Goal: Task Accomplishment & Management: Use online tool/utility

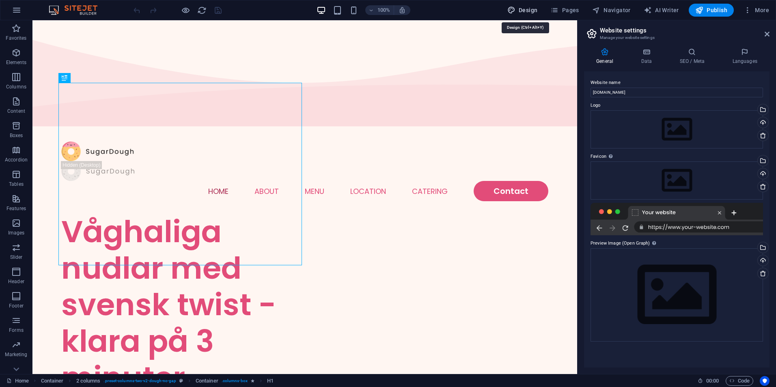
click at [521, 15] on button "Design" at bounding box center [522, 10] width 37 height 13
select select "px"
select select "300"
select select "px"
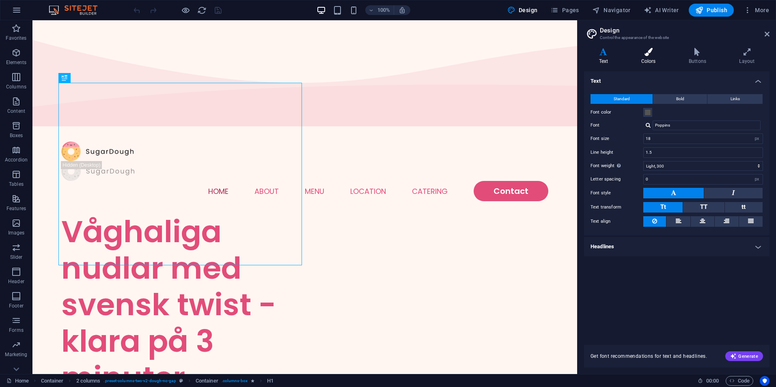
click at [645, 61] on h4 "Colors" at bounding box center [649, 56] width 47 height 17
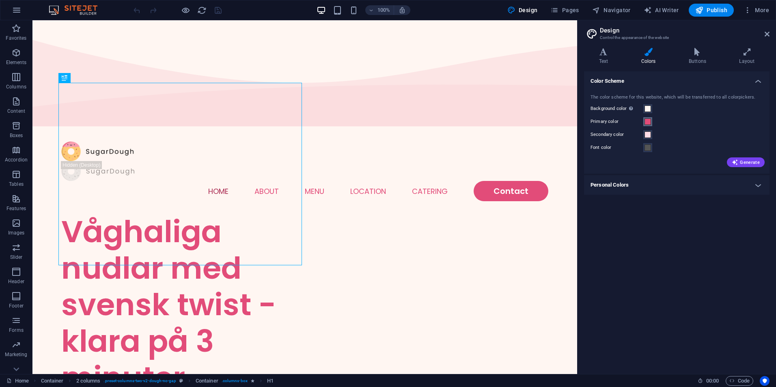
click at [646, 122] on span at bounding box center [648, 122] width 6 height 6
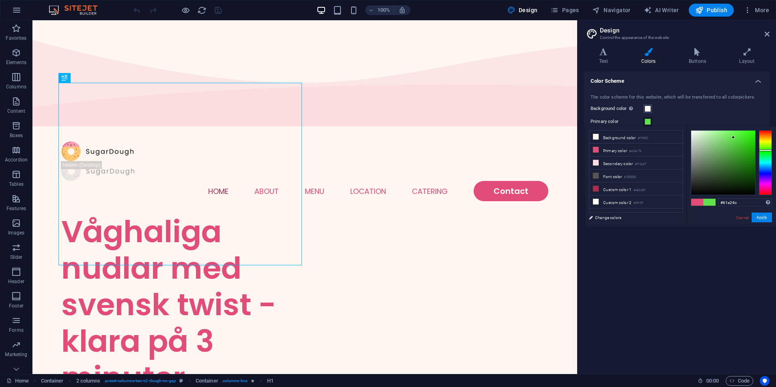
click at [767, 150] on div at bounding box center [765, 162] width 13 height 65
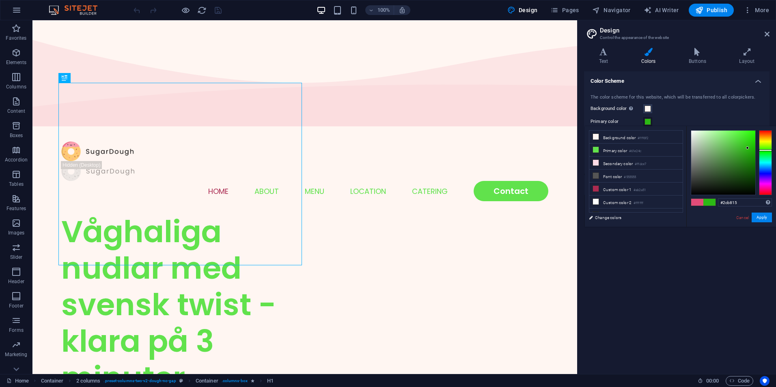
click at [748, 148] on div at bounding box center [723, 163] width 64 height 64
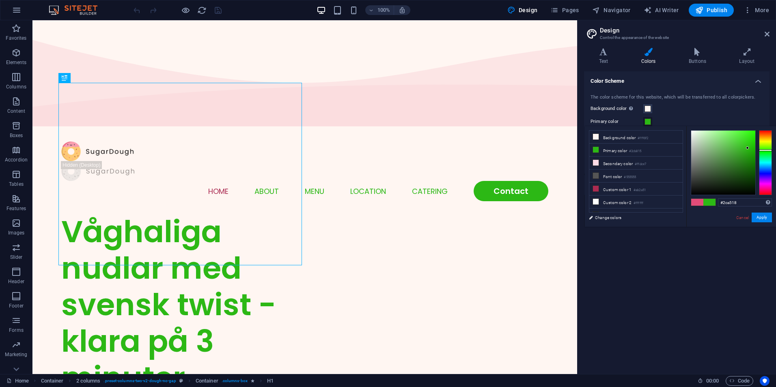
click at [746, 153] on div at bounding box center [723, 163] width 64 height 64
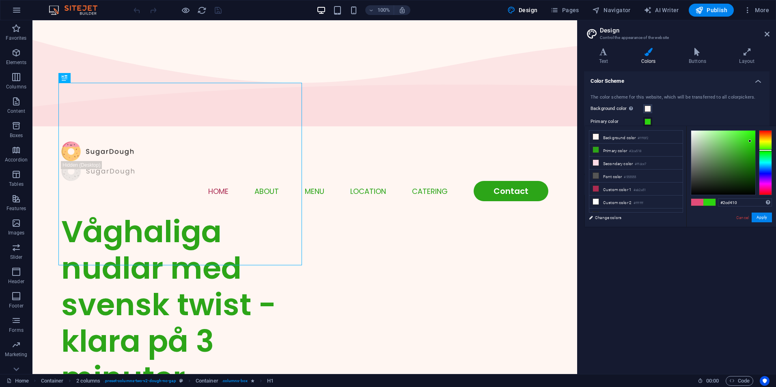
drag, startPoint x: 745, startPoint y: 146, endPoint x: 750, endPoint y: 141, distance: 6.6
click at [750, 141] on div at bounding box center [723, 163] width 64 height 64
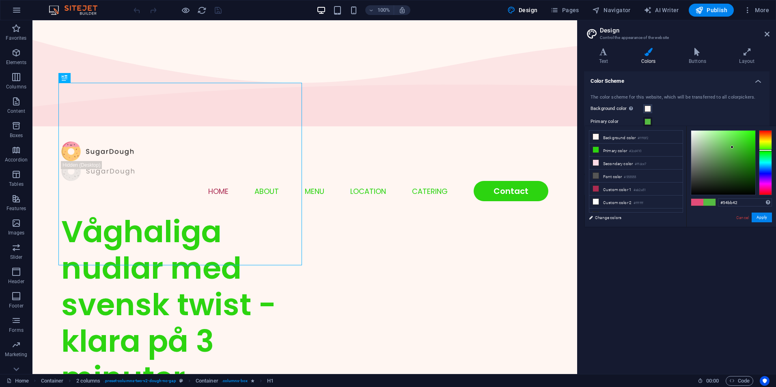
click at [732, 147] on div at bounding box center [723, 163] width 64 height 64
click at [721, 151] on div at bounding box center [723, 163] width 64 height 64
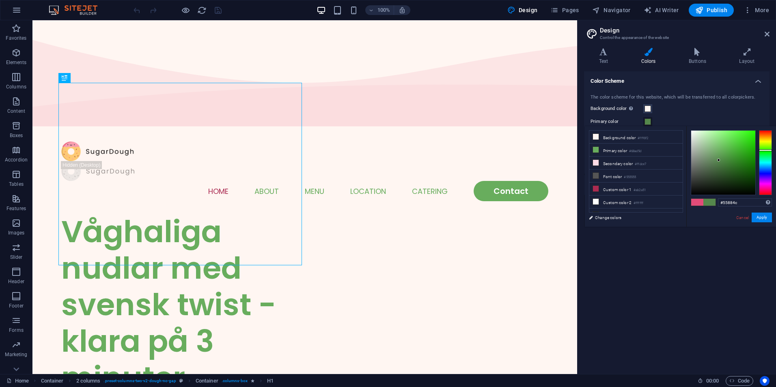
click at [719, 160] on div at bounding box center [723, 163] width 64 height 64
click at [731, 165] on div at bounding box center [723, 163] width 64 height 64
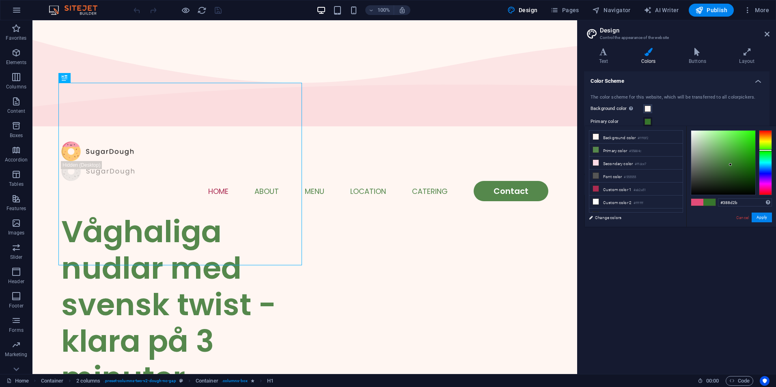
click at [736, 159] on div at bounding box center [723, 163] width 64 height 64
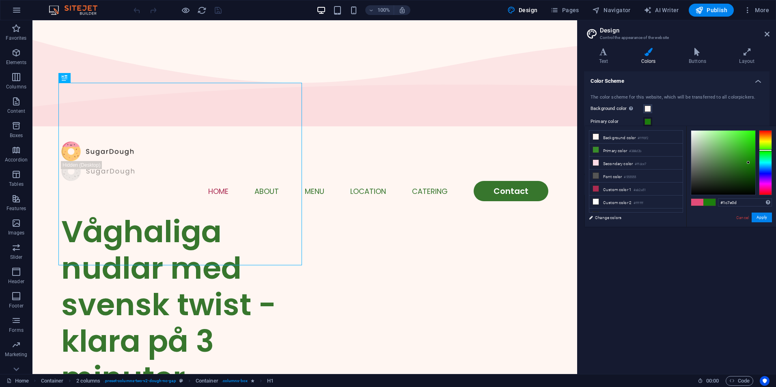
click at [749, 163] on div at bounding box center [723, 163] width 64 height 64
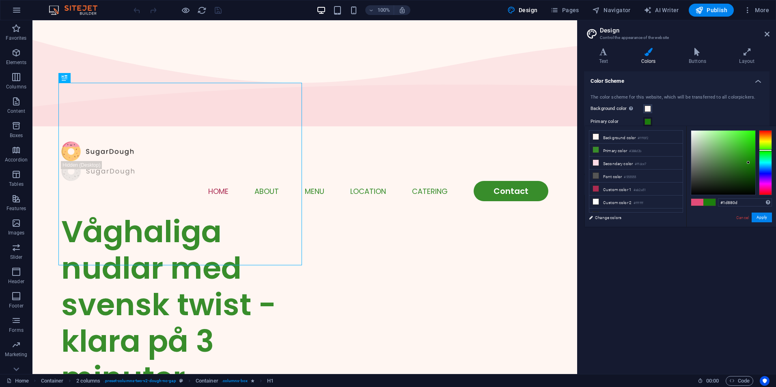
click at [749, 160] on div at bounding box center [723, 163] width 64 height 64
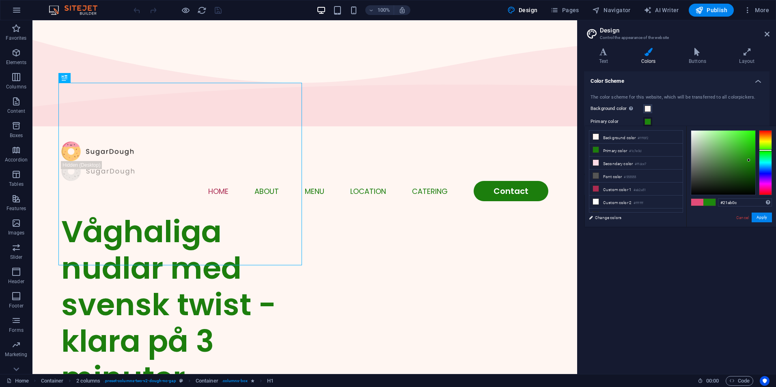
click at [751, 151] on div at bounding box center [723, 163] width 64 height 64
click at [749, 147] on div at bounding box center [723, 163] width 64 height 64
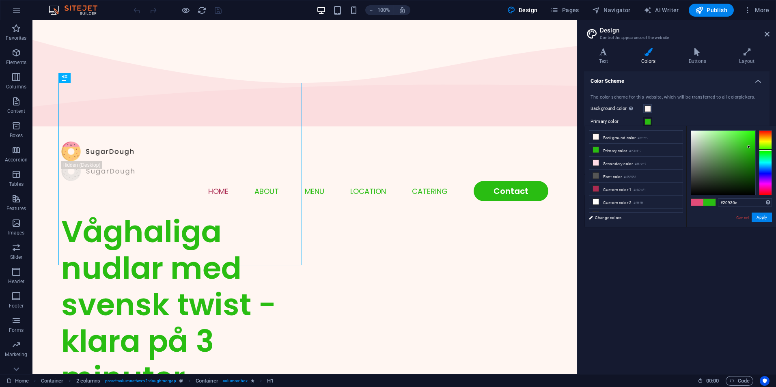
click at [749, 158] on div at bounding box center [723, 163] width 64 height 64
click at [742, 154] on div at bounding box center [723, 163] width 64 height 64
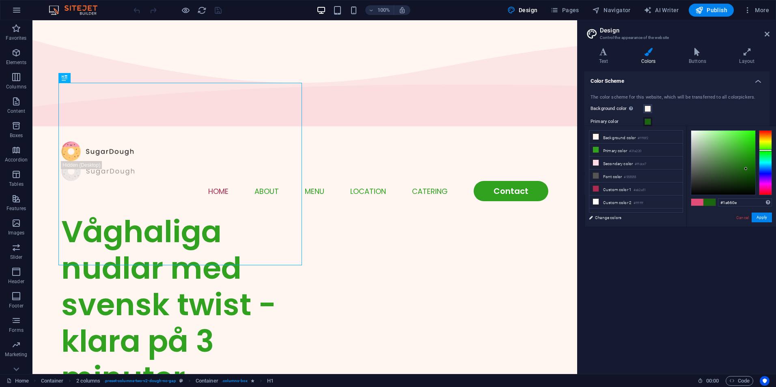
click at [746, 169] on div at bounding box center [723, 163] width 64 height 64
click at [735, 171] on div at bounding box center [723, 163] width 64 height 64
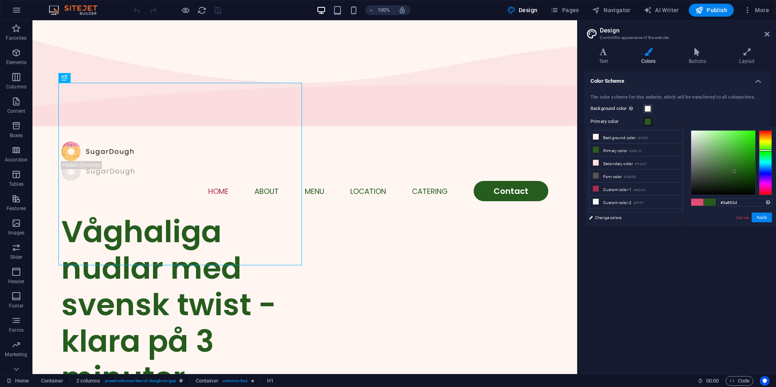
click at [734, 160] on div at bounding box center [723, 163] width 64 height 64
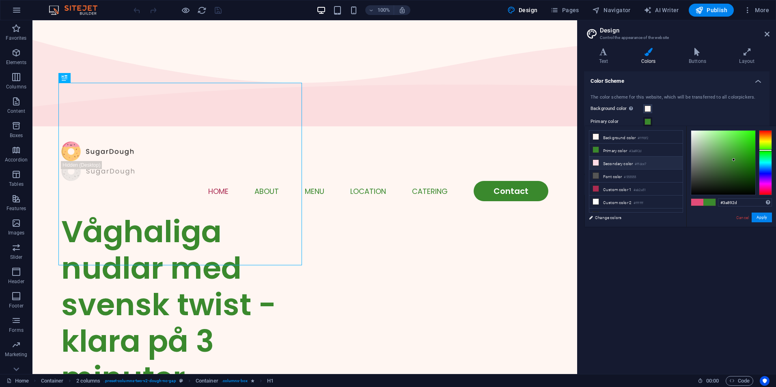
click at [607, 163] on li "Secondary color #ffdce7" at bounding box center [635, 163] width 93 height 13
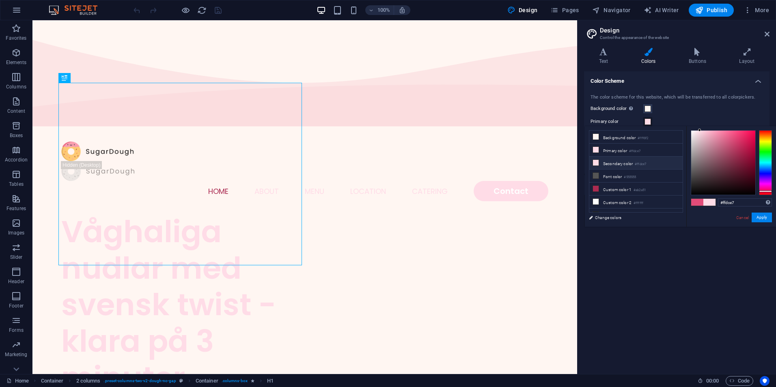
click at [611, 162] on li "Secondary color #ffdce7" at bounding box center [635, 163] width 93 height 13
click at [612, 151] on li "Primary color #ffdce7" at bounding box center [635, 150] width 93 height 13
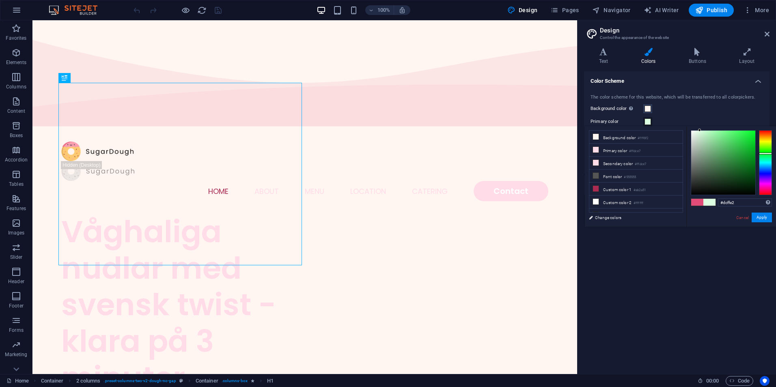
click at [768, 153] on div at bounding box center [765, 162] width 13 height 65
click at [738, 153] on div at bounding box center [723, 163] width 64 height 64
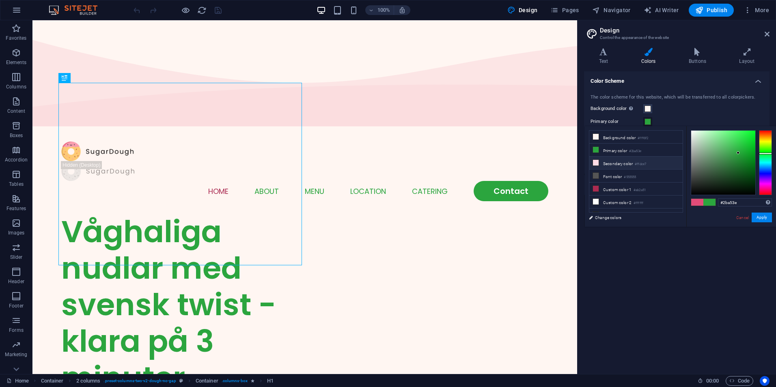
click at [613, 162] on li "Secondary color #ffdce7" at bounding box center [635, 163] width 93 height 13
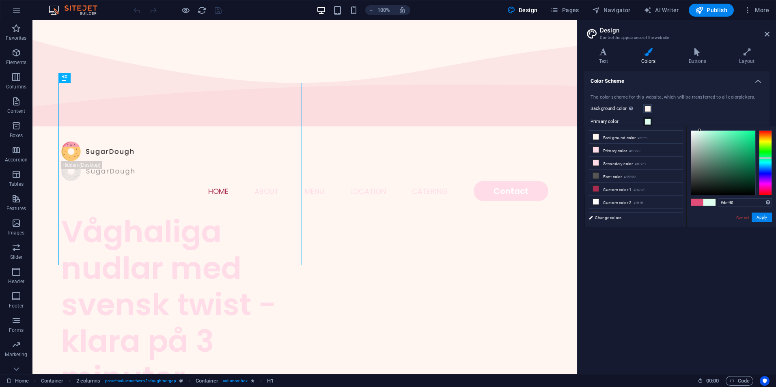
click at [767, 158] on div at bounding box center [765, 162] width 13 height 65
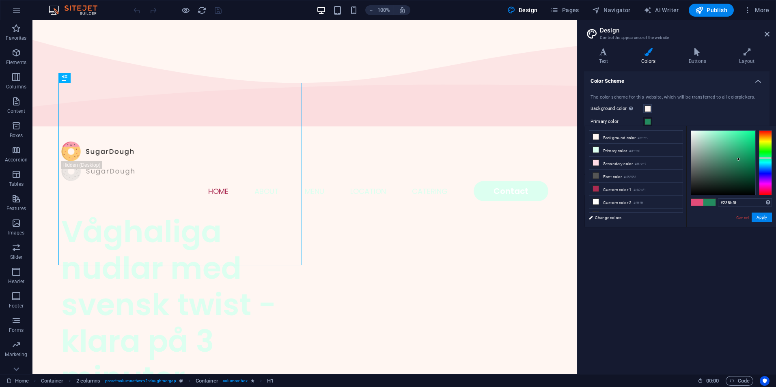
click at [739, 160] on div at bounding box center [723, 163] width 64 height 64
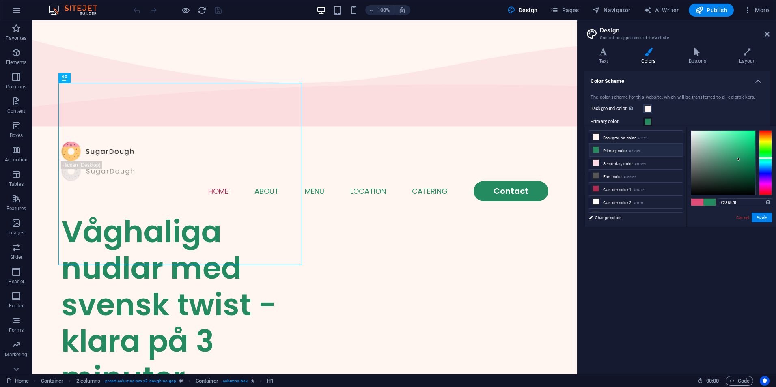
click at [614, 151] on li "Primary color #238b5f" at bounding box center [635, 150] width 93 height 13
click at [619, 150] on li "Primary color #238b5f" at bounding box center [635, 150] width 93 height 13
click at [751, 162] on div at bounding box center [723, 163] width 64 height 64
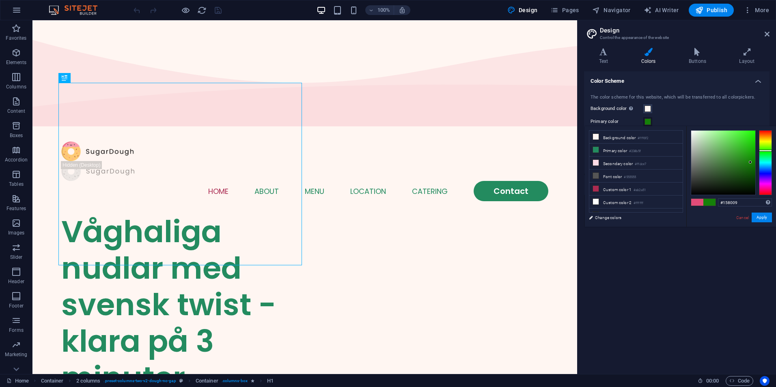
click at [764, 151] on div at bounding box center [765, 162] width 13 height 65
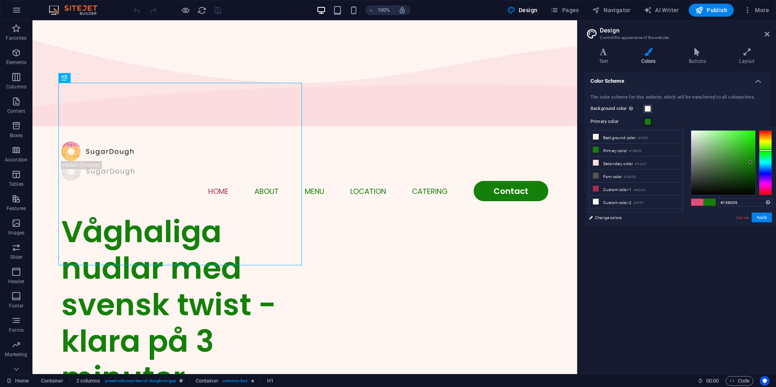
type input "#28ab19"
click at [746, 151] on div at bounding box center [723, 163] width 64 height 64
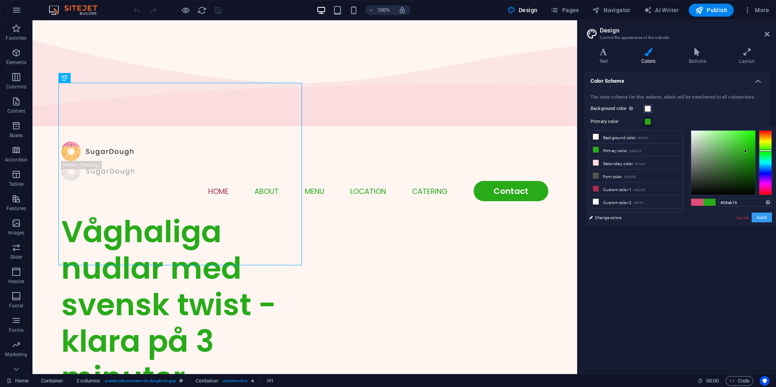
click at [767, 218] on button "Apply" at bounding box center [762, 218] width 20 height 10
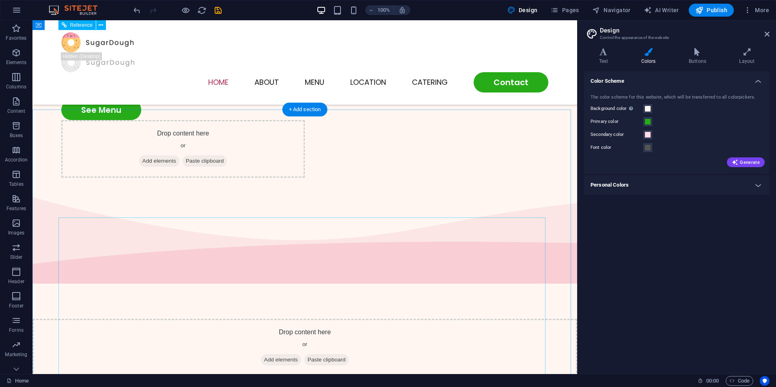
scroll to position [41, 0]
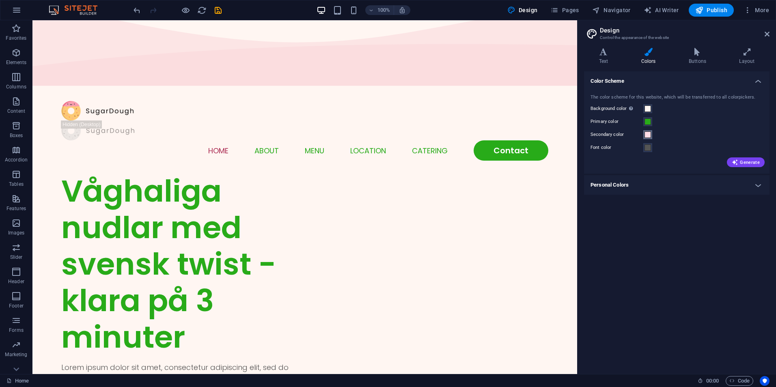
click at [646, 136] on span at bounding box center [648, 135] width 6 height 6
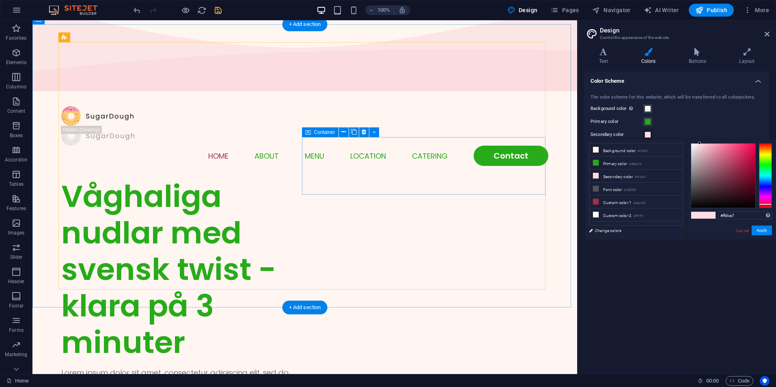
scroll to position [0, 0]
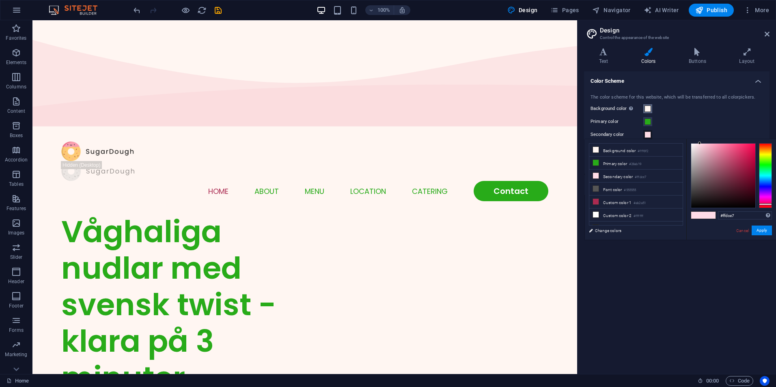
click at [647, 108] on span at bounding box center [648, 109] width 6 height 6
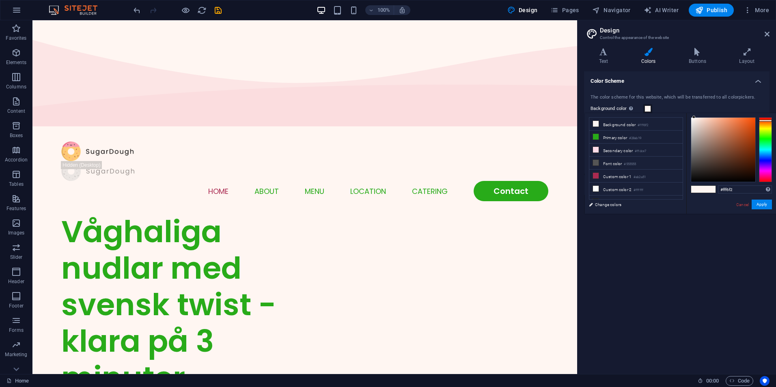
click at [645, 108] on span at bounding box center [648, 109] width 6 height 6
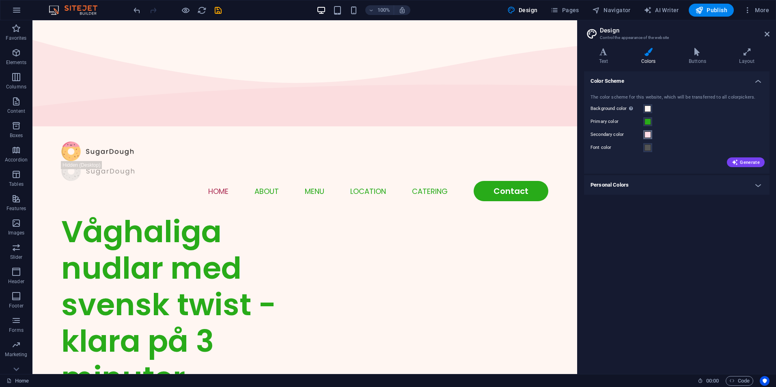
click at [648, 134] on span at bounding box center [648, 135] width 6 height 6
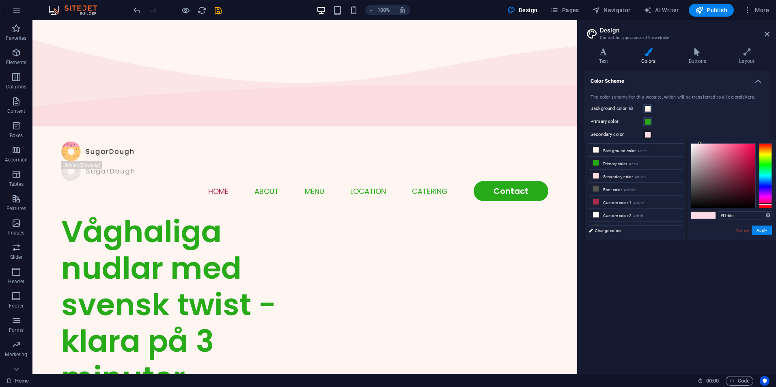
click at [765, 158] on div at bounding box center [765, 175] width 13 height 65
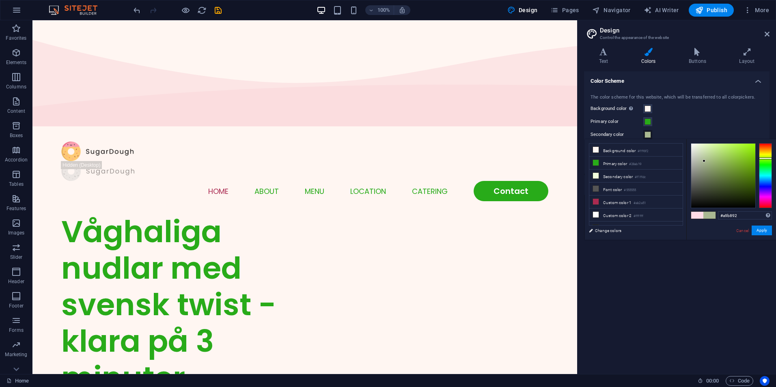
drag, startPoint x: 712, startPoint y: 165, endPoint x: 704, endPoint y: 161, distance: 8.4
click at [704, 161] on div at bounding box center [723, 176] width 64 height 64
click at [702, 155] on div at bounding box center [723, 176] width 64 height 64
click at [698, 177] on div at bounding box center [723, 176] width 64 height 64
drag, startPoint x: 712, startPoint y: 173, endPoint x: 736, endPoint y: 173, distance: 24.0
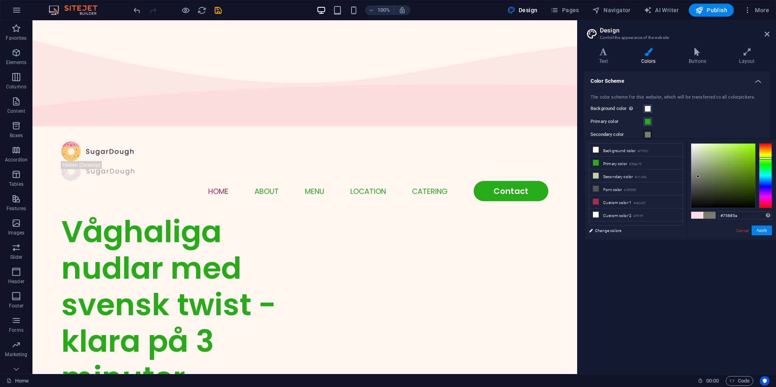
click at [717, 173] on div at bounding box center [723, 176] width 64 height 64
click at [742, 203] on div at bounding box center [723, 176] width 64 height 64
click at [742, 204] on div at bounding box center [723, 176] width 64 height 64
click at [753, 205] on div at bounding box center [723, 176] width 64 height 64
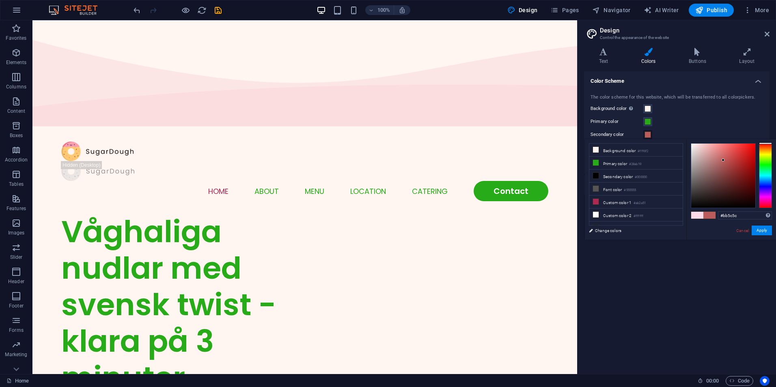
drag, startPoint x: 743, startPoint y: 204, endPoint x: 723, endPoint y: 160, distance: 48.1
click at [723, 160] on div at bounding box center [723, 176] width 64 height 64
click at [766, 162] on div at bounding box center [765, 175] width 13 height 65
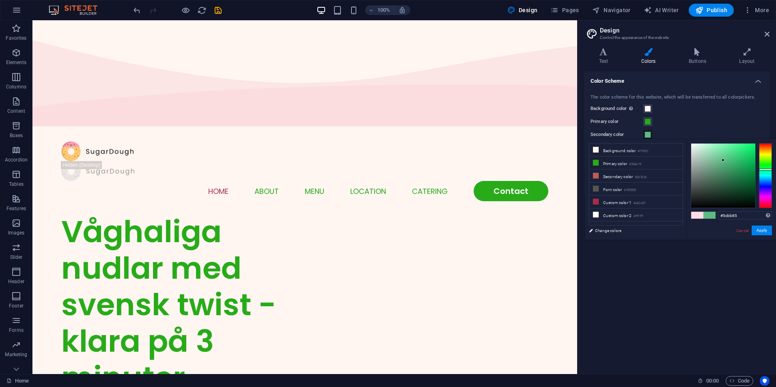
click at [768, 169] on div at bounding box center [765, 175] width 13 height 65
click at [768, 163] on div at bounding box center [765, 175] width 13 height 65
click at [729, 154] on div at bounding box center [723, 176] width 64 height 64
drag, startPoint x: 723, startPoint y: 148, endPoint x: 710, endPoint y: 146, distance: 13.1
click at [710, 146] on div at bounding box center [723, 176] width 64 height 64
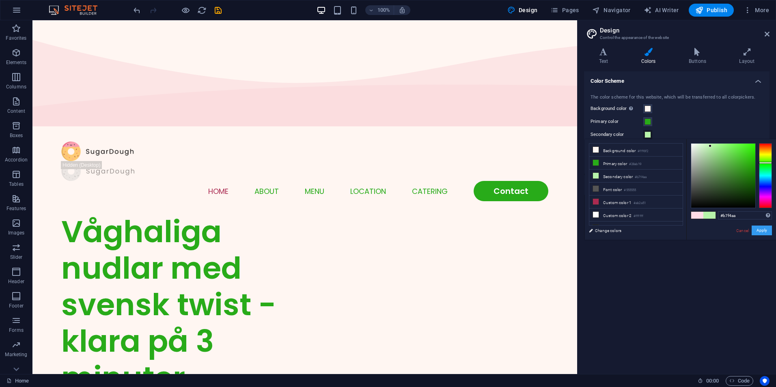
click at [758, 232] on button "Apply" at bounding box center [762, 231] width 20 height 10
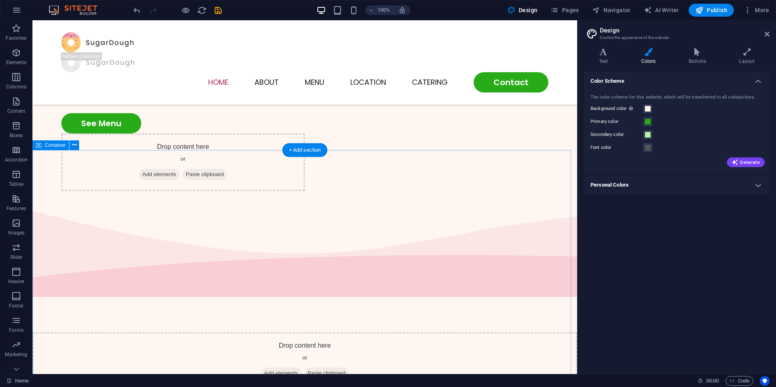
scroll to position [122, 0]
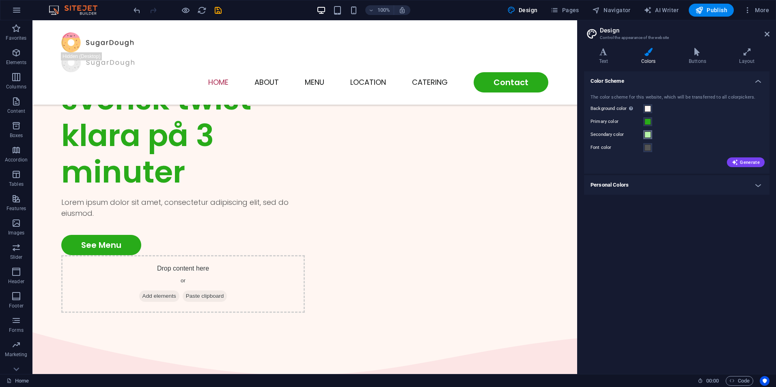
click at [650, 135] on span at bounding box center [648, 135] width 6 height 6
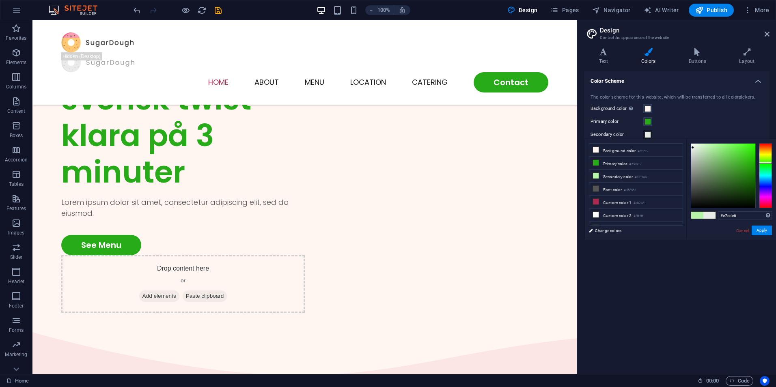
drag, startPoint x: 706, startPoint y: 151, endPoint x: 693, endPoint y: 148, distance: 13.5
click at [693, 148] on div at bounding box center [723, 176] width 64 height 64
click at [760, 232] on button "Apply" at bounding box center [762, 231] width 20 height 10
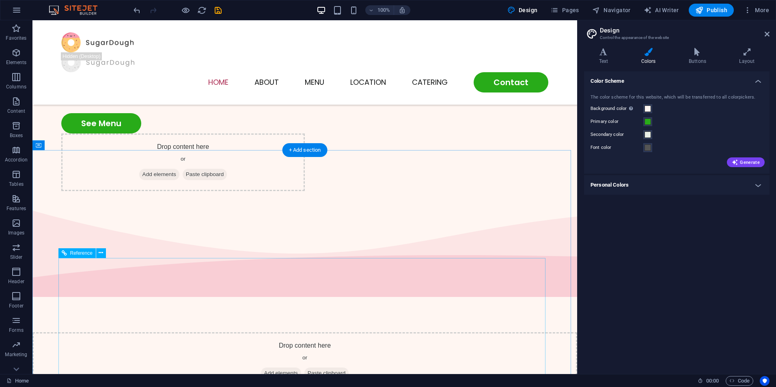
scroll to position [284, 0]
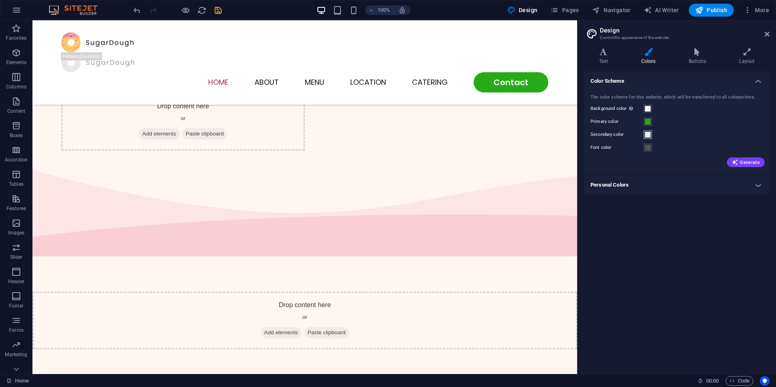
click at [647, 135] on span at bounding box center [648, 135] width 6 height 6
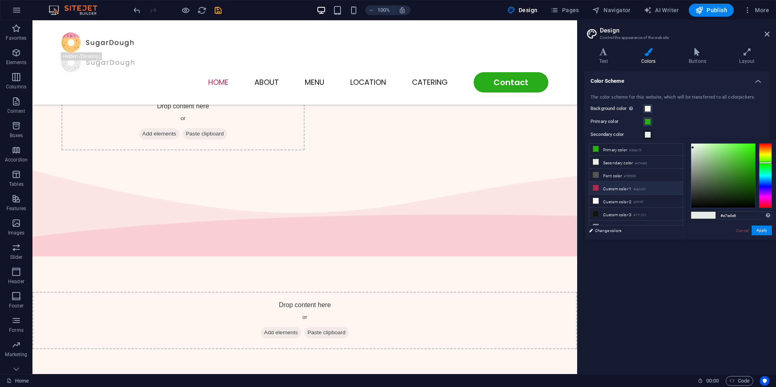
scroll to position [19, 0]
click at [615, 196] on li "Custom color 2 #ffffff" at bounding box center [635, 196] width 93 height 13
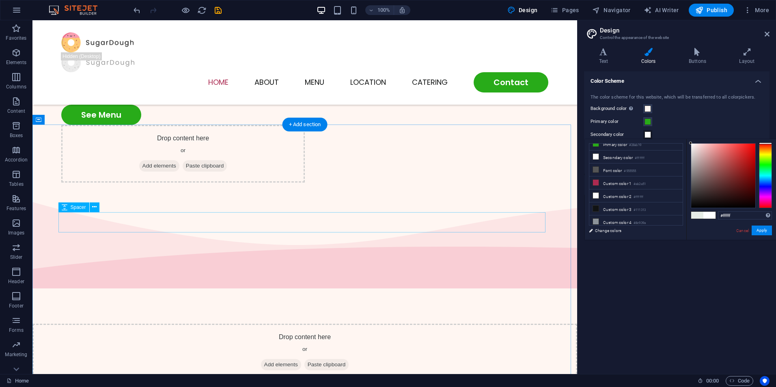
scroll to position [325, 0]
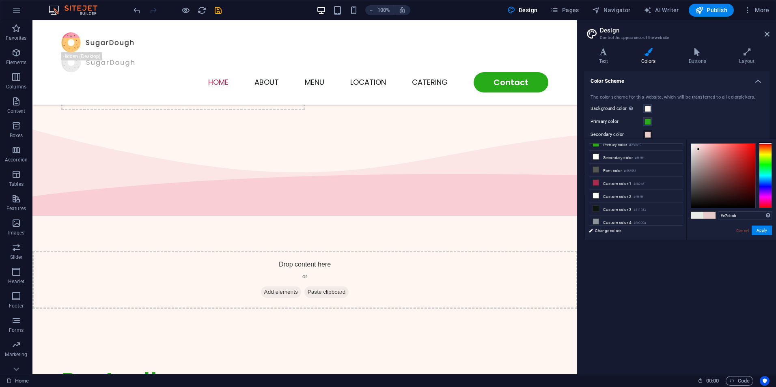
drag, startPoint x: 694, startPoint y: 147, endPoint x: 699, endPoint y: 149, distance: 5.6
click at [699, 149] on div at bounding box center [723, 176] width 64 height 64
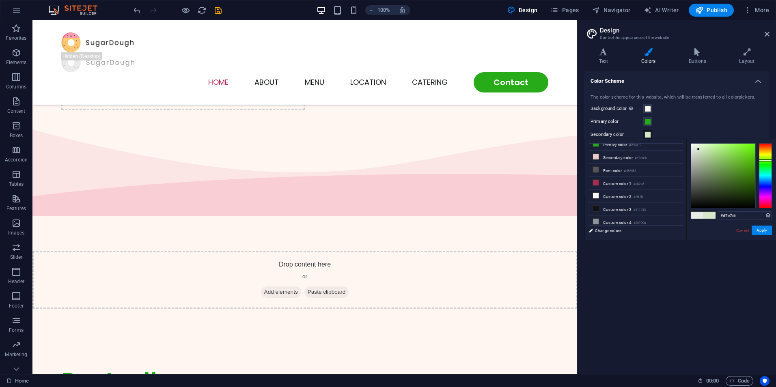
click at [768, 160] on div at bounding box center [765, 175] width 13 height 65
click at [727, 158] on div at bounding box center [723, 176] width 64 height 64
type input "#eef4eb"
click at [693, 146] on div at bounding box center [723, 176] width 64 height 64
click at [761, 231] on button "Apply" at bounding box center [762, 231] width 20 height 10
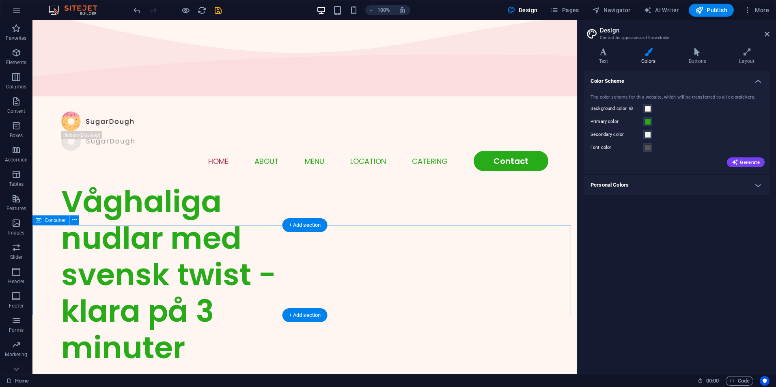
scroll to position [0, 0]
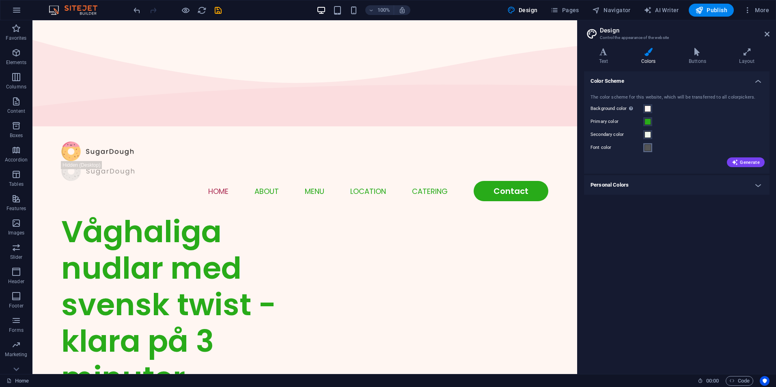
click at [645, 147] on span at bounding box center [648, 148] width 6 height 6
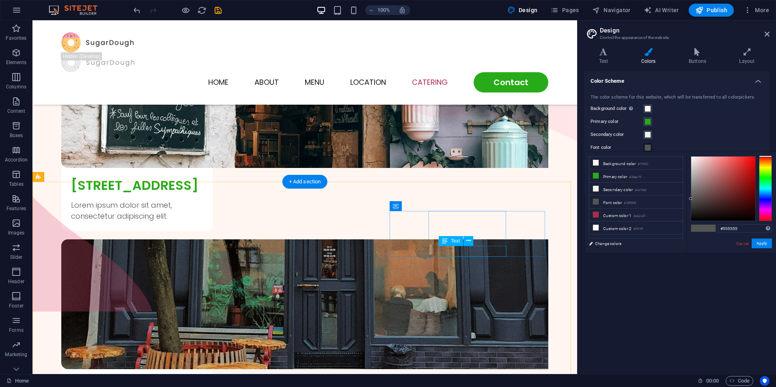
scroll to position [1977, 0]
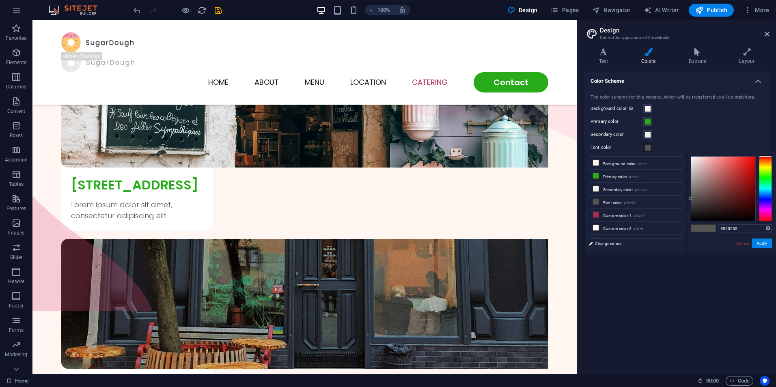
click at [645, 148] on span at bounding box center [648, 148] width 6 height 6
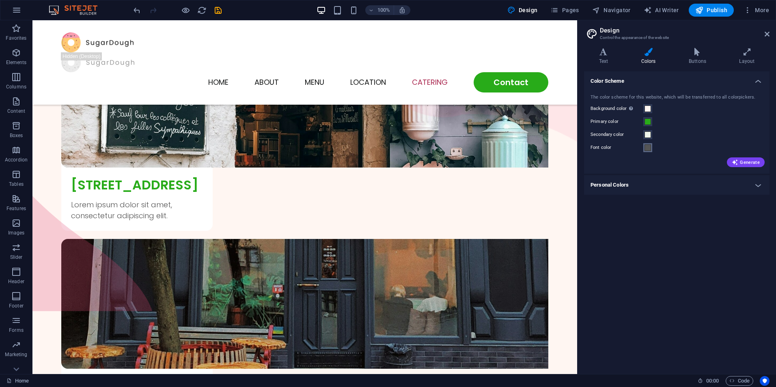
click at [646, 147] on span at bounding box center [648, 148] width 6 height 6
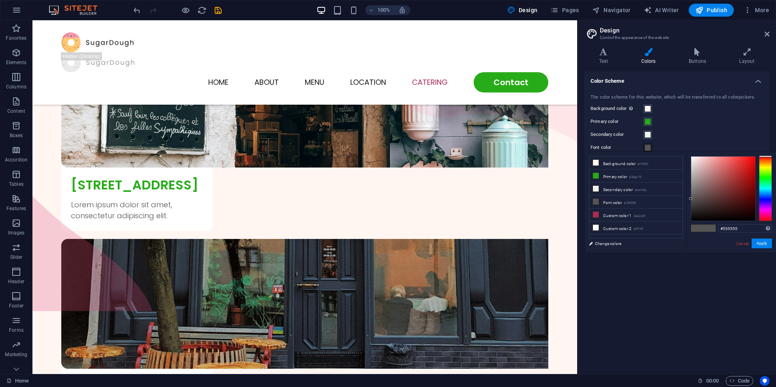
click at [765, 218] on div at bounding box center [765, 188] width 13 height 65
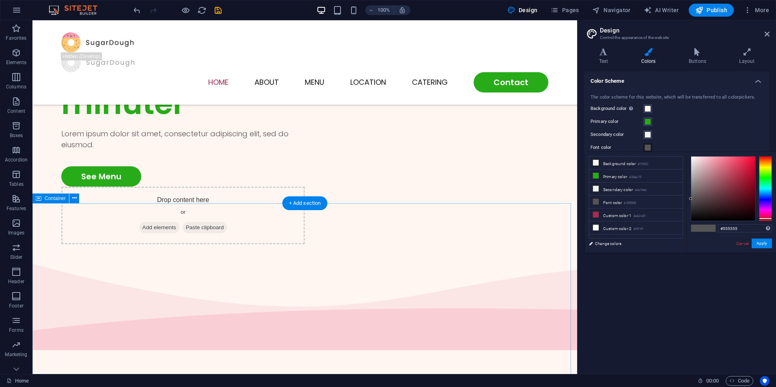
scroll to position [0, 0]
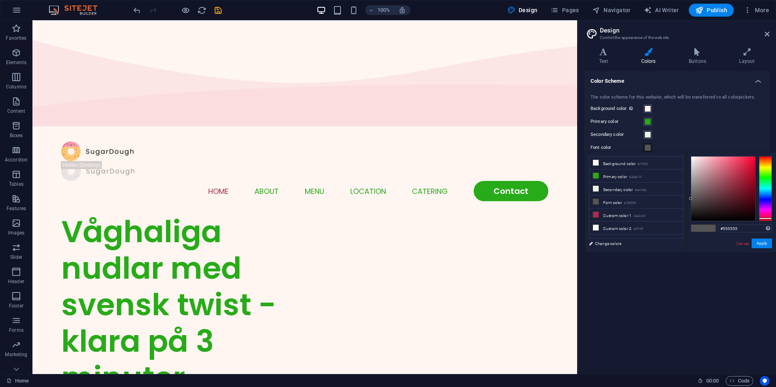
click at [762, 200] on div at bounding box center [765, 188] width 13 height 65
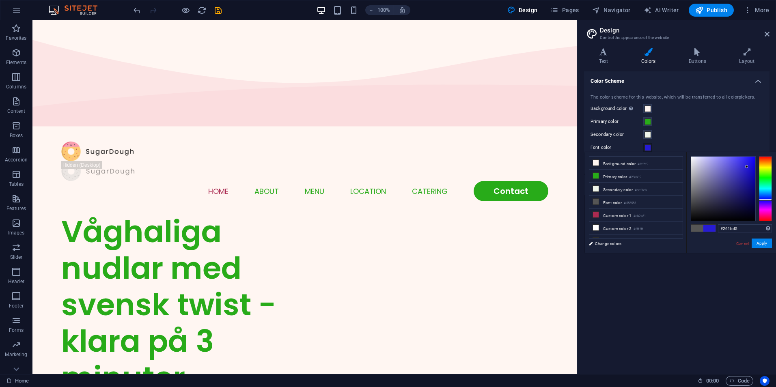
click at [747, 167] on div at bounding box center [723, 189] width 64 height 64
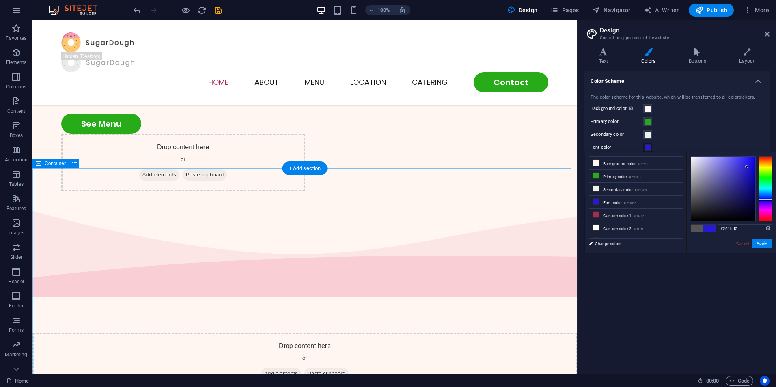
scroll to position [244, 0]
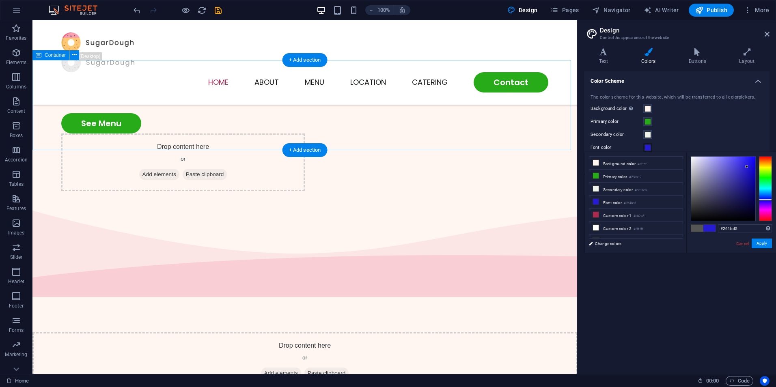
click at [464, 332] on div "Drop content here or Add elements Paste clipboard" at bounding box center [304, 361] width 545 height 58
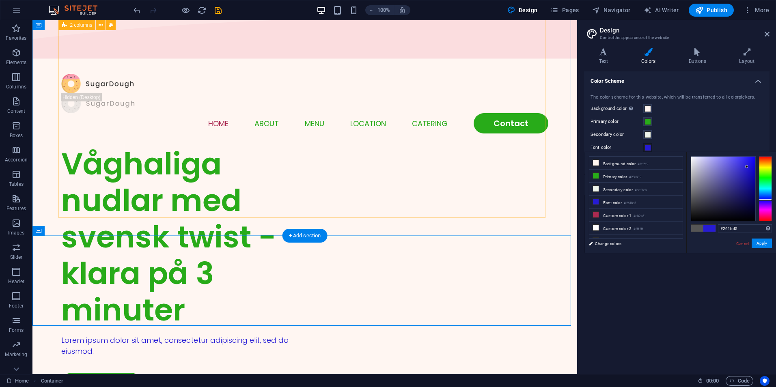
scroll to position [0, 0]
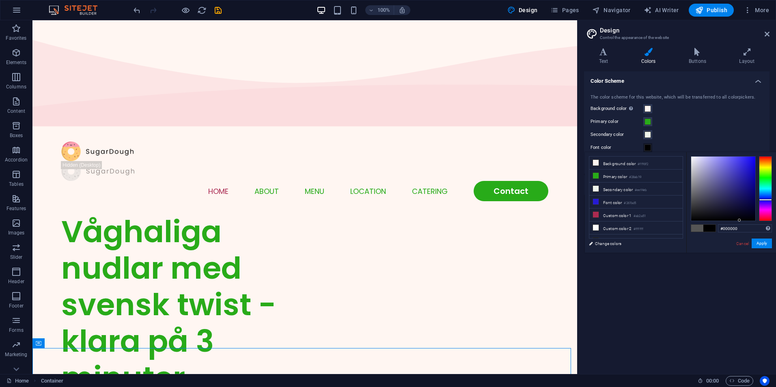
drag, startPoint x: 745, startPoint y: 165, endPoint x: 740, endPoint y: 221, distance: 55.9
click at [740, 221] on div at bounding box center [723, 189] width 64 height 64
type input "#ececf2"
drag, startPoint x: 722, startPoint y: 216, endPoint x: 693, endPoint y: 160, distance: 63.7
click at [693, 160] on div at bounding box center [723, 189] width 64 height 64
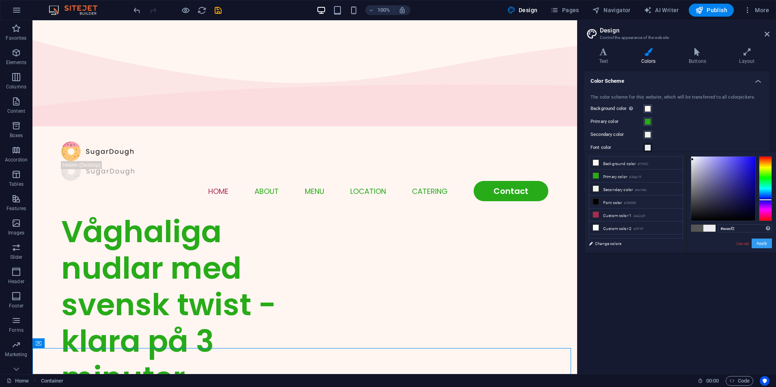
click at [766, 244] on button "Apply" at bounding box center [762, 244] width 20 height 10
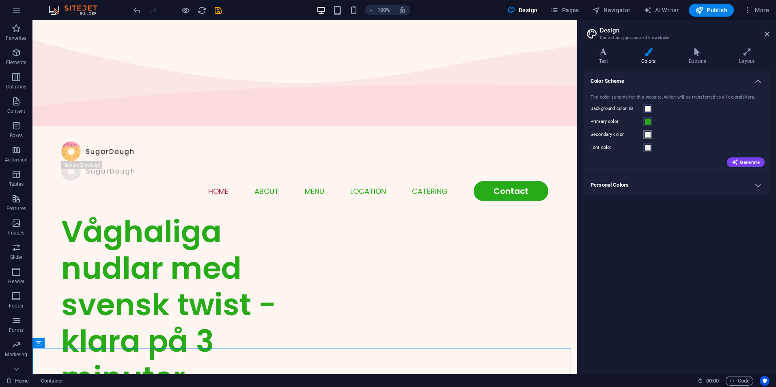
click at [651, 137] on span at bounding box center [648, 135] width 6 height 6
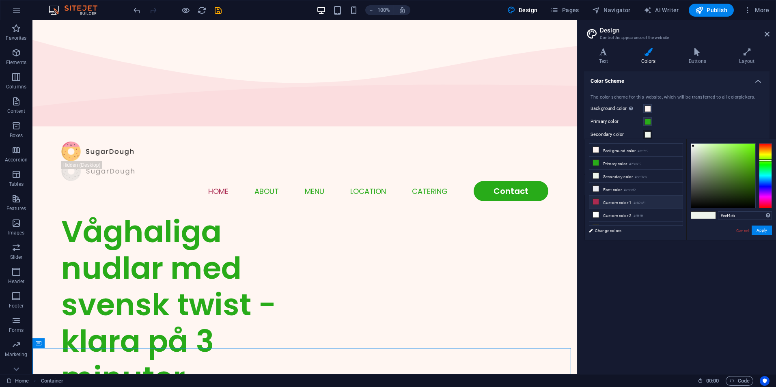
click at [596, 200] on icon at bounding box center [596, 202] width 6 height 6
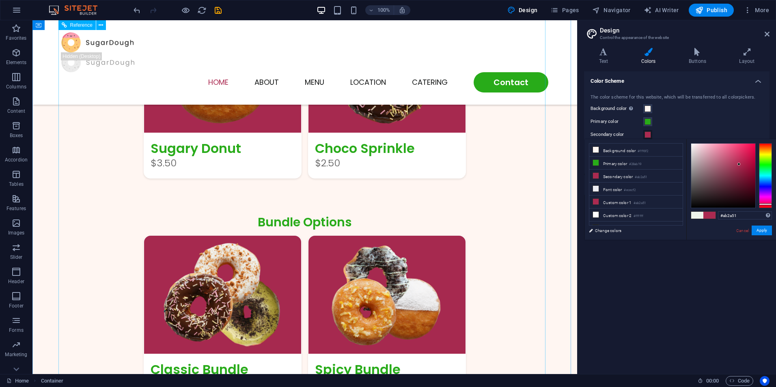
scroll to position [447, 0]
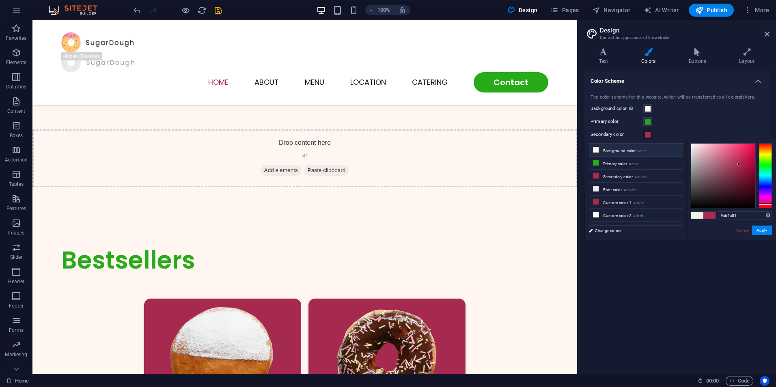
click at [607, 153] on li "Background color #fff6f2" at bounding box center [635, 150] width 93 height 13
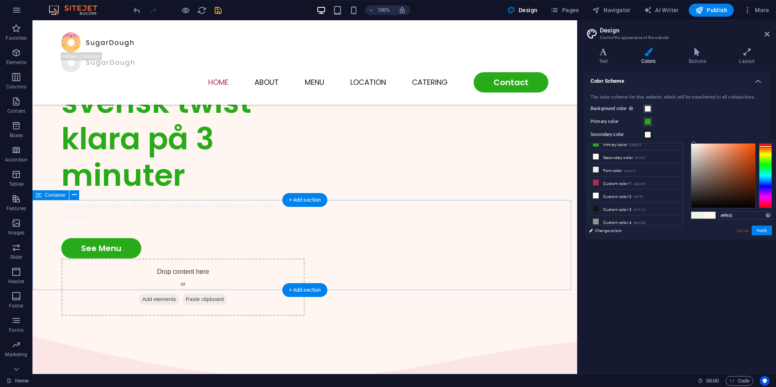
scroll to position [122, 0]
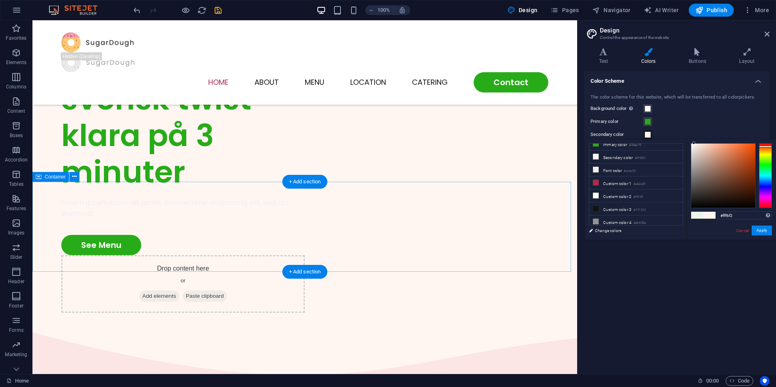
click at [744, 231] on link "Cancel" at bounding box center [743, 231] width 14 height 6
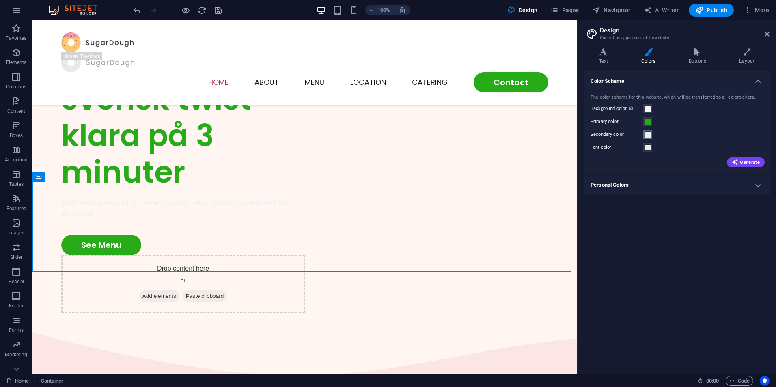
click at [647, 135] on span at bounding box center [648, 135] width 6 height 6
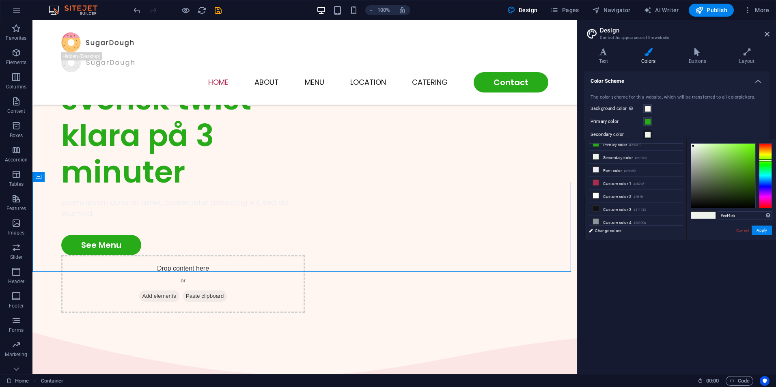
click at [696, 114] on div "Background color Only visible if it is not covered by other backgrounds." at bounding box center [677, 109] width 173 height 10
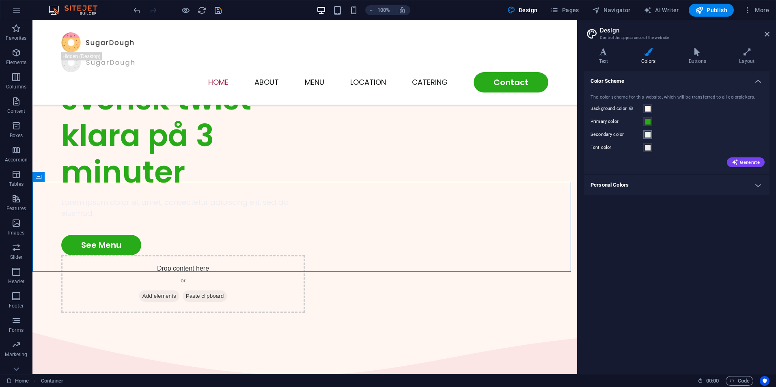
click at [645, 136] on span at bounding box center [648, 135] width 6 height 6
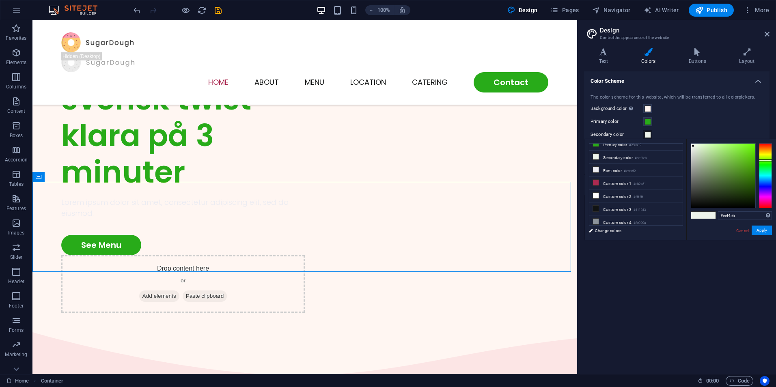
drag, startPoint x: 656, startPoint y: 344, endPoint x: 649, endPoint y: 341, distance: 7.8
click at [656, 344] on div "Color Scheme The color scheme for this website, which will be transferred to al…" at bounding box center [677, 219] width 186 height 296
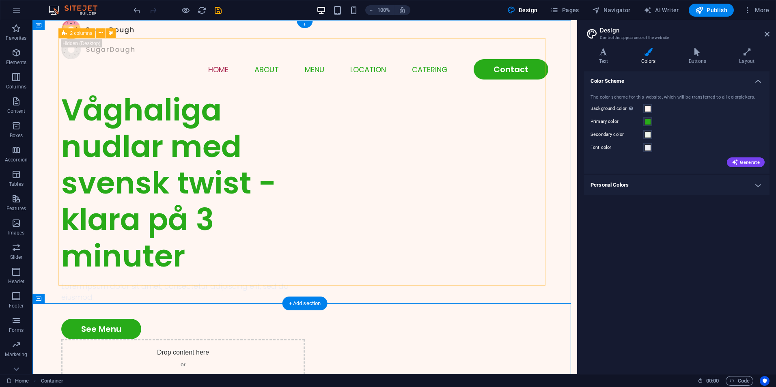
scroll to position [0, 0]
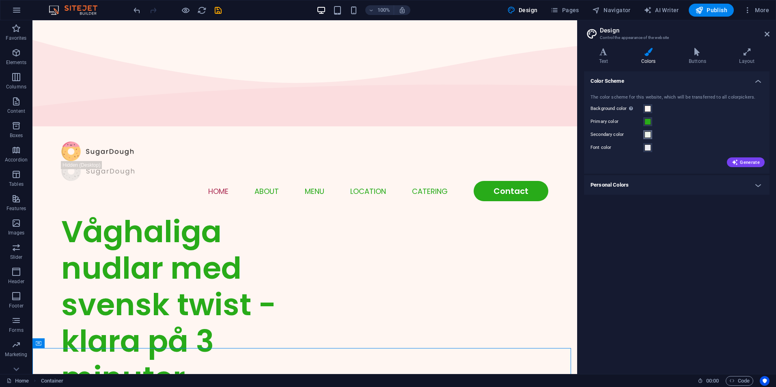
click at [647, 135] on span at bounding box center [648, 135] width 6 height 6
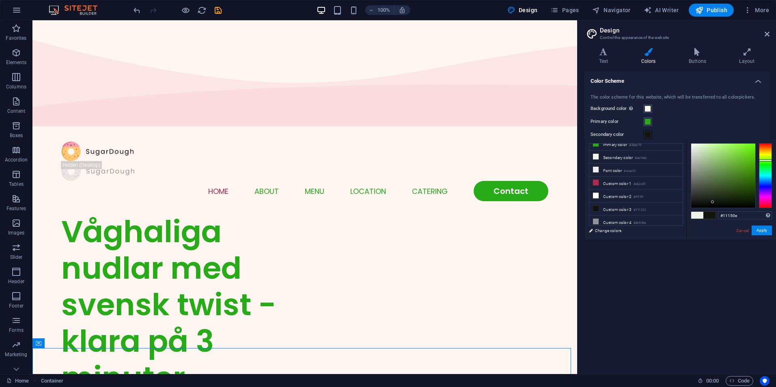
click at [713, 202] on div at bounding box center [723, 176] width 64 height 64
drag, startPoint x: 713, startPoint y: 201, endPoint x: 714, endPoint y: 206, distance: 5.0
click at [714, 206] on div at bounding box center [714, 205] width 3 height 3
click at [762, 232] on button "Apply" at bounding box center [762, 231] width 20 height 10
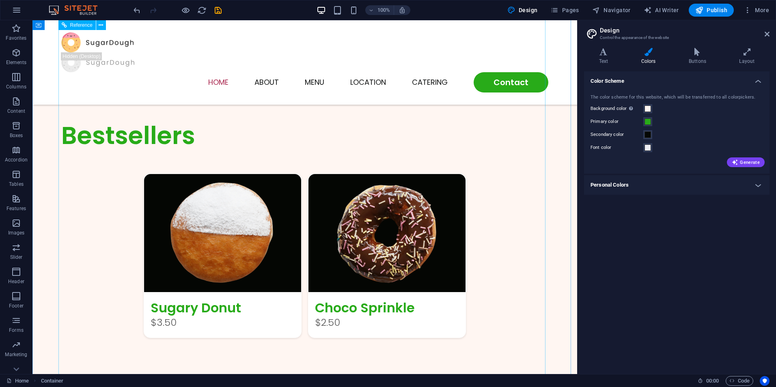
scroll to position [447, 0]
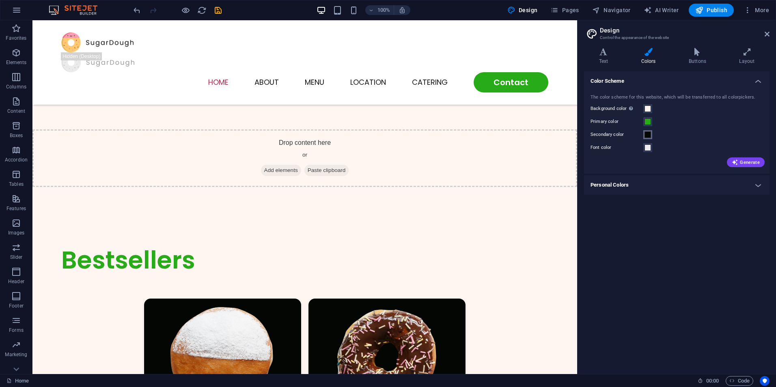
click at [648, 134] on span at bounding box center [648, 135] width 6 height 6
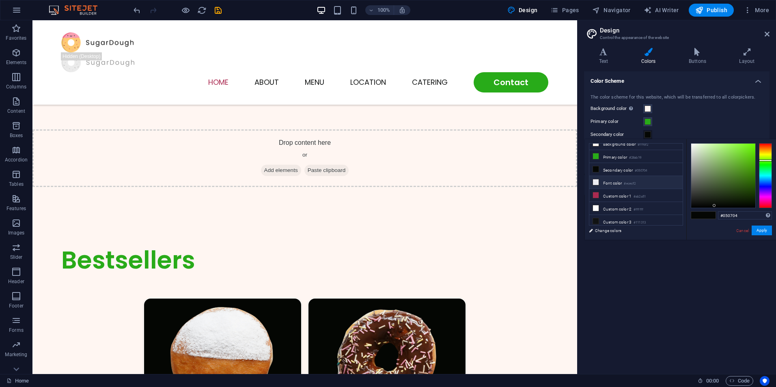
scroll to position [0, 0]
click at [695, 146] on div at bounding box center [723, 176] width 64 height 64
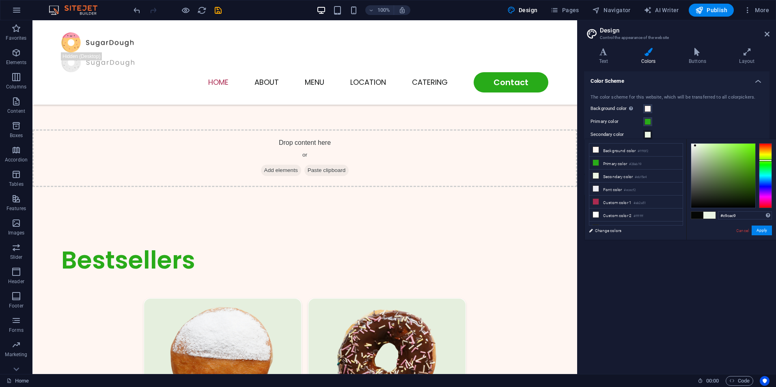
click at [691, 157] on div at bounding box center [723, 176] width 64 height 64
click at [694, 156] on div at bounding box center [723, 176] width 64 height 64
type input "#c6cbc2"
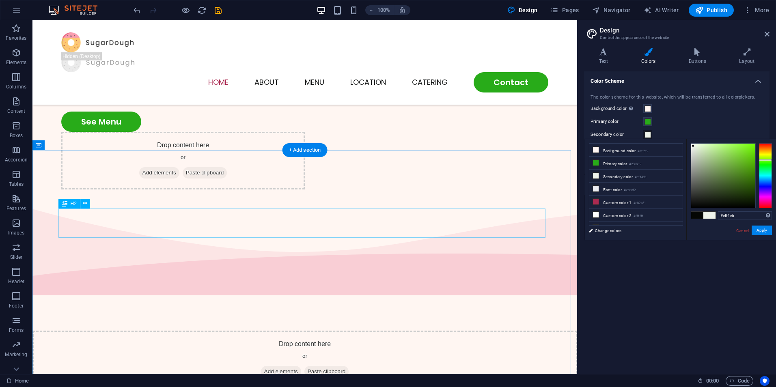
scroll to position [244, 0]
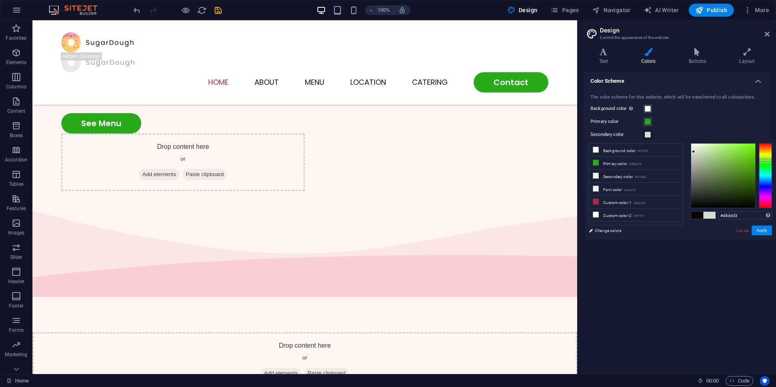
click at [694, 152] on div at bounding box center [723, 176] width 64 height 64
click at [608, 176] on li "Secondary color #d8ddd3" at bounding box center [635, 176] width 93 height 13
click at [607, 188] on li "Font color #ececf2" at bounding box center [635, 189] width 93 height 13
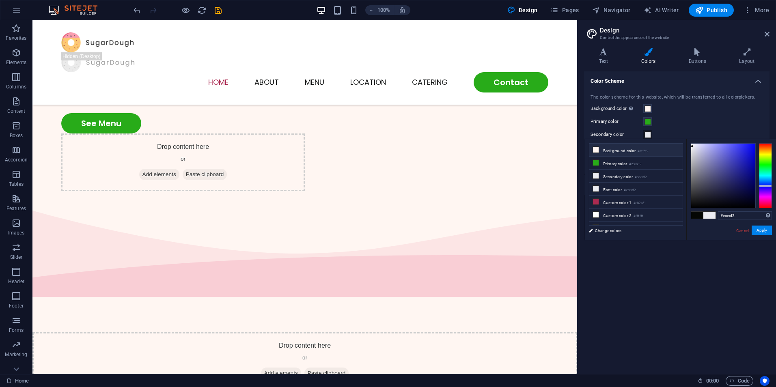
click at [622, 149] on li "Background color #fff6f2" at bounding box center [635, 150] width 93 height 13
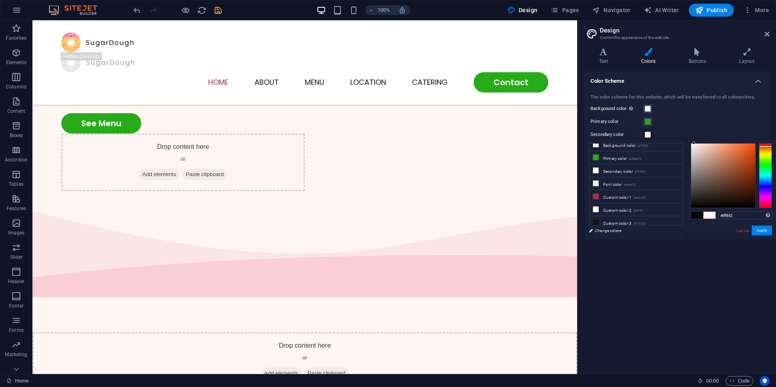
scroll to position [19, 0]
click at [738, 231] on link "Cancel" at bounding box center [743, 231] width 14 height 6
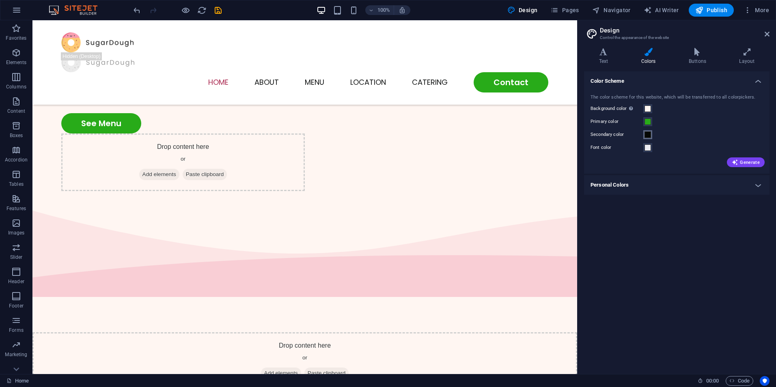
click at [645, 135] on span at bounding box center [648, 135] width 6 height 6
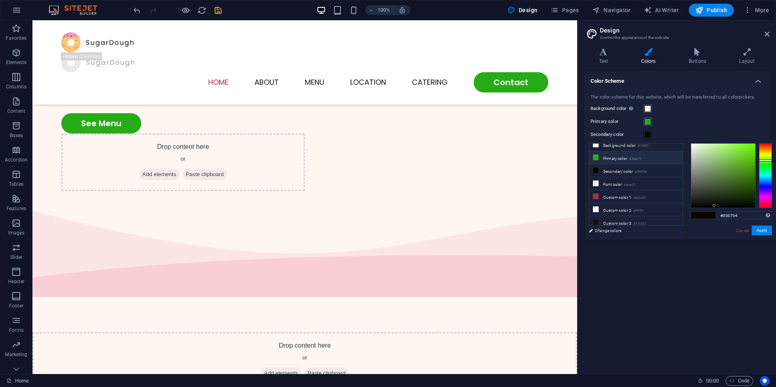
scroll to position [0, 0]
click at [607, 151] on li "Background color #fff6f2" at bounding box center [635, 150] width 93 height 13
type input "#fff6f2"
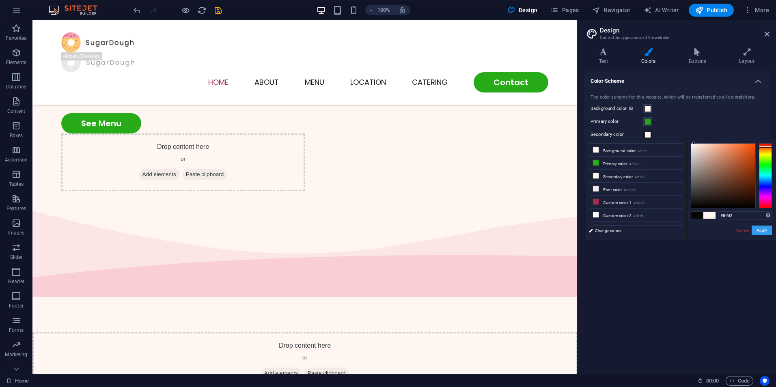
click at [761, 231] on button "Apply" at bounding box center [762, 231] width 20 height 10
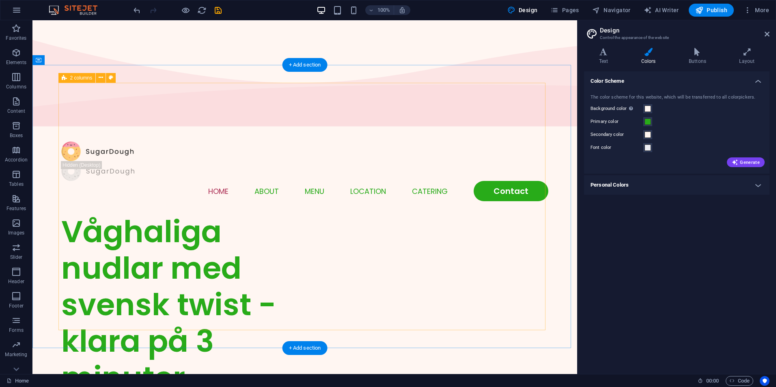
click at [378, 214] on div "Våghaliga nudlar med svensk twist - klara på 3 minuter Lorem ipsum dolor sit am…" at bounding box center [304, 366] width 487 height 305
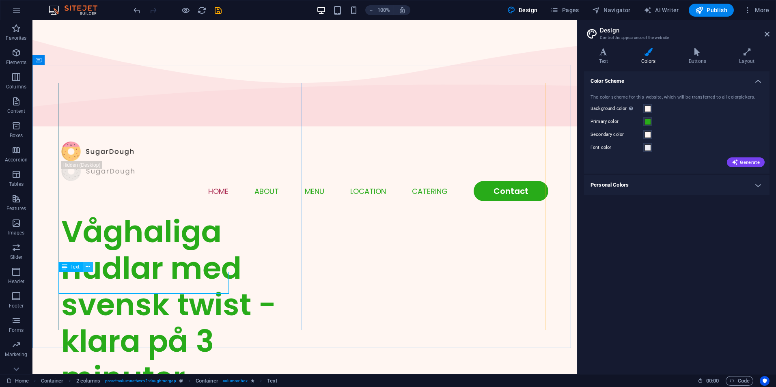
click at [87, 266] on icon at bounding box center [88, 267] width 4 height 9
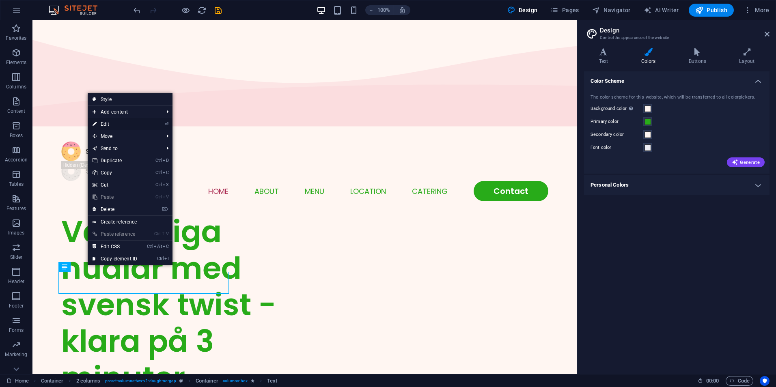
click at [108, 125] on link "⏎ Edit" at bounding box center [115, 124] width 54 height 12
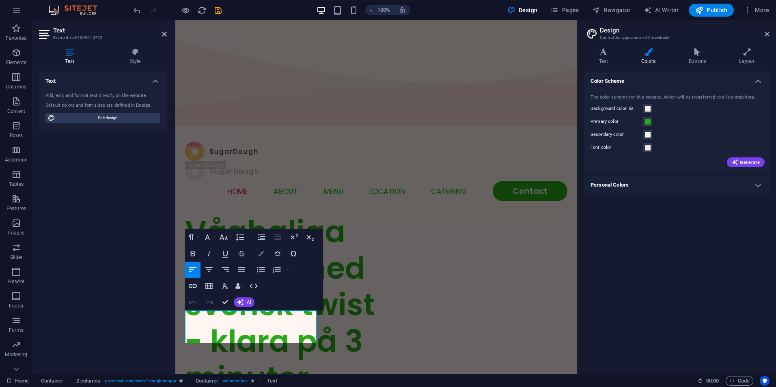
click at [261, 256] on icon "button" at bounding box center [261, 254] width 6 height 6
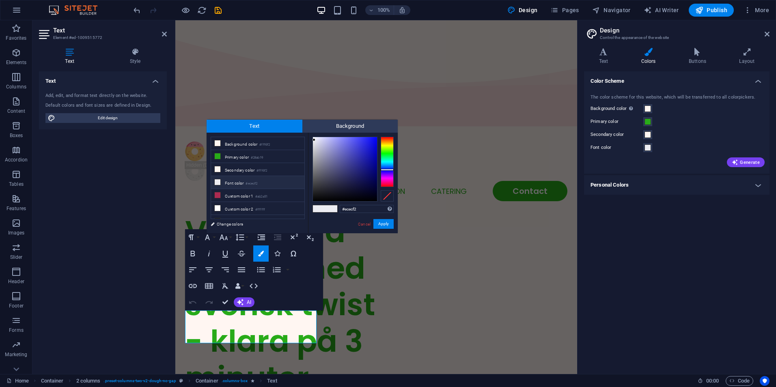
type input "#04040b"
click at [352, 198] on div at bounding box center [345, 169] width 64 height 64
click at [388, 225] on button "Apply" at bounding box center [383, 224] width 20 height 10
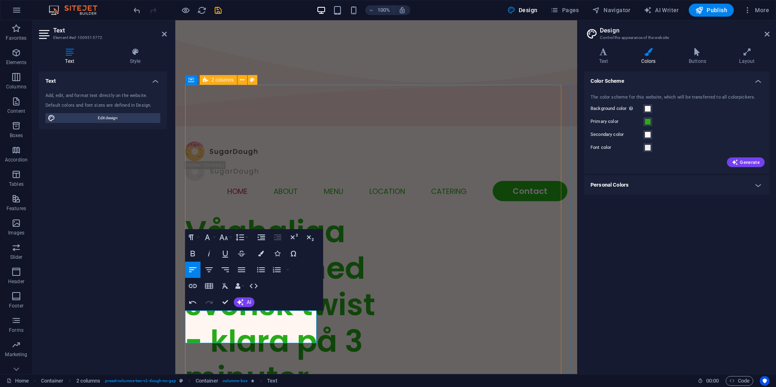
click at [433, 296] on div "Våghaliga nudlar med svensk twist - klara på 3 minuter ​ ​ Lorem ipsum dolor si…" at bounding box center [376, 366] width 382 height 305
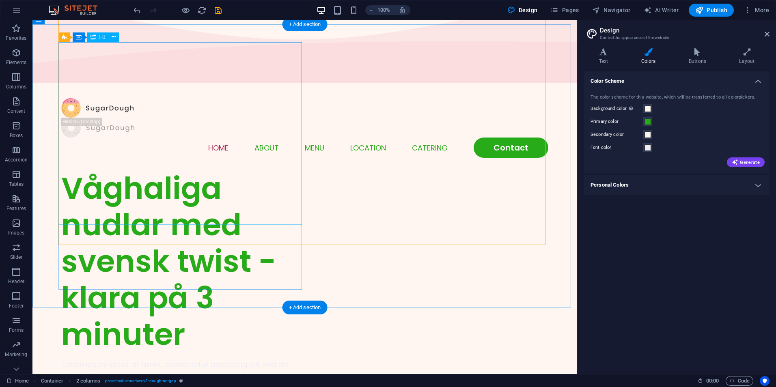
scroll to position [41, 0]
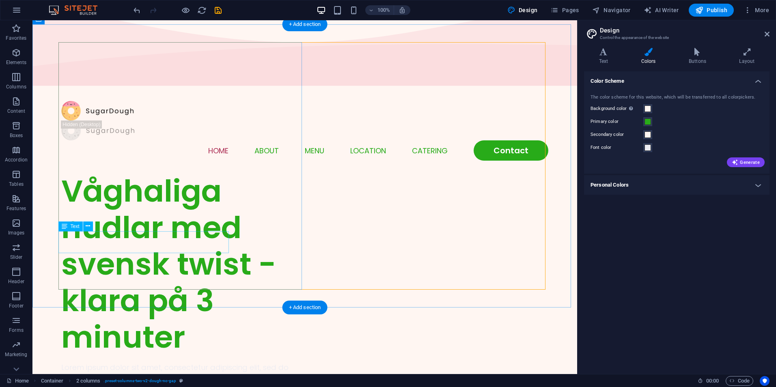
click at [133, 362] on div "Lorem ipsum dolor sit amet, consectetur adipiscing elit, sed do eiusmod." at bounding box center [183, 373] width 244 height 22
click at [88, 228] on icon at bounding box center [88, 226] width 4 height 9
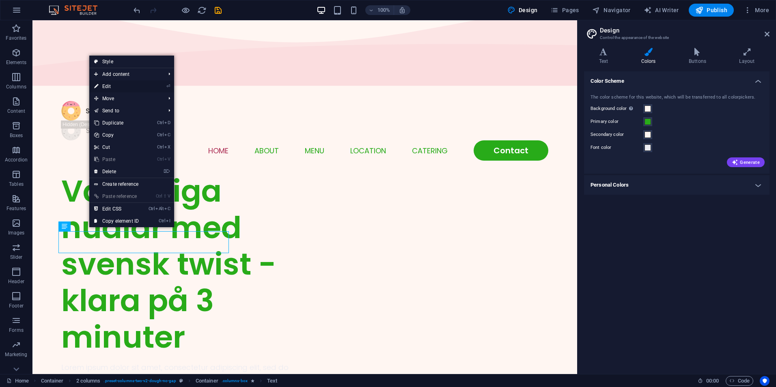
click at [118, 87] on link "⏎ Edit" at bounding box center [116, 86] width 54 height 12
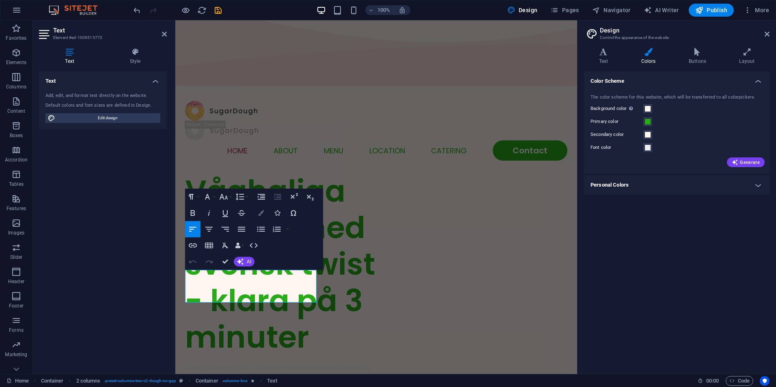
click at [260, 213] on icon "button" at bounding box center [261, 213] width 6 height 6
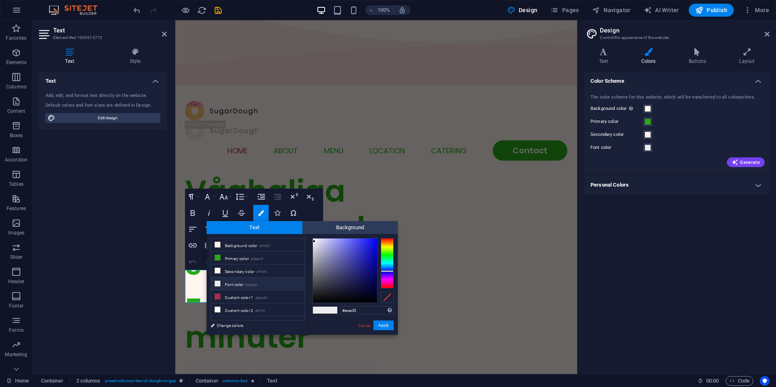
type input "#06060d"
click at [347, 299] on div at bounding box center [345, 271] width 64 height 64
click at [386, 327] on button "Apply" at bounding box center [383, 326] width 20 height 10
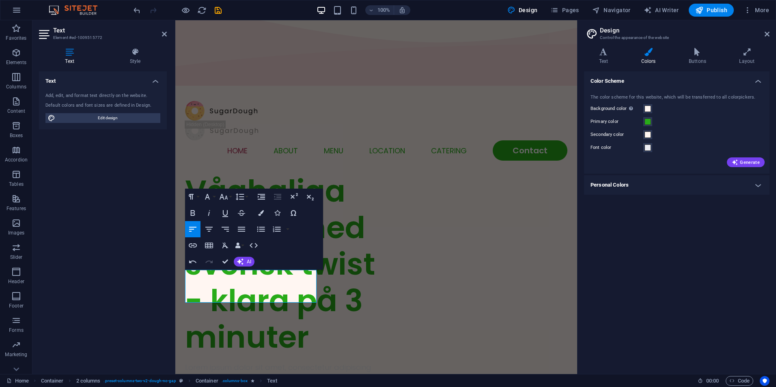
click at [675, 319] on div "Color Scheme The color scheme for this website, which will be transferred to al…" at bounding box center [677, 219] width 186 height 296
click at [107, 121] on span "Edit design" at bounding box center [108, 118] width 100 height 10
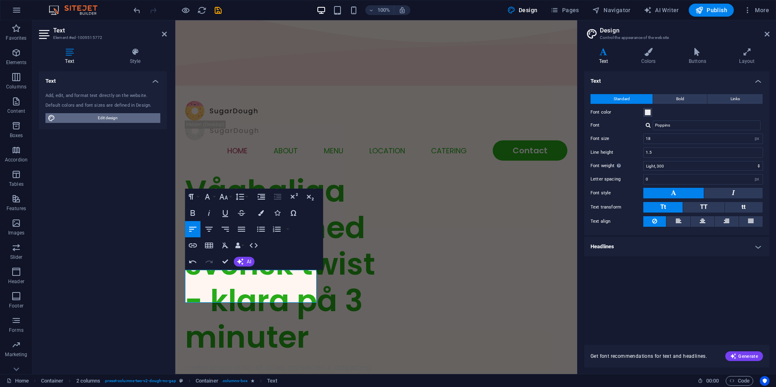
click at [107, 121] on span "Edit design" at bounding box center [108, 118] width 100 height 10
click at [647, 60] on h4 "Colors" at bounding box center [649, 56] width 47 height 17
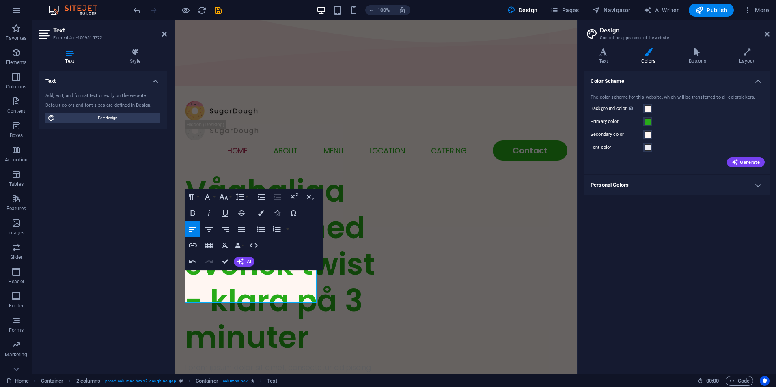
click at [686, 188] on h4 "Personal Colors" at bounding box center [677, 184] width 186 height 19
click at [648, 203] on span at bounding box center [648, 203] width 6 height 6
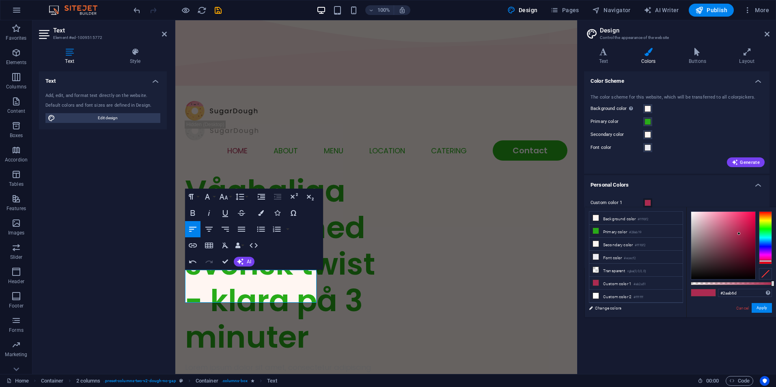
click at [766, 233] on div at bounding box center [765, 238] width 13 height 53
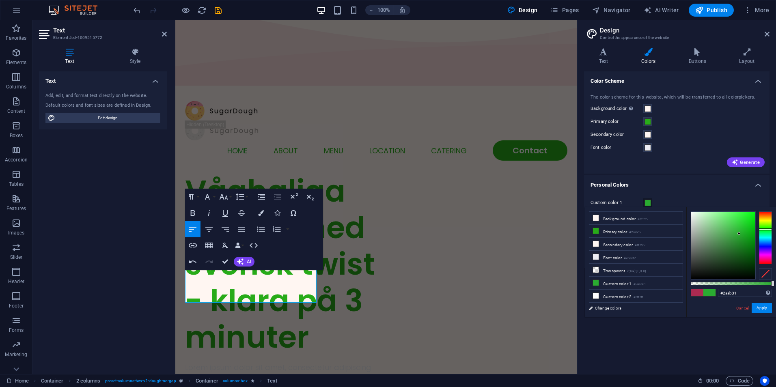
click at [766, 229] on div at bounding box center [765, 230] width 13 height 2
click at [645, 234] on li "Primary color #28ab19" at bounding box center [635, 231] width 93 height 13
type input "#28ab19"
click at [633, 282] on li "Custom color 1 #28ab19" at bounding box center [635, 283] width 93 height 13
drag, startPoint x: 738, startPoint y: 294, endPoint x: 717, endPoint y: 294, distance: 21.5
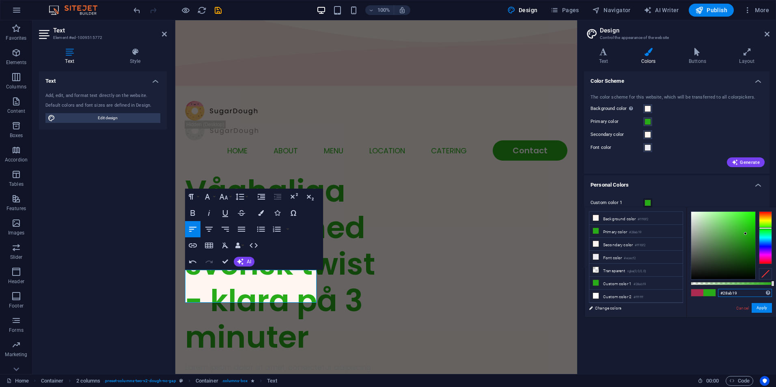
click at [717, 294] on div "#28ab19 Supported formats #0852ed rgb(8, 82, 237) rgba(8, 82, 237, 90%) hsv(221…" at bounding box center [731, 321] width 90 height 228
click at [625, 282] on li "Custom color 1 #28ab19" at bounding box center [635, 283] width 93 height 13
drag, startPoint x: 762, startPoint y: 307, endPoint x: 747, endPoint y: 319, distance: 18.5
click at [762, 307] on button "Apply" at bounding box center [762, 308] width 20 height 10
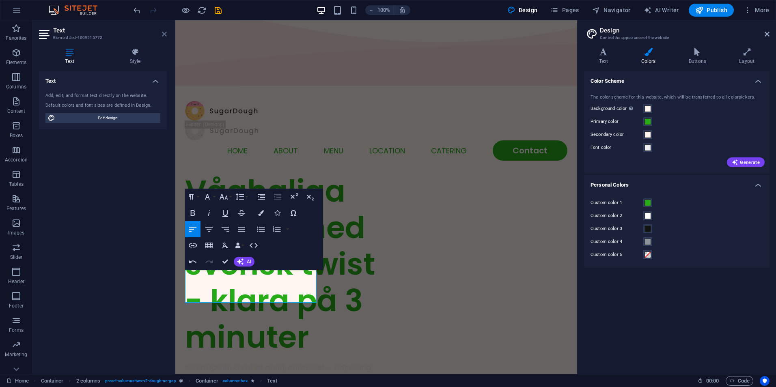
click at [166, 37] on aside "Text Element #ed-1009515772 Text Style Text Add, edit, and format text directly…" at bounding box center [103, 197] width 143 height 354
click at [165, 35] on icon at bounding box center [164, 34] width 5 height 6
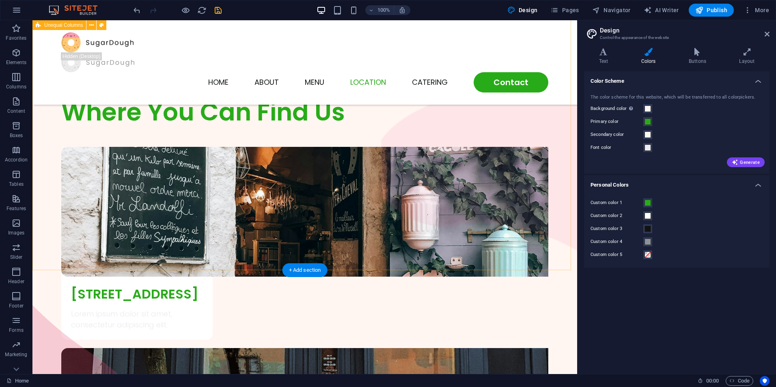
scroll to position [1977, 0]
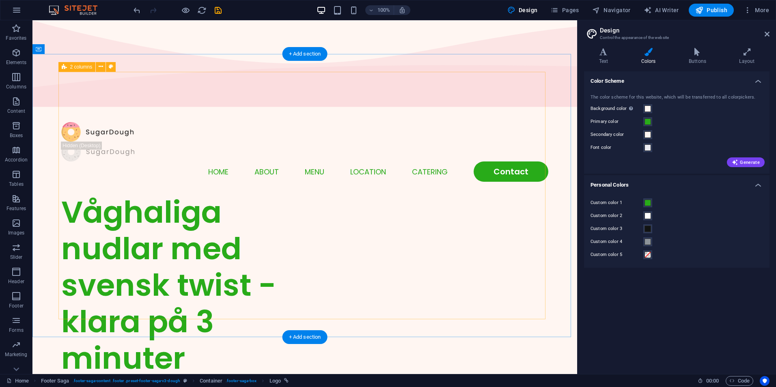
scroll to position [0, 0]
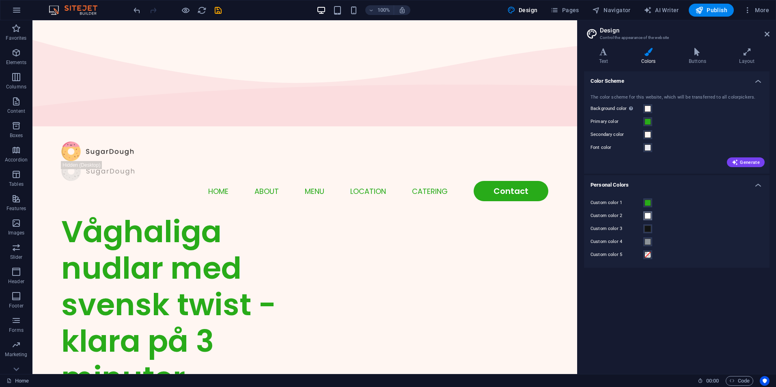
click at [650, 217] on span at bounding box center [648, 216] width 6 height 6
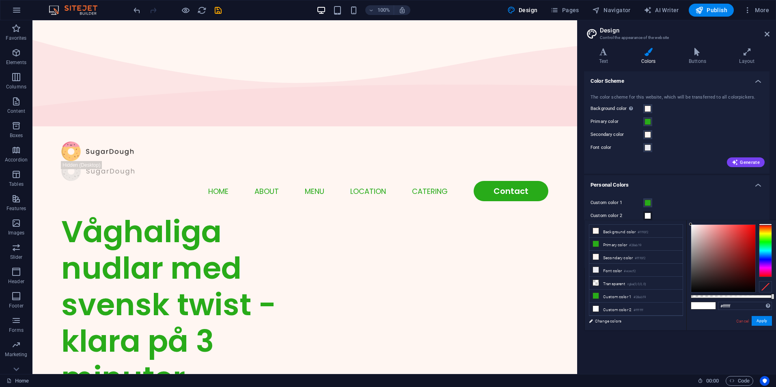
click at [723, 199] on div "Custom color 1" at bounding box center [677, 203] width 173 height 10
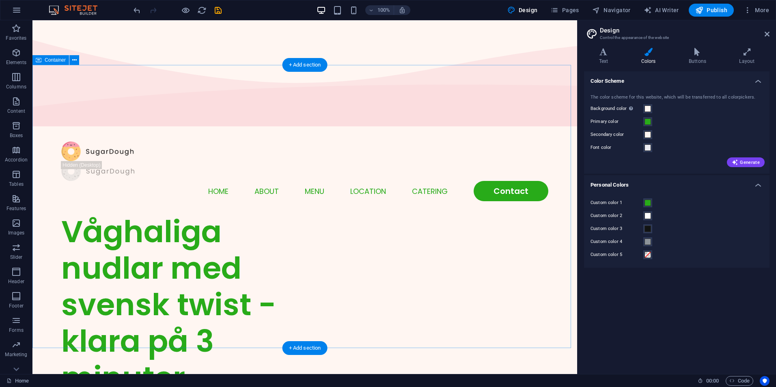
click at [395, 214] on div "Våghaliga nudlar med svensk twist - klara på 3 minuter Lorem ipsum dolor sit am…" at bounding box center [304, 366] width 545 height 305
click at [646, 110] on span at bounding box center [648, 109] width 6 height 6
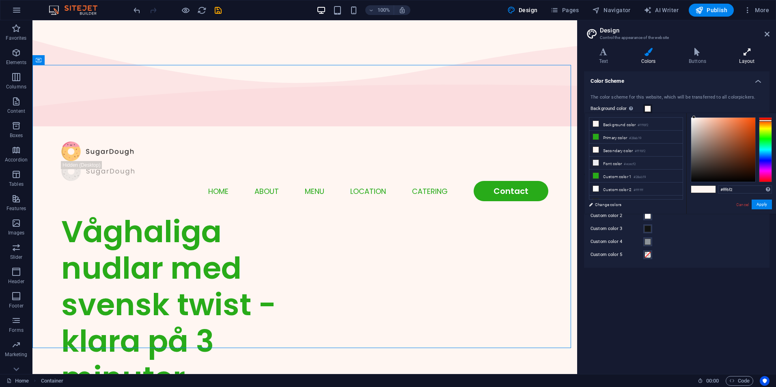
click at [751, 58] on h4 "Layout" at bounding box center [747, 56] width 45 height 17
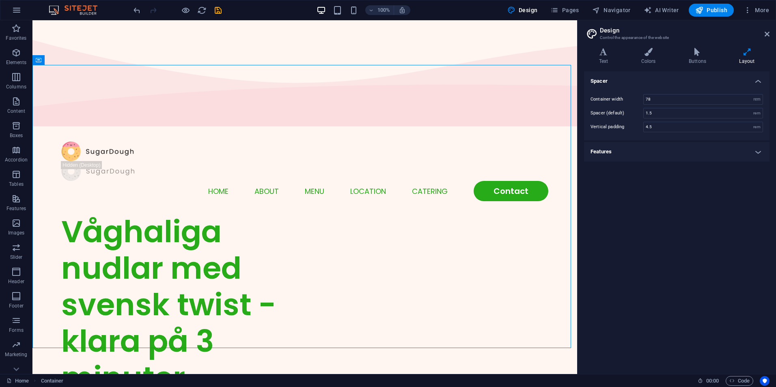
click at [604, 152] on h4 "Features" at bounding box center [677, 151] width 186 height 19
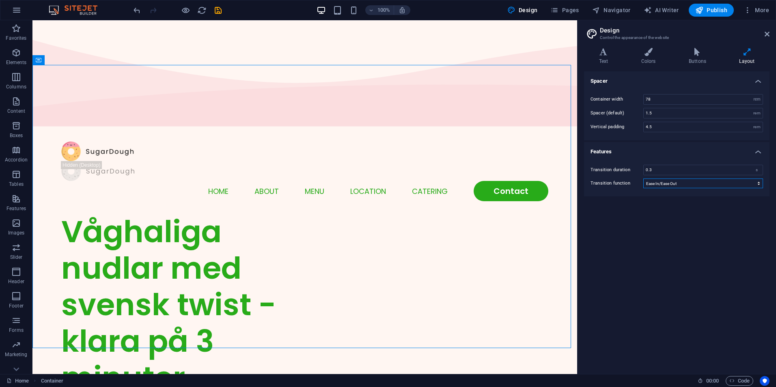
click at [657, 185] on select "Ease Ease In Ease Out Ease In/Ease Out Linear" at bounding box center [703, 184] width 120 height 10
click at [647, 315] on div "Spacer Container width 78 rem px Spacer (default) 1.5 rem Vertical padding 4.5 …" at bounding box center [677, 219] width 186 height 296
click at [186, 161] on div at bounding box center [304, 171] width 487 height 20
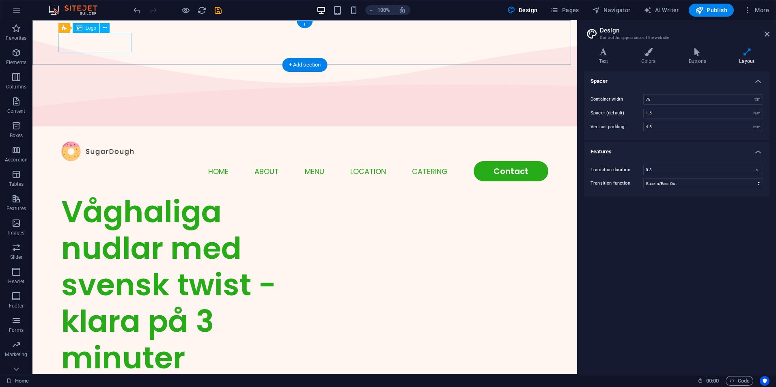
click at [106, 142] on div at bounding box center [304, 152] width 487 height 20
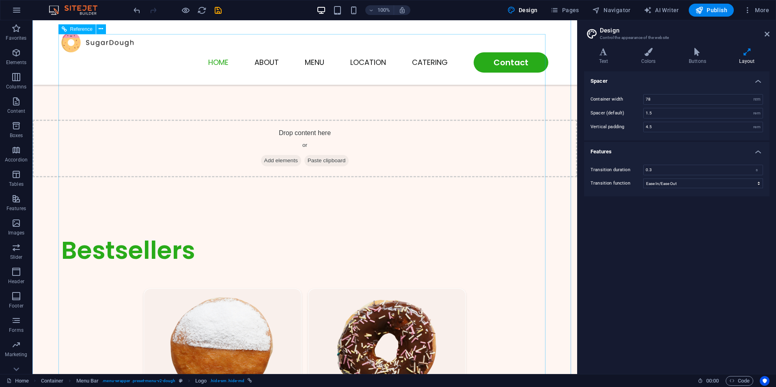
scroll to position [487, 0]
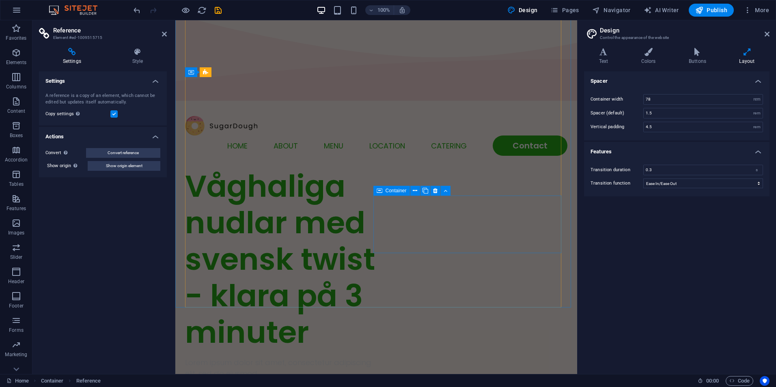
scroll to position [0, 0]
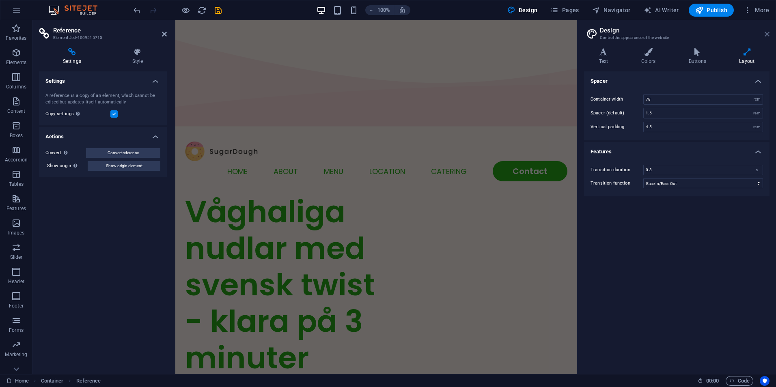
click at [769, 35] on icon at bounding box center [767, 34] width 5 height 6
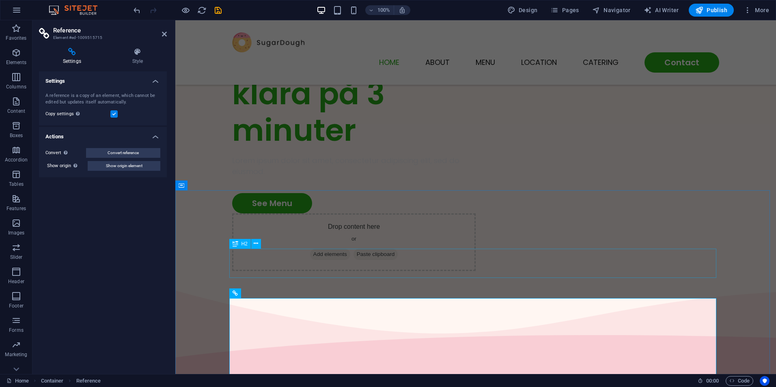
scroll to position [32, 0]
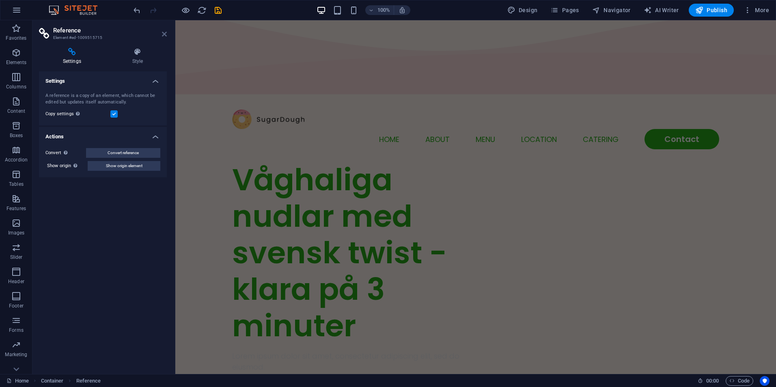
click at [163, 34] on icon at bounding box center [164, 34] width 5 height 6
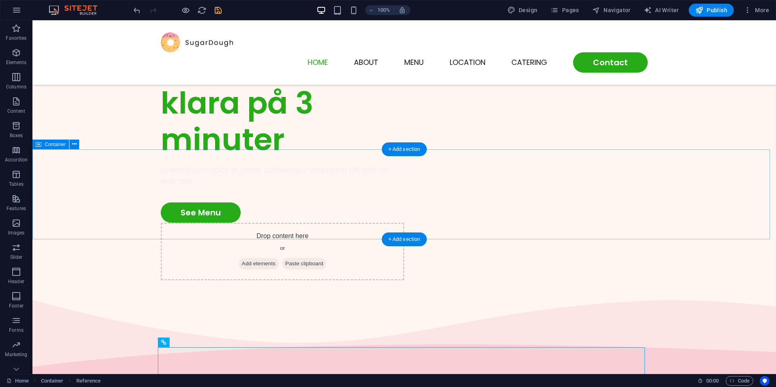
scroll to position [0, 0]
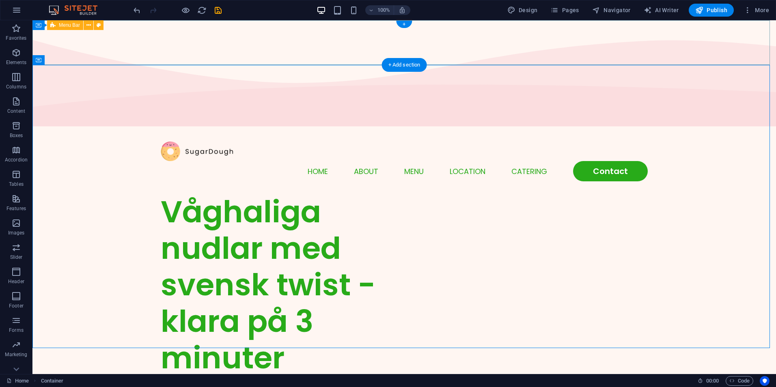
click at [731, 129] on div "Menu Home About Menu Location Catering Contact" at bounding box center [404, 161] width 744 height 65
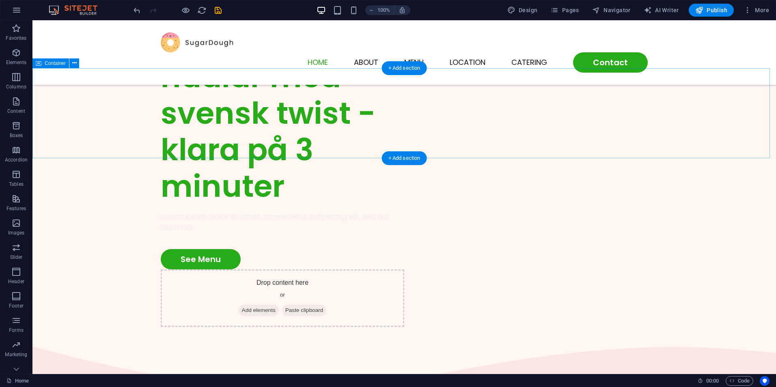
scroll to position [107, 0]
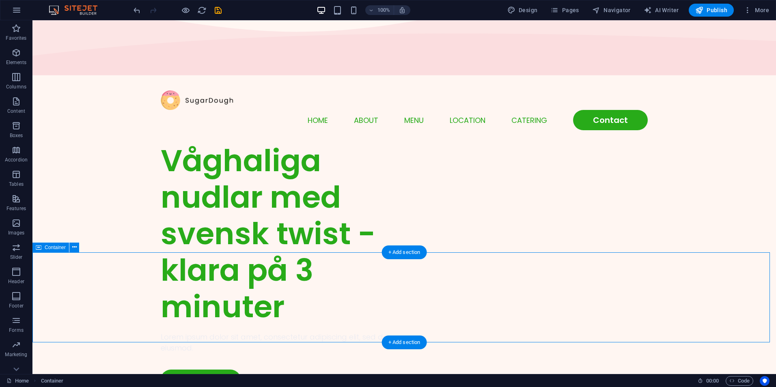
scroll to position [0, 0]
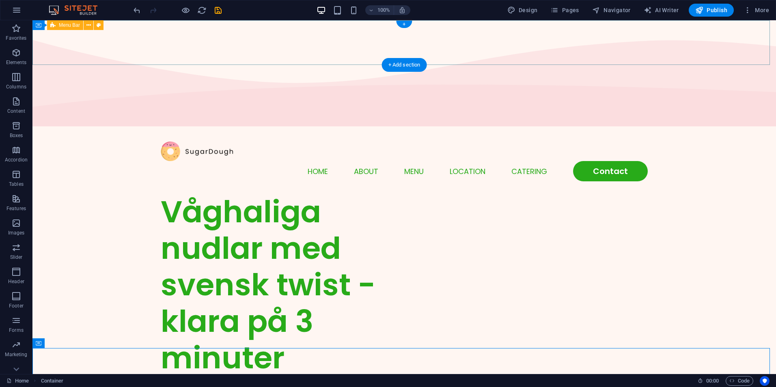
click at [69, 129] on div "Menu Home About Menu Location Catering Contact" at bounding box center [404, 161] width 744 height 65
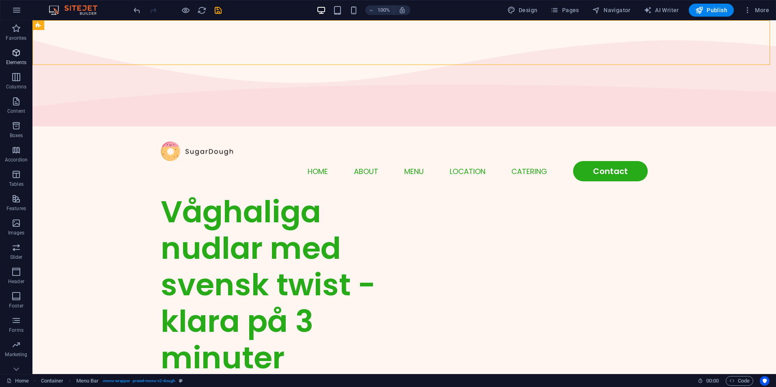
click at [17, 57] on icon "button" at bounding box center [16, 53] width 10 height 10
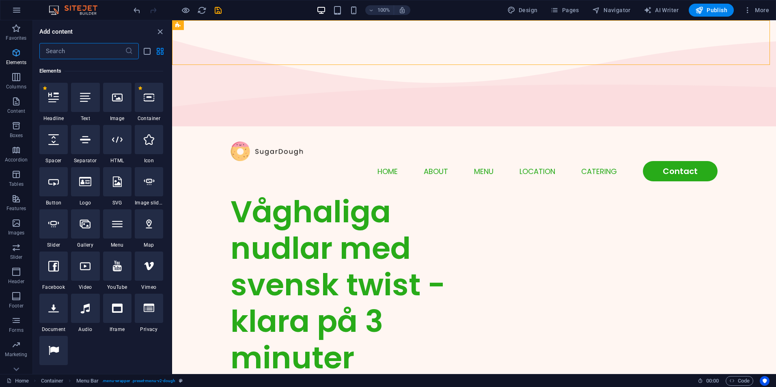
scroll to position [86, 0]
click at [147, 107] on div at bounding box center [149, 96] width 28 height 29
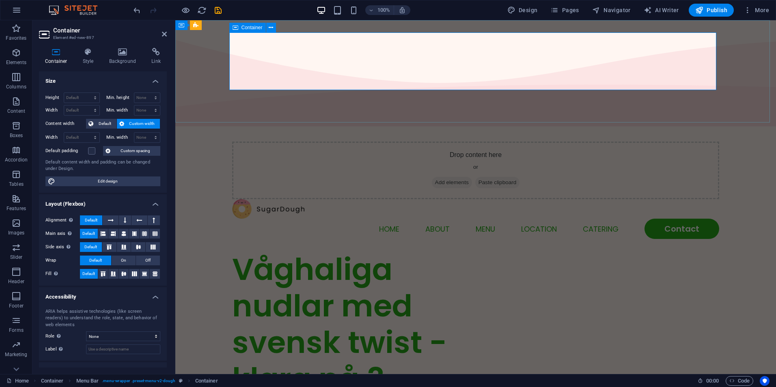
click at [276, 142] on div "Drop content here or Add elements Paste clipboard" at bounding box center [475, 171] width 487 height 58
click at [432, 177] on span "Add elements" at bounding box center [452, 182] width 40 height 11
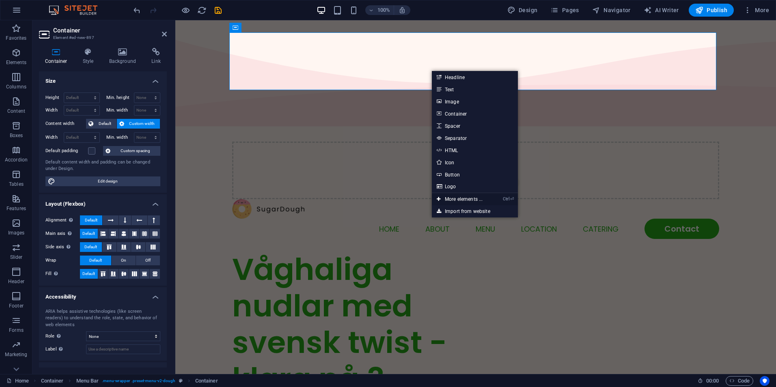
click at [450, 200] on link "Ctrl ⏎ More elements ..." at bounding box center [460, 199] width 56 height 12
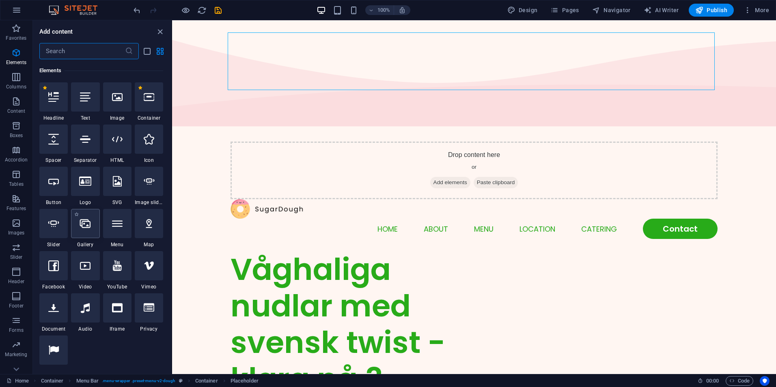
click at [89, 233] on div at bounding box center [85, 223] width 28 height 29
select select "4"
select select "%"
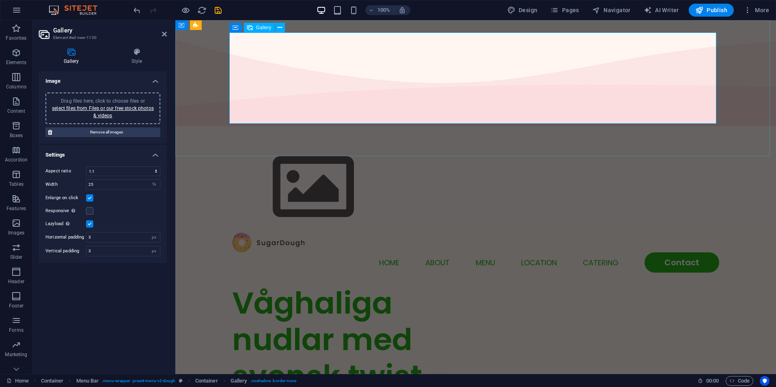
click at [317, 142] on img at bounding box center [313, 187] width 162 height 91
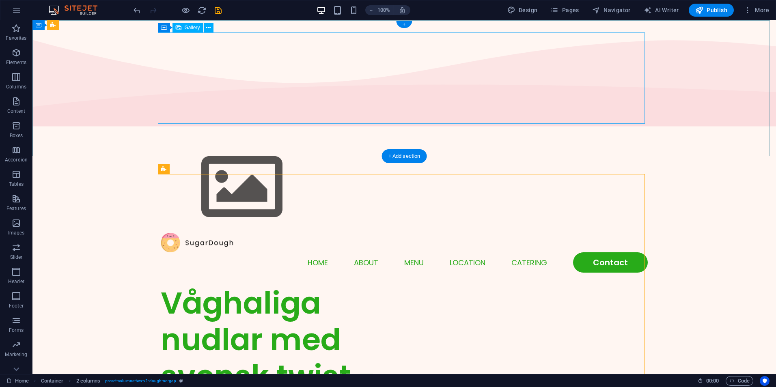
click at [246, 142] on img at bounding box center [242, 187] width 162 height 91
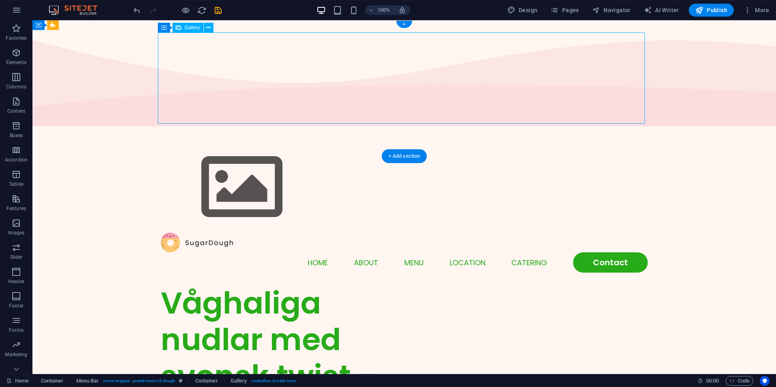
click at [243, 142] on img at bounding box center [242, 187] width 162 height 91
drag, startPoint x: 243, startPoint y: 82, endPoint x: 76, endPoint y: 38, distance: 172.1
click at [242, 142] on img at bounding box center [242, 187] width 162 height 91
select select "4"
select select "%"
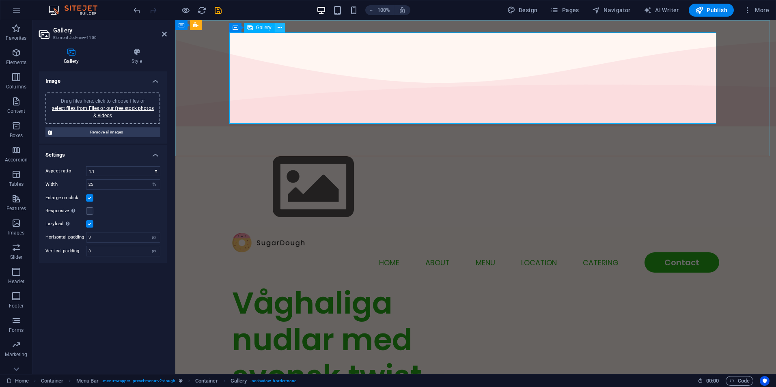
click at [283, 28] on button at bounding box center [280, 28] width 10 height 10
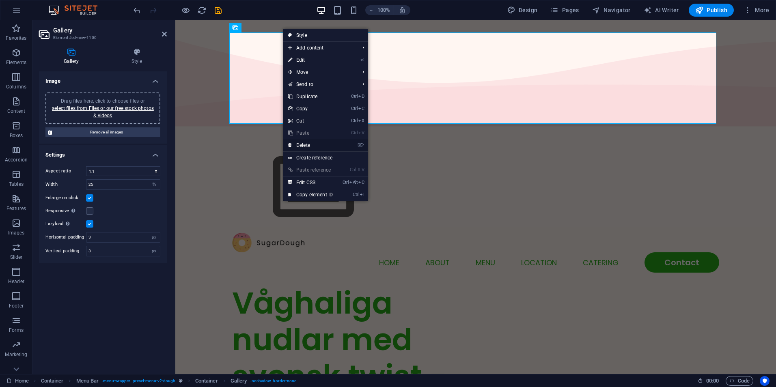
click at [307, 147] on link "⌦ Delete" at bounding box center [310, 145] width 54 height 12
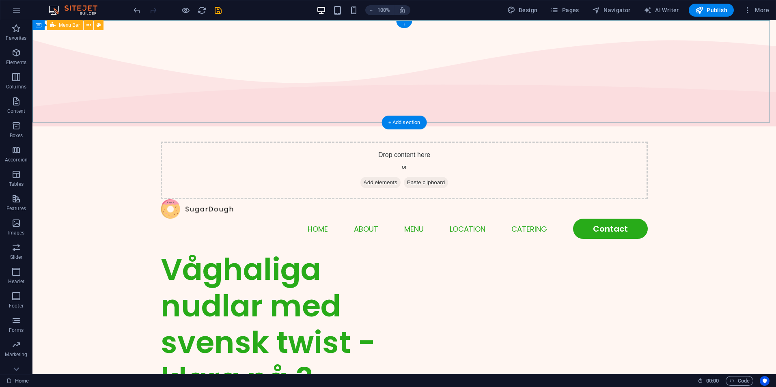
click at [731, 129] on div "Drop content here or Add elements Paste clipboard Menu Home About Menu Location…" at bounding box center [404, 190] width 744 height 122
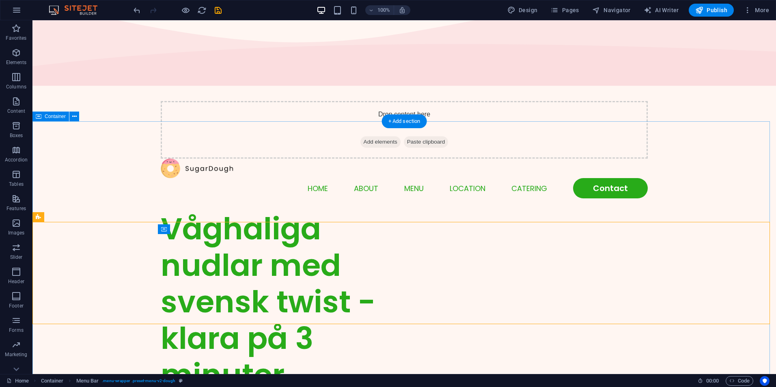
scroll to position [0, 0]
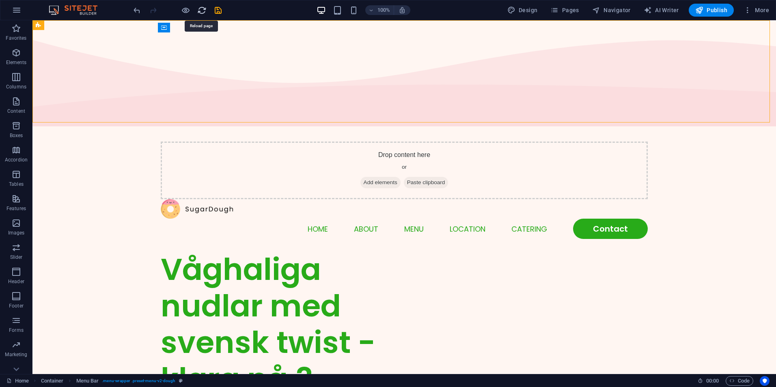
click at [200, 11] on icon "reload" at bounding box center [201, 10] width 9 height 9
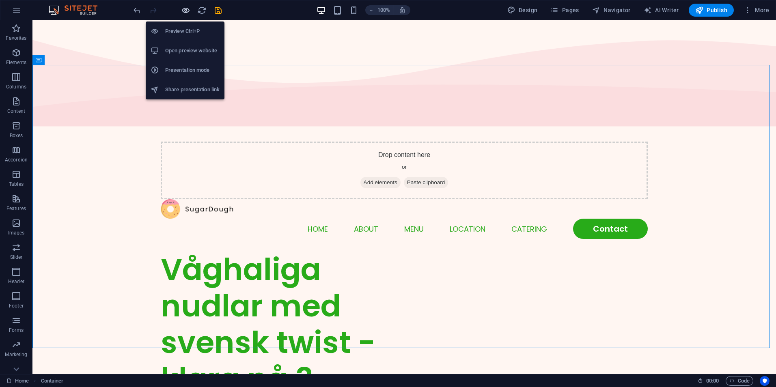
click at [186, 13] on icon "button" at bounding box center [185, 10] width 9 height 9
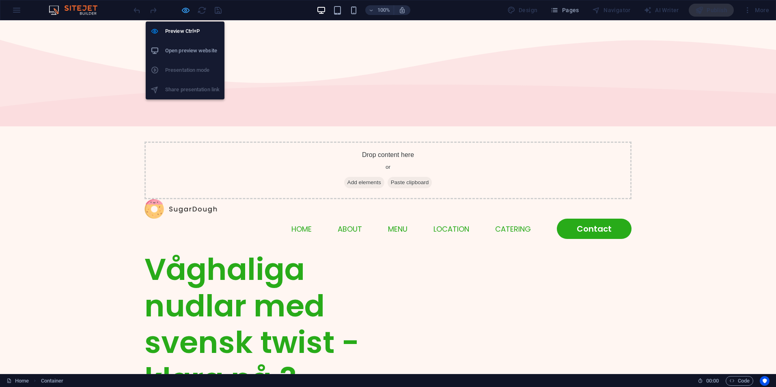
click at [185, 12] on icon "button" at bounding box center [185, 10] width 9 height 9
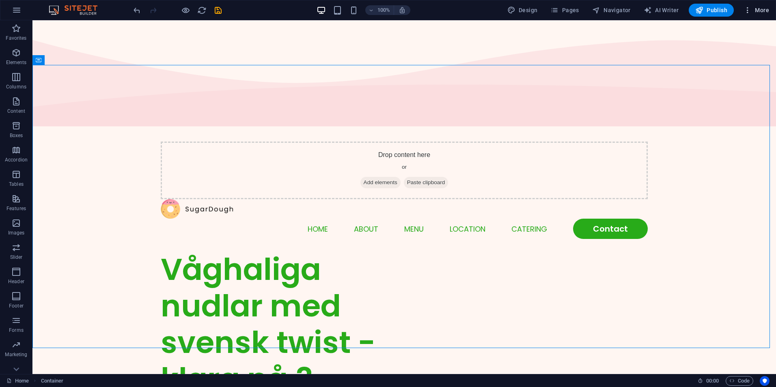
click at [754, 9] on span "More" at bounding box center [757, 10] width 26 height 8
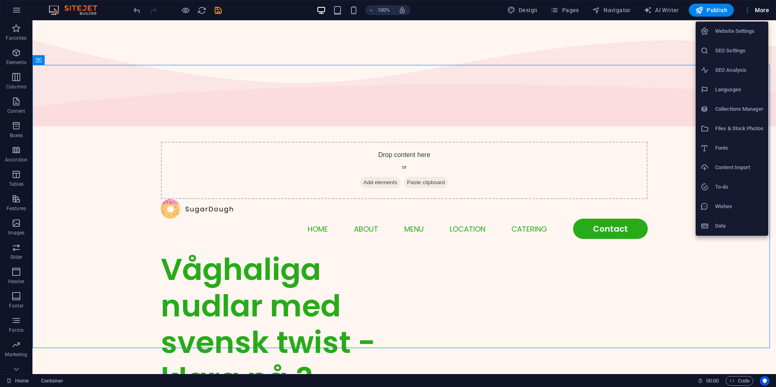
click at [731, 91] on h6 "Languages" at bounding box center [739, 90] width 48 height 10
select select "152"
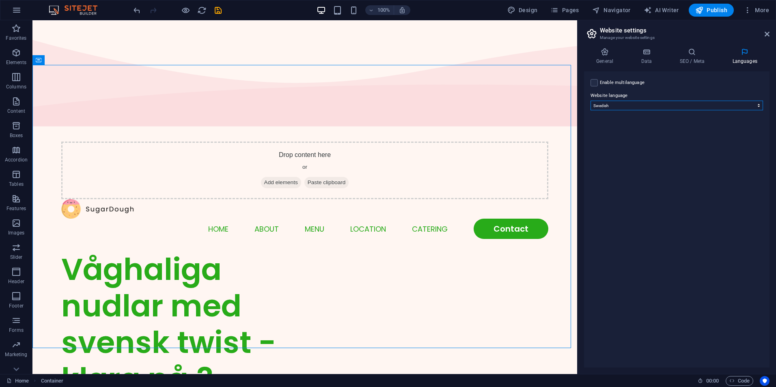
click at [654, 108] on select "Abkhazian Afar Afrikaans Akan Albanian Amharic Arabic Aragonese Armenian Assame…" at bounding box center [677, 106] width 173 height 10
click at [654, 107] on select "Abkhazian Afar Afrikaans Akan Albanian Amharic Arabic Aragonese Armenian Assame…" at bounding box center [677, 106] width 173 height 10
click at [767, 36] on icon at bounding box center [767, 34] width 5 height 6
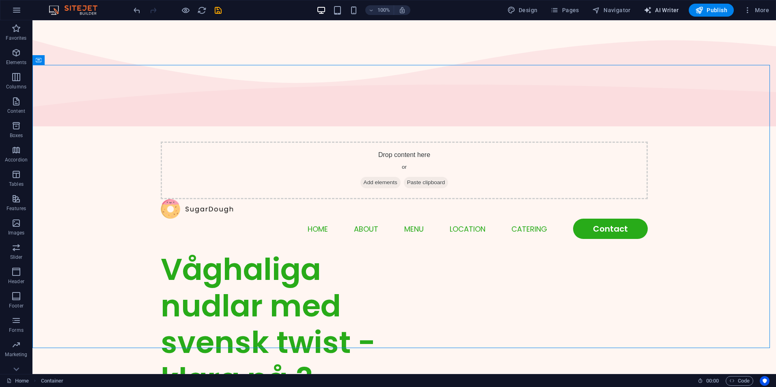
click at [667, 11] on span "AI Writer" at bounding box center [661, 10] width 35 height 8
select select "English"
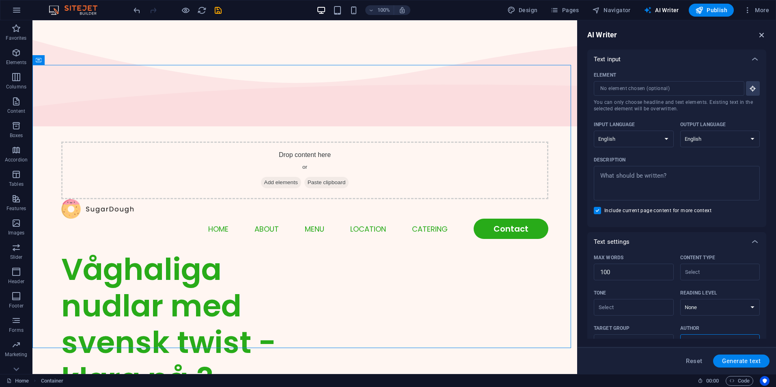
click at [764, 38] on icon "button" at bounding box center [762, 34] width 9 height 9
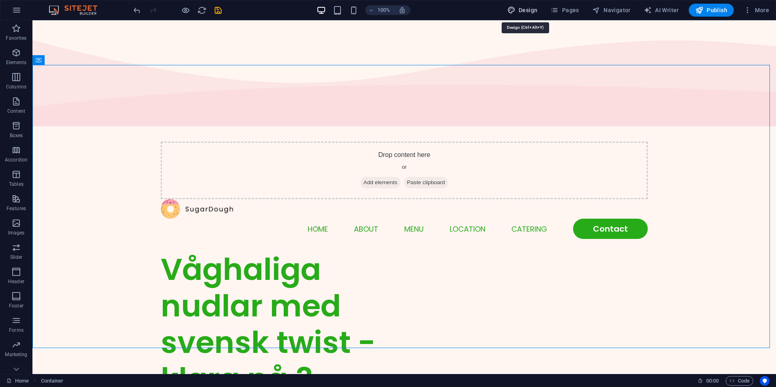
click at [529, 9] on span "Design" at bounding box center [522, 10] width 30 height 8
select select "rem"
select select "ease-in-out"
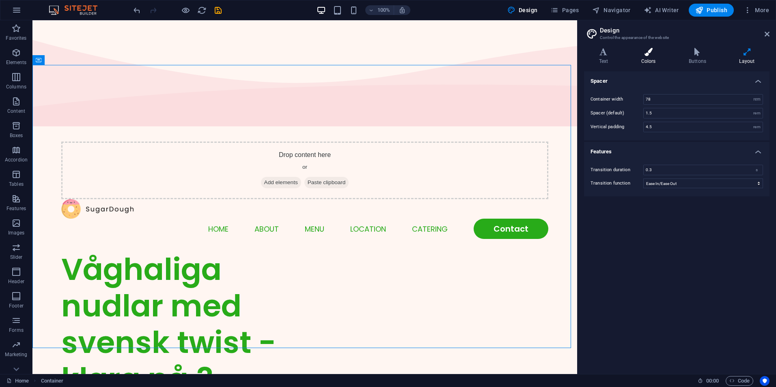
click at [651, 58] on h4 "Colors" at bounding box center [649, 56] width 47 height 17
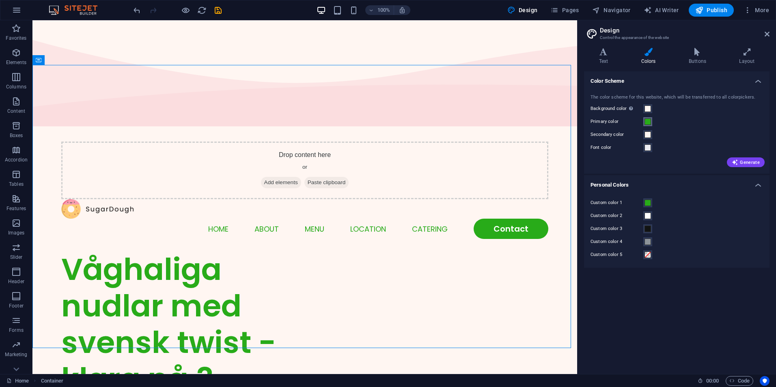
click at [645, 121] on span at bounding box center [648, 122] width 6 height 6
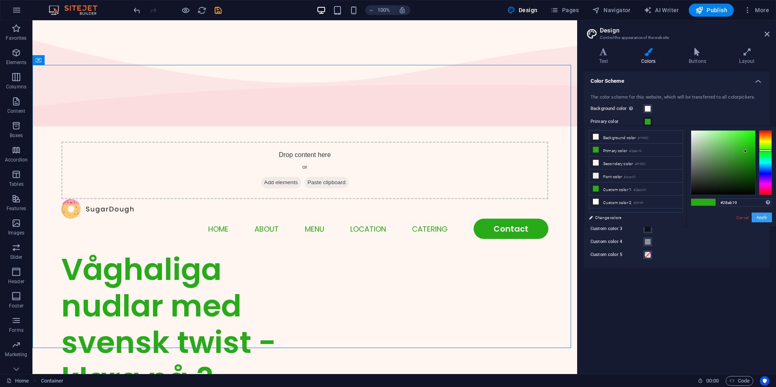
click at [764, 217] on button "Apply" at bounding box center [762, 218] width 20 height 10
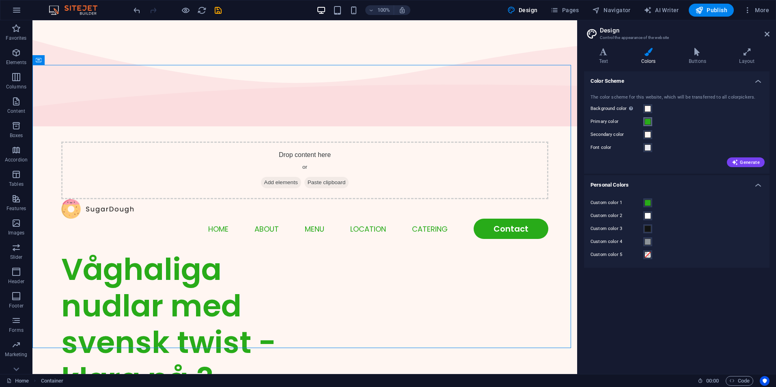
click at [646, 121] on span at bounding box center [648, 122] width 6 height 6
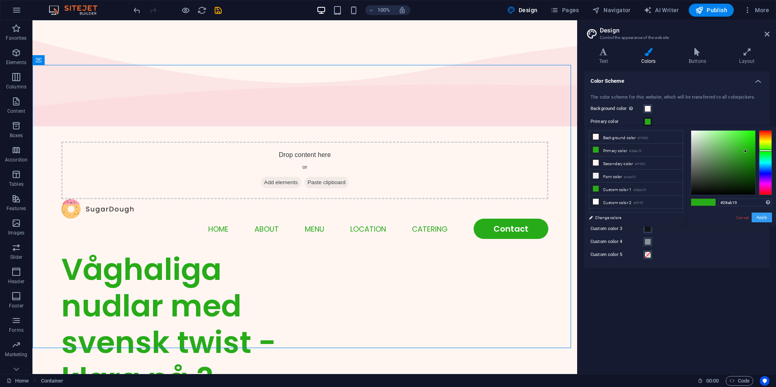
click at [761, 219] on button "Apply" at bounding box center [762, 218] width 20 height 10
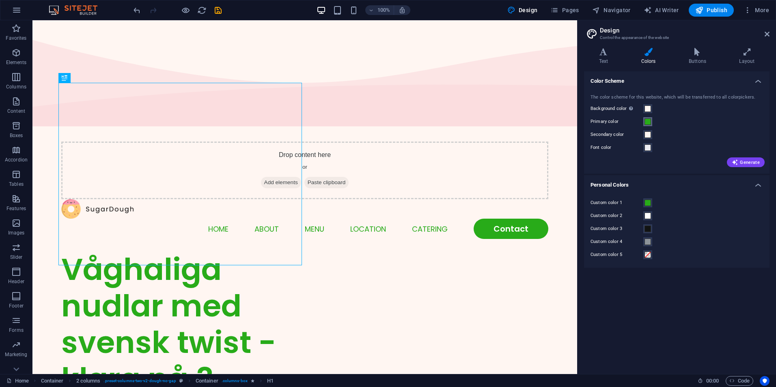
click at [647, 122] on span at bounding box center [648, 122] width 6 height 6
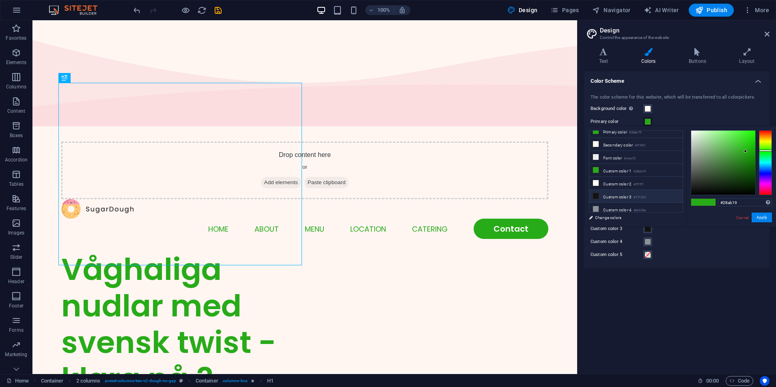
scroll to position [19, 0]
click at [704, 307] on div "Color Scheme The color scheme for this website, which will be transferred to al…" at bounding box center [677, 219] width 186 height 296
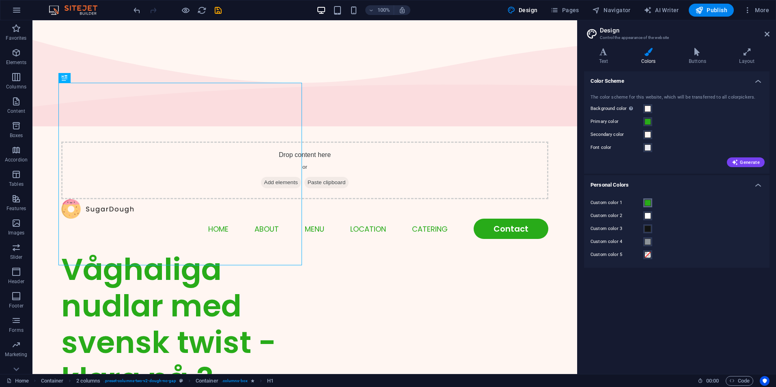
click at [647, 202] on span at bounding box center [648, 203] width 6 height 6
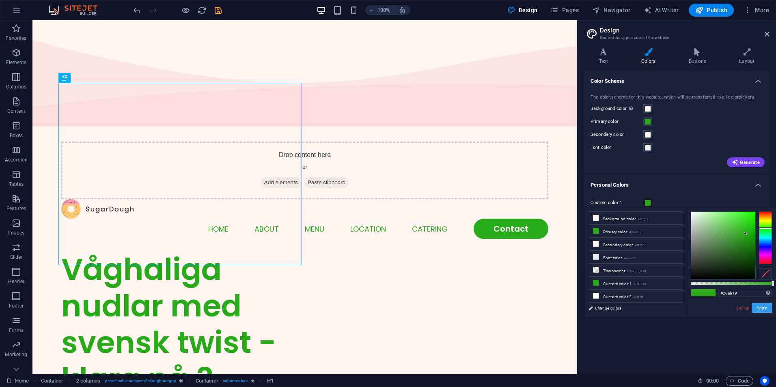
click at [765, 309] on button "Apply" at bounding box center [762, 308] width 20 height 10
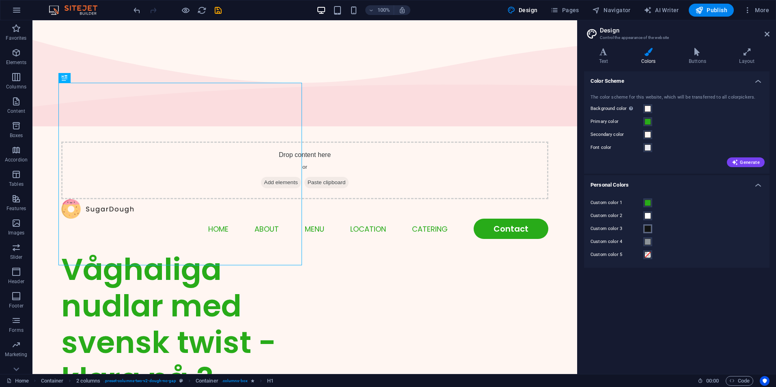
click at [650, 230] on span at bounding box center [648, 229] width 6 height 6
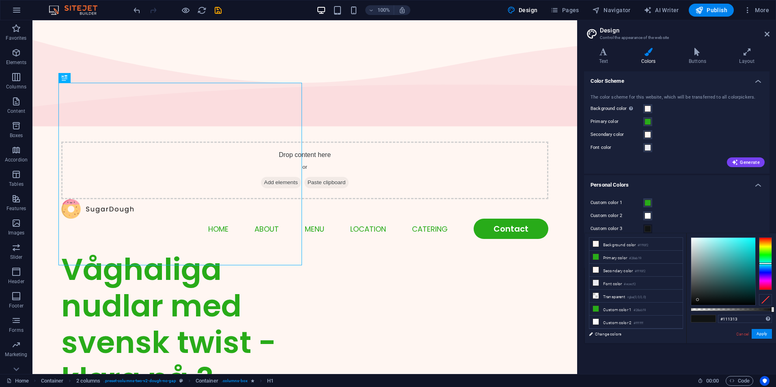
click at [650, 230] on span at bounding box center [648, 229] width 6 height 6
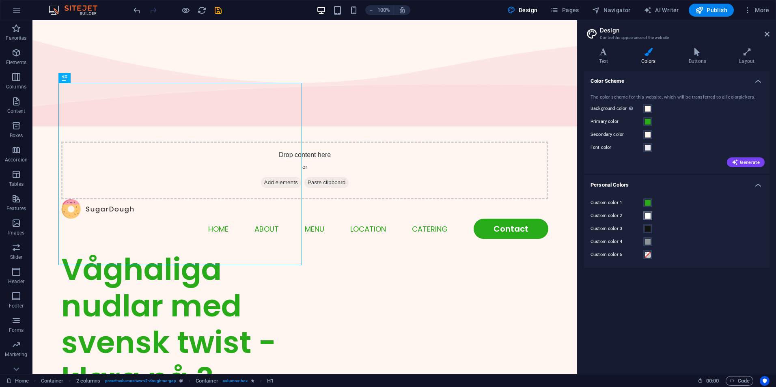
click at [644, 214] on button "Custom color 2" at bounding box center [647, 216] width 9 height 9
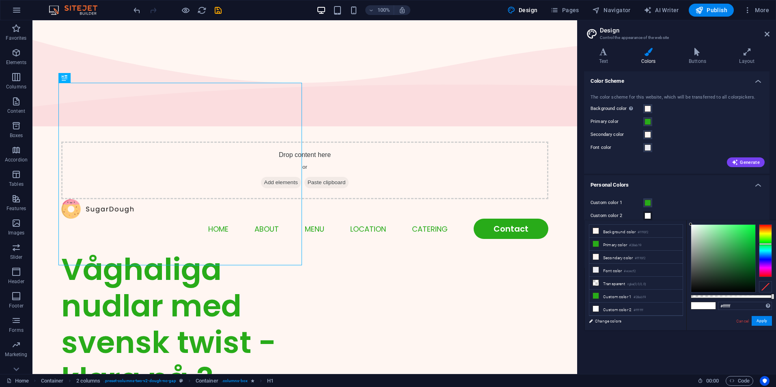
drag, startPoint x: 770, startPoint y: 240, endPoint x: 766, endPoint y: 244, distance: 5.7
click at [766, 244] on div at bounding box center [765, 250] width 13 height 53
click at [720, 235] on div at bounding box center [723, 258] width 64 height 67
drag, startPoint x: 722, startPoint y: 234, endPoint x: 750, endPoint y: 238, distance: 28.3
click at [750, 238] on div at bounding box center [723, 258] width 64 height 67
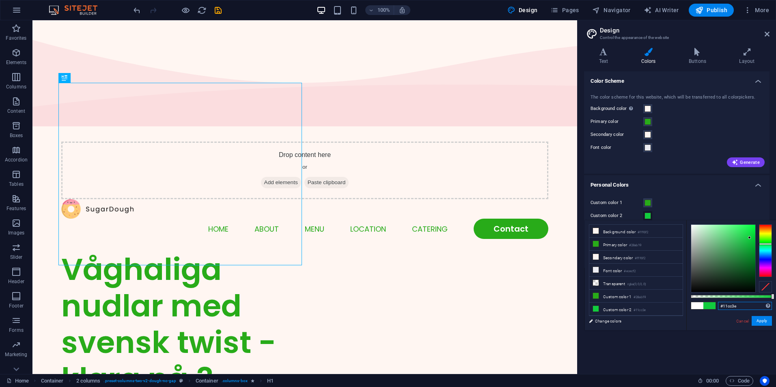
drag, startPoint x: 738, startPoint y: 307, endPoint x: 706, endPoint y: 306, distance: 32.1
click at [706, 306] on div "#11cc3e Supported formats #0852ed rgb(8, 82, 237) rgba(8, 82, 237, 90%) hsv(221…" at bounding box center [731, 334] width 90 height 228
paste input "28ab19"
type input "#28ab19"
click at [760, 322] on button "Apply" at bounding box center [762, 321] width 20 height 10
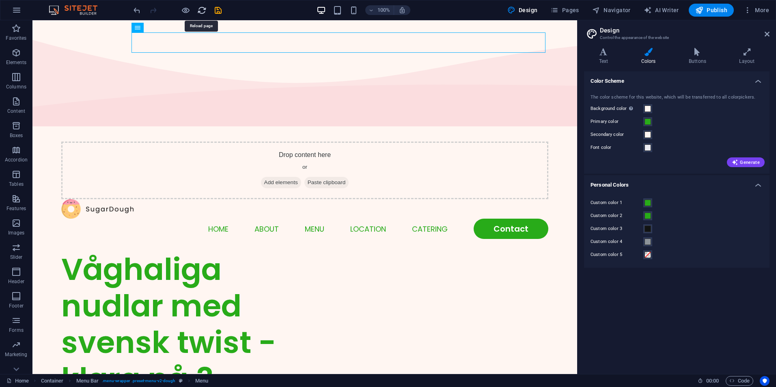
click at [199, 10] on icon "reload" at bounding box center [201, 10] width 9 height 9
click at [764, 36] on header "Design Control the appearance of the website" at bounding box center [678, 30] width 184 height 21
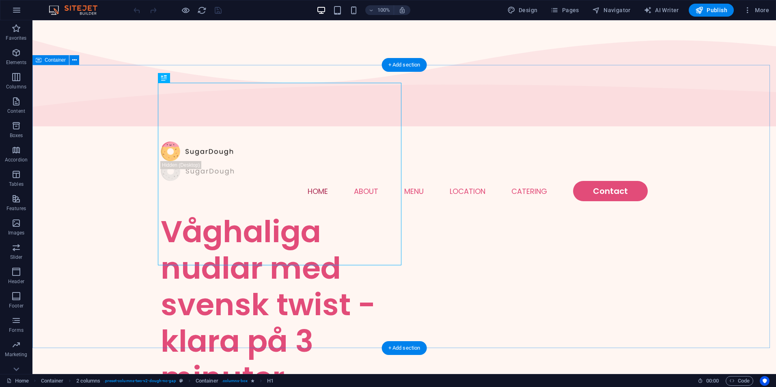
click at [738, 214] on div "Våghaliga nudlar med svensk twist - klara på 3 minuter Lorem ipsum dolor sit am…" at bounding box center [404, 366] width 744 height 305
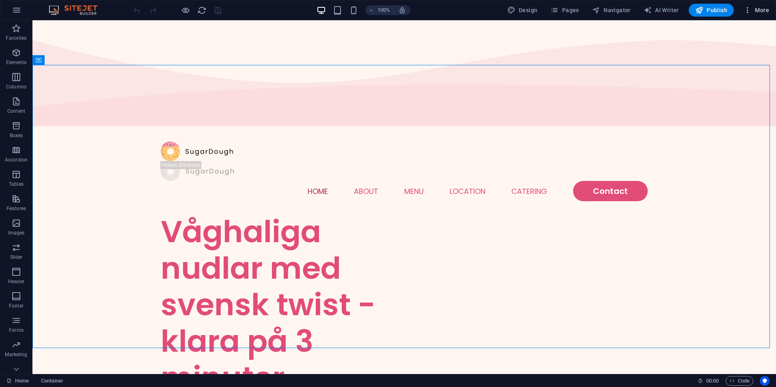
click at [748, 11] on icon "button" at bounding box center [748, 10] width 8 height 8
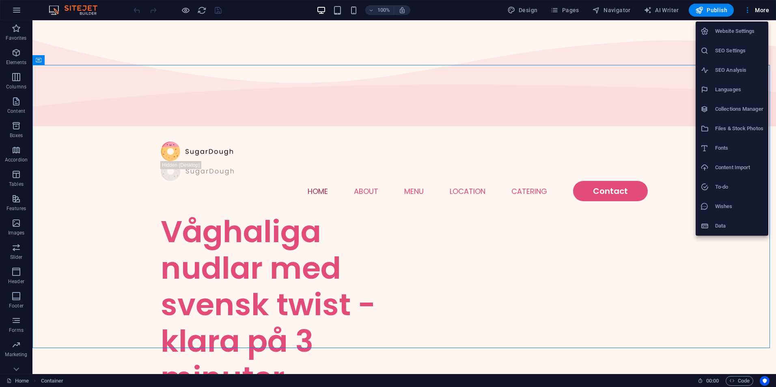
click at [534, 12] on div at bounding box center [388, 193] width 776 height 387
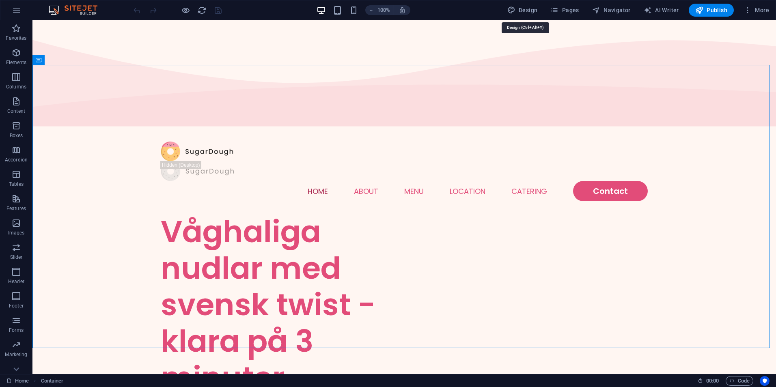
click at [507, 12] on button "Design" at bounding box center [522, 10] width 37 height 13
select select "px"
select select "300"
select select "px"
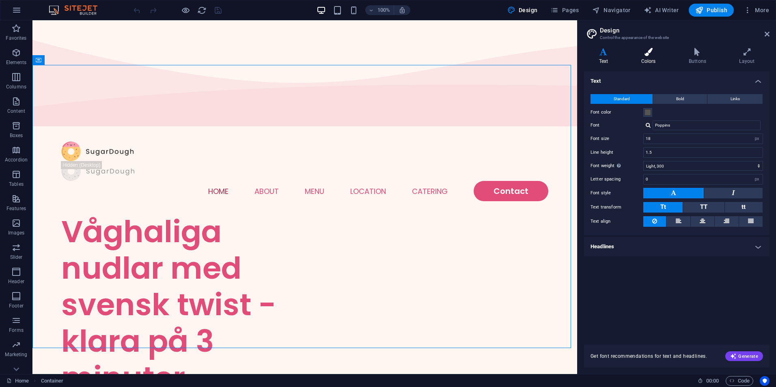
click at [650, 54] on icon at bounding box center [648, 52] width 44 height 8
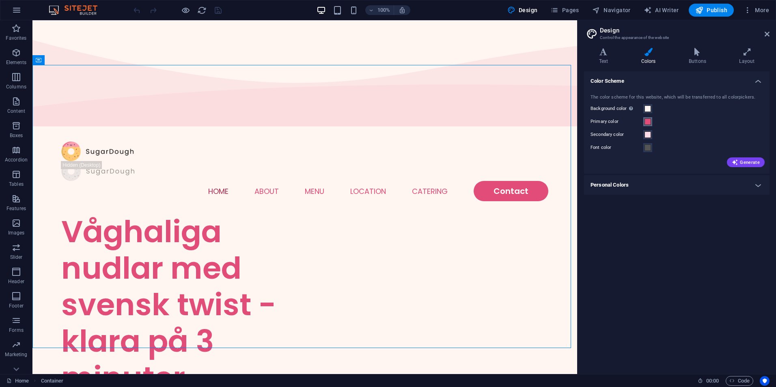
click at [647, 123] on span at bounding box center [648, 122] width 6 height 6
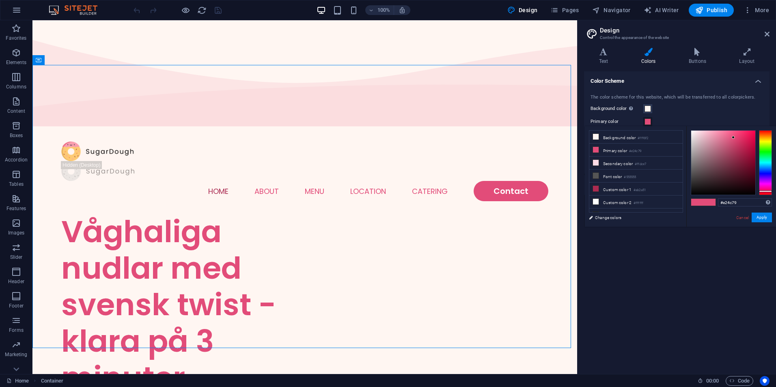
click at [708, 265] on div "Color Scheme The color scheme for this website, which will be transferred to al…" at bounding box center [677, 219] width 186 height 296
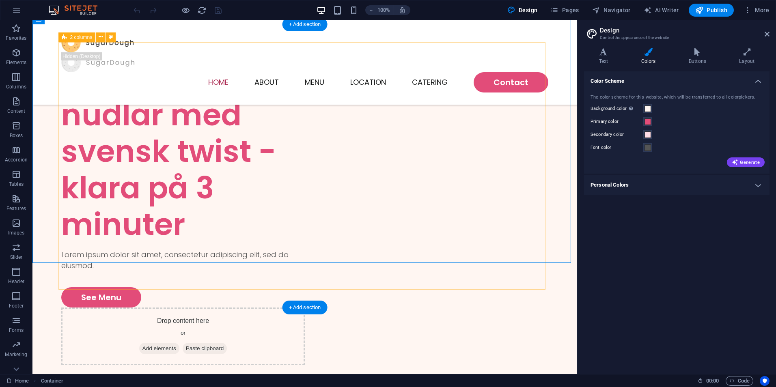
scroll to position [41, 0]
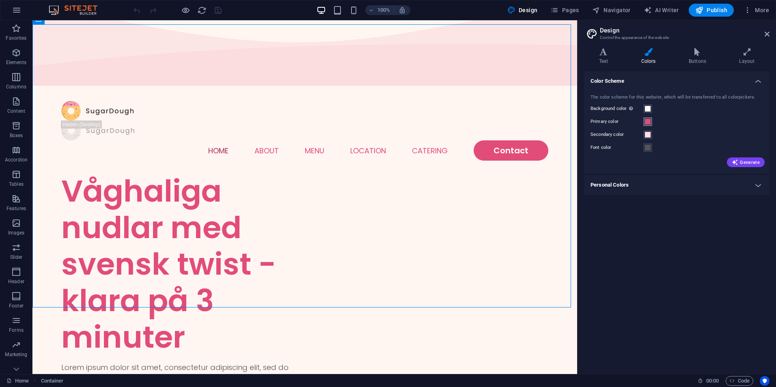
click at [646, 121] on span at bounding box center [648, 122] width 6 height 6
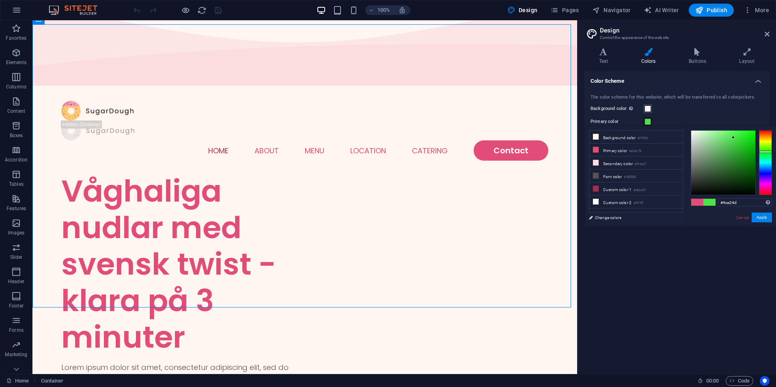
click at [766, 152] on div at bounding box center [765, 162] width 13 height 65
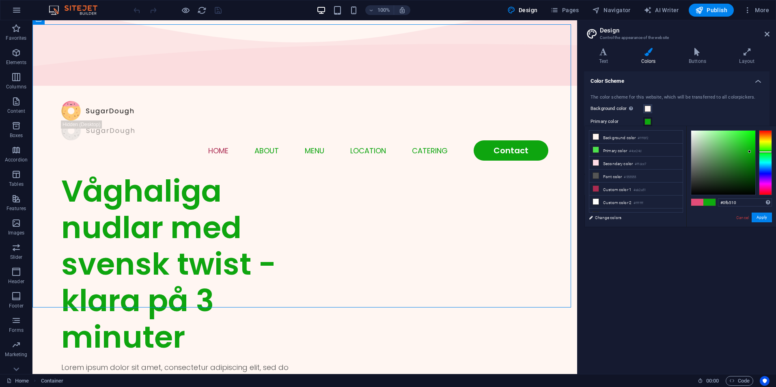
type input "#0fbb11"
drag, startPoint x: 746, startPoint y: 152, endPoint x: 750, endPoint y: 147, distance: 6.1
click at [750, 147] on div at bounding box center [723, 163] width 64 height 64
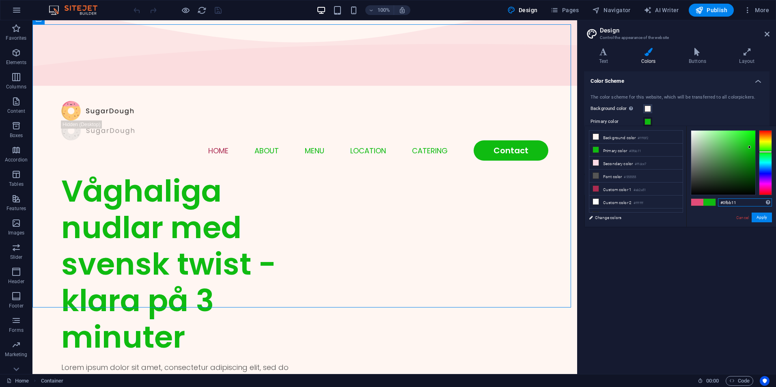
drag, startPoint x: 739, startPoint y: 203, endPoint x: 704, endPoint y: 201, distance: 35.4
click at [704, 201] on div "#0fbb11 Supported formats #0852ed rgb(8, 82, 237) rgba(8, 82, 237, 90%) hsv(221…" at bounding box center [731, 235] width 90 height 218
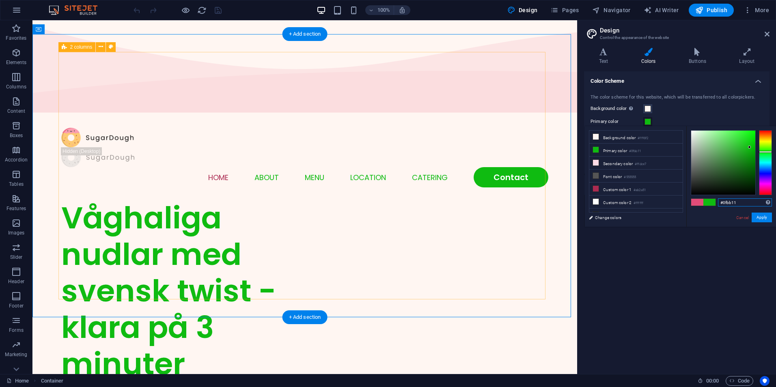
scroll to position [0, 0]
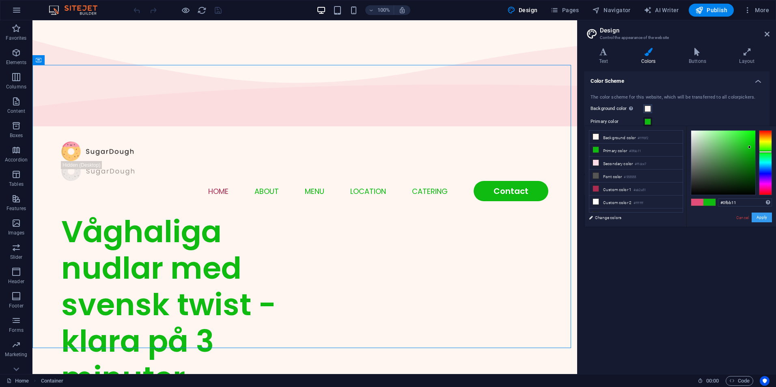
click at [766, 220] on button "Apply" at bounding box center [762, 218] width 20 height 10
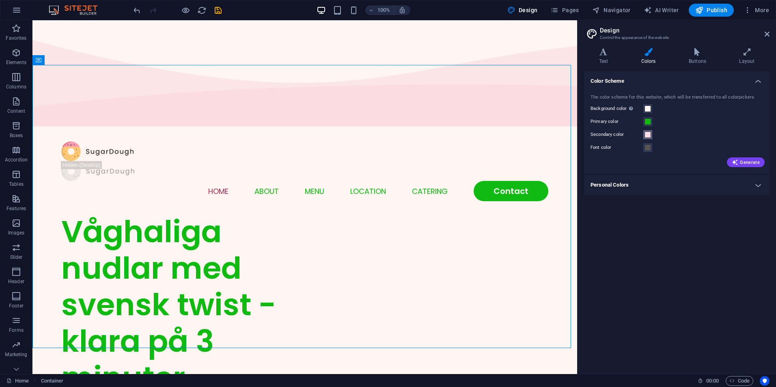
click at [648, 136] on span at bounding box center [648, 135] width 6 height 6
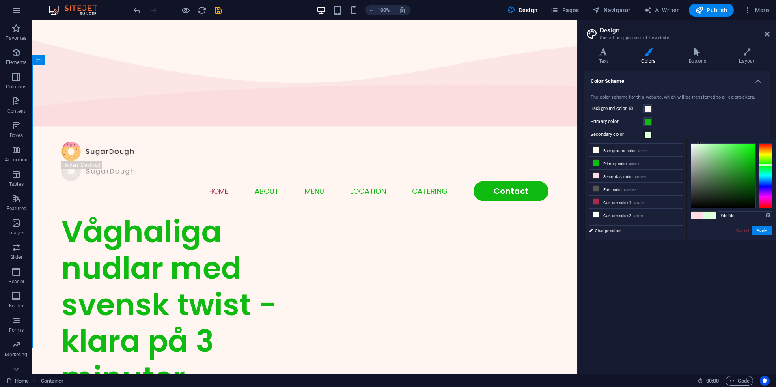
click at [765, 165] on div at bounding box center [765, 175] width 13 height 65
drag, startPoint x: 741, startPoint y: 214, endPoint x: 709, endPoint y: 216, distance: 32.1
click at [709, 216] on div "#dcffdc Supported formats #0852ed rgb(8, 82, 237) rgba(8, 82, 237, 90%) hsv(221…" at bounding box center [731, 248] width 90 height 218
paste input "0fbb11"
click at [709, 159] on div at bounding box center [723, 176] width 64 height 64
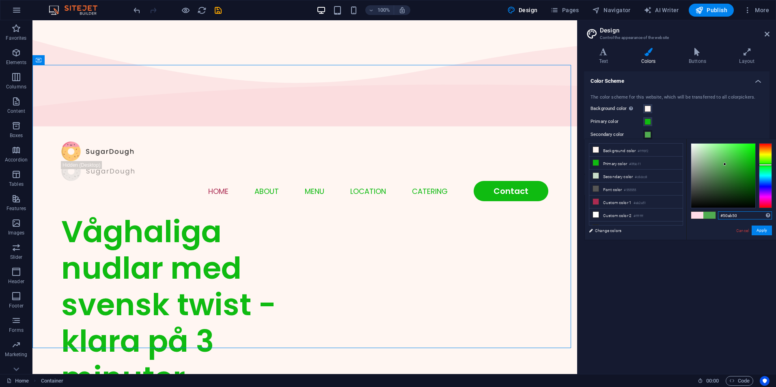
drag, startPoint x: 709, startPoint y: 159, endPoint x: 725, endPoint y: 164, distance: 16.7
click at [725, 164] on div at bounding box center [723, 176] width 64 height 64
drag, startPoint x: 739, startPoint y: 214, endPoint x: 710, endPoint y: 214, distance: 29.2
click at [710, 214] on div "#50ab50 Supported formats #0852ed rgb(8, 82, 237) rgba(8, 82, 237, 90%) hsv(221…" at bounding box center [731, 248] width 90 height 218
paste input "0fbb11"
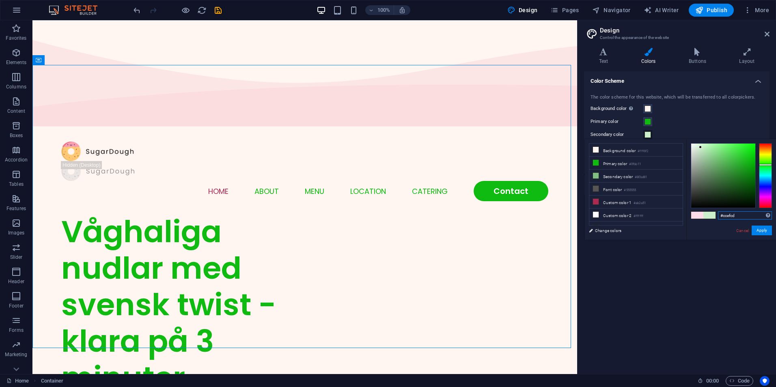
drag, startPoint x: 750, startPoint y: 160, endPoint x: 700, endPoint y: 147, distance: 51.0
click at [700, 147] on div at bounding box center [700, 147] width 3 height 3
click at [762, 229] on button "Apply" at bounding box center [762, 231] width 20 height 10
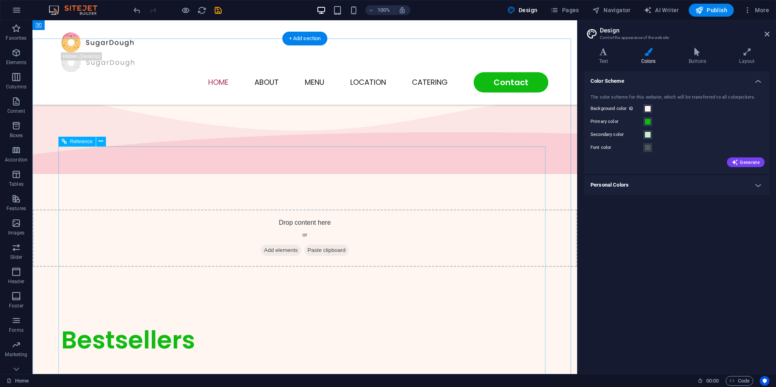
scroll to position [325, 0]
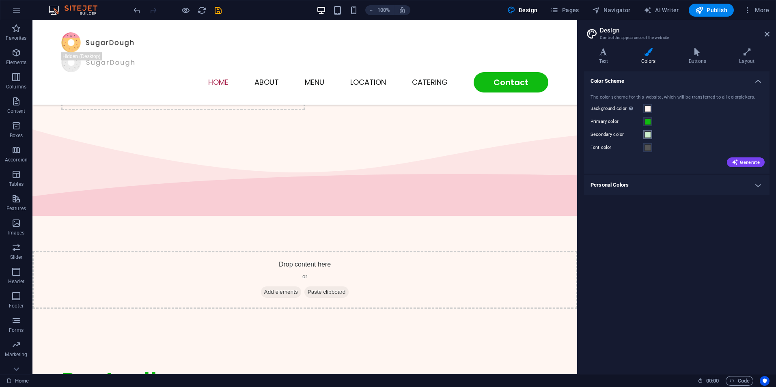
click at [649, 135] on span at bounding box center [648, 135] width 6 height 6
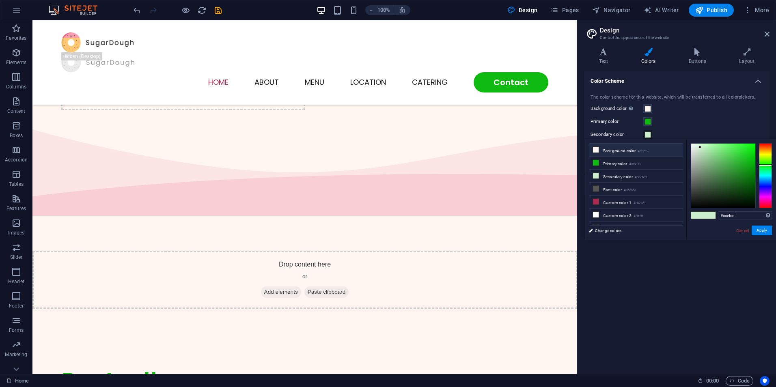
click at [621, 152] on li "Background color #fff6f2" at bounding box center [635, 150] width 93 height 13
type input "#fff6f2"
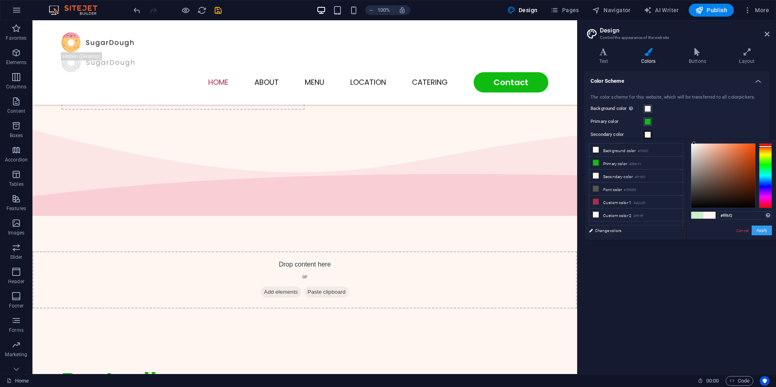
drag, startPoint x: 763, startPoint y: 231, endPoint x: 449, endPoint y: 251, distance: 314.8
click at [763, 231] on button "Apply" at bounding box center [762, 231] width 20 height 10
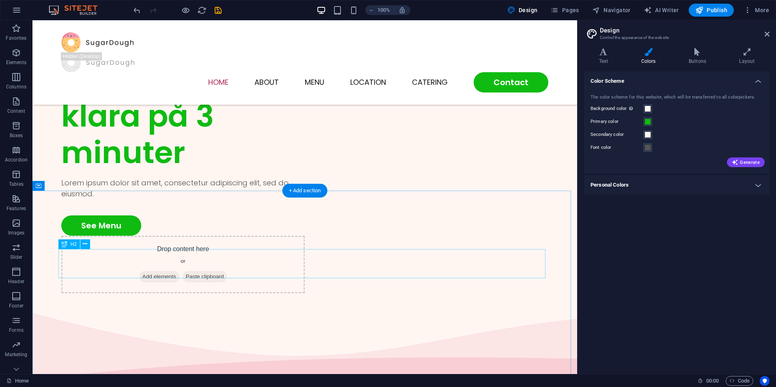
scroll to position [0, 0]
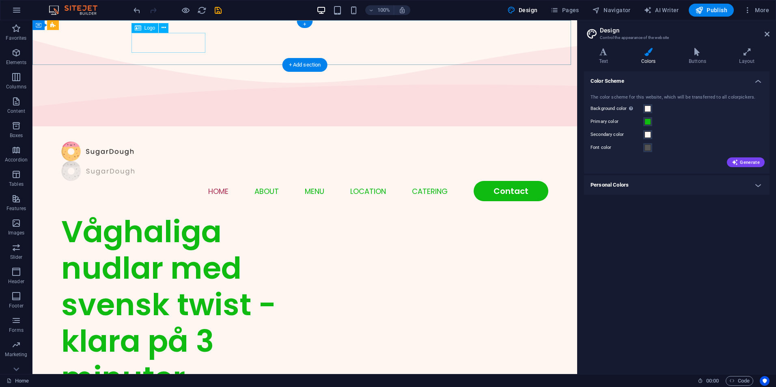
click at [182, 161] on div at bounding box center [304, 171] width 487 height 20
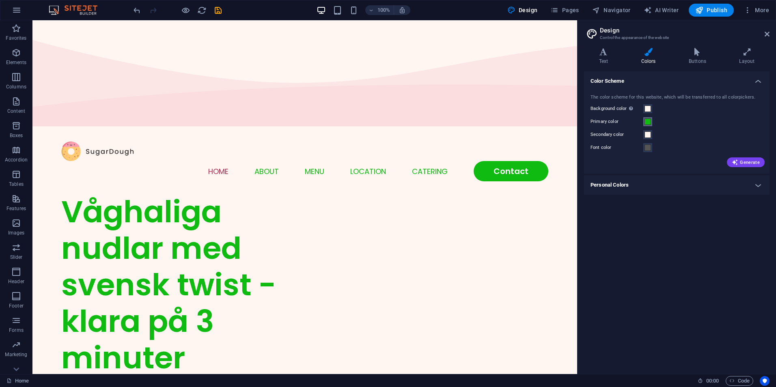
click at [647, 122] on span at bounding box center [648, 122] width 6 height 6
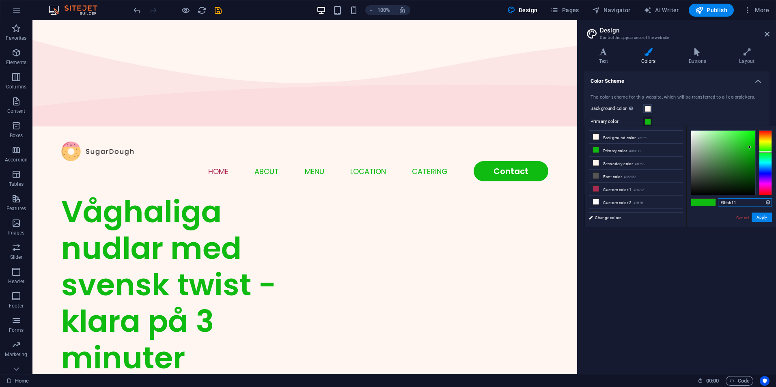
drag, startPoint x: 737, startPoint y: 204, endPoint x: 711, endPoint y: 201, distance: 26.2
click at [711, 201] on div "#0fbb11 Supported formats #0852ed rgb(8, 82, 237) rgba(8, 82, 237, 90%) hsv(221…" at bounding box center [731, 235] width 90 height 218
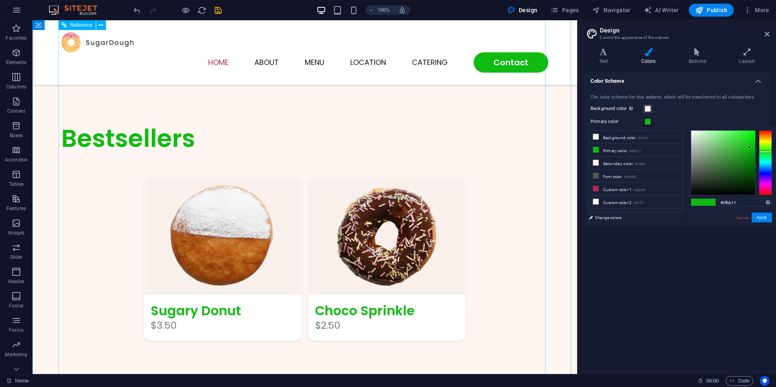
scroll to position [365, 0]
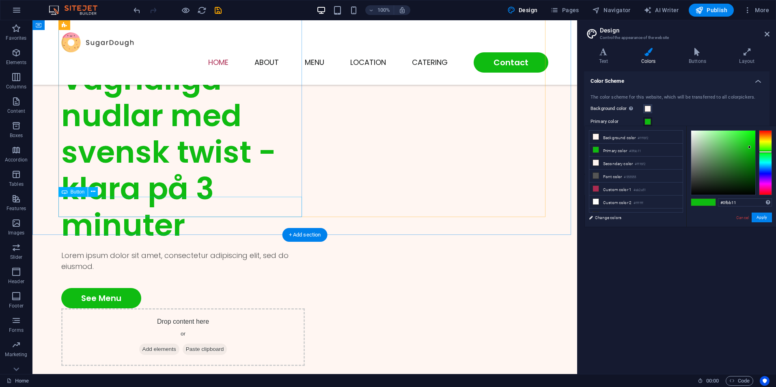
scroll to position [0, 0]
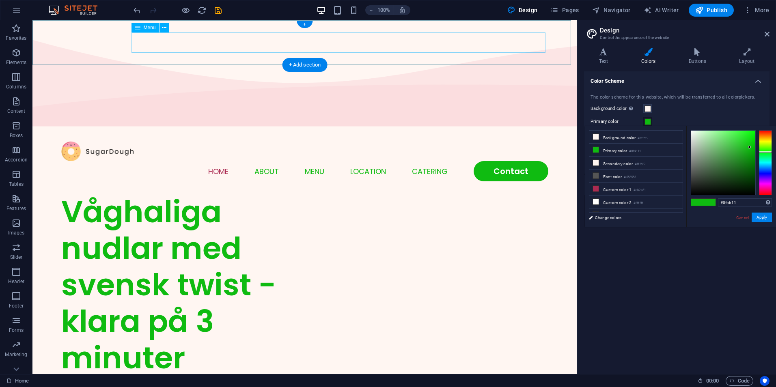
click at [216, 161] on nav "Home About Menu Location Catering Contact" at bounding box center [304, 171] width 487 height 20
click at [597, 188] on icon at bounding box center [596, 189] width 6 height 6
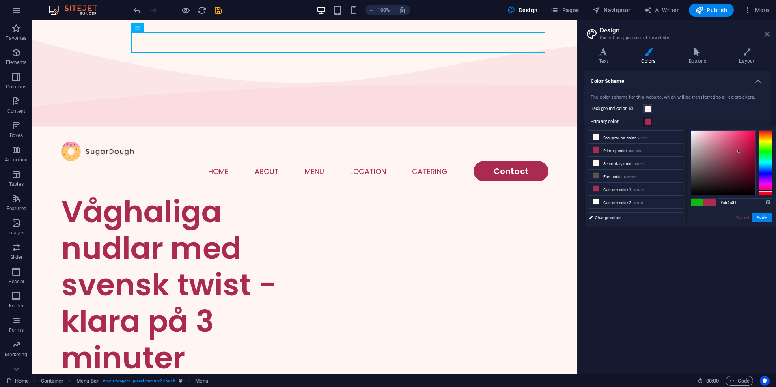
click at [768, 35] on icon at bounding box center [767, 34] width 5 height 6
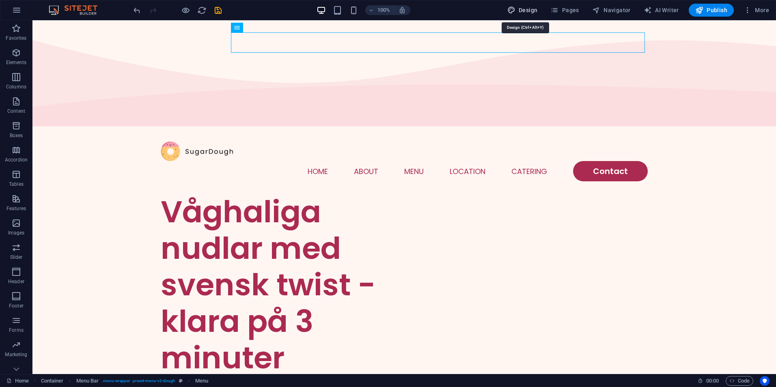
click at [522, 7] on span "Design" at bounding box center [522, 10] width 30 height 8
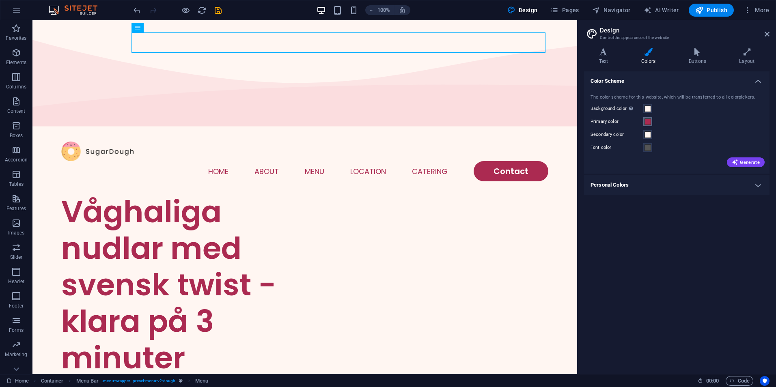
click at [648, 120] on span at bounding box center [648, 122] width 6 height 6
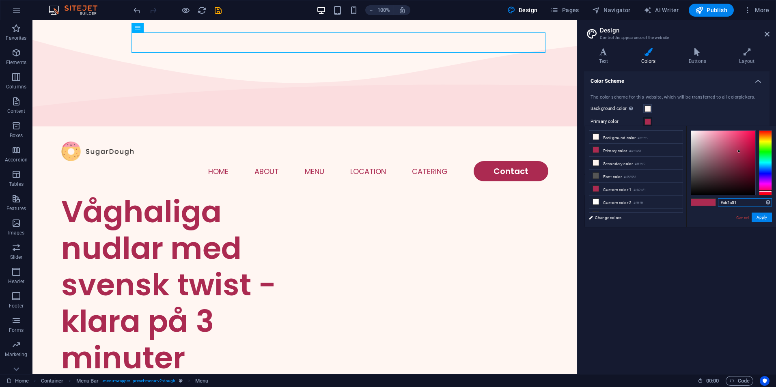
drag, startPoint x: 742, startPoint y: 204, endPoint x: 705, endPoint y: 199, distance: 37.3
click at [705, 199] on div "#ab2a51 Supported formats #0852ed rgb(8, 82, 237) rgba(8, 82, 237, 90%) hsv(221…" at bounding box center [731, 235] width 90 height 218
paste input "0FBB1"
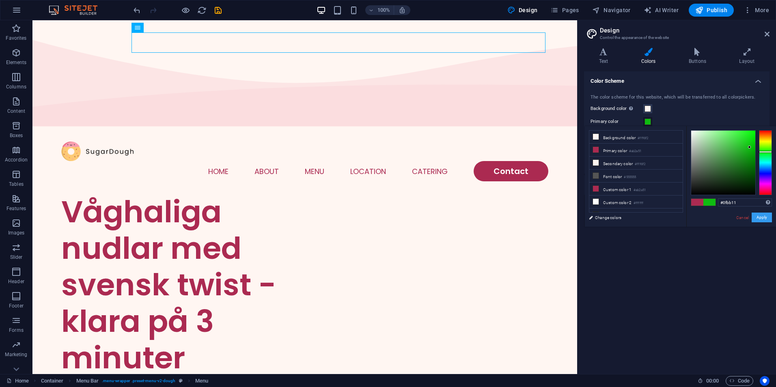
click at [758, 217] on button "Apply" at bounding box center [762, 218] width 20 height 10
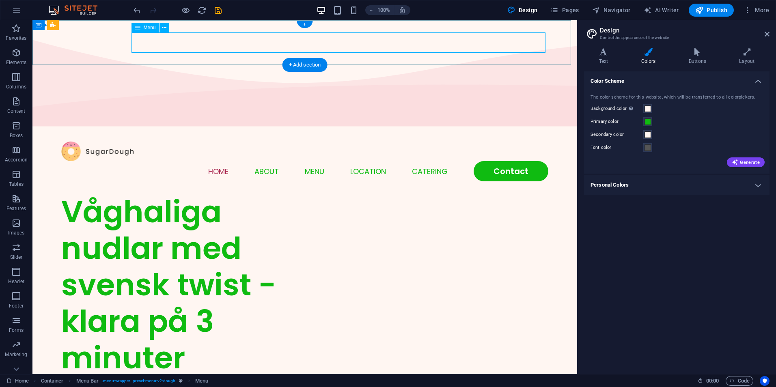
click at [213, 161] on nav "Home About Menu Location Catering Contact" at bounding box center [304, 171] width 487 height 20
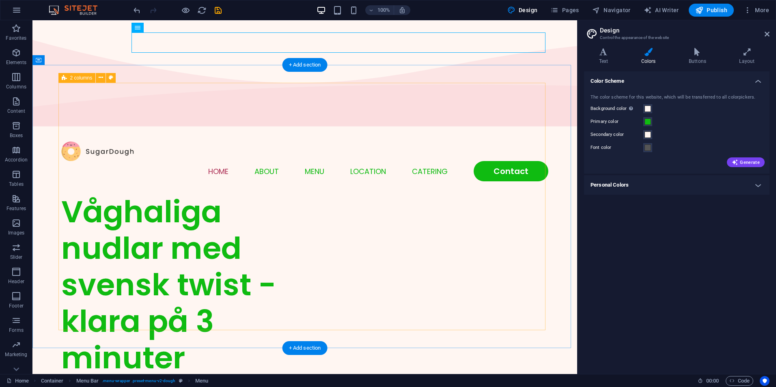
click at [410, 194] on div "Våghaliga nudlar med svensk twist - klara på 3 minuter Lorem ipsum dolor sit am…" at bounding box center [304, 346] width 487 height 305
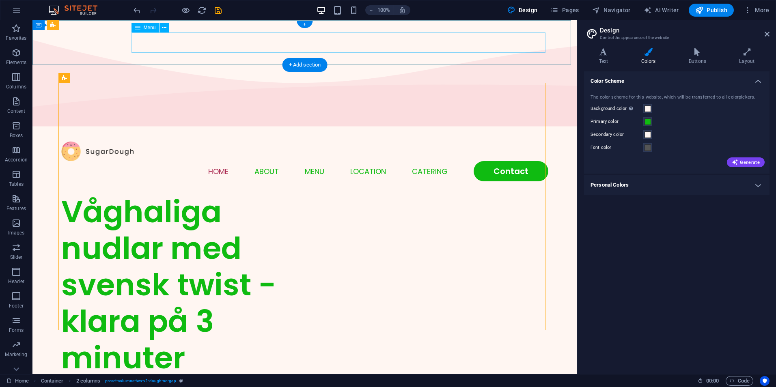
click at [213, 161] on nav "Home About Menu Location Catering Contact" at bounding box center [304, 171] width 487 height 20
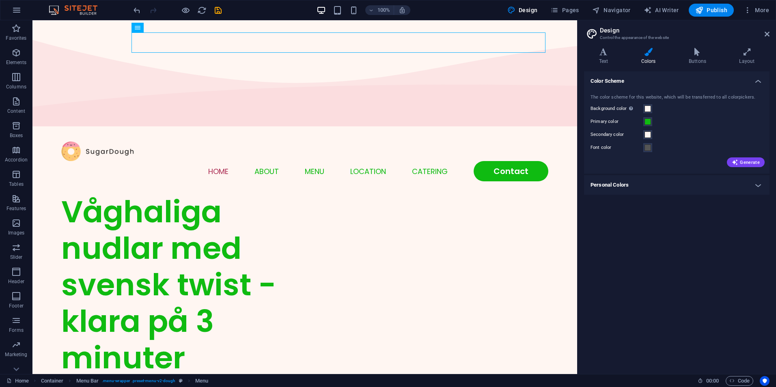
click at [645, 56] on h4 "Colors" at bounding box center [649, 56] width 47 height 17
click at [645, 123] on span at bounding box center [648, 122] width 6 height 6
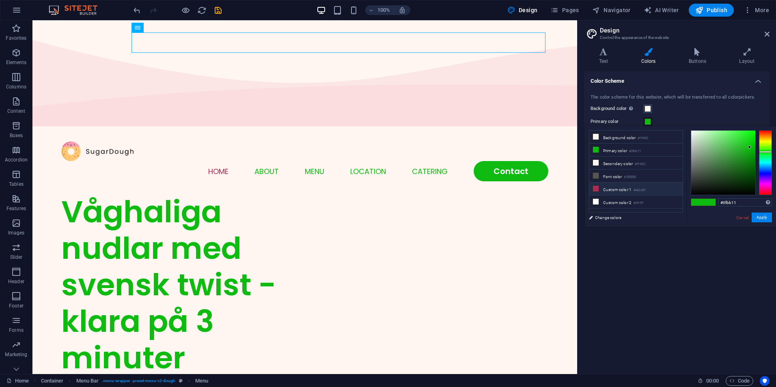
click at [636, 189] on small "#ab2a51" at bounding box center [640, 191] width 12 height 6
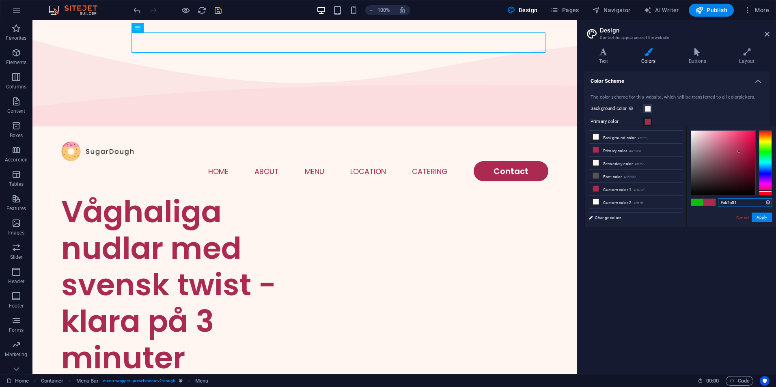
drag, startPoint x: 742, startPoint y: 203, endPoint x: 710, endPoint y: 201, distance: 31.3
click at [710, 201] on div "#ab2a51 Supported formats #0852ed rgb(8, 82, 237) rgba(8, 82, 237, 90%) hsv(221…" at bounding box center [731, 235] width 90 height 218
paste input "0FBB1"
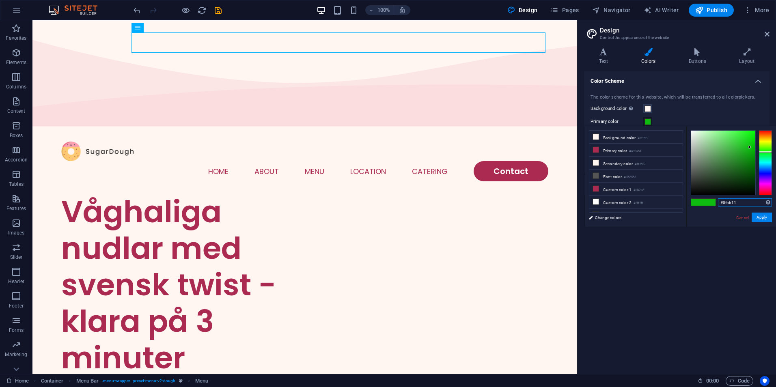
type input "#0fbb11"
click at [772, 217] on div "#0fbb11 Supported formats #0852ed rgb(8, 82, 237) rgba(8, 82, 237, 90%) hsv(221…" at bounding box center [731, 235] width 90 height 218
click at [766, 218] on button "Apply" at bounding box center [762, 218] width 20 height 10
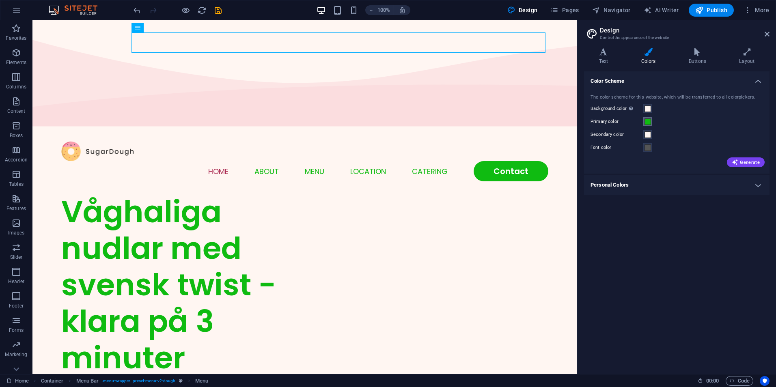
click at [645, 124] on span at bounding box center [648, 122] width 6 height 6
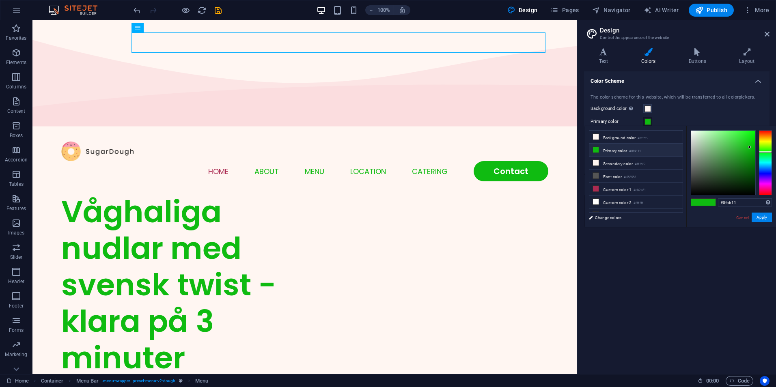
click at [621, 151] on li "Primary color #0fbb11" at bounding box center [635, 150] width 93 height 13
click at [761, 216] on button "Apply" at bounding box center [762, 218] width 20 height 10
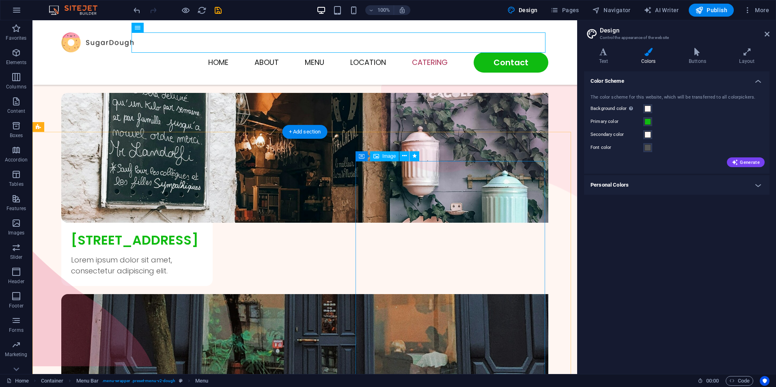
scroll to position [1977, 0]
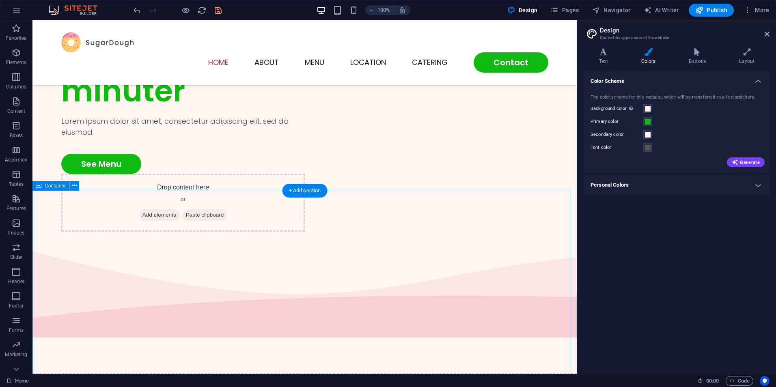
scroll to position [0, 0]
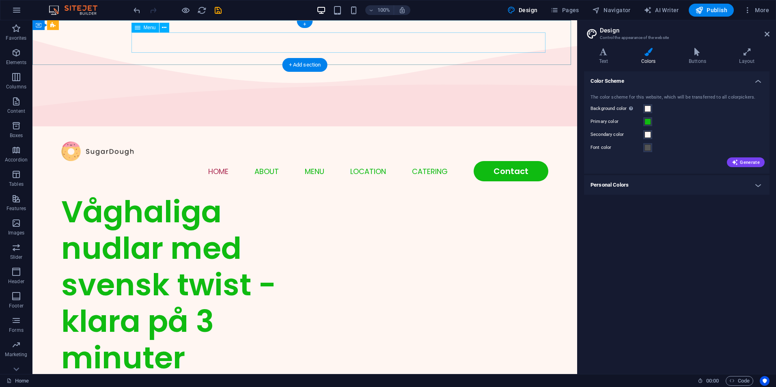
click at [214, 161] on nav "Home About Menu Location Catering Contact" at bounding box center [304, 171] width 487 height 20
click at [164, 28] on icon at bounding box center [164, 28] width 4 height 9
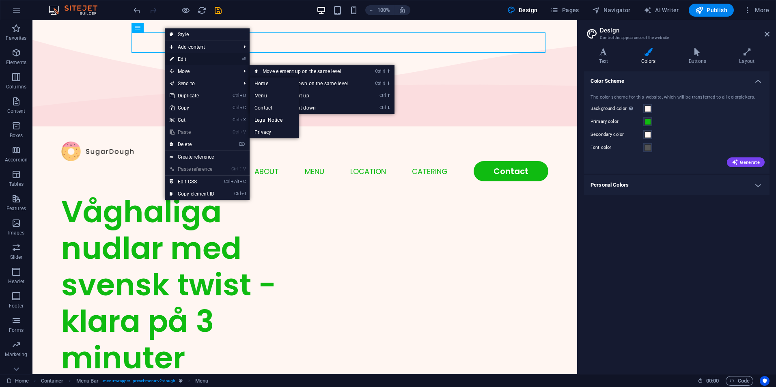
click at [180, 54] on link "⏎ Edit" at bounding box center [192, 59] width 54 height 12
select select
select select "1"
select select
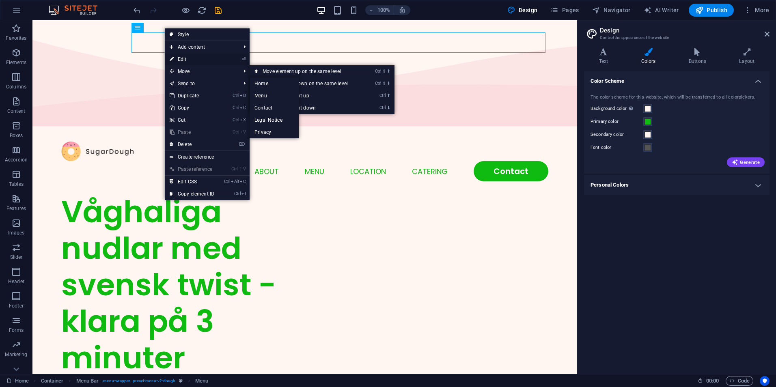
select select
select select "2"
select select
select select "default"
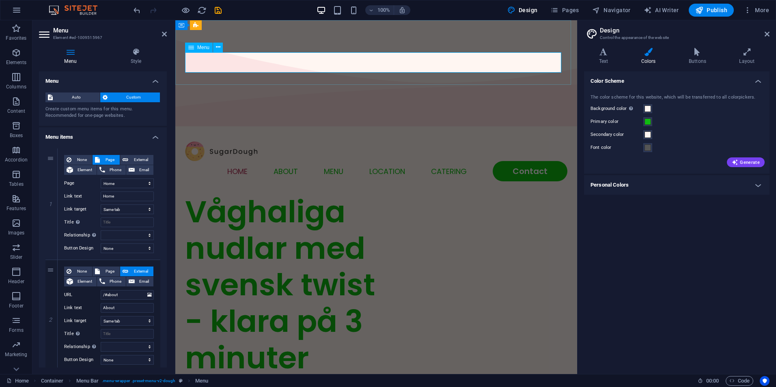
click at [231, 161] on nav "Home About Menu Location Catering Contact" at bounding box center [376, 171] width 382 height 20
click at [218, 47] on icon at bounding box center [218, 47] width 4 height 9
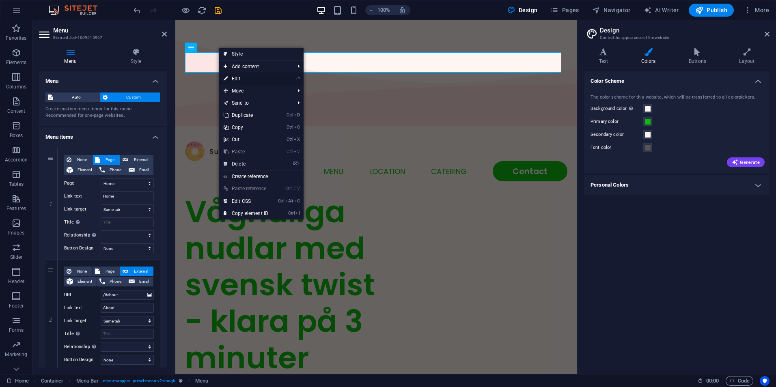
click at [240, 78] on link "⏎ Edit" at bounding box center [246, 79] width 54 height 12
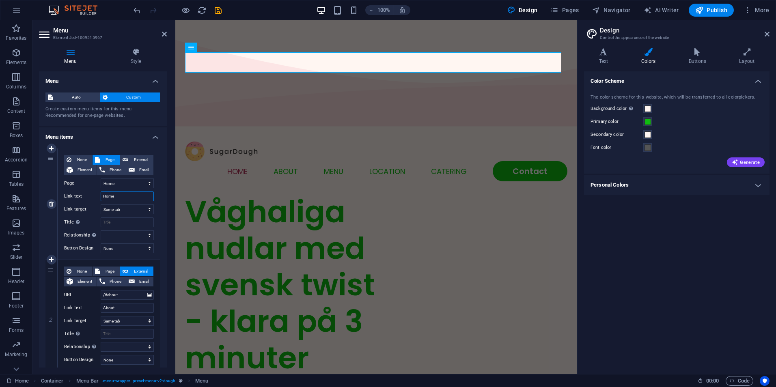
click at [109, 196] on input "Home" at bounding box center [127, 197] width 53 height 10
click at [123, 233] on select "alternate author bookmark external help license next nofollow noreferrer noopen…" at bounding box center [127, 236] width 53 height 10
click at [83, 97] on span "Auto" at bounding box center [76, 98] width 42 height 10
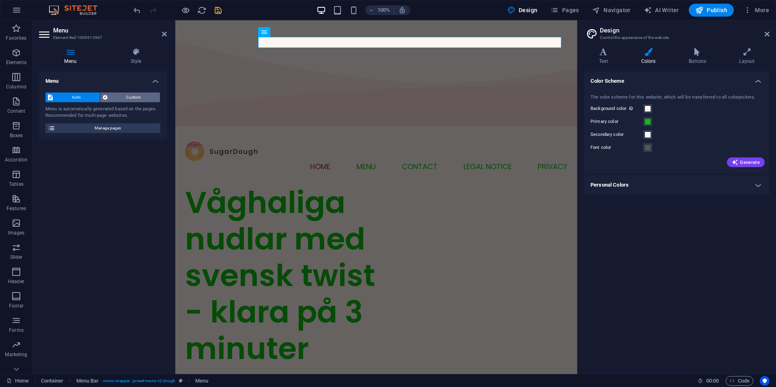
click at [124, 97] on span "Custom" at bounding box center [134, 98] width 48 height 10
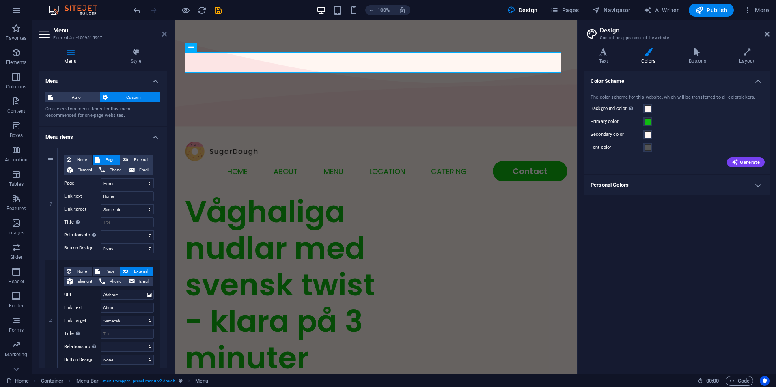
drag, startPoint x: 164, startPoint y: 35, endPoint x: 159, endPoint y: 29, distance: 7.9
click at [164, 35] on icon at bounding box center [164, 34] width 5 height 6
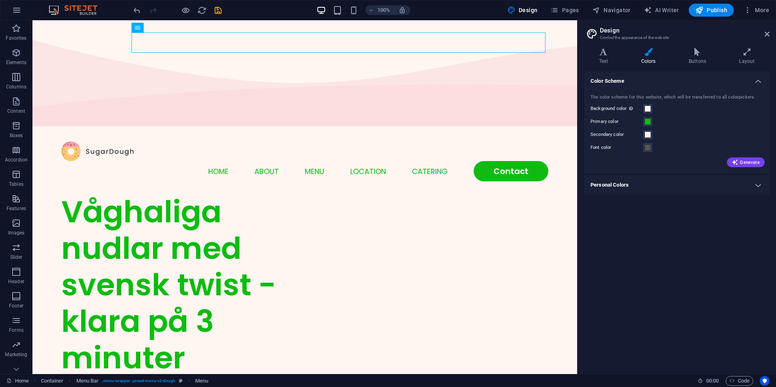
click at [715, 244] on div "Color Scheme The color scheme for this website, which will be transferred to al…" at bounding box center [677, 219] width 186 height 296
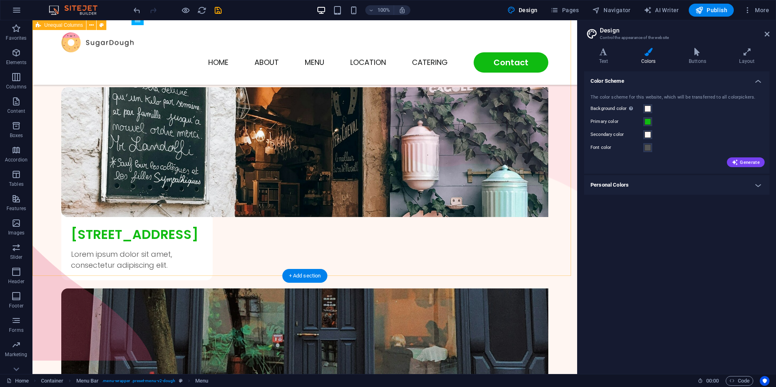
scroll to position [1977, 0]
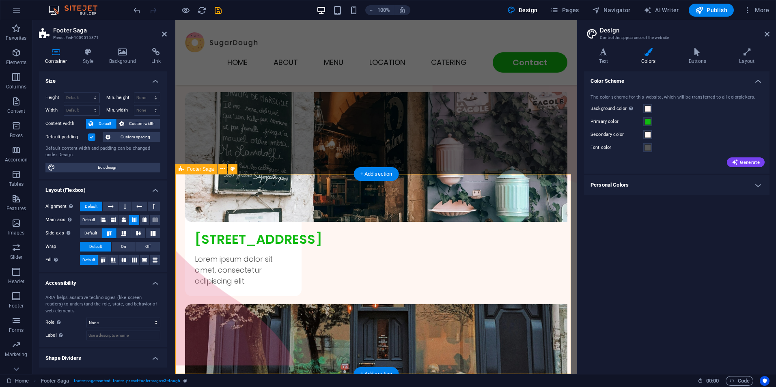
scroll to position [1992, 0]
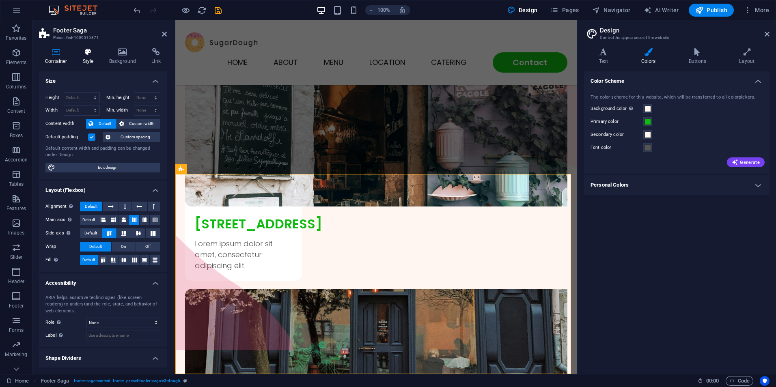
click at [90, 61] on h4 "Style" at bounding box center [90, 56] width 26 height 17
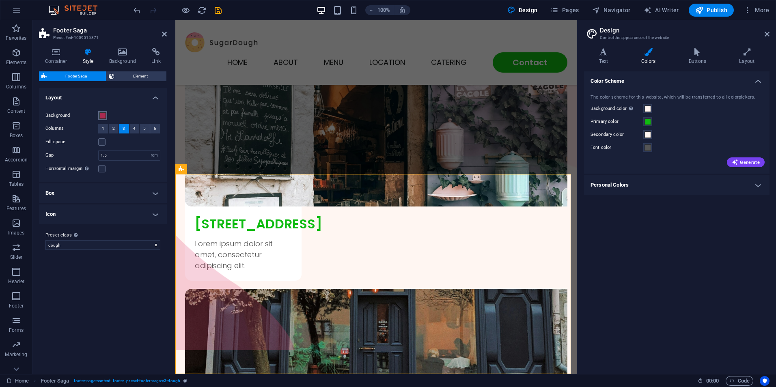
click at [103, 116] on span at bounding box center [102, 115] width 6 height 6
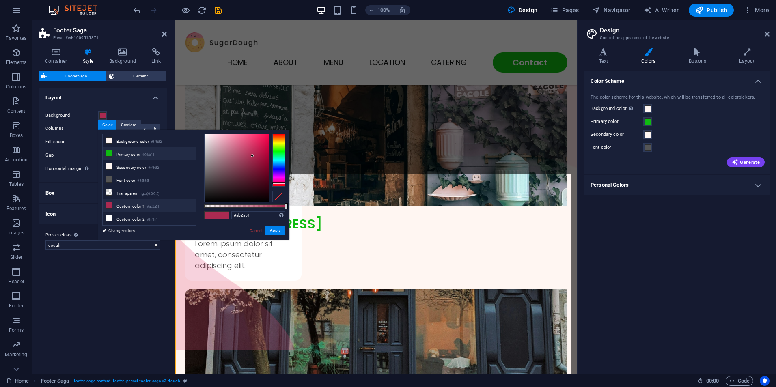
click at [108, 153] on icon at bounding box center [109, 154] width 6 height 6
type input "#0fbb11"
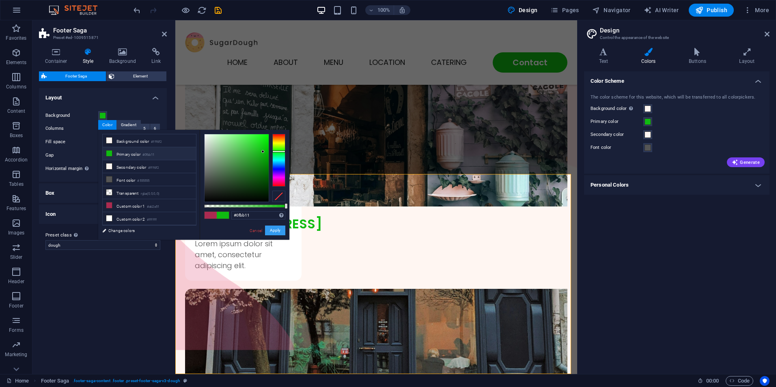
click at [269, 229] on button "Apply" at bounding box center [275, 231] width 20 height 10
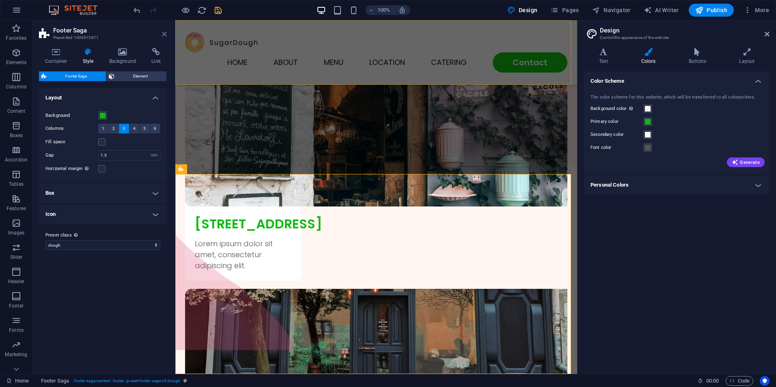
click at [166, 34] on icon at bounding box center [164, 34] width 5 height 6
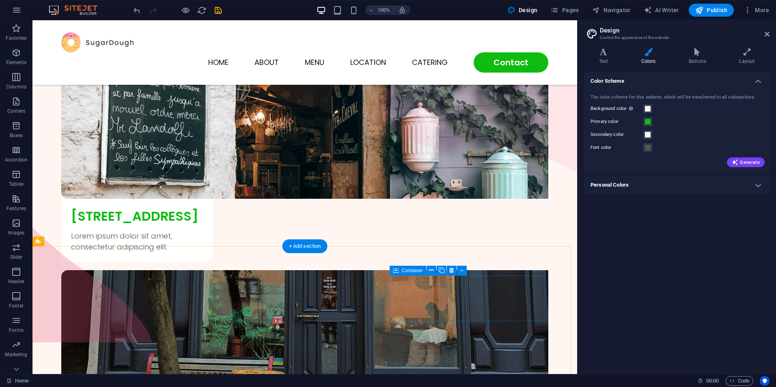
scroll to position [1977, 0]
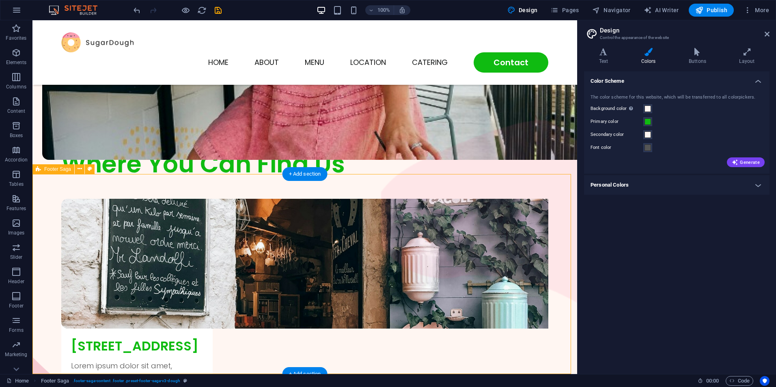
scroll to position [1992, 0]
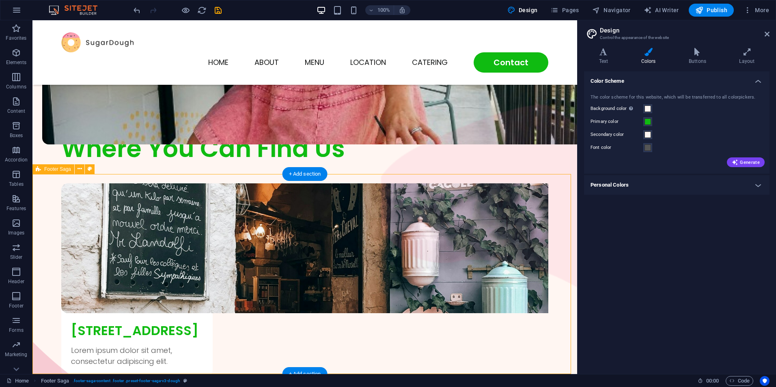
select select "rem"
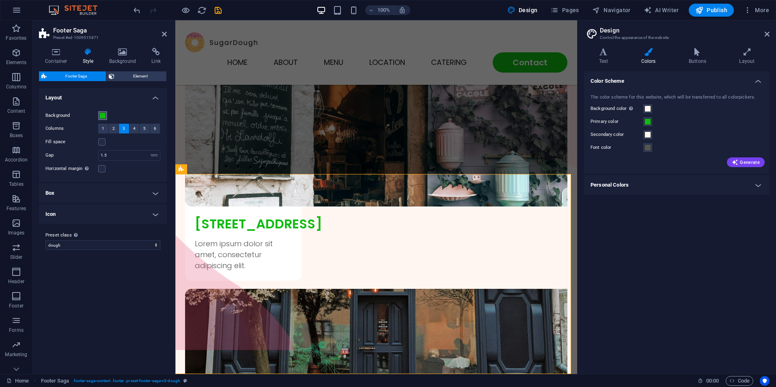
click at [101, 115] on span at bounding box center [102, 115] width 6 height 6
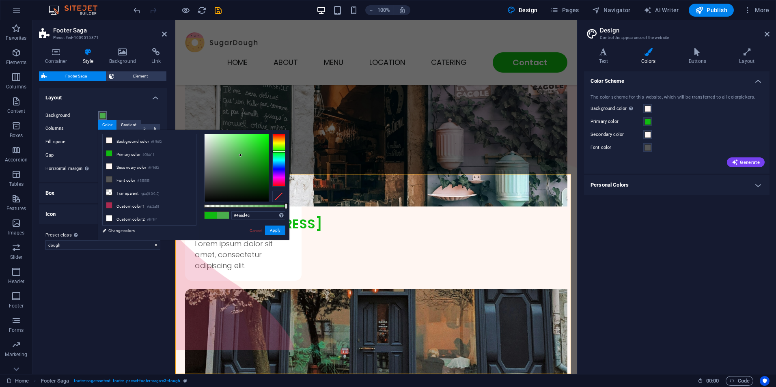
drag, startPoint x: 261, startPoint y: 151, endPoint x: 241, endPoint y: 155, distance: 21.3
click at [241, 155] on div at bounding box center [240, 155] width 3 height 3
drag, startPoint x: 240, startPoint y: 155, endPoint x: 235, endPoint y: 148, distance: 8.4
click at [235, 148] on div at bounding box center [234, 148] width 3 height 3
drag, startPoint x: 255, startPoint y: 213, endPoint x: 204, endPoint y: 221, distance: 51.9
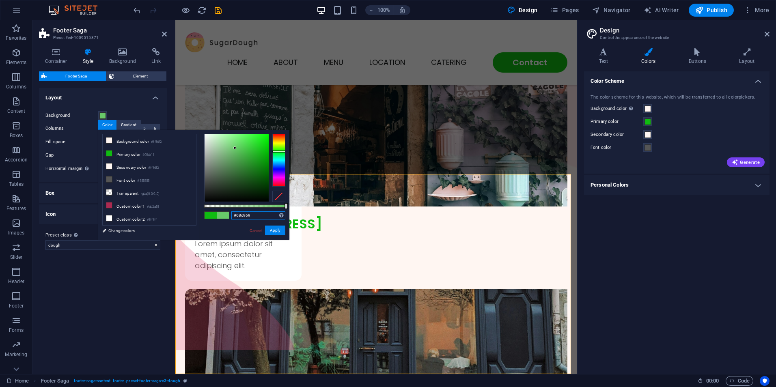
click at [204, 221] on div "#68c969 Supported formats #0852ed rgb(8, 82, 237) rgba(8, 82, 237, 90%) hsv(221…" at bounding box center [245, 244] width 90 height 228
paste input "0FBB11"
click at [279, 228] on button "Apply" at bounding box center [275, 231] width 20 height 10
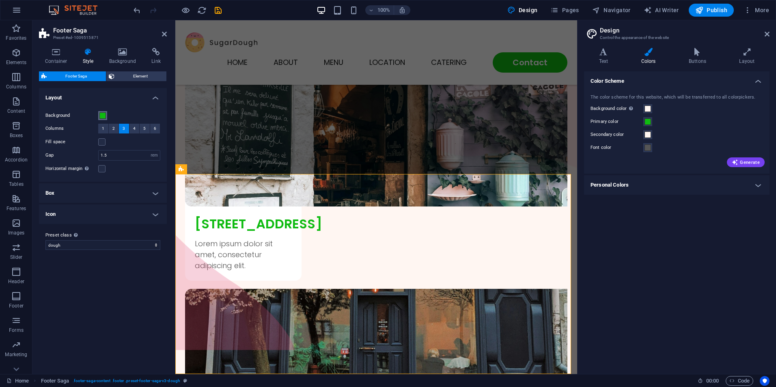
click at [103, 117] on span at bounding box center [102, 115] width 6 height 6
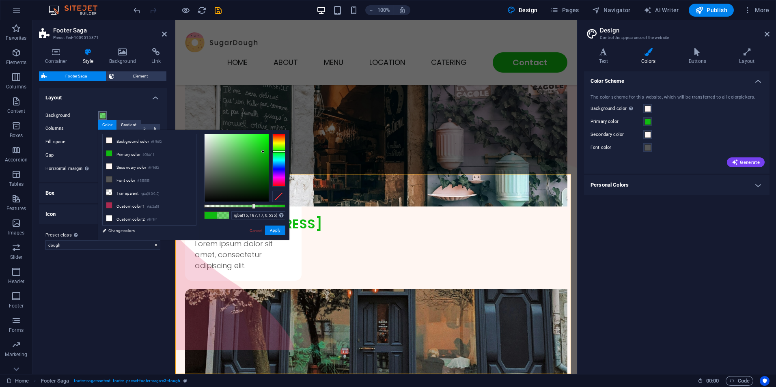
type input "rgba(15, 187, 17, 0.525)"
drag, startPoint x: 283, startPoint y: 207, endPoint x: 247, endPoint y: 208, distance: 36.6
click at [247, 208] on div at bounding box center [244, 206] width 81 height 3
click at [280, 232] on button "Apply" at bounding box center [275, 231] width 20 height 10
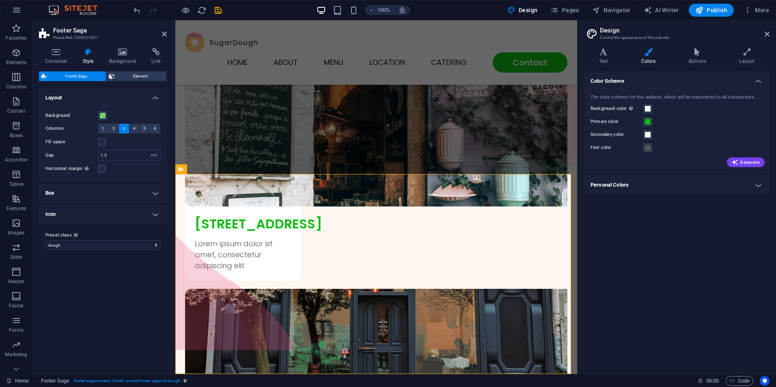
click at [689, 285] on div "Color Scheme The color scheme for this website, which will be transferred to al…" at bounding box center [677, 219] width 186 height 296
click at [164, 37] on icon at bounding box center [164, 34] width 5 height 6
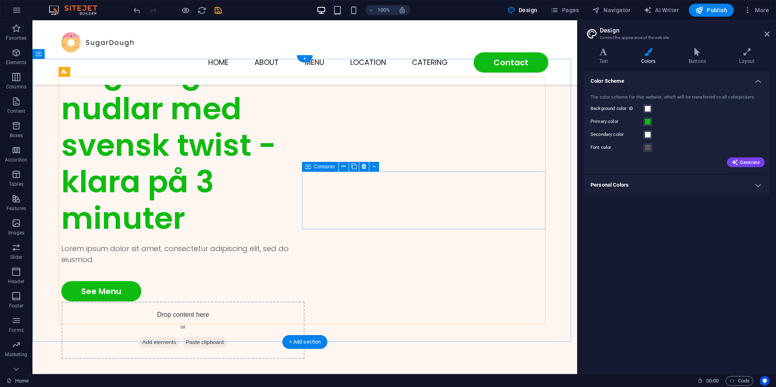
scroll to position [162, 0]
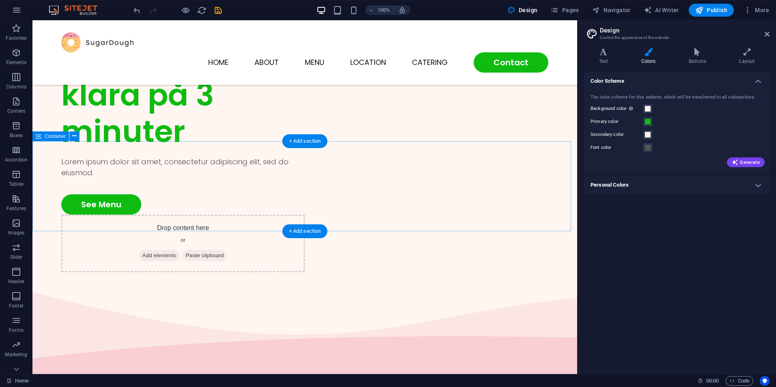
select select "multiple-waves"
select select "vh"
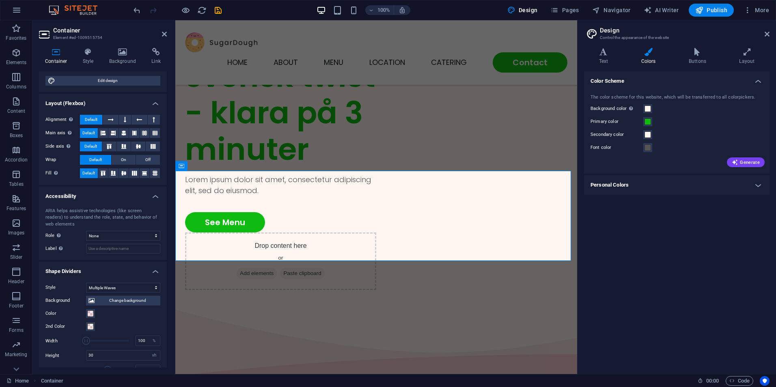
scroll to position [156, 0]
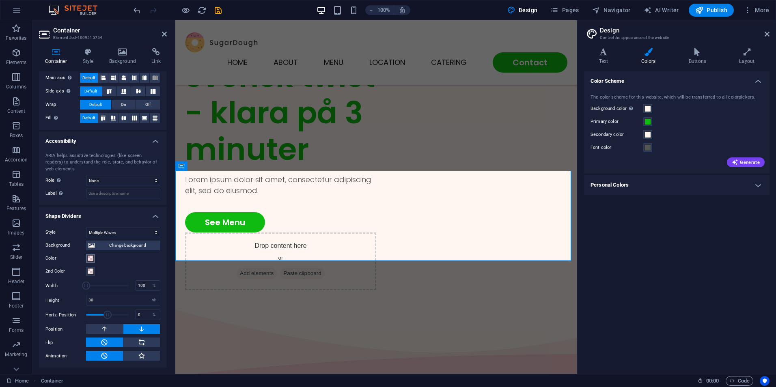
click at [90, 259] on span at bounding box center [90, 258] width 6 height 6
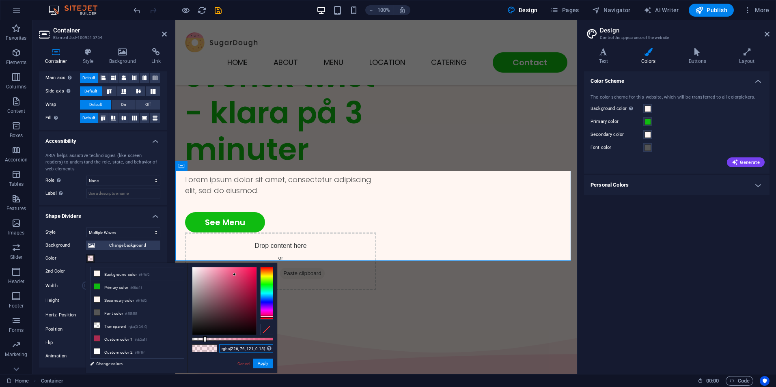
click at [263, 348] on input "rgba(226, 76, 121, 0.15)" at bounding box center [246, 349] width 54 height 8
drag, startPoint x: 265, startPoint y: 348, endPoint x: 214, endPoint y: 346, distance: 51.6
click at [214, 346] on div "rgba(226, 76, 121, 0.15) Supported formats #0852ed rgb(8, 82, 237) rgba(8, 82, …" at bounding box center [233, 377] width 90 height 228
paste input "#0FBB11"
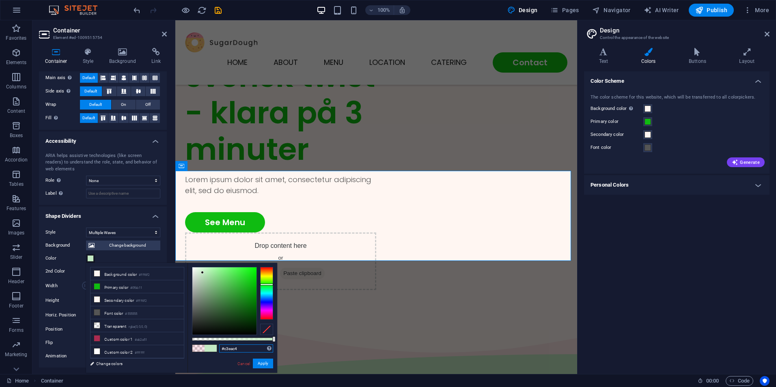
drag, startPoint x: 209, startPoint y: 289, endPoint x: 203, endPoint y: 273, distance: 17.0
click at [203, 273] on div at bounding box center [202, 272] width 3 height 3
drag, startPoint x: 242, startPoint y: 350, endPoint x: 222, endPoint y: 350, distance: 19.9
click at [222, 350] on input "#c3eac4" at bounding box center [246, 349] width 54 height 8
paste input "0FBB11"
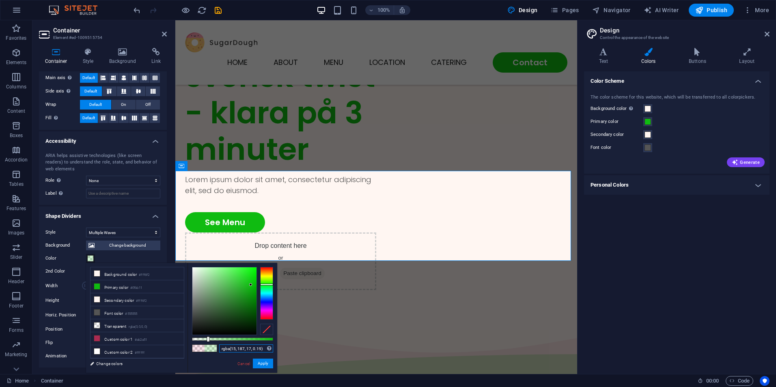
drag, startPoint x: 268, startPoint y: 339, endPoint x: 207, endPoint y: 339, distance: 60.5
click at [207, 339] on div at bounding box center [208, 340] width 3 height 6
type input "rgba(15, 187, 17, 0.185)"
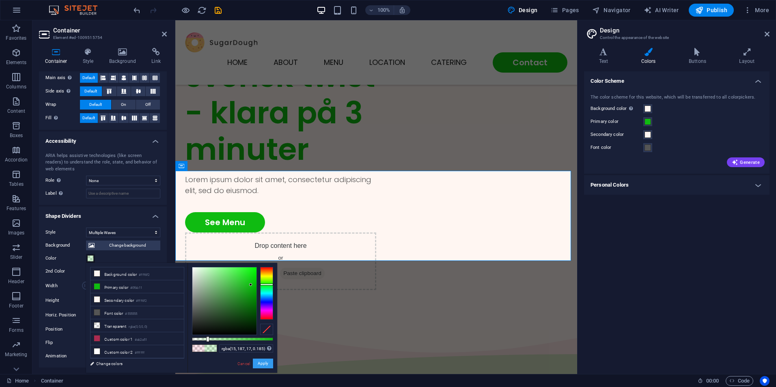
click at [265, 363] on button "Apply" at bounding box center [263, 364] width 20 height 10
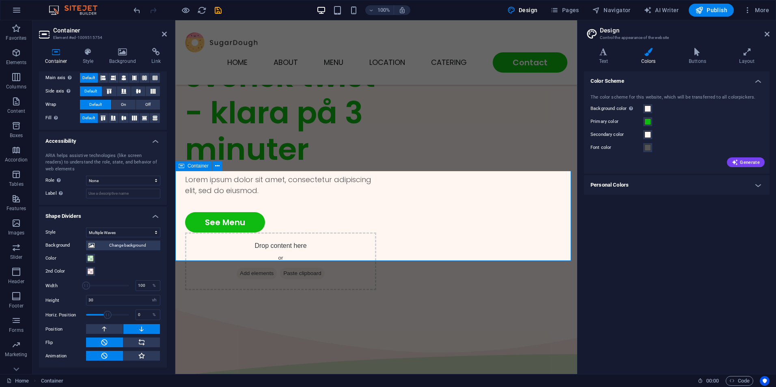
click at [322, 290] on div "Drop content here or Add elements Paste clipboard" at bounding box center [376, 389] width 402 height 199
click at [89, 272] on span at bounding box center [90, 271] width 6 height 6
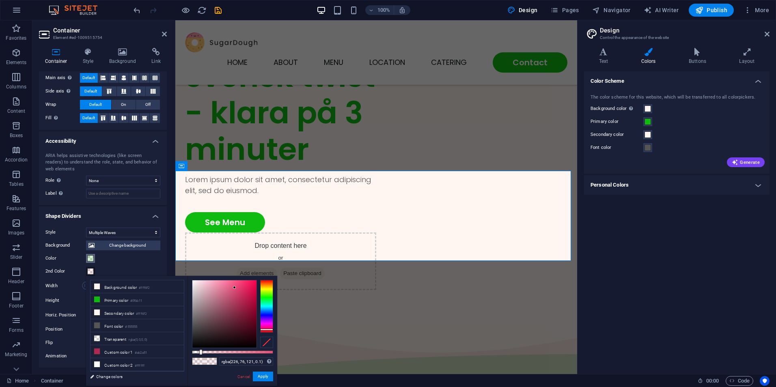
click at [89, 261] on span at bounding box center [90, 258] width 6 height 6
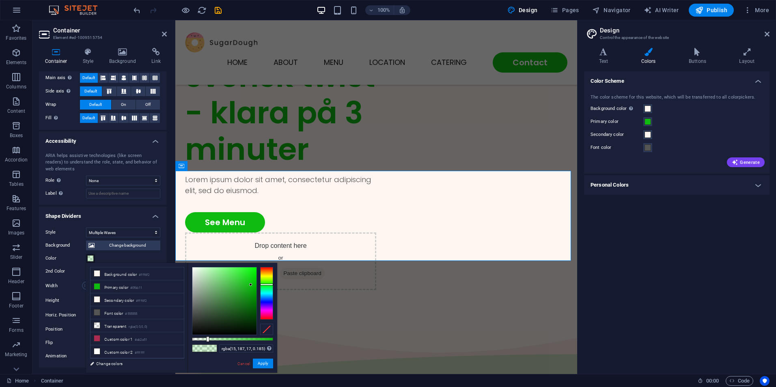
click at [89, 259] on span at bounding box center [90, 258] width 6 height 6
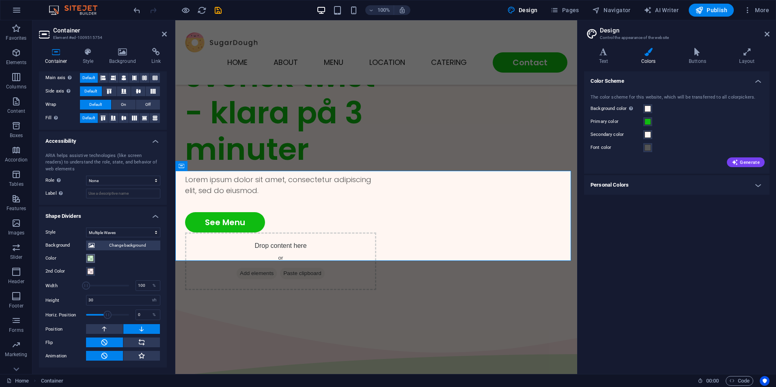
click at [93, 261] on span at bounding box center [90, 258] width 6 height 6
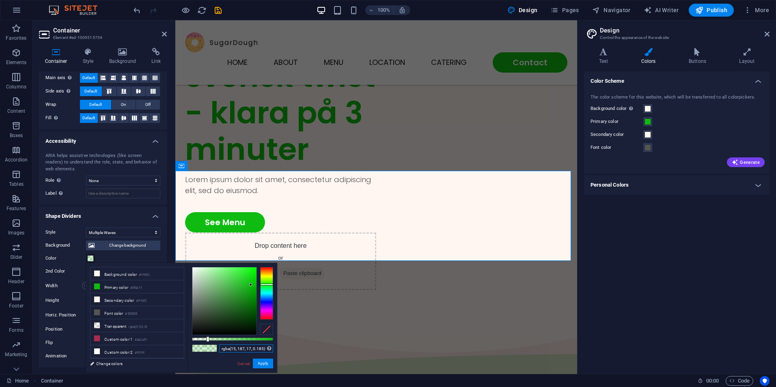
click at [247, 348] on input "rgba(15, 187, 17, 0.185)" at bounding box center [246, 349] width 54 height 8
click at [119, 258] on div "Color" at bounding box center [102, 259] width 115 height 10
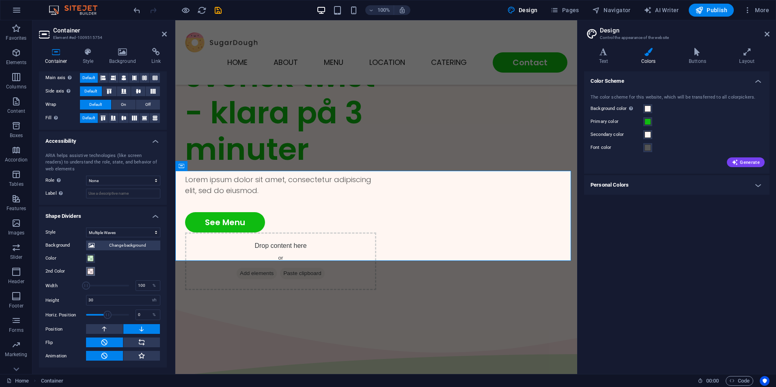
click at [89, 275] on button "2nd Color" at bounding box center [90, 271] width 9 height 9
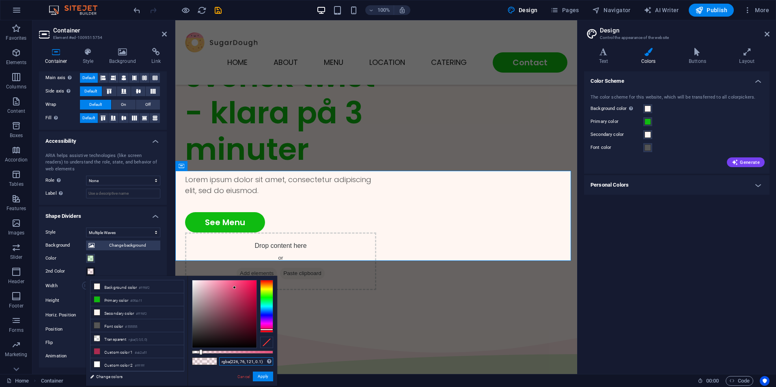
click at [245, 363] on input "rgba(226, 76, 121, 0.1)" at bounding box center [246, 362] width 54 height 8
paste input "15, 187, 17, 0.185"
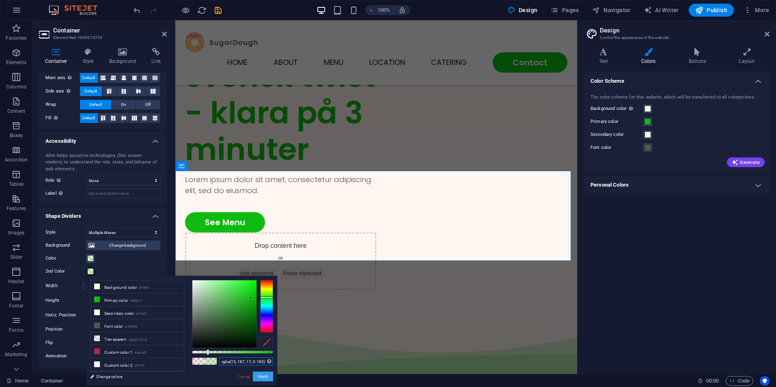
type input "rgba(15, 187, 17, 0.185)"
click at [268, 378] on button "Apply" at bounding box center [263, 377] width 20 height 10
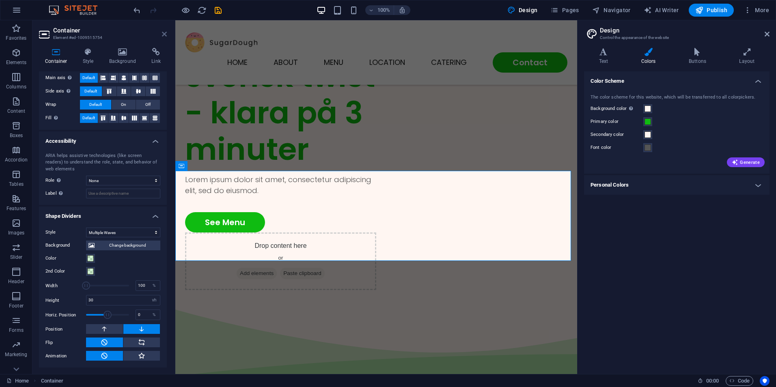
click at [164, 36] on icon at bounding box center [164, 34] width 5 height 6
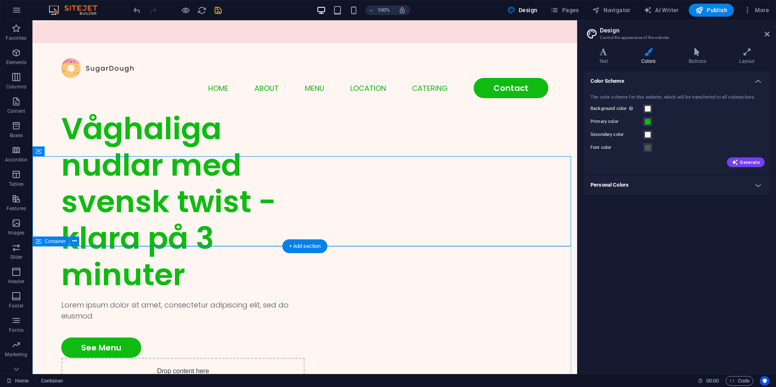
scroll to position [0, 0]
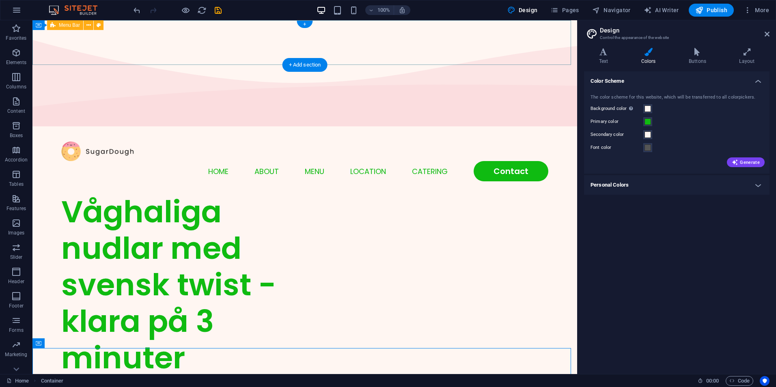
click at [563, 129] on div "Menu Home About Menu Location Catering Contact" at bounding box center [304, 161] width 545 height 65
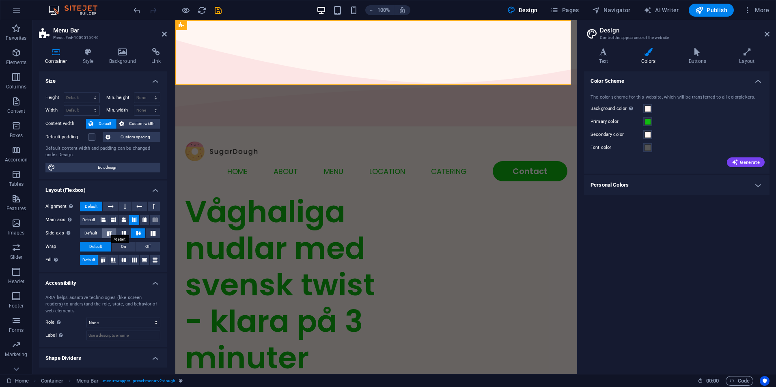
scroll to position [18, 0]
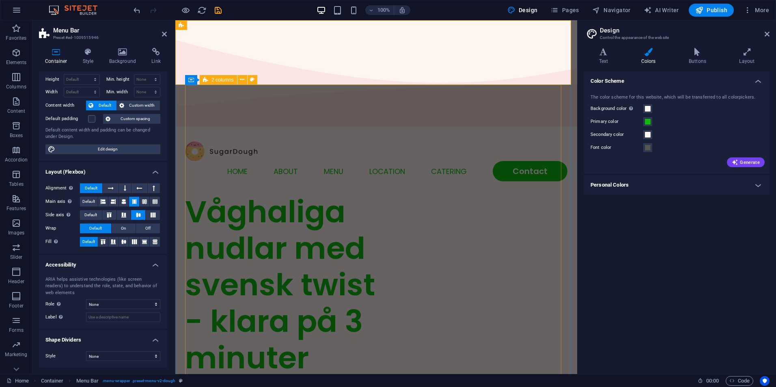
click at [544, 194] on div "Våghaliga nudlar med svensk twist - klara på 3 minuter Lorem ipsum dolor sit am…" at bounding box center [376, 346] width 382 height 305
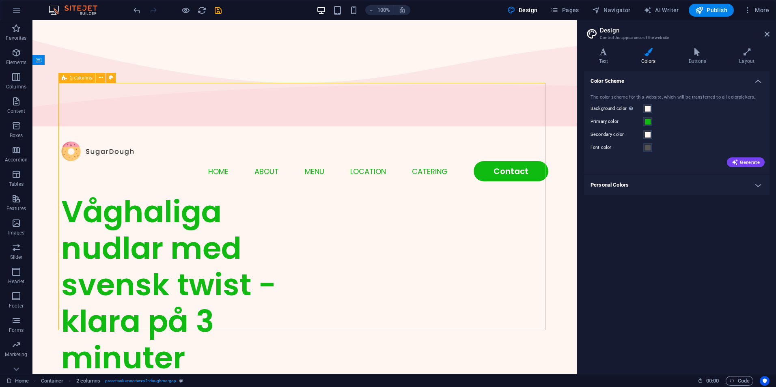
click at [411, 194] on div "Våghaliga nudlar med svensk twist - klara på 3 minuter Lorem ipsum dolor sit am…" at bounding box center [304, 346] width 487 height 305
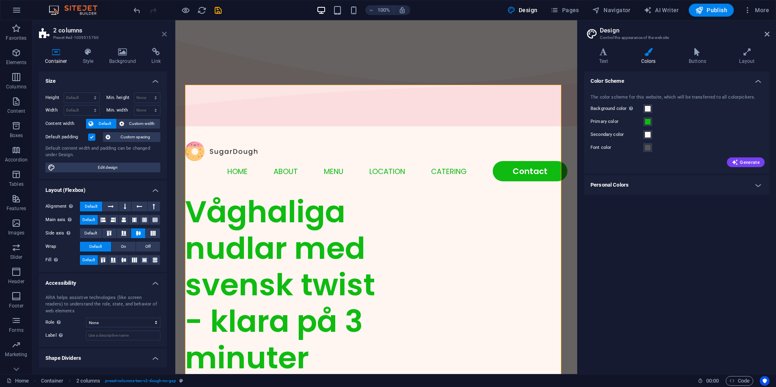
click at [164, 32] on icon at bounding box center [164, 34] width 5 height 6
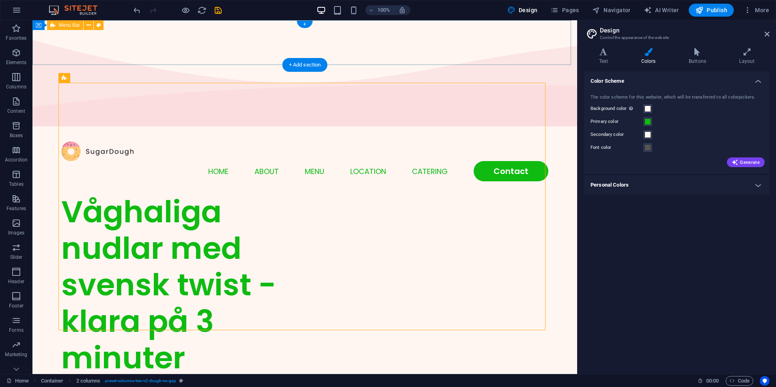
click at [41, 129] on div "Menu Home About Menu Location Catering Contact" at bounding box center [304, 161] width 545 height 65
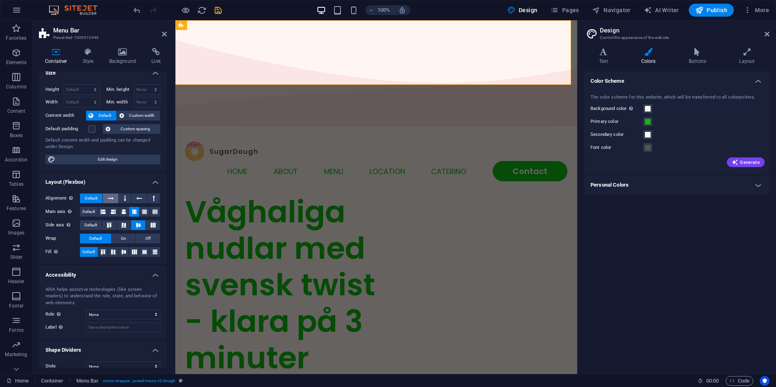
scroll to position [0, 0]
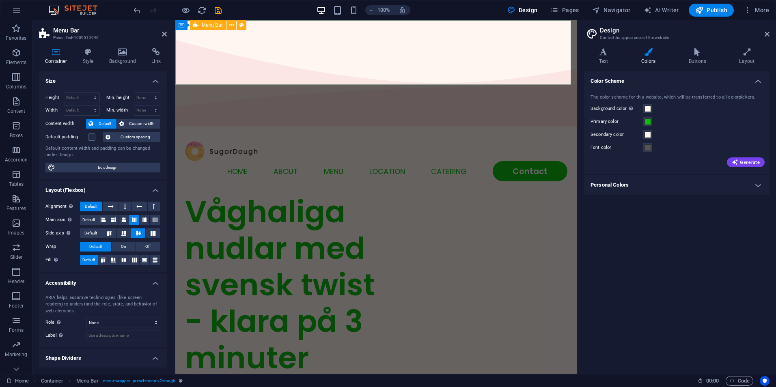
click at [439, 129] on div "Menu Home About Menu Location Catering Contact" at bounding box center [376, 161] width 402 height 65
click at [460, 129] on div "Menu Home About Menu Location Catering Contact" at bounding box center [376, 161] width 402 height 65
click at [191, 25] on span "Container" at bounding box center [198, 25] width 21 height 5
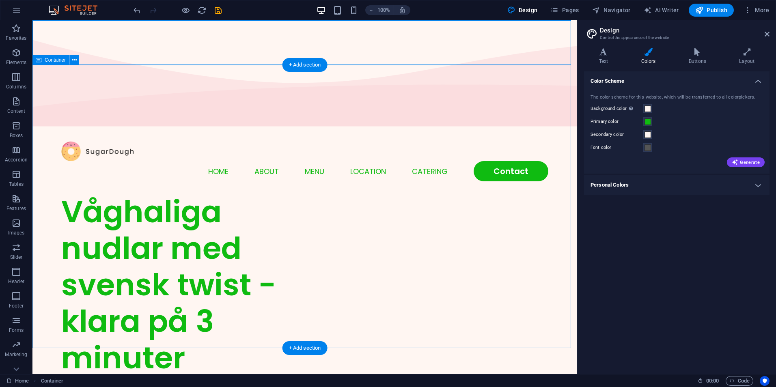
click at [565, 194] on div "Våghaliga nudlar med svensk twist - klara på 3 minuter Lorem ipsum dolor sit am…" at bounding box center [304, 346] width 545 height 305
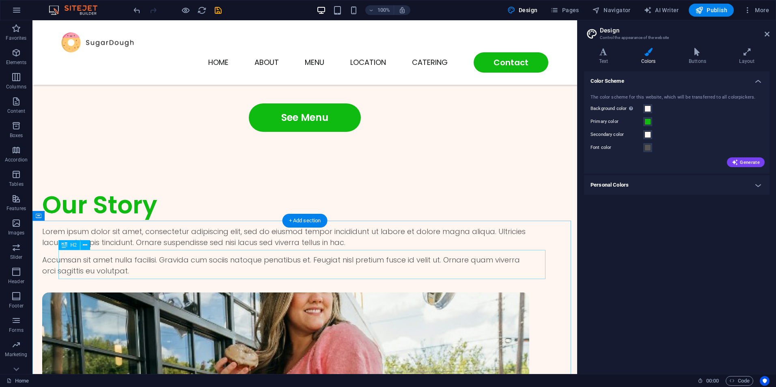
scroll to position [1340, 0]
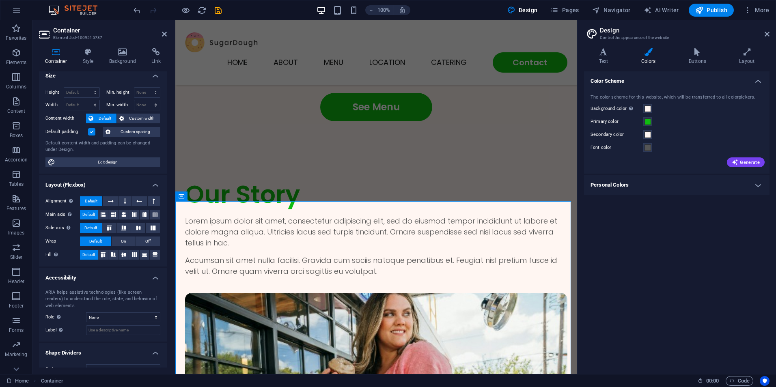
scroll to position [0, 0]
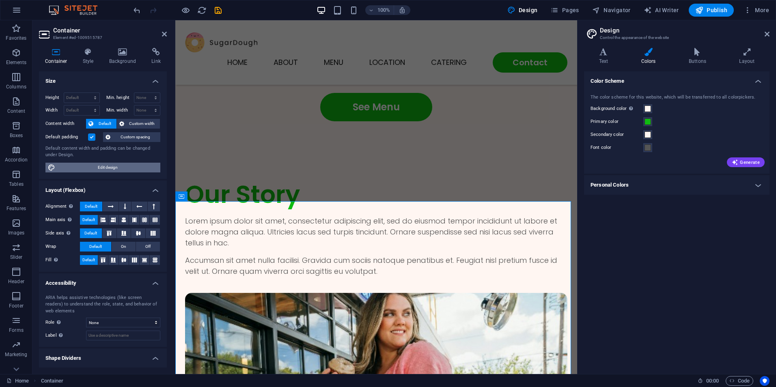
click at [97, 168] on span "Edit design" at bounding box center [108, 168] width 100 height 10
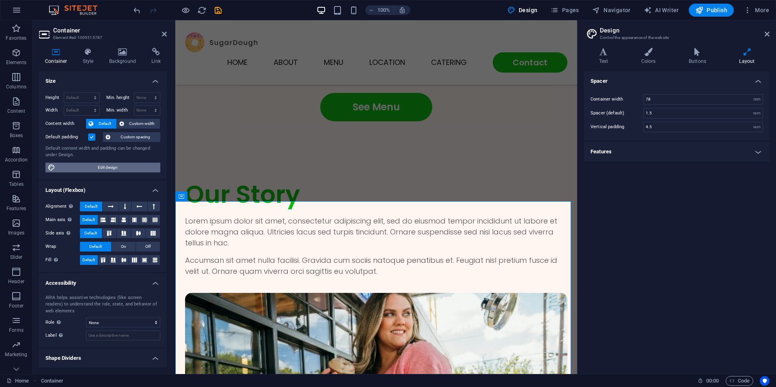
click at [97, 168] on span "Edit design" at bounding box center [108, 168] width 100 height 10
click at [650, 57] on h4 "Colors" at bounding box center [649, 56] width 47 height 17
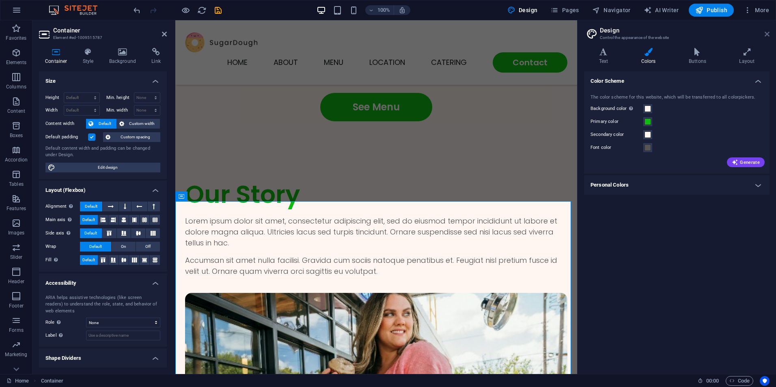
click at [766, 33] on icon at bounding box center [767, 34] width 5 height 6
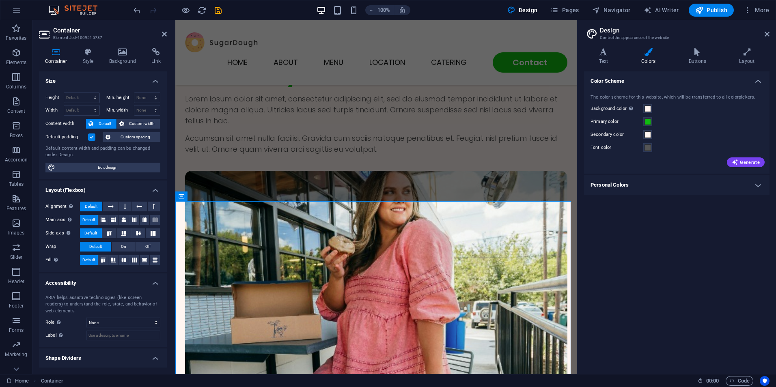
scroll to position [1340, 0]
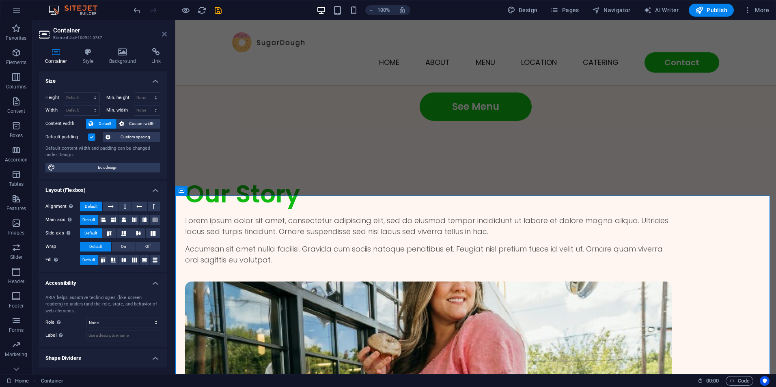
click at [163, 34] on icon at bounding box center [164, 34] width 5 height 6
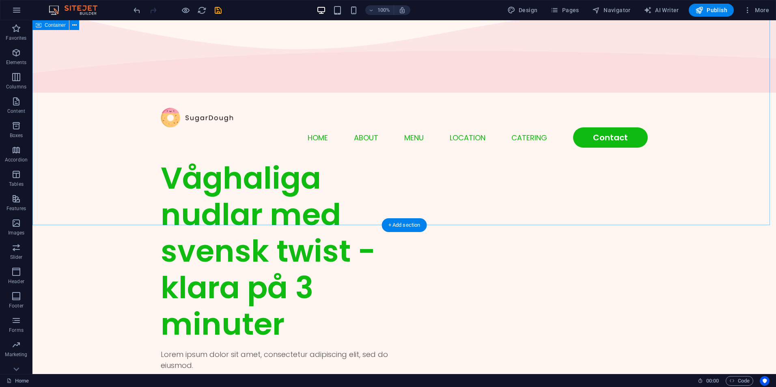
scroll to position [0, 0]
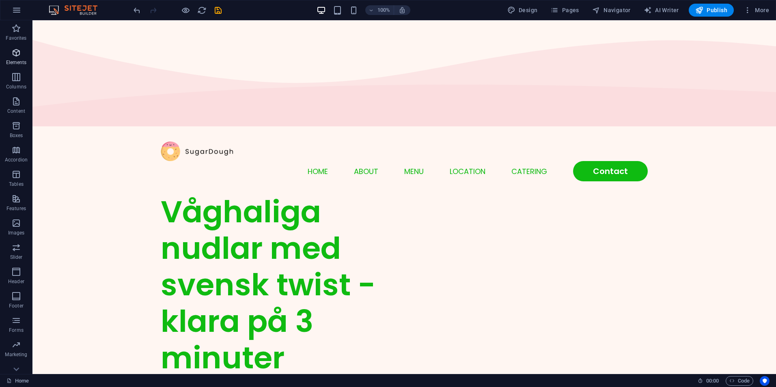
click at [14, 61] on p "Elements" at bounding box center [16, 62] width 21 height 6
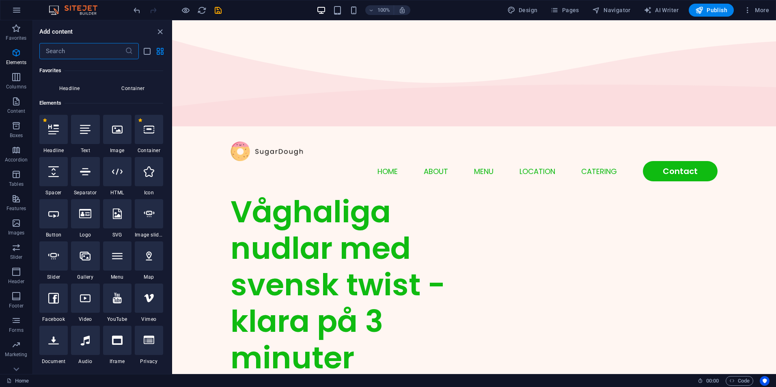
scroll to position [86, 0]
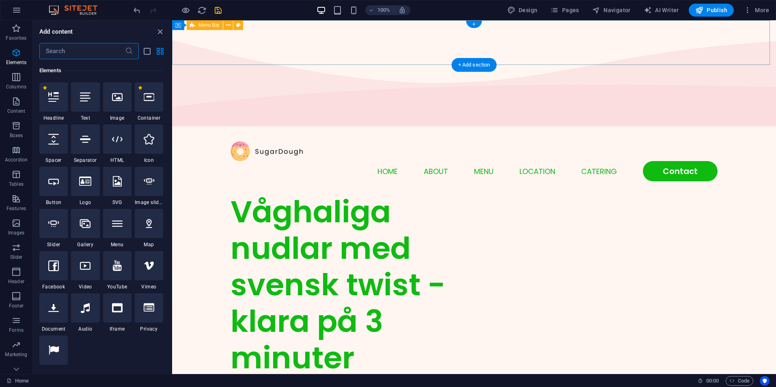
click at [189, 129] on div "Menu Home About Menu Location Catering Contact" at bounding box center [474, 161] width 604 height 65
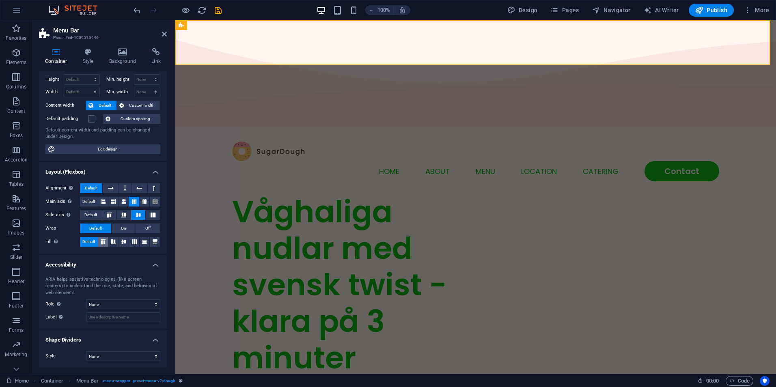
scroll to position [0, 0]
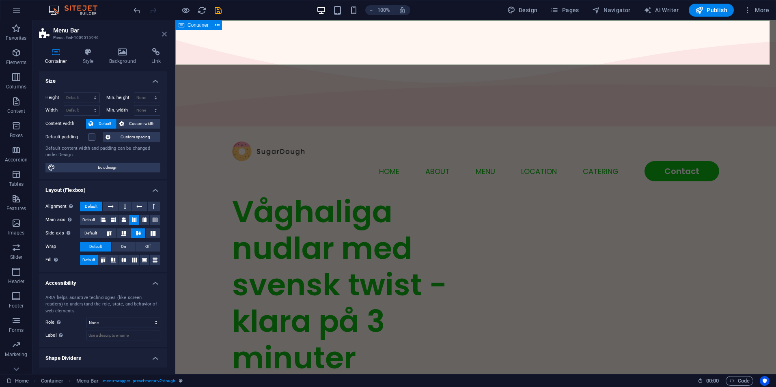
drag, startPoint x: 163, startPoint y: 33, endPoint x: 126, endPoint y: 22, distance: 38.0
click at [163, 33] on icon at bounding box center [164, 34] width 5 height 6
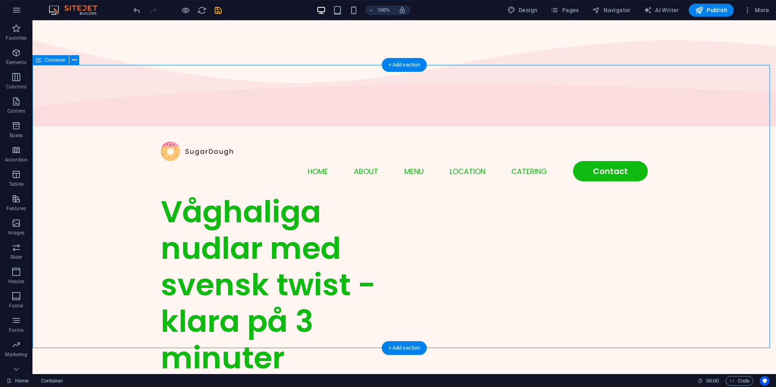
drag, startPoint x: 762, startPoint y: 85, endPoint x: 691, endPoint y: 114, distance: 76.3
click at [691, 194] on div "Våghaliga nudlar med svensk twist - klara på 3 minuter Lorem ipsum dolor sit am…" at bounding box center [404, 346] width 744 height 305
click at [765, 129] on div "Menu Home About Menu Location Catering Contact" at bounding box center [404, 161] width 744 height 65
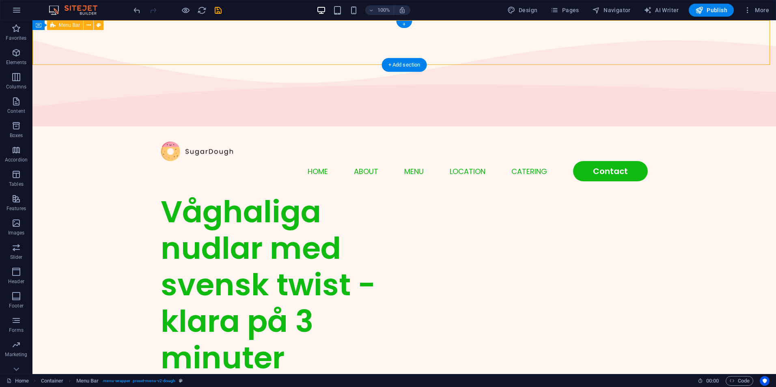
click at [764, 129] on div "Menu Home About Menu Location Catering Contact" at bounding box center [404, 161] width 744 height 65
click at [621, 129] on div "Menu Home About Menu Location Catering Contact" at bounding box center [404, 161] width 744 height 65
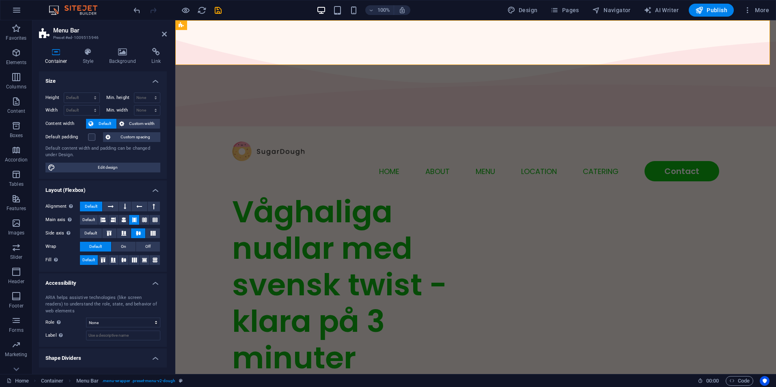
click at [56, 56] on h4 "Container" at bounding box center [58, 56] width 38 height 17
click at [55, 56] on h4 "Container" at bounding box center [58, 56] width 38 height 17
click at [181, 26] on icon at bounding box center [182, 25] width 6 height 10
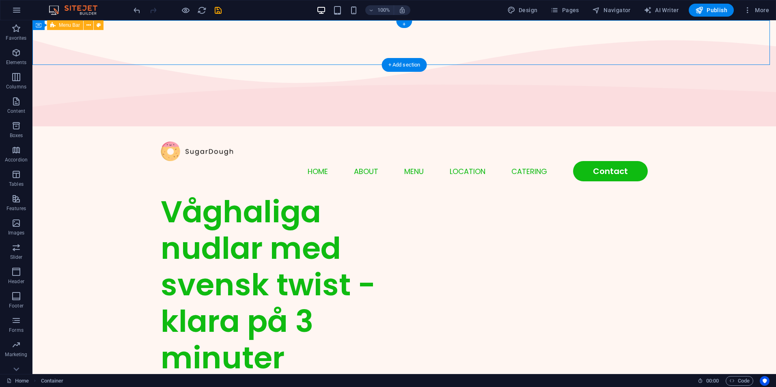
click at [82, 129] on div "Menu Home About Menu Location Catering Contact" at bounding box center [404, 161] width 744 height 65
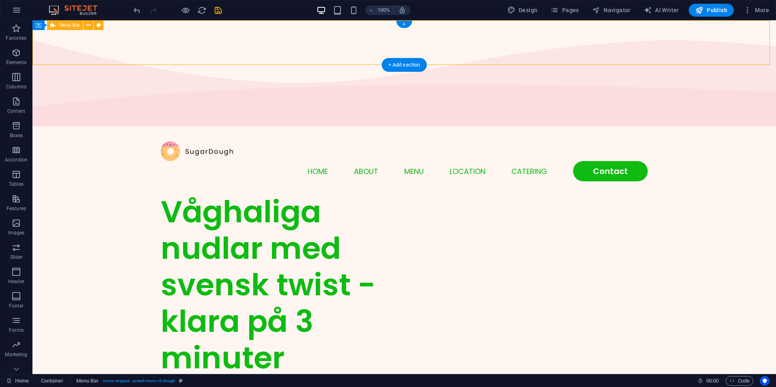
click at [79, 129] on div "Menu Home About Menu Location Catering Contact" at bounding box center [404, 161] width 744 height 65
select select "rem"
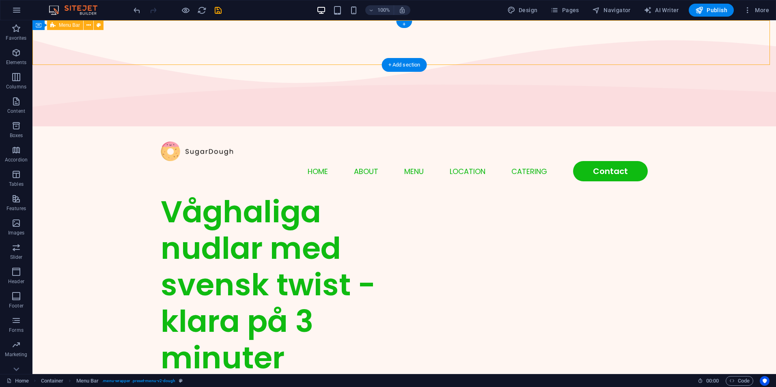
select select "rem"
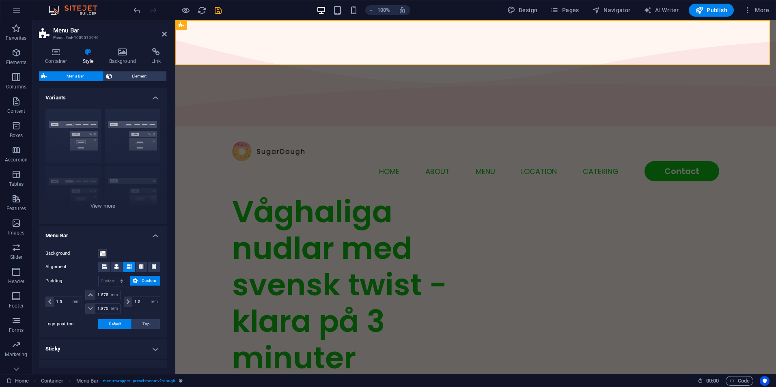
click at [79, 50] on icon at bounding box center [88, 52] width 23 height 8
click at [208, 129] on div "Menu Home About Menu Location Catering Contact" at bounding box center [475, 161] width 601 height 65
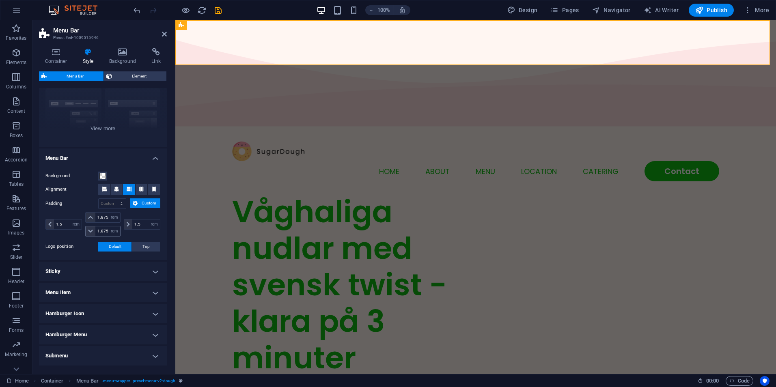
scroll to position [108, 0]
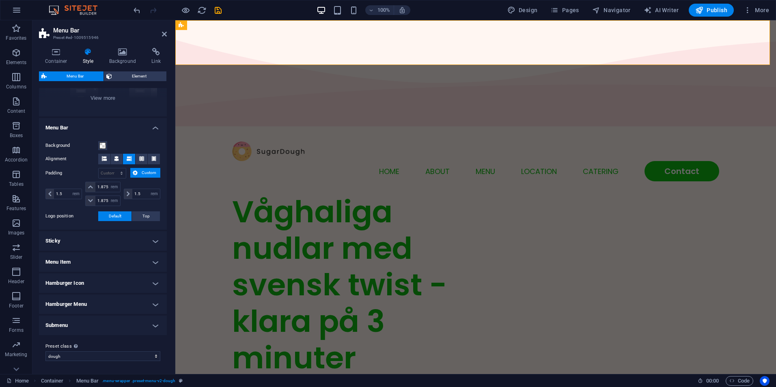
click at [88, 244] on h4 "Sticky" at bounding box center [103, 240] width 128 height 19
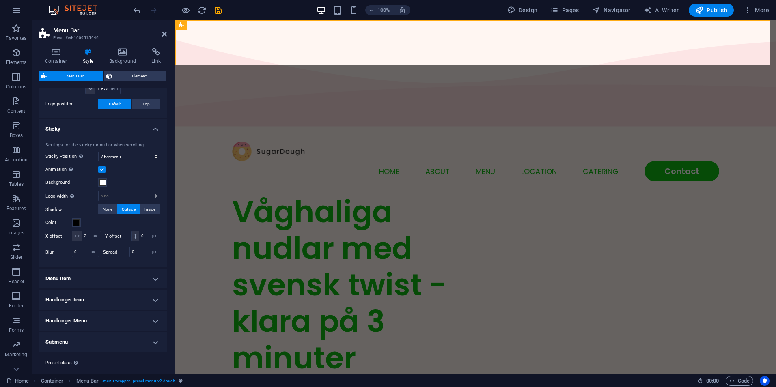
scroll to position [230, 0]
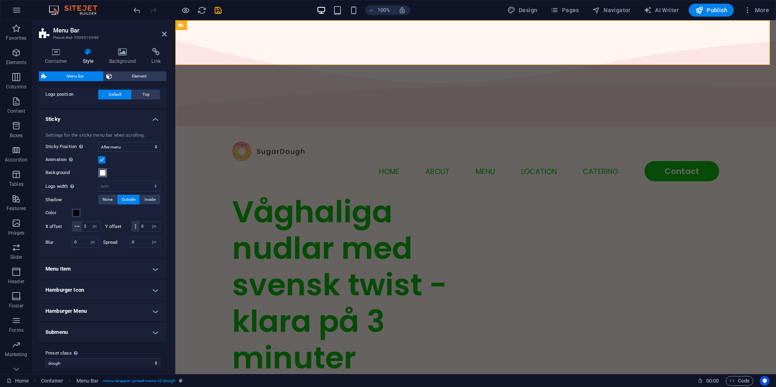
click at [102, 175] on span at bounding box center [102, 173] width 6 height 6
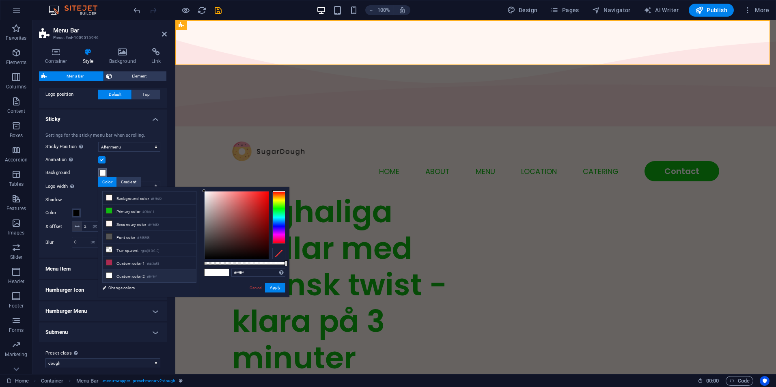
click at [102, 174] on span at bounding box center [102, 173] width 6 height 6
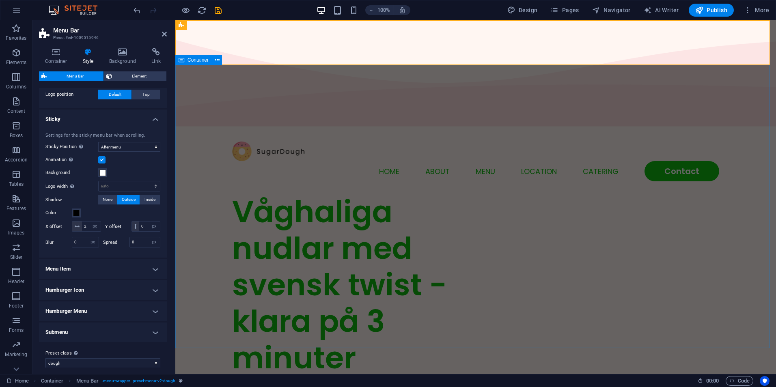
click at [761, 194] on div "Våghaliga nudlar med svensk twist - klara på 3 minuter Lorem ipsum dolor sit am…" at bounding box center [475, 346] width 601 height 305
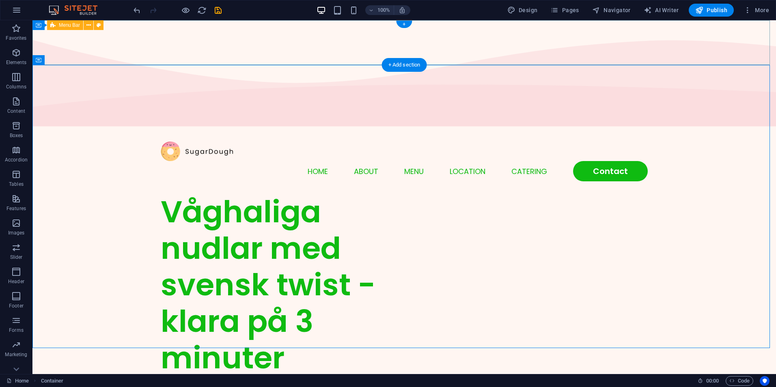
click at [106, 129] on div "Menu Home About Menu Location Catering Contact" at bounding box center [404, 161] width 744 height 65
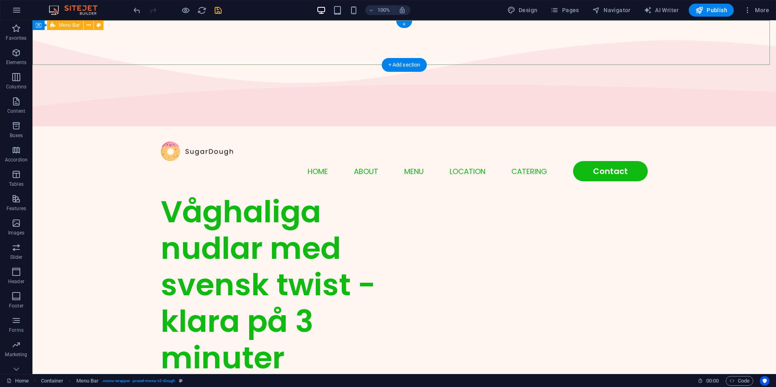
click at [746, 129] on div "Menu Home About Menu Location Catering Contact" at bounding box center [404, 161] width 744 height 65
select select "rem"
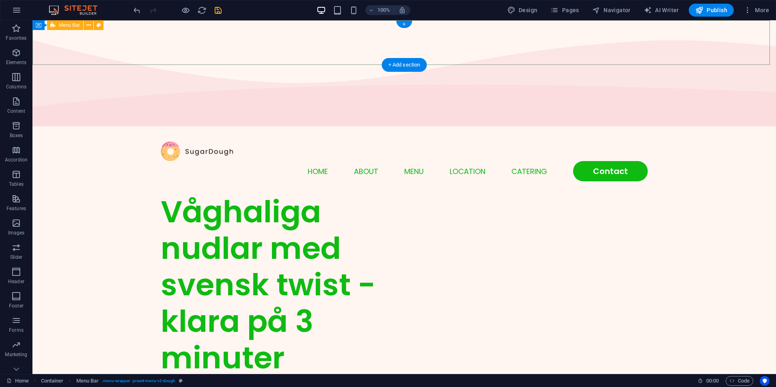
select select "rem"
select select "sticky_menu"
select select "px"
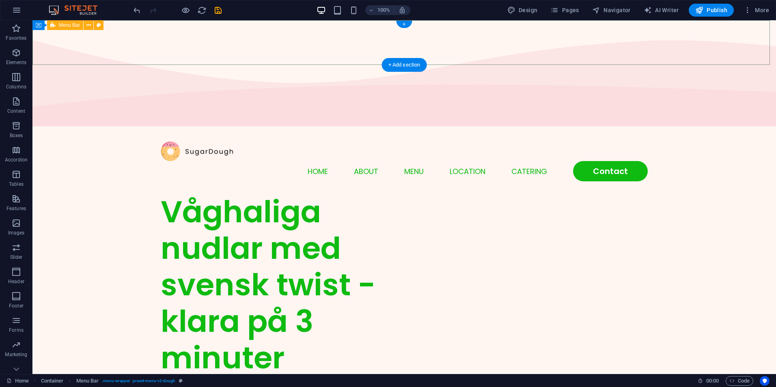
select select "px"
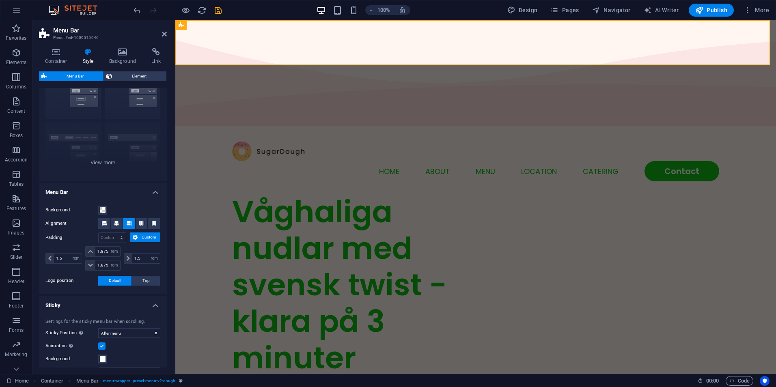
scroll to position [41, 0]
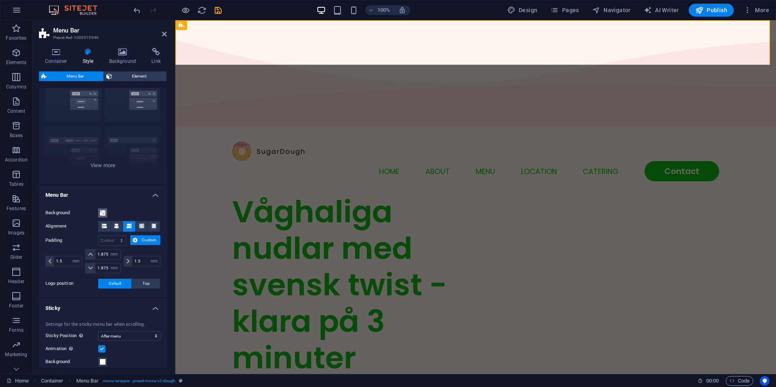
click at [102, 213] on span at bounding box center [102, 213] width 6 height 6
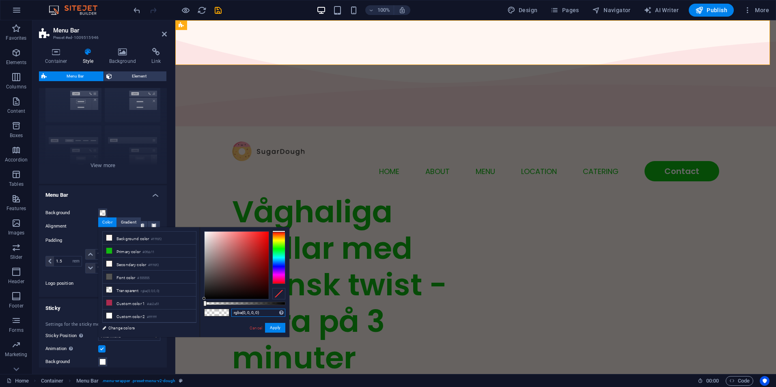
drag, startPoint x: 261, startPoint y: 312, endPoint x: 211, endPoint y: 317, distance: 50.2
click at [211, 317] on div "rgba(0, 0, 0, 0) Supported formats #0852ed rgb(8, 82, 237) rgba(8, 82, 237, 90%…" at bounding box center [245, 341] width 90 height 228
paste input "It is not accurate I want the N more sized and located to the left of the word"
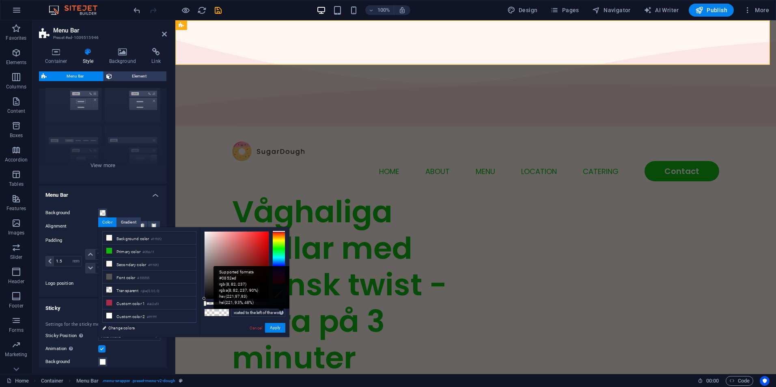
click at [281, 309] on div "Supported formats #0852ed rgb(8, 82, 237) rgba(8, 82, 237, 90%) hsv(221,97,93) …" at bounding box center [252, 287] width 76 height 43
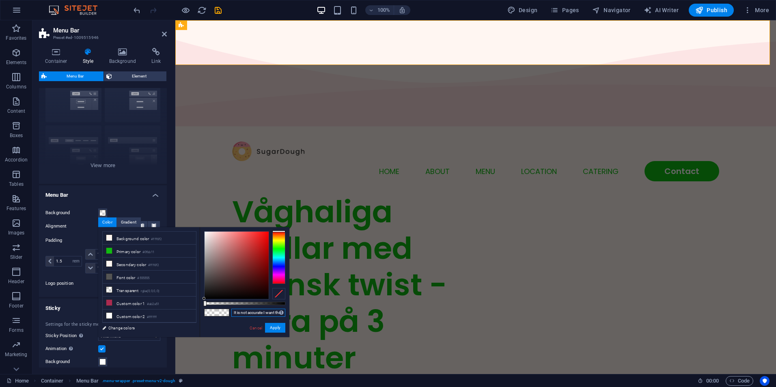
click at [257, 314] on input "It is not accurate I want the N more sized and located to the left of the word" at bounding box center [258, 313] width 54 height 8
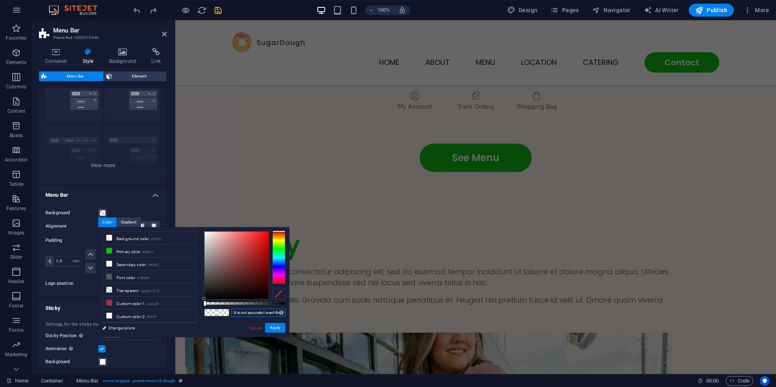
scroll to position [1977, 0]
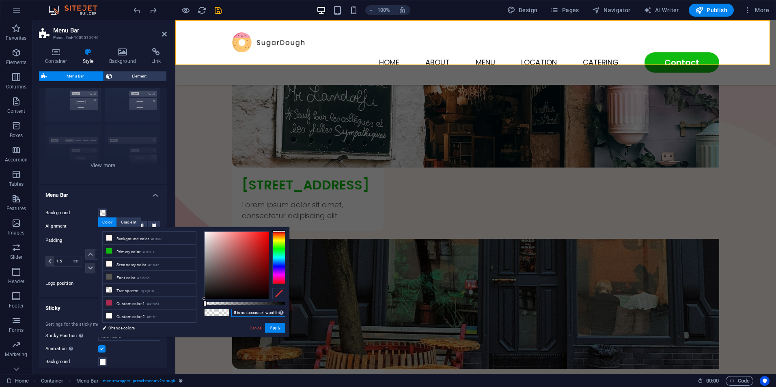
type input "rgba(0, 0, 0, 0)"
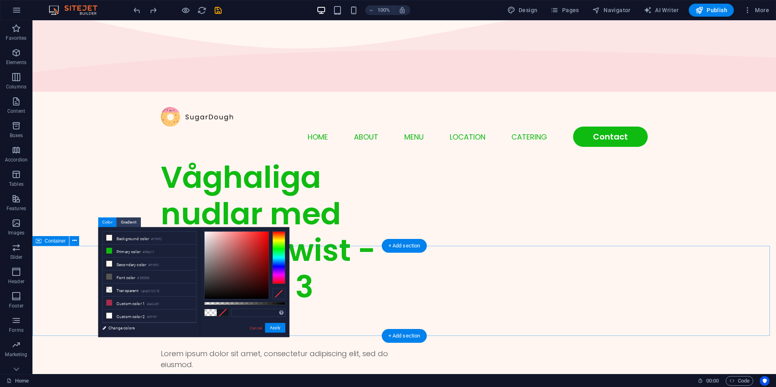
scroll to position [0, 0]
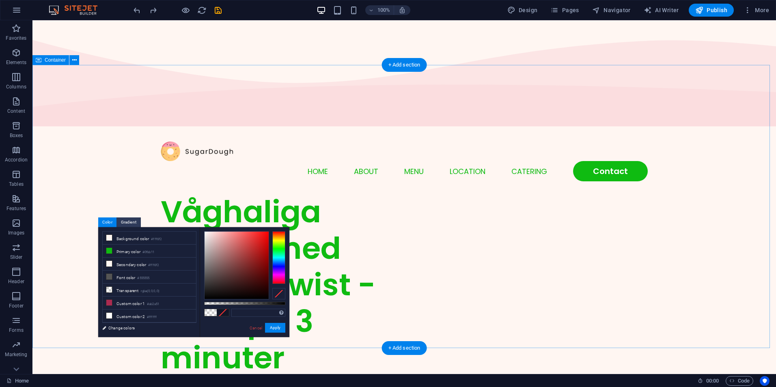
click at [748, 194] on div "Våghaliga nudlar med svensk twist - klara på 3 minuter Lorem ipsum dolor sit am…" at bounding box center [404, 346] width 744 height 305
click at [258, 330] on link "Cancel" at bounding box center [256, 328] width 14 height 6
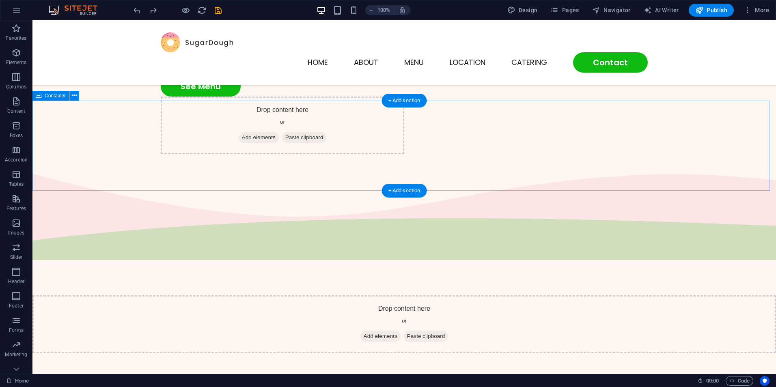
scroll to position [203, 0]
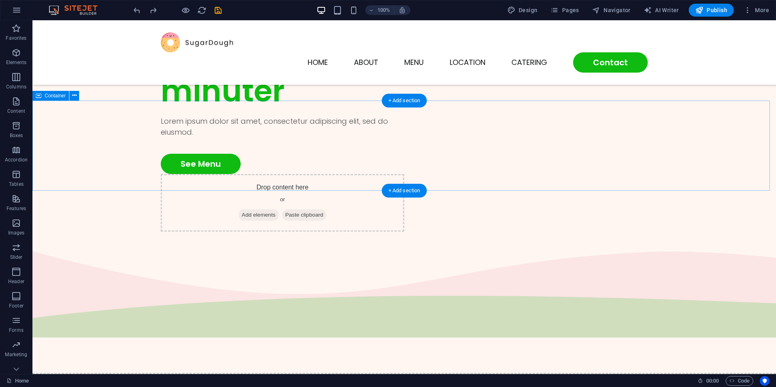
select select "multiple-waves"
select select "vh"
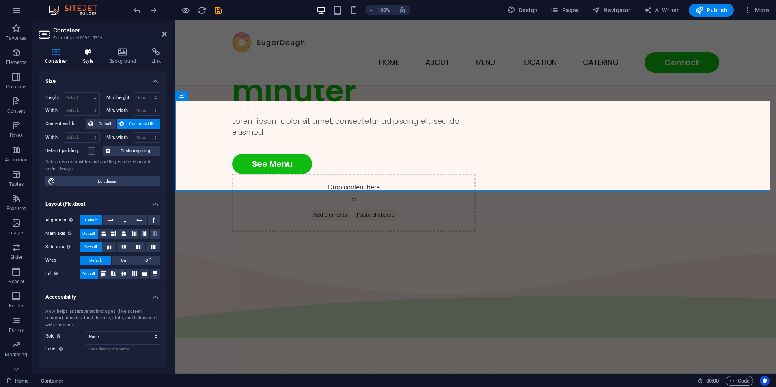
click at [90, 60] on h4 "Style" at bounding box center [90, 56] width 26 height 17
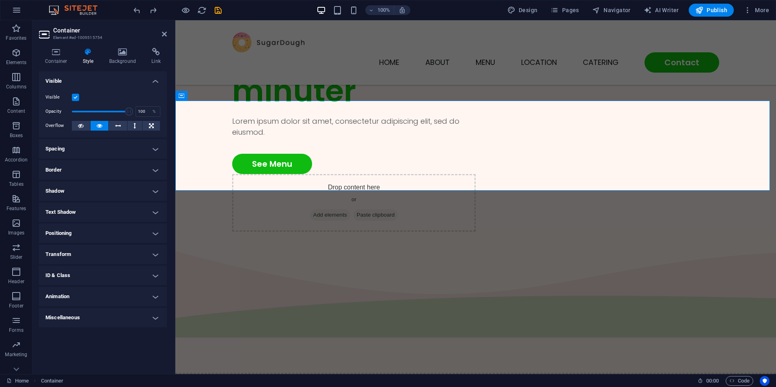
click at [106, 149] on h4 "Spacing" at bounding box center [103, 148] width 128 height 19
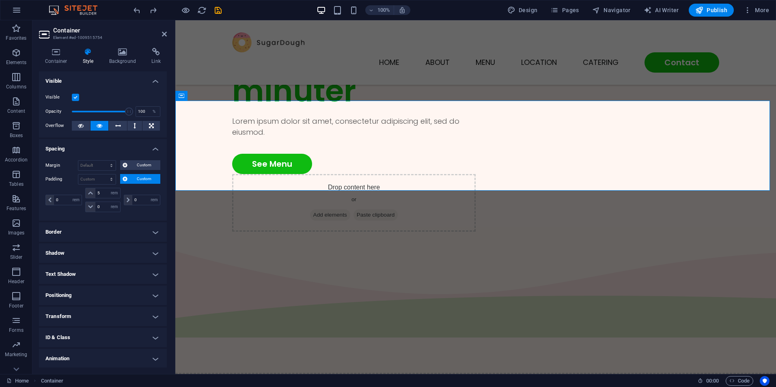
click at [88, 227] on h4 "Border" at bounding box center [103, 231] width 128 height 19
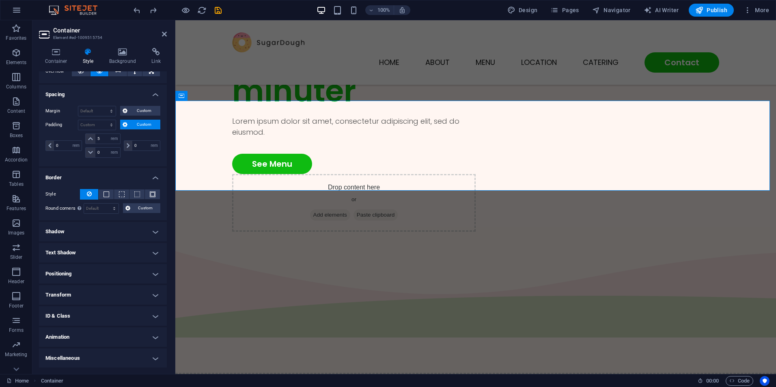
scroll to position [55, 0]
click at [88, 224] on h4 "Shadow" at bounding box center [103, 231] width 128 height 19
click at [88, 272] on h4 "Text Shadow" at bounding box center [103, 270] width 128 height 19
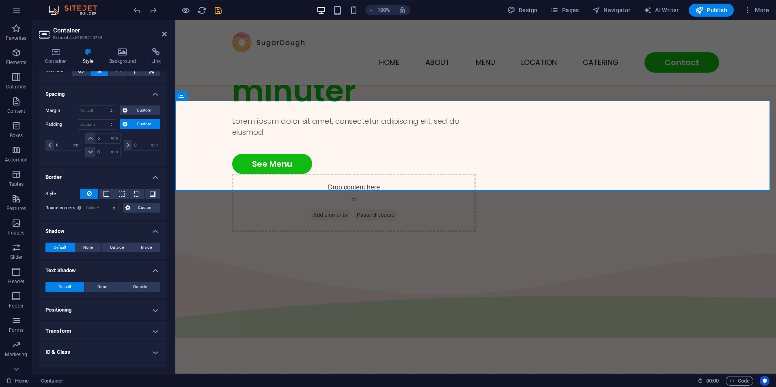
scroll to position [91, 0]
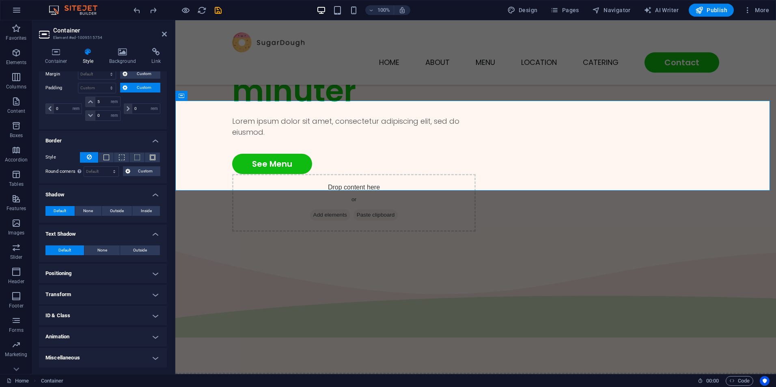
click at [93, 276] on h4 "Positioning" at bounding box center [103, 273] width 128 height 19
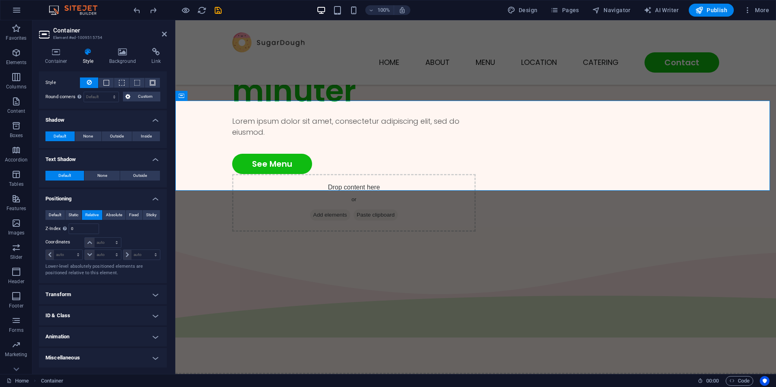
click at [93, 296] on h4 "Transform" at bounding box center [103, 294] width 128 height 19
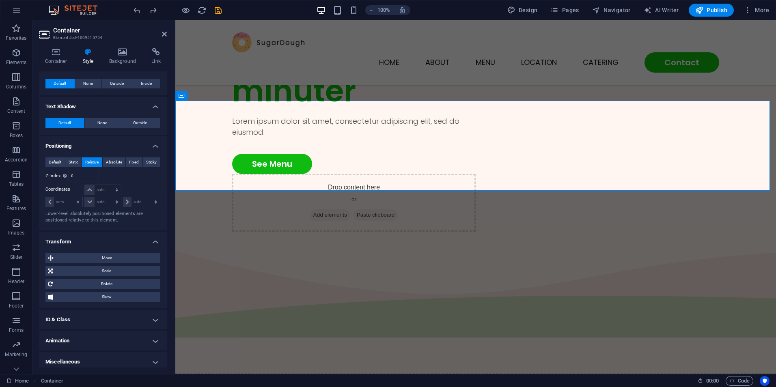
scroll to position [223, 0]
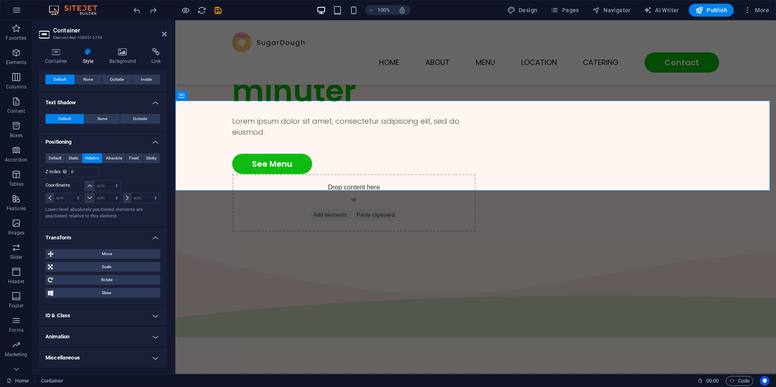
drag, startPoint x: 95, startPoint y: 338, endPoint x: 114, endPoint y: 291, distance: 50.6
click at [95, 337] on h4 "Animation" at bounding box center [103, 336] width 128 height 19
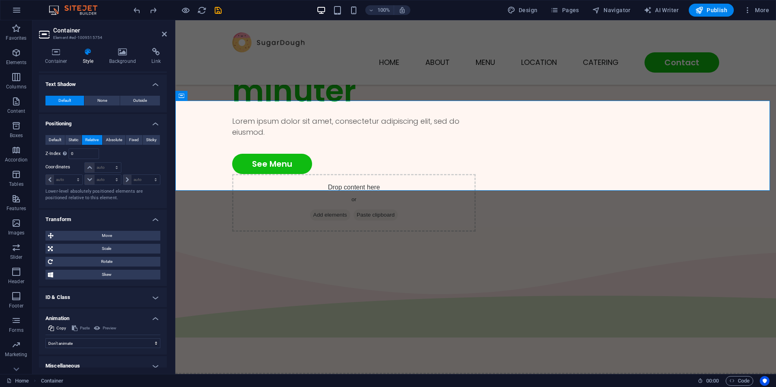
scroll to position [249, 0]
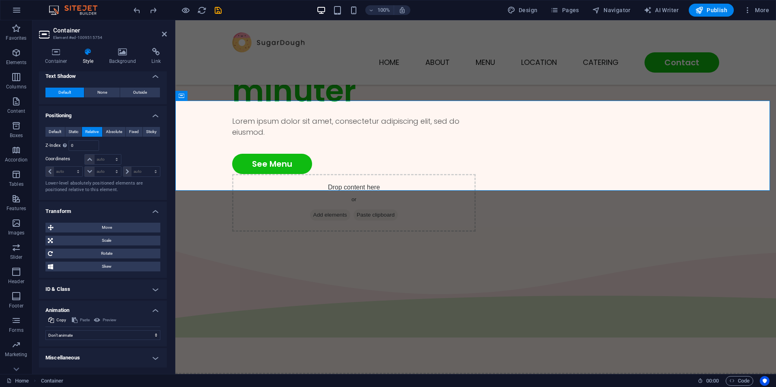
click at [90, 356] on h4 "Miscellaneous" at bounding box center [103, 357] width 128 height 19
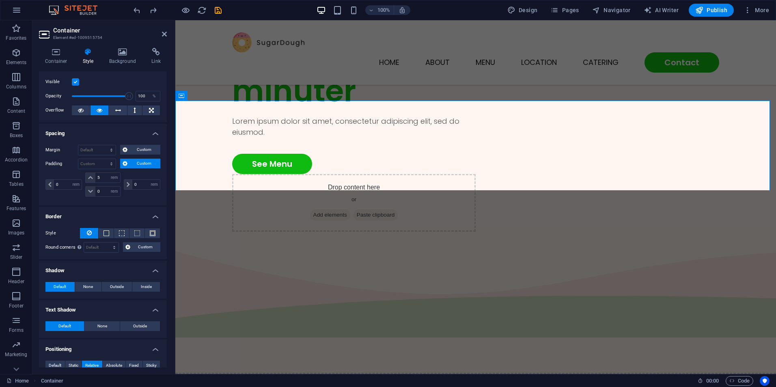
scroll to position [0, 0]
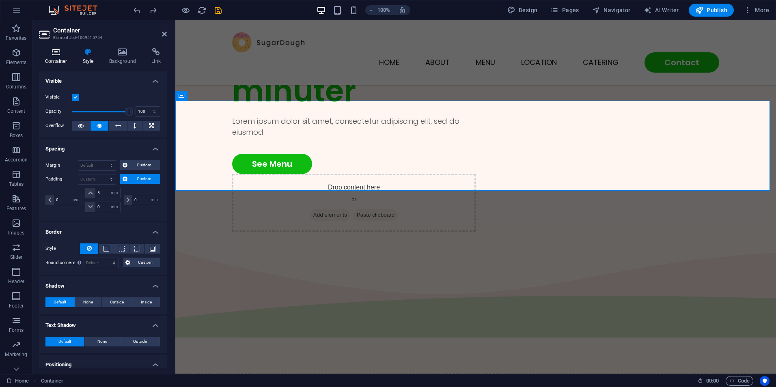
click at [51, 58] on h4 "Container" at bounding box center [58, 56] width 38 height 17
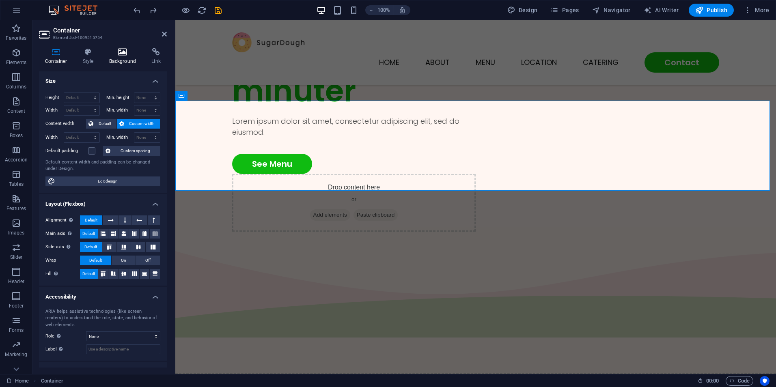
click at [125, 56] on h4 "Background" at bounding box center [124, 56] width 43 height 17
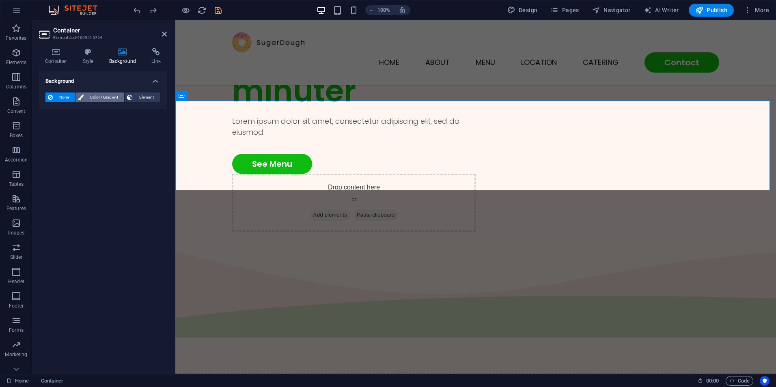
click at [103, 97] on span "Color / Gradient" at bounding box center [104, 98] width 36 height 10
click at [86, 56] on h4 "Style" at bounding box center [90, 56] width 26 height 17
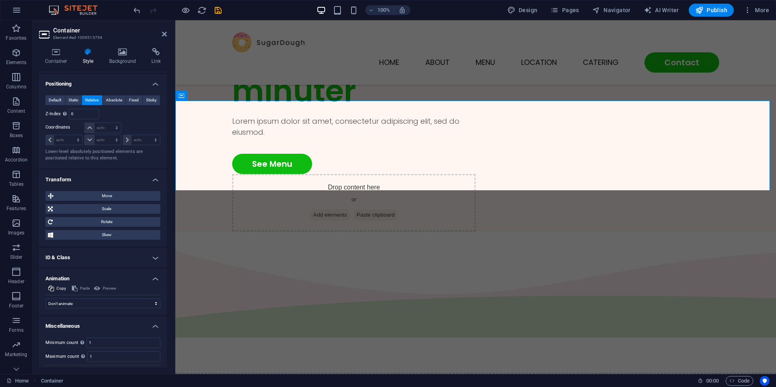
scroll to position [300, 0]
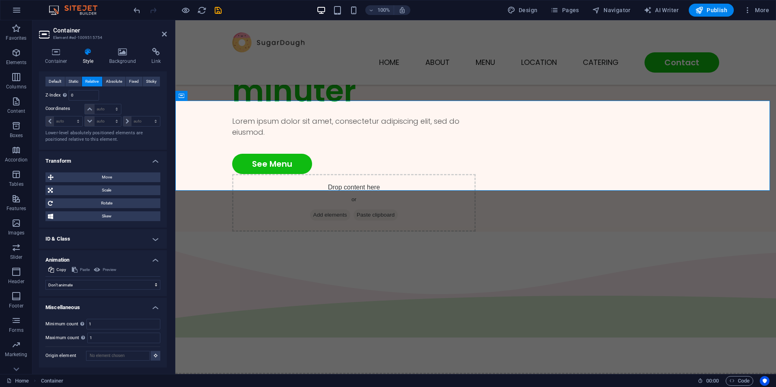
click at [88, 239] on h4 "ID & Class" at bounding box center [103, 238] width 128 height 19
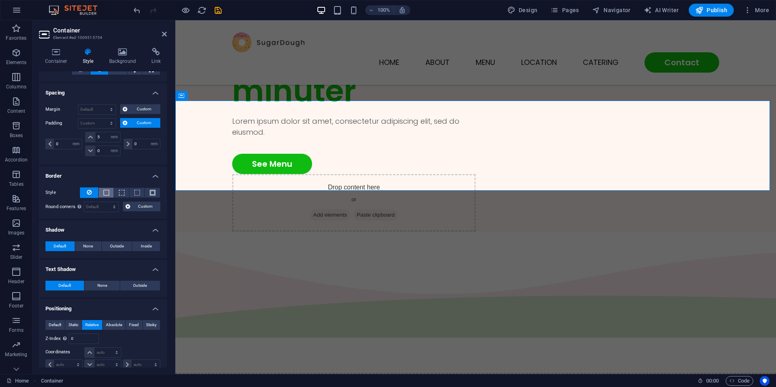
scroll to position [0, 0]
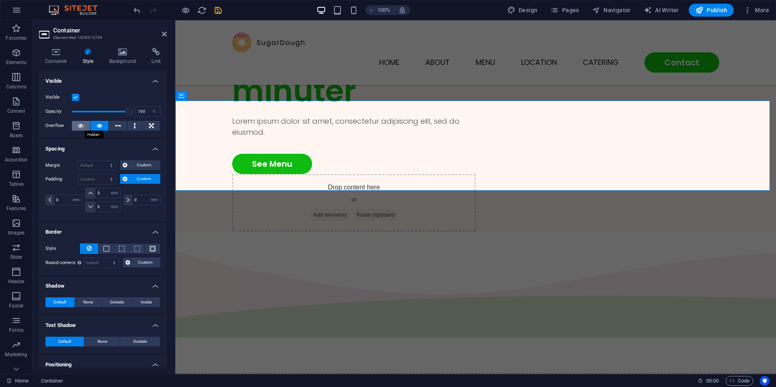
click at [76, 126] on button at bounding box center [81, 126] width 18 height 10
click at [91, 124] on button at bounding box center [100, 126] width 18 height 10
click at [62, 57] on h4 "Container" at bounding box center [58, 56] width 38 height 17
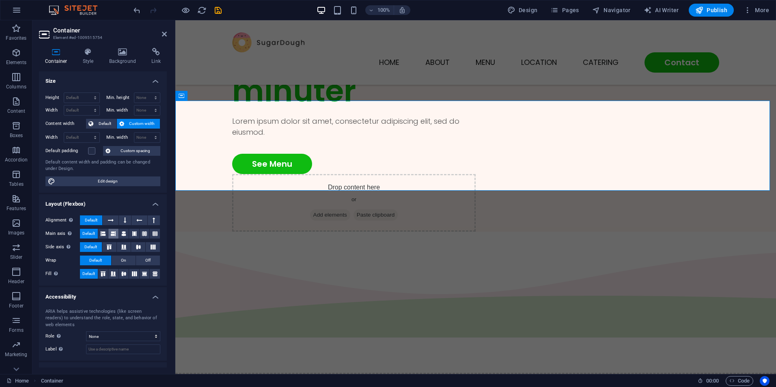
scroll to position [156, 0]
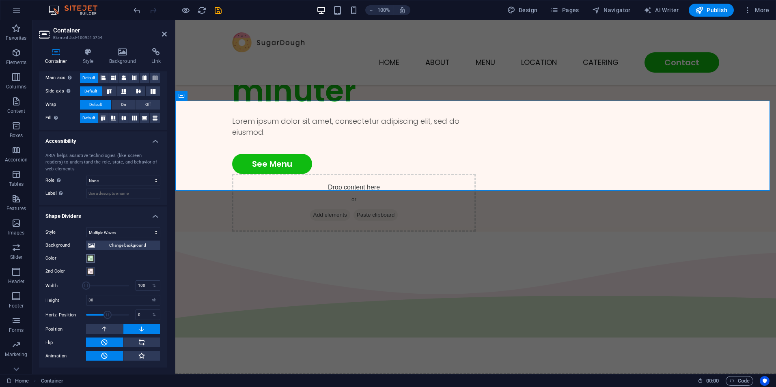
click at [90, 257] on span at bounding box center [90, 258] width 6 height 6
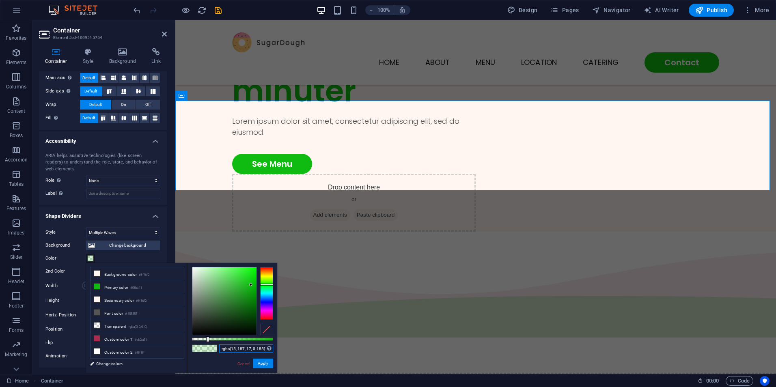
click at [247, 351] on input "rgba(15, 187, 17, 0.185)" at bounding box center [246, 349] width 54 height 8
click at [72, 263] on label "Color" at bounding box center [65, 259] width 41 height 10
click at [86, 263] on button "Color" at bounding box center [90, 258] width 9 height 9
click at [113, 259] on div "Color" at bounding box center [102, 259] width 115 height 10
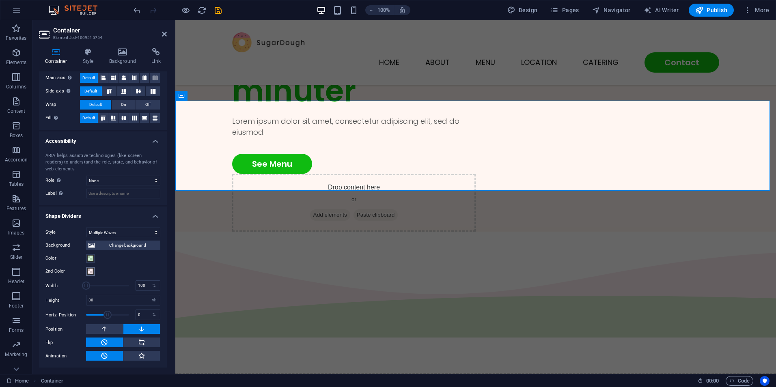
click at [91, 272] on span at bounding box center [90, 271] width 6 height 6
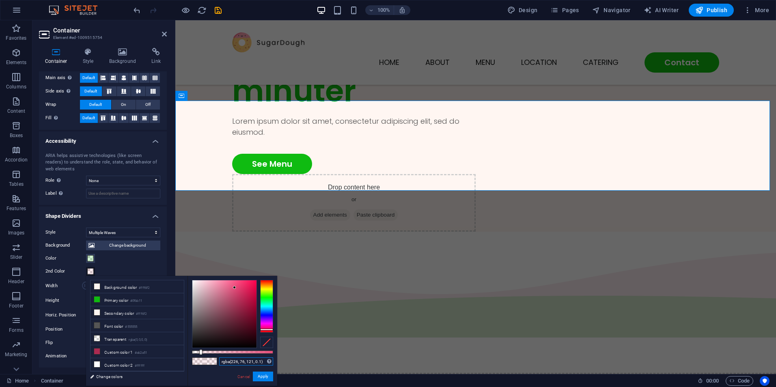
click at [231, 363] on input "rgba(226, 76, 121, 0.1)" at bounding box center [246, 362] width 54 height 8
paste input "15, 187, 17, 0.185"
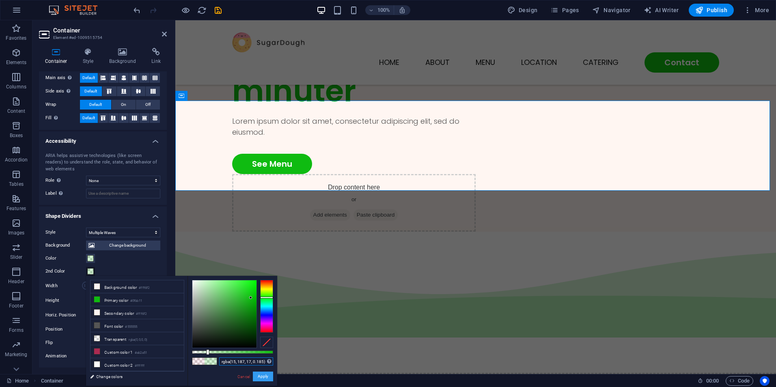
type input "rgba(15, 187, 17, 0.185)"
click at [263, 379] on button "Apply" at bounding box center [263, 377] width 20 height 10
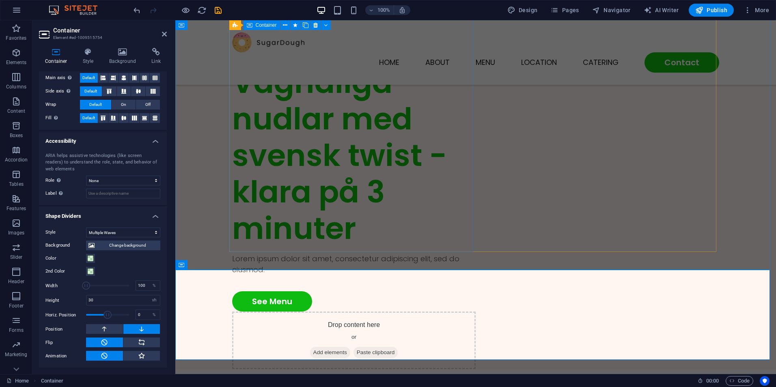
scroll to position [0, 0]
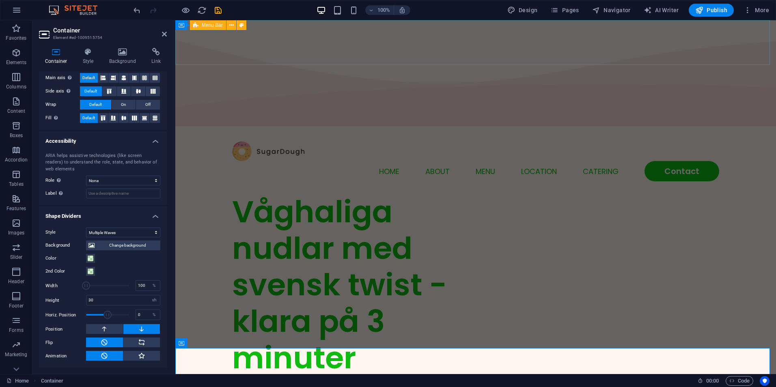
click at [741, 129] on div "Menu Home About Menu Location Catering Contact" at bounding box center [475, 161] width 601 height 65
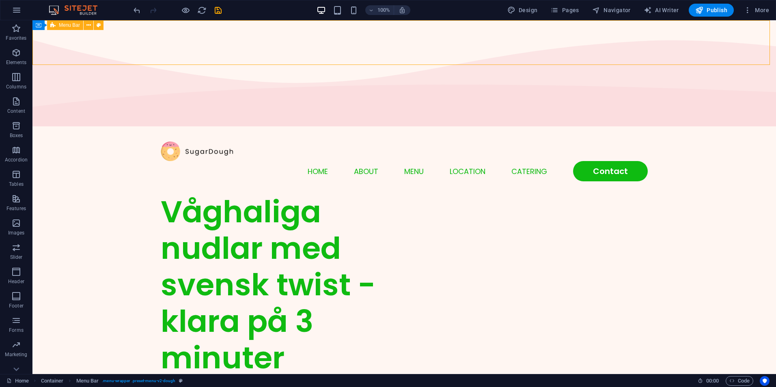
click at [752, 129] on div "Menu Home About Menu Location Catering Contact" at bounding box center [404, 161] width 744 height 65
select select "rem"
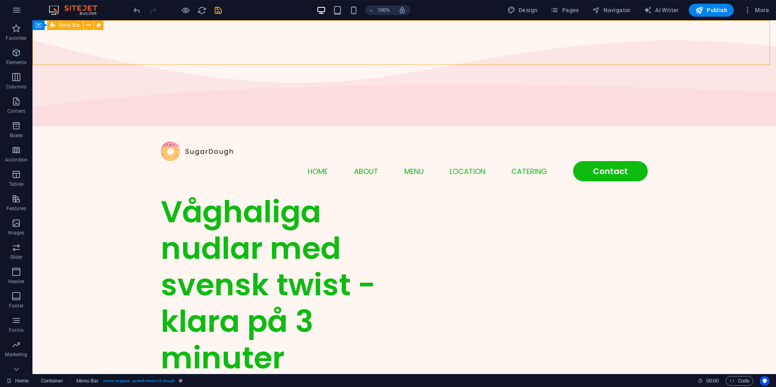
select select "rem"
select select "sticky_menu"
select select "px"
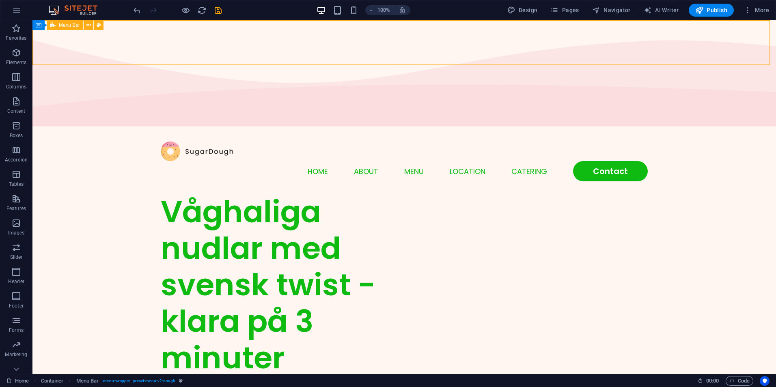
select select "px"
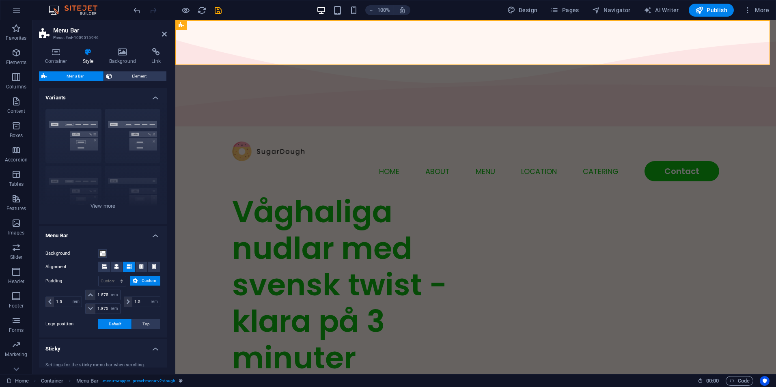
scroll to position [203, 0]
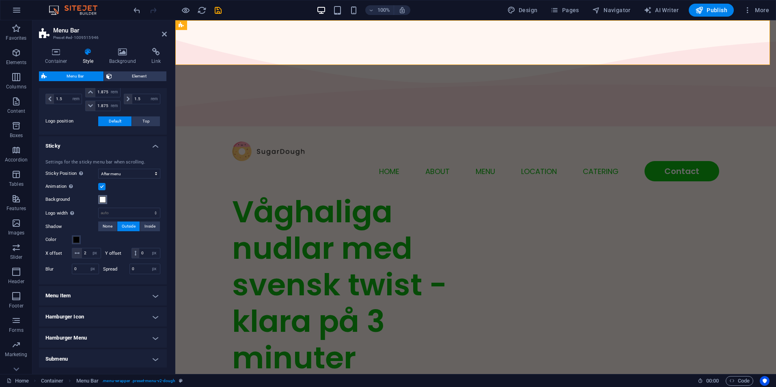
click at [101, 200] on span at bounding box center [102, 199] width 6 height 6
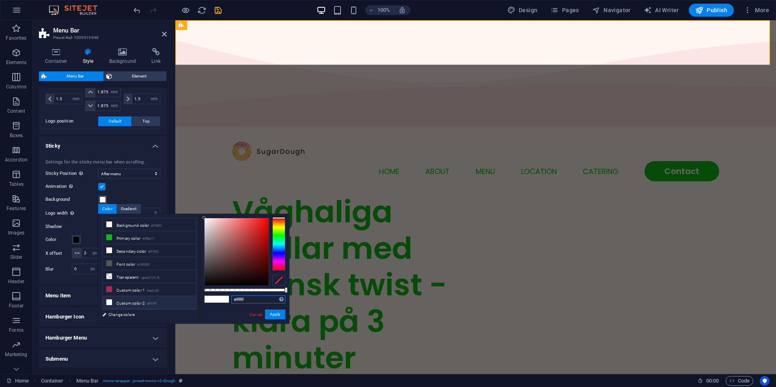
drag, startPoint x: 251, startPoint y: 302, endPoint x: 226, endPoint y: 302, distance: 25.6
click at [226, 302] on div "#ffffff Supported formats #0852ed rgb(8, 82, 237) rgba(8, 82, 237, 90%) hsv(221…" at bounding box center [245, 328] width 90 height 228
paste input "rgba(15, 187, 17, 0.185)"
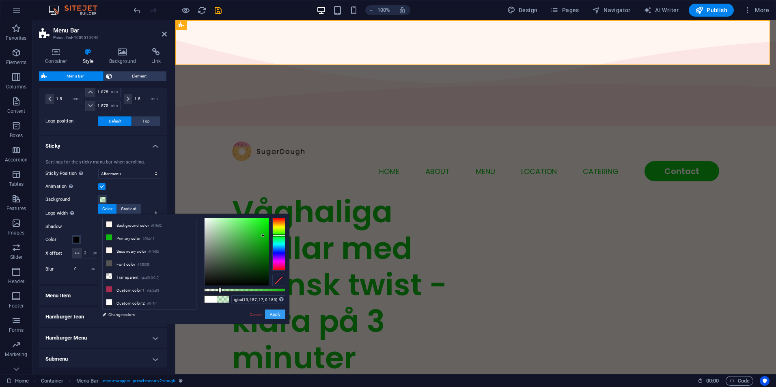
click at [276, 315] on button "Apply" at bounding box center [275, 315] width 20 height 10
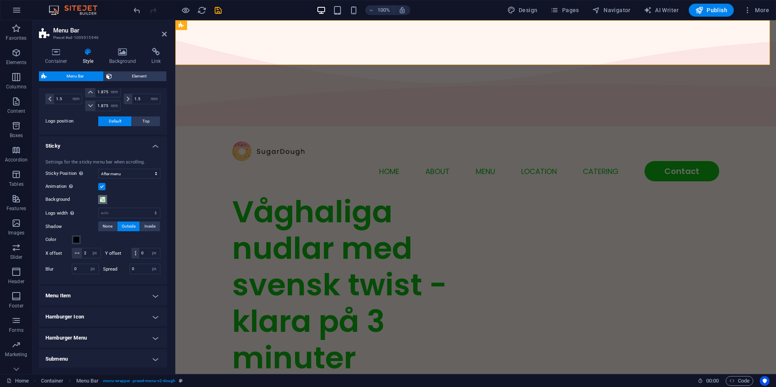
click at [105, 201] on span at bounding box center [102, 199] width 6 height 6
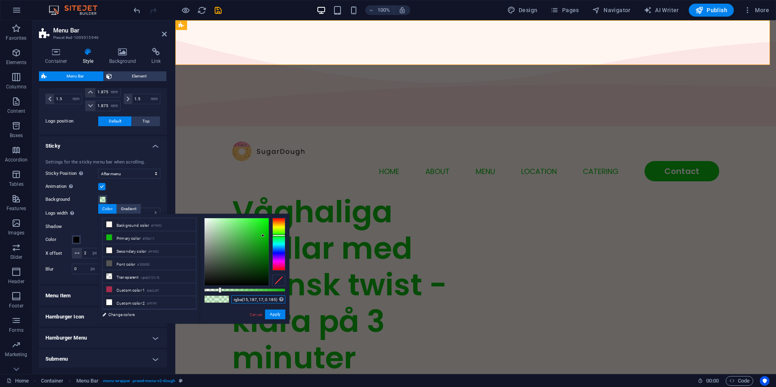
click at [270, 297] on input "rgba(15, 187, 17, 0.185)" at bounding box center [258, 300] width 54 height 8
type input "#ffffff"
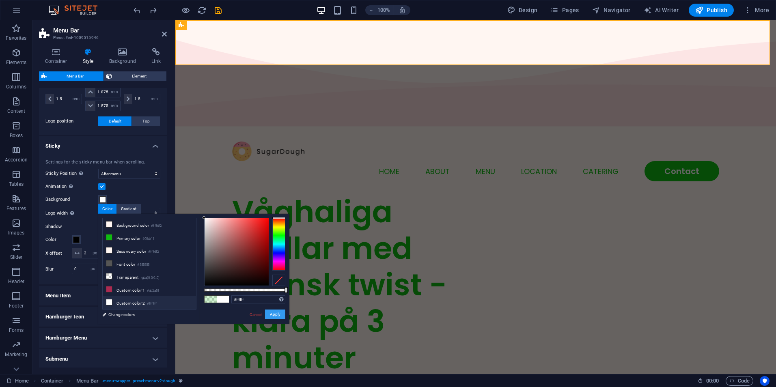
drag, startPoint x: 105, startPoint y: 294, endPoint x: 281, endPoint y: 315, distance: 177.1
click at [281, 315] on button "Apply" at bounding box center [275, 315] width 20 height 10
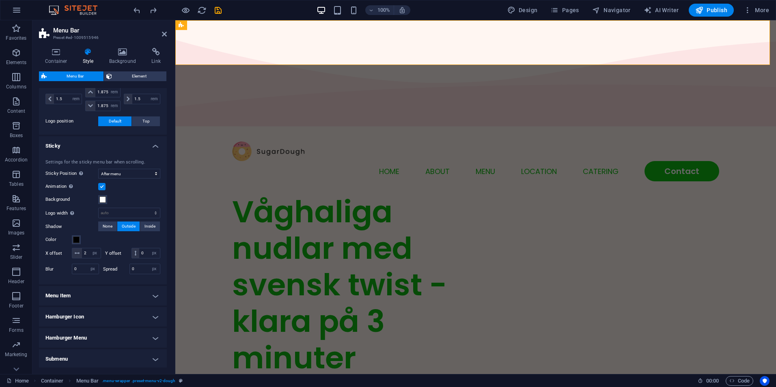
scroll to position [247, 0]
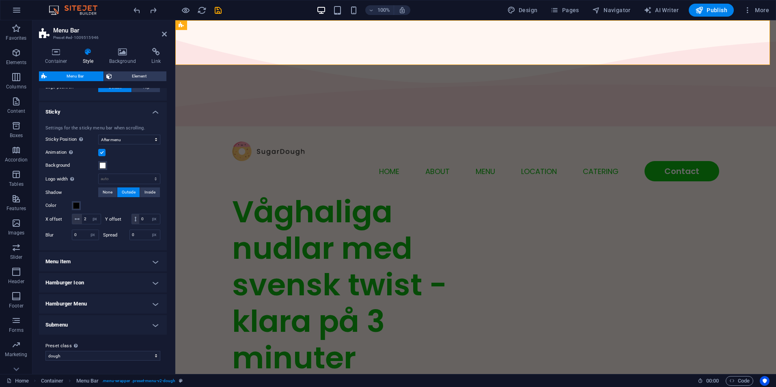
click at [97, 264] on h4 "Menu Item" at bounding box center [103, 261] width 128 height 19
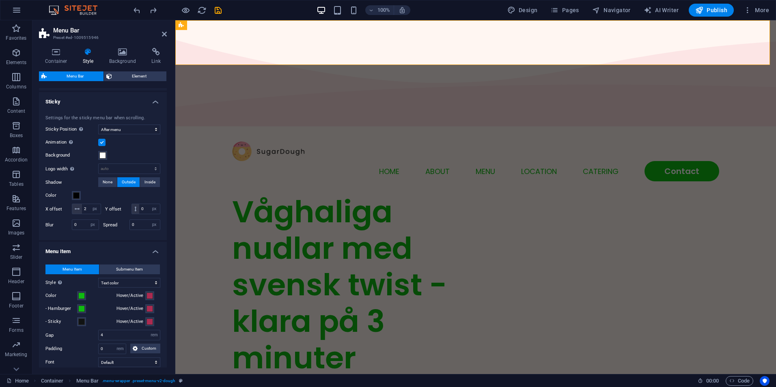
click at [97, 257] on h4 "Menu Item" at bounding box center [103, 249] width 128 height 15
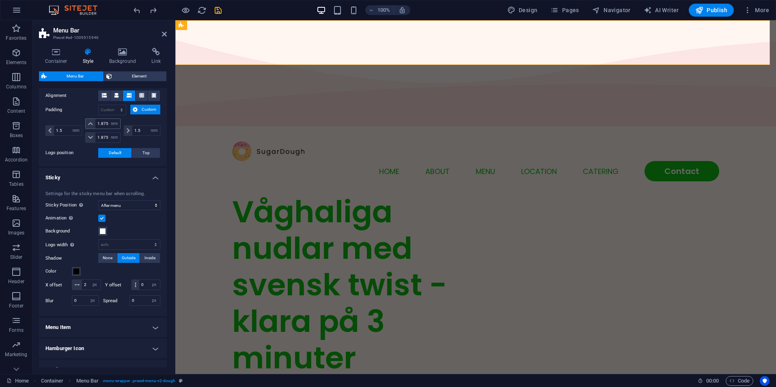
scroll to position [44, 0]
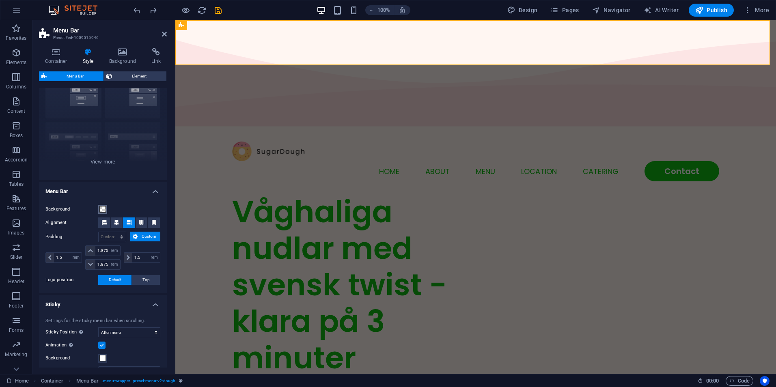
click at [101, 210] on span at bounding box center [102, 209] width 6 height 6
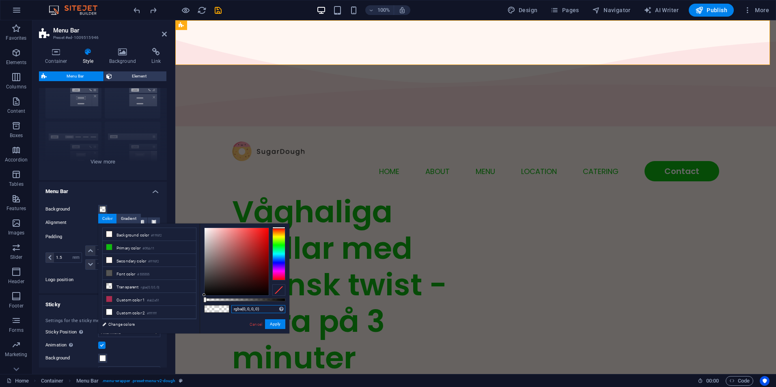
drag, startPoint x: 265, startPoint y: 309, endPoint x: 222, endPoint y: 314, distance: 42.9
click at [224, 313] on div "rgba(0, 0, 0, 0) Supported formats #0852ed rgb(8, 82, 237) rgba(8, 82, 237, 90%…" at bounding box center [245, 338] width 90 height 228
paste input "15, 187, 17, 0.185"
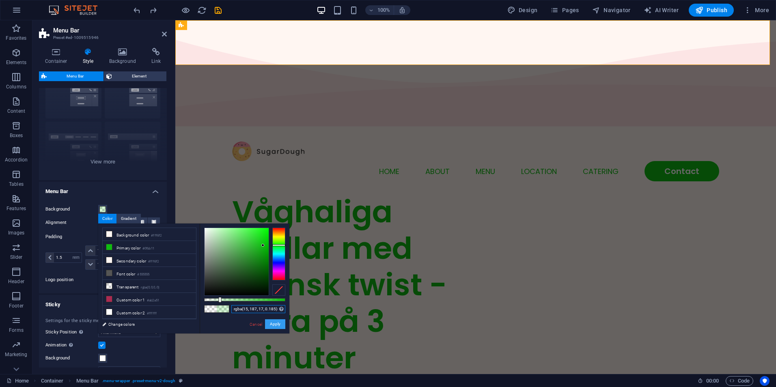
type input "rgba(15, 187, 17, 0.185)"
click at [272, 325] on button "Apply" at bounding box center [275, 324] width 20 height 10
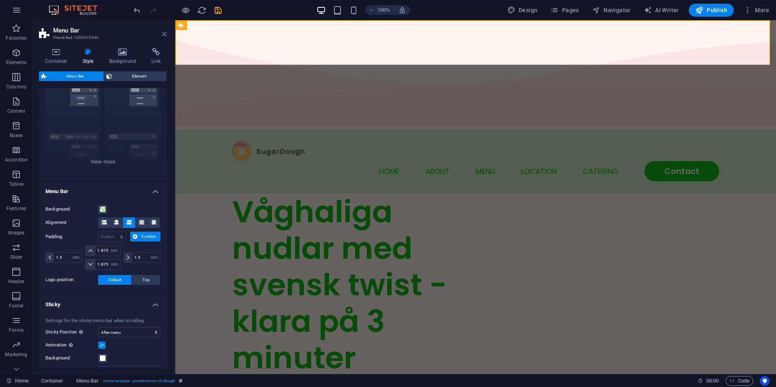
click at [164, 35] on icon at bounding box center [164, 34] width 5 height 6
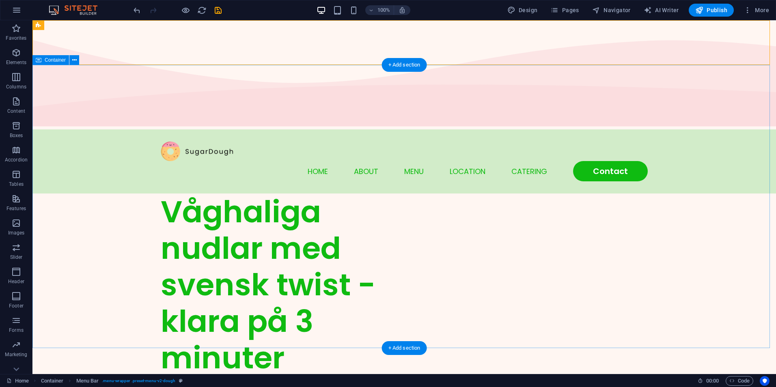
click at [747, 194] on div "Våghaliga nudlar med svensk twist - klara på 3 minuter Lorem ipsum dolor sit am…" at bounding box center [404, 346] width 744 height 305
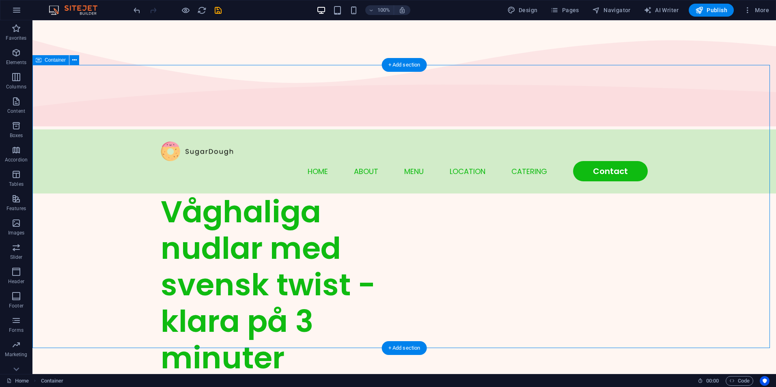
click at [747, 194] on div "Våghaliga nudlar med svensk twist - klara på 3 minuter Lorem ipsum dolor sit am…" at bounding box center [404, 346] width 744 height 305
select select "vh"
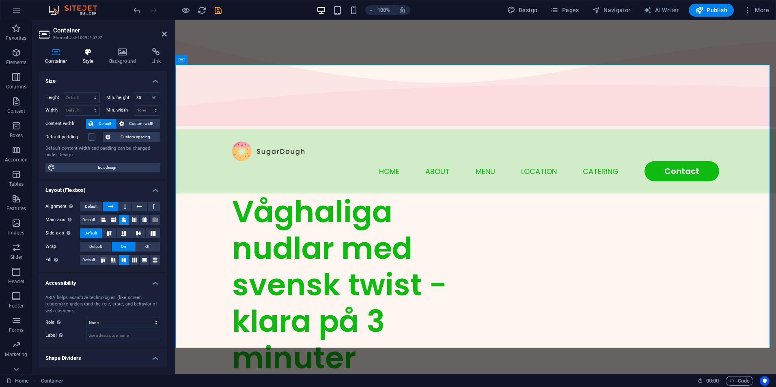
click at [88, 53] on icon at bounding box center [88, 52] width 23 height 8
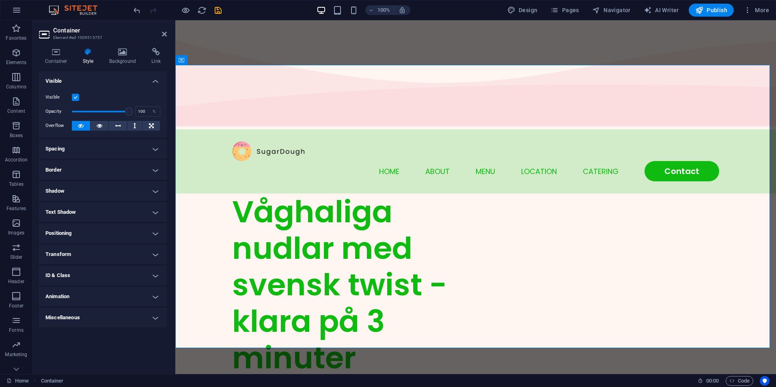
click at [83, 151] on h4 "Spacing" at bounding box center [103, 148] width 128 height 19
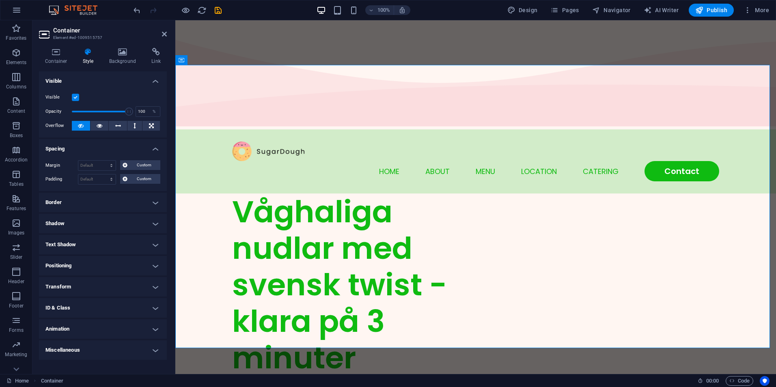
click at [93, 204] on h4 "Border" at bounding box center [103, 202] width 128 height 19
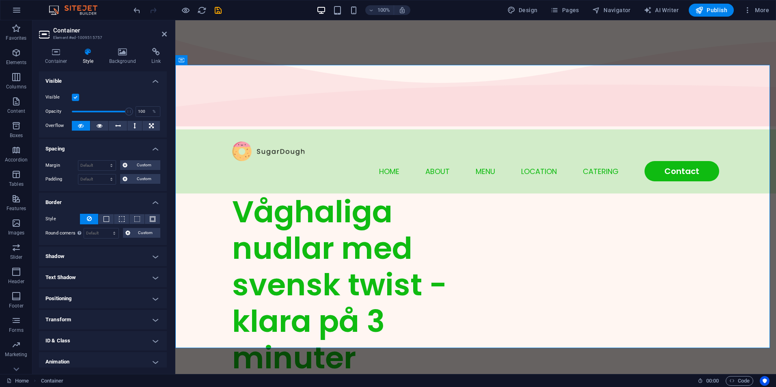
click at [86, 263] on h4 "Shadow" at bounding box center [103, 256] width 128 height 19
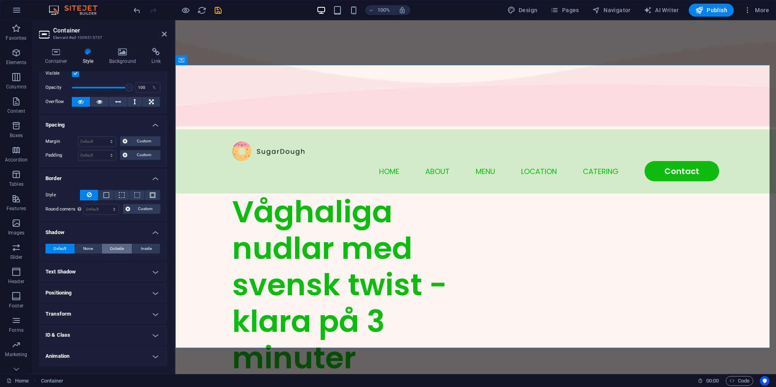
scroll to position [43, 0]
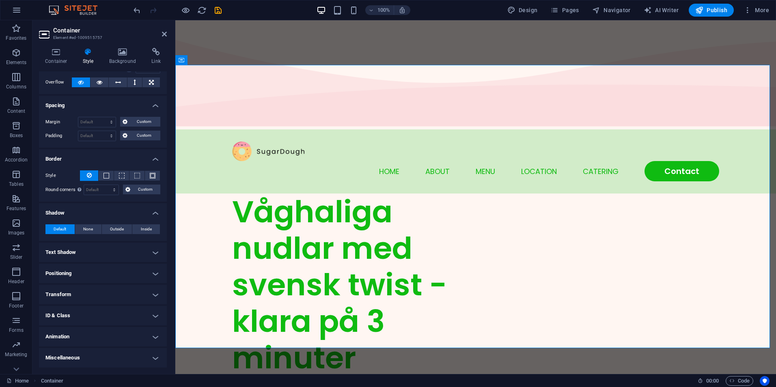
click at [100, 261] on h4 "Text Shadow" at bounding box center [103, 252] width 128 height 19
click at [91, 289] on h4 "Positioning" at bounding box center [103, 291] width 128 height 19
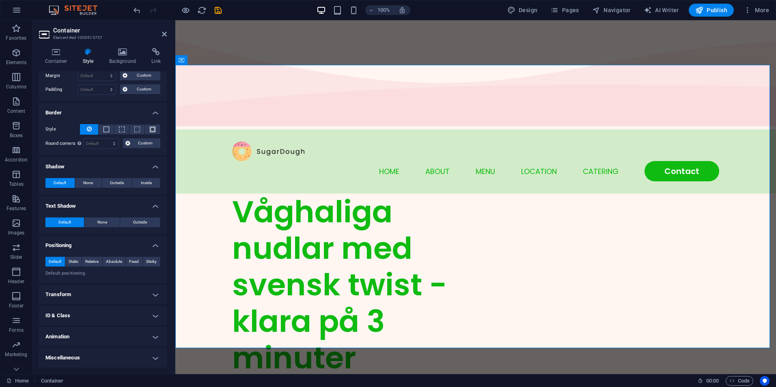
click at [91, 288] on h4 "Transform" at bounding box center [103, 294] width 128 height 19
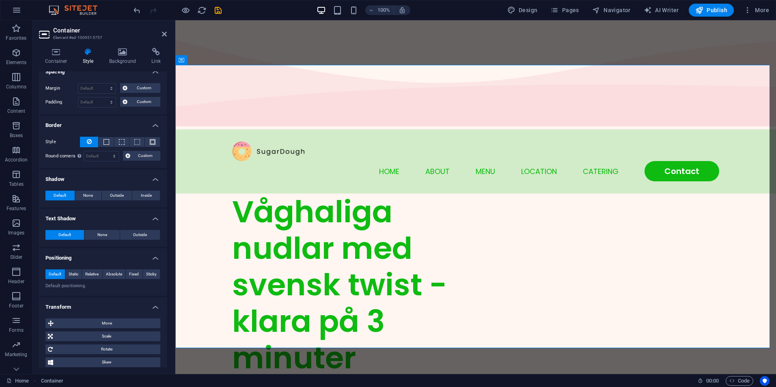
scroll to position [0, 0]
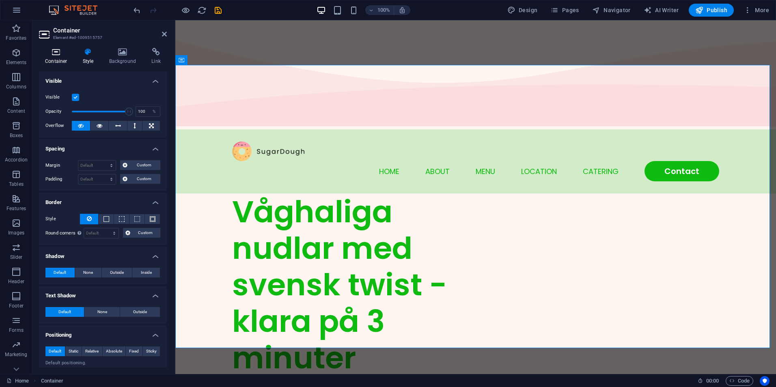
click at [59, 57] on h4 "Container" at bounding box center [58, 56] width 38 height 17
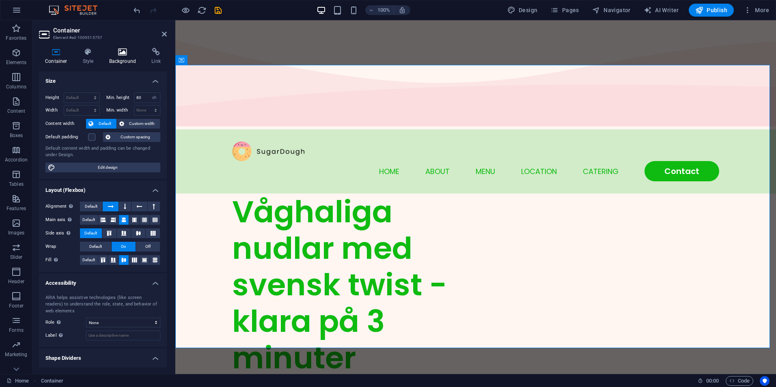
click at [119, 56] on h4 "Background" at bounding box center [124, 56] width 43 height 17
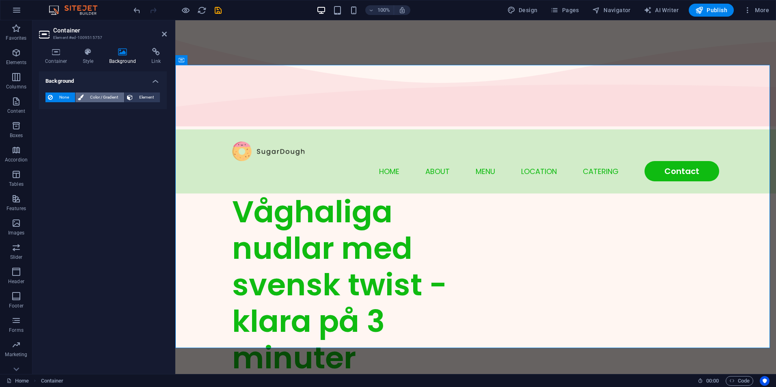
click at [93, 97] on span "Color / Gradient" at bounding box center [104, 98] width 36 height 10
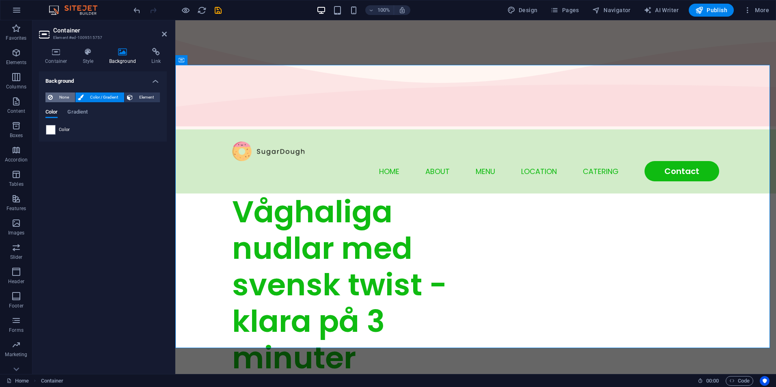
click at [56, 96] on span "None" at bounding box center [63, 98] width 17 height 10
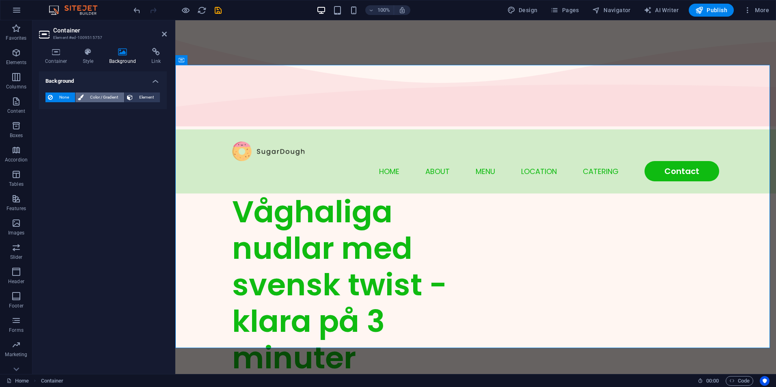
click at [85, 99] on button "Color / Gradient" at bounding box center [100, 98] width 49 height 10
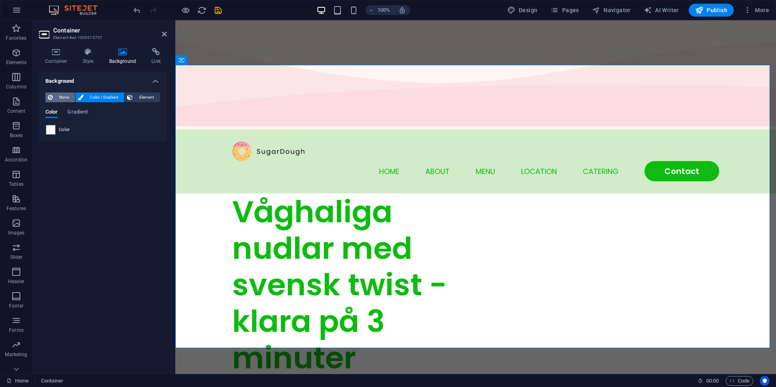
click at [60, 96] on span "None" at bounding box center [63, 98] width 17 height 10
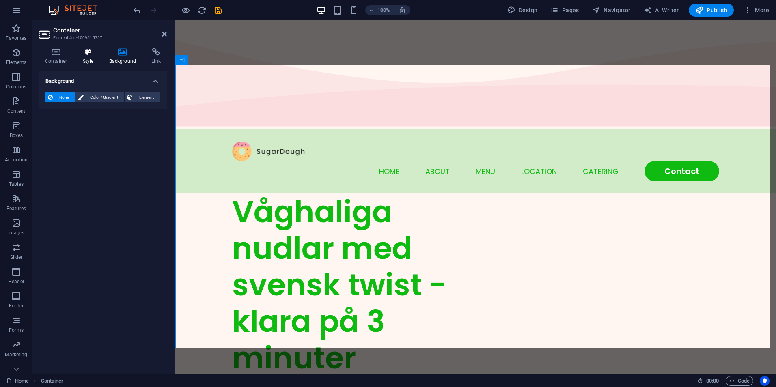
click at [80, 57] on h4 "Style" at bounding box center [90, 56] width 26 height 17
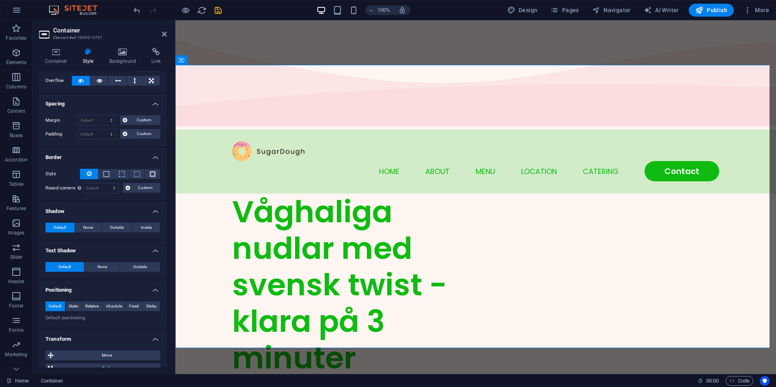
scroll to position [147, 0]
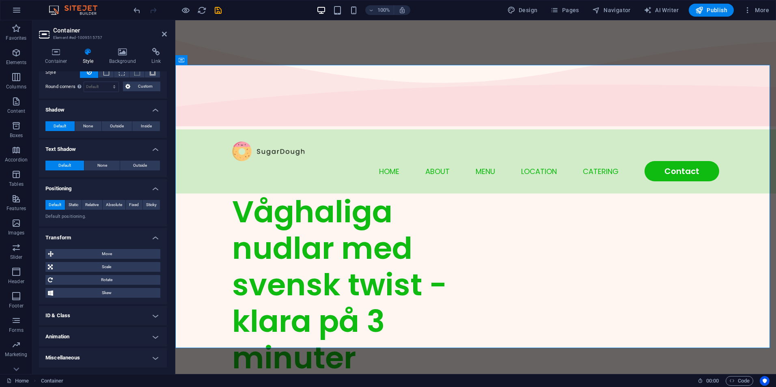
click at [80, 337] on h4 "Animation" at bounding box center [103, 336] width 128 height 19
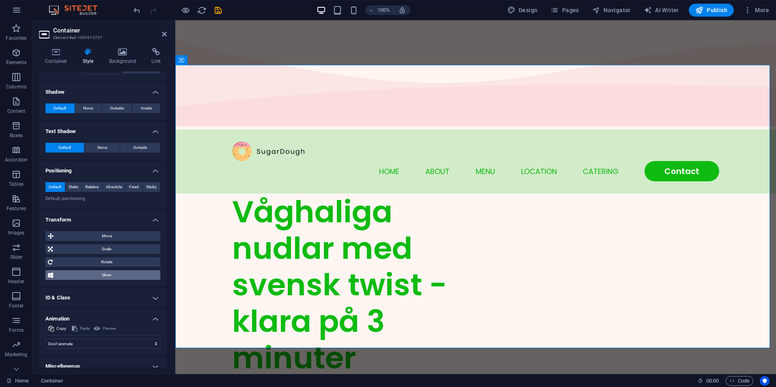
scroll to position [173, 0]
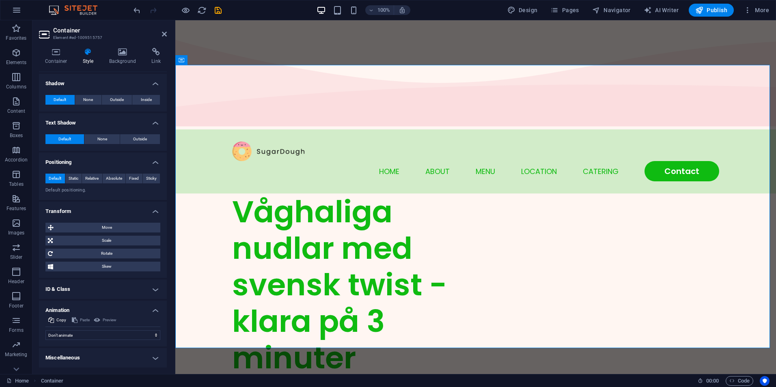
click at [84, 361] on h4 "Miscellaneous" at bounding box center [103, 357] width 128 height 19
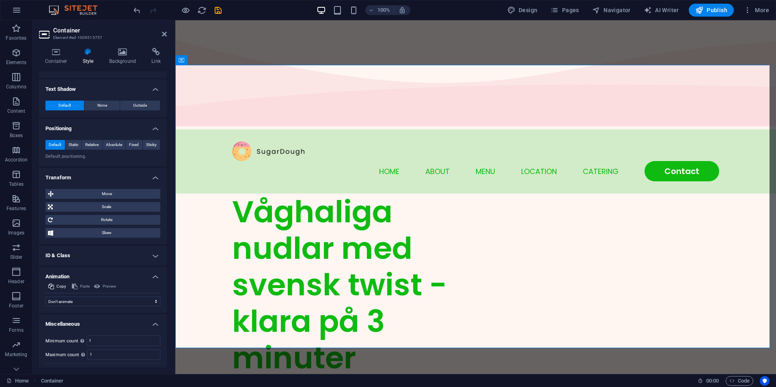
scroll to position [223, 0]
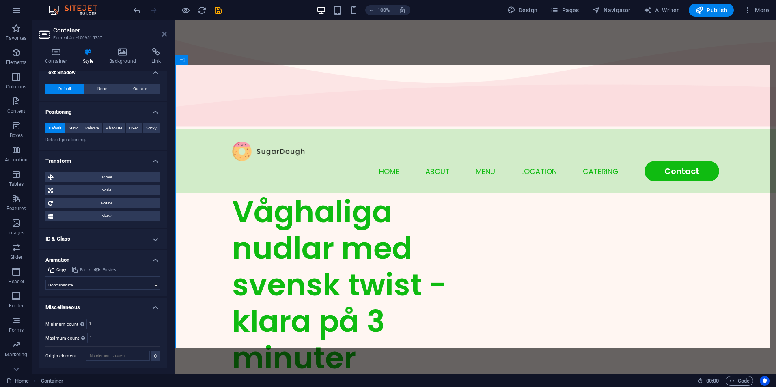
drag, startPoint x: 165, startPoint y: 34, endPoint x: 129, endPoint y: 16, distance: 39.6
click at [165, 34] on icon at bounding box center [164, 34] width 5 height 6
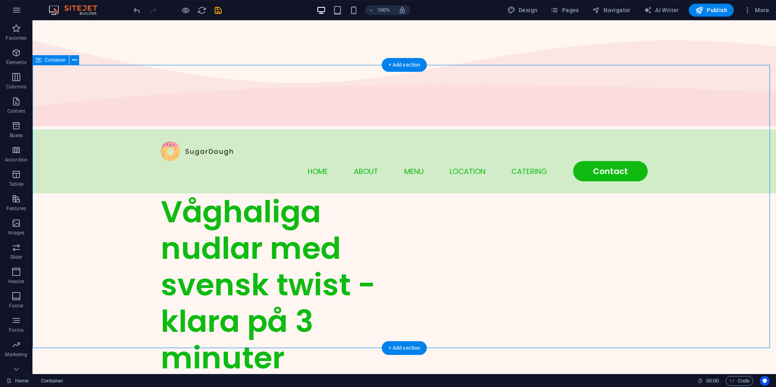
click at [748, 194] on div "Våghaliga nudlar med svensk twist - klara på 3 minuter Lorem ipsum dolor sit am…" at bounding box center [404, 346] width 744 height 305
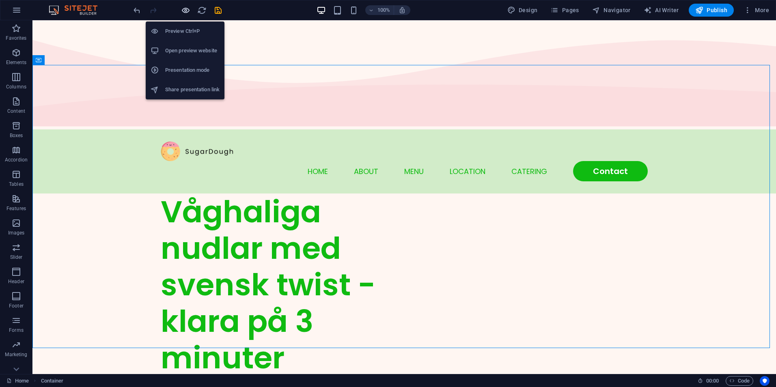
click at [182, 12] on icon "button" at bounding box center [185, 10] width 9 height 9
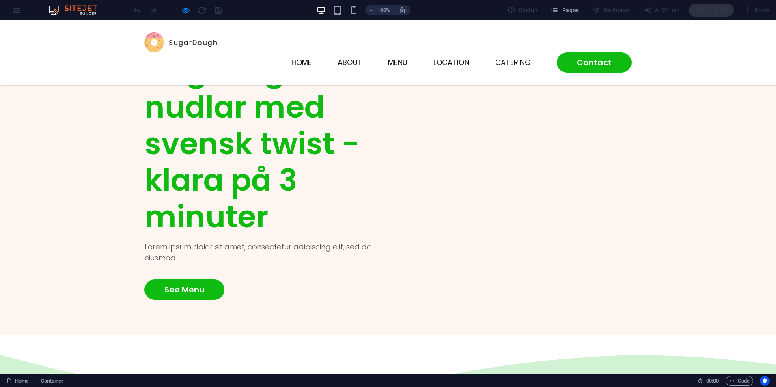
scroll to position [0, 0]
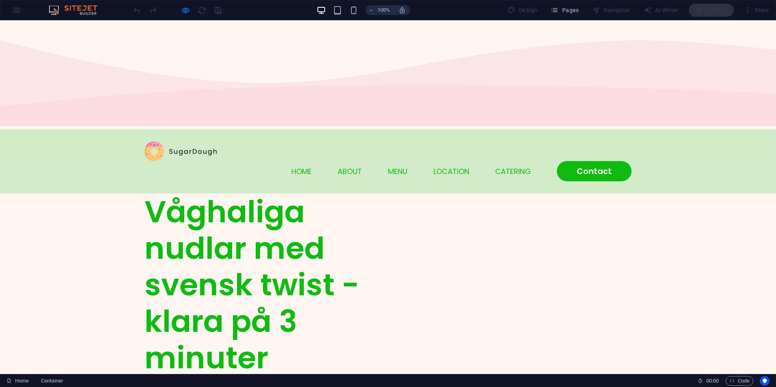
click at [710, 129] on div "Menu Home About Menu Location Catering Contact" at bounding box center [388, 161] width 776 height 65
click at [721, 129] on div "Menu Home About Menu Location Catering Contact" at bounding box center [388, 161] width 776 height 65
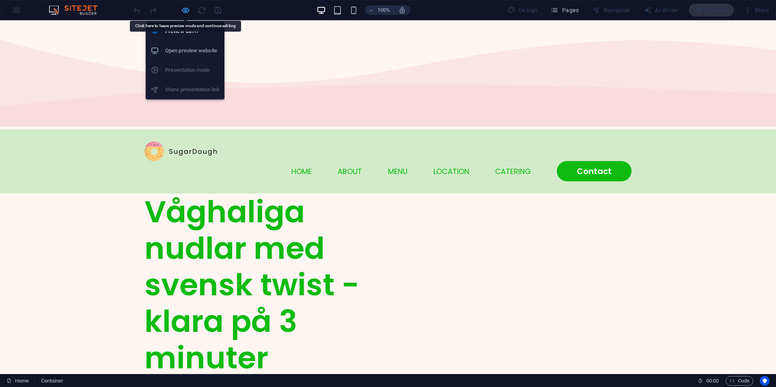
drag, startPoint x: 182, startPoint y: 9, endPoint x: 324, endPoint y: 30, distance: 143.5
click at [182, 9] on icon "button" at bounding box center [185, 10] width 9 height 9
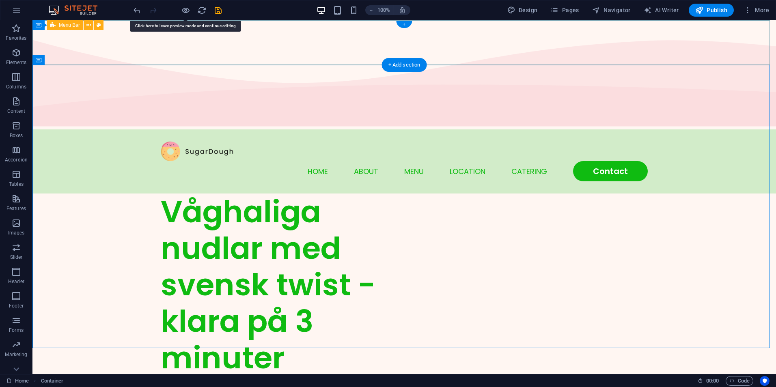
click at [755, 129] on div "Menu Home About Menu Location Catering Contact" at bounding box center [404, 161] width 744 height 65
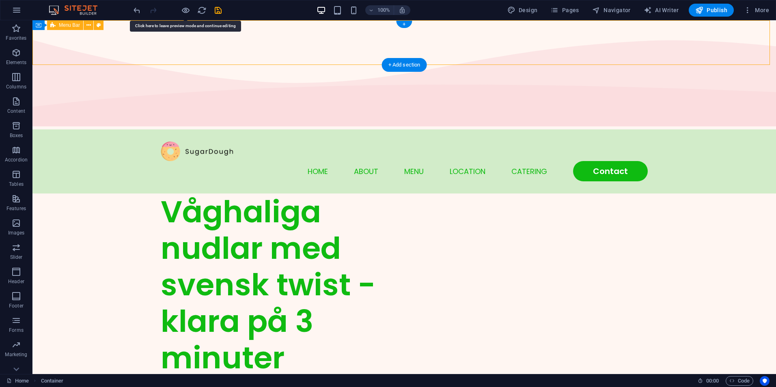
click at [755, 129] on div "Menu Home About Menu Location Catering Contact" at bounding box center [404, 161] width 744 height 65
select select "rem"
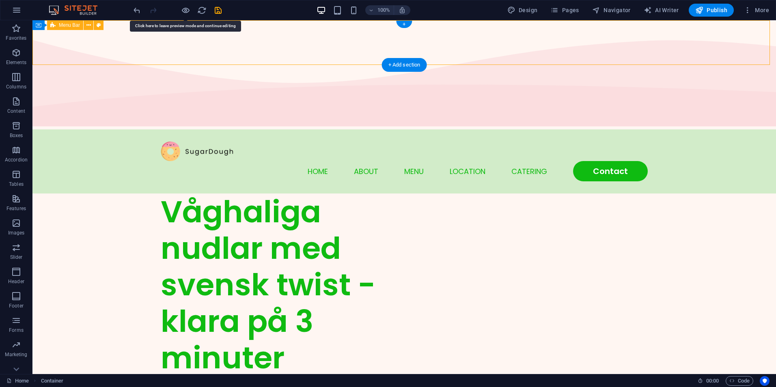
select select "sticky_menu"
select select "px"
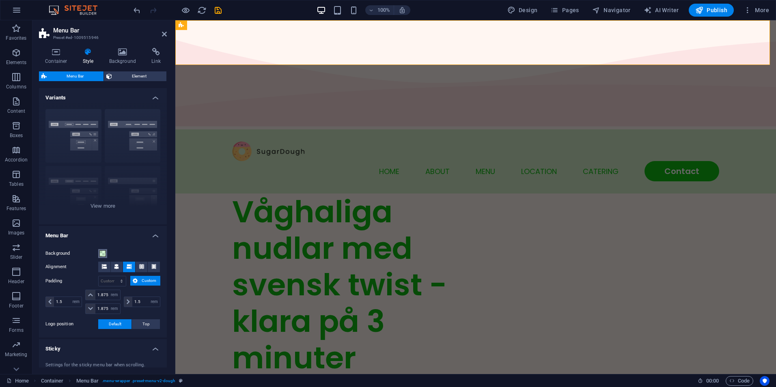
click at [101, 253] on span at bounding box center [102, 253] width 6 height 6
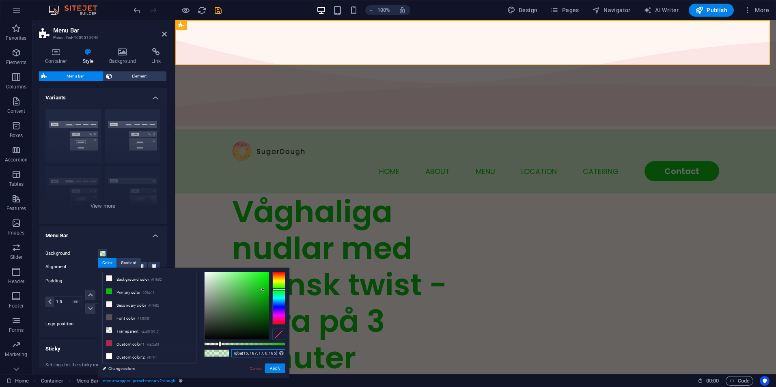
click at [246, 354] on input "rgba(15, 187, 17, 0.185)" at bounding box center [258, 354] width 54 height 8
type input "rgba(0, 0, 0, 0)"
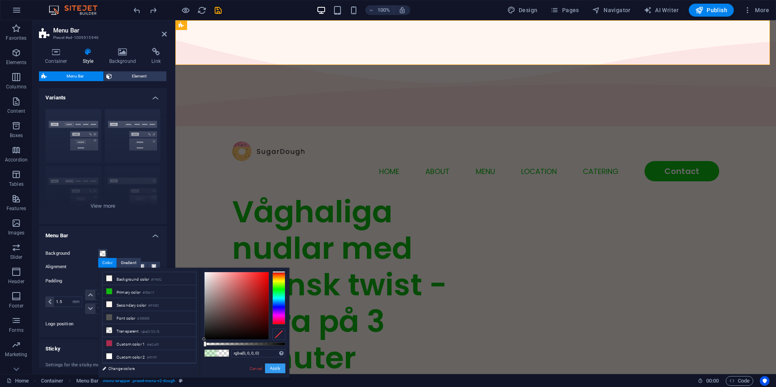
click at [275, 370] on button "Apply" at bounding box center [275, 369] width 20 height 10
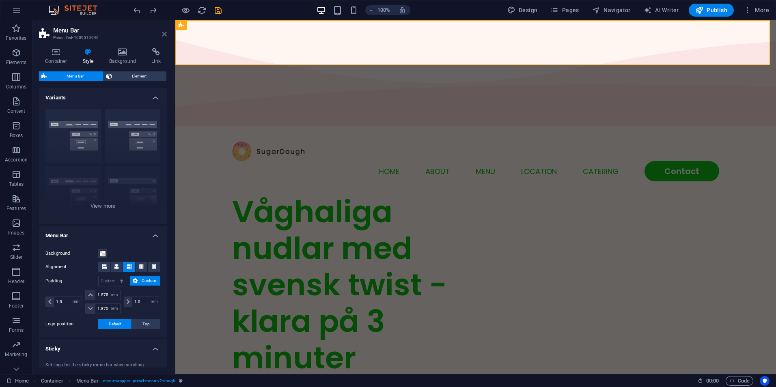
click at [165, 32] on icon at bounding box center [164, 34] width 5 height 6
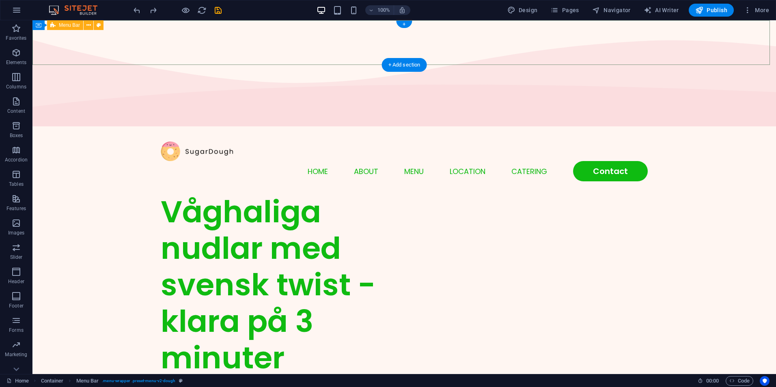
click at [755, 129] on div "Menu Home About Menu Location Catering Contact" at bounding box center [404, 161] width 744 height 65
select select "rem"
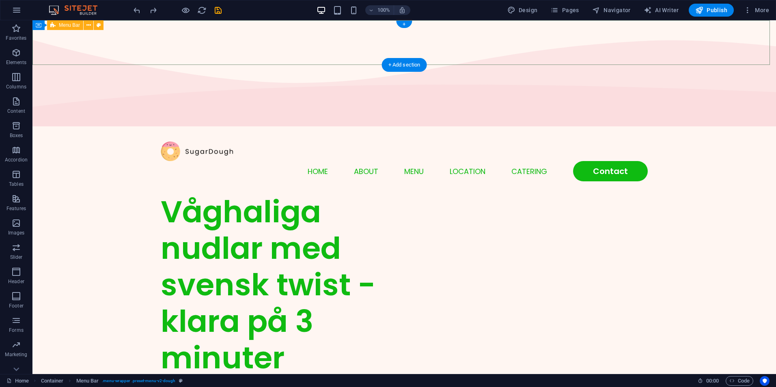
select select "rem"
select select "sticky_menu"
select select "px"
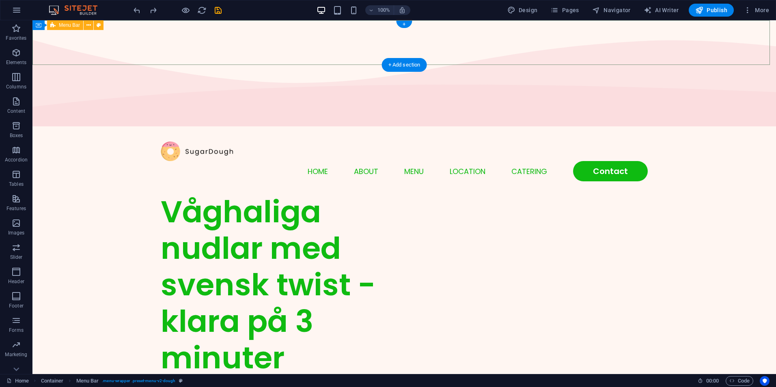
select select "px"
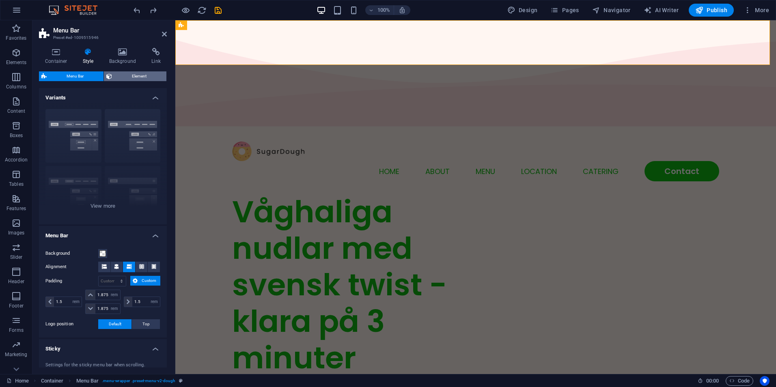
click at [140, 76] on span "Element" at bounding box center [139, 76] width 50 height 10
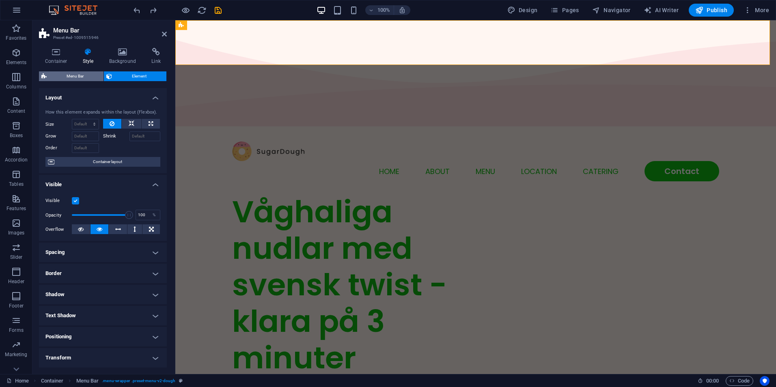
click at [85, 74] on span "Menu Bar" at bounding box center [75, 76] width 52 height 10
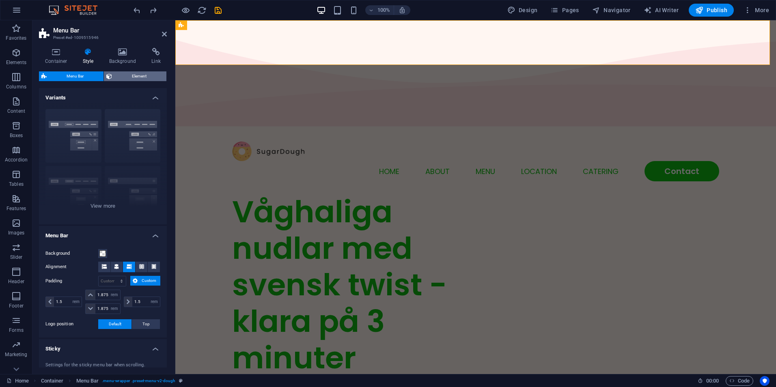
click at [125, 75] on span "Element" at bounding box center [139, 76] width 50 height 10
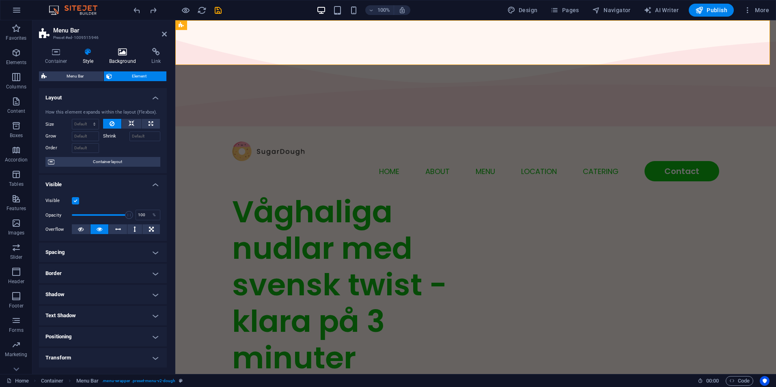
click at [127, 59] on h4 "Background" at bounding box center [124, 56] width 43 height 17
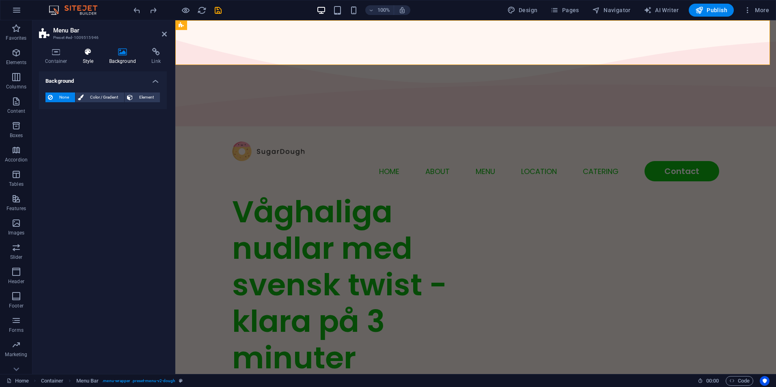
click at [92, 60] on h4 "Style" at bounding box center [90, 56] width 26 height 17
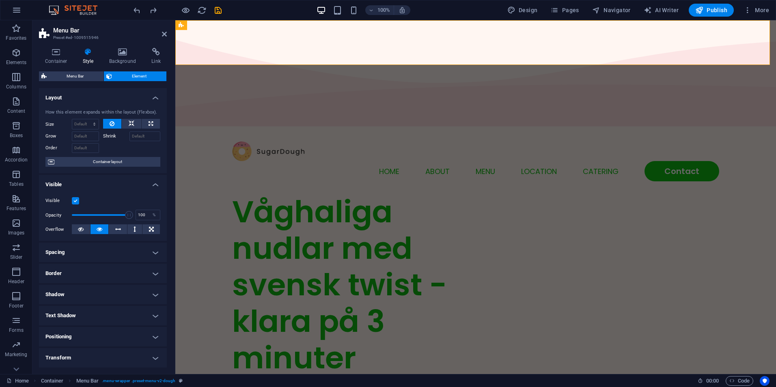
click at [167, 32] on aside "Menu Bar Preset #ed-1009515946 Container Style Background Link Size Height Defa…" at bounding box center [103, 197] width 143 height 354
click at [166, 32] on icon at bounding box center [164, 34] width 5 height 6
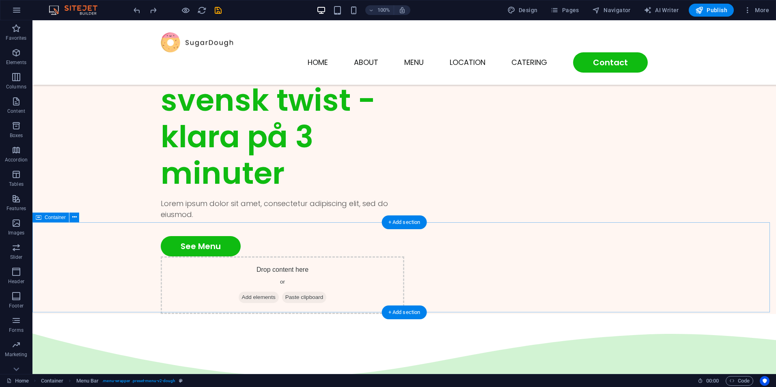
scroll to position [122, 0]
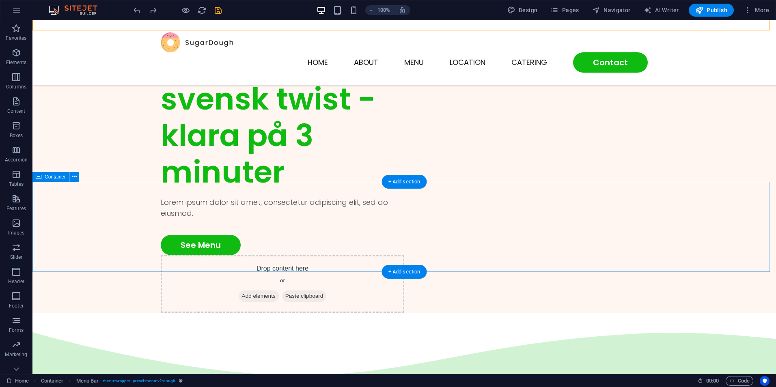
select select "multiple-waves"
select select "vh"
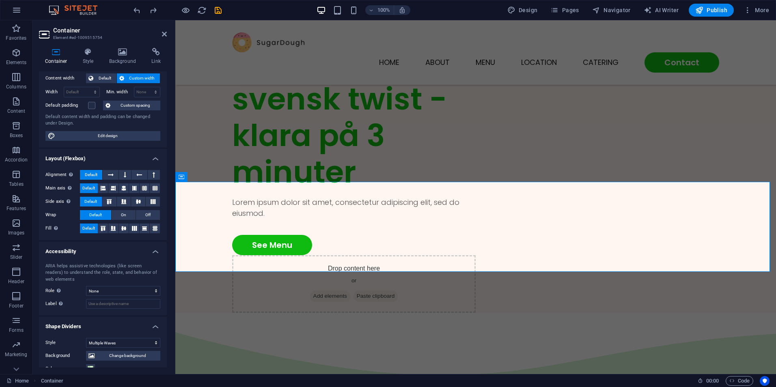
scroll to position [0, 0]
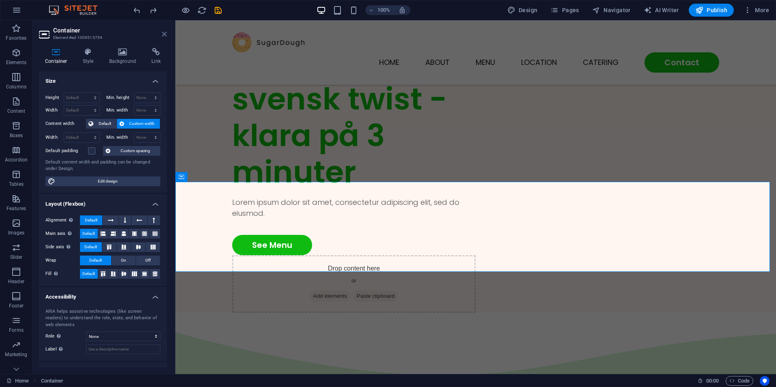
click at [165, 32] on icon at bounding box center [164, 34] width 5 height 6
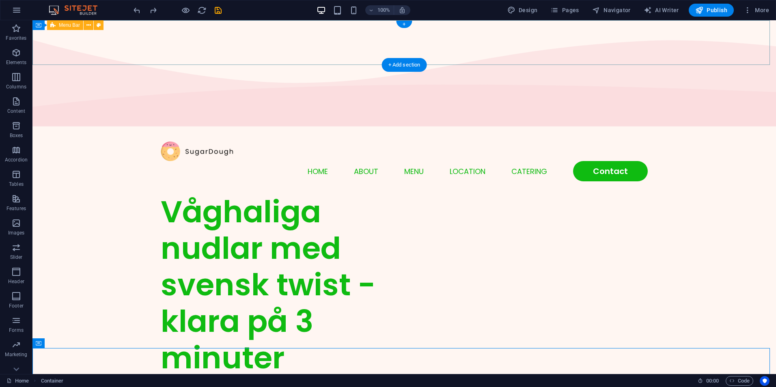
click at [754, 129] on div "Menu Home About Menu Location Catering Contact" at bounding box center [404, 161] width 744 height 65
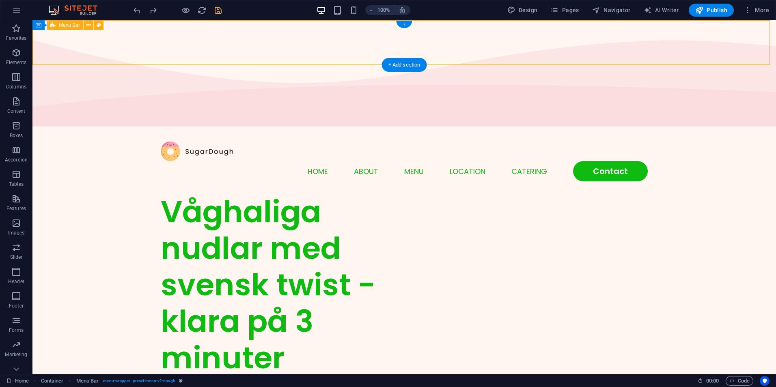
click at [754, 129] on div "Menu Home About Menu Location Catering Contact" at bounding box center [404, 161] width 744 height 65
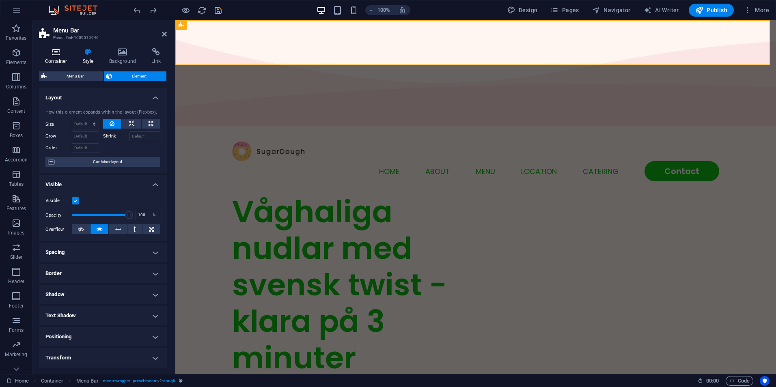
click at [60, 60] on h4 "Container" at bounding box center [58, 56] width 38 height 17
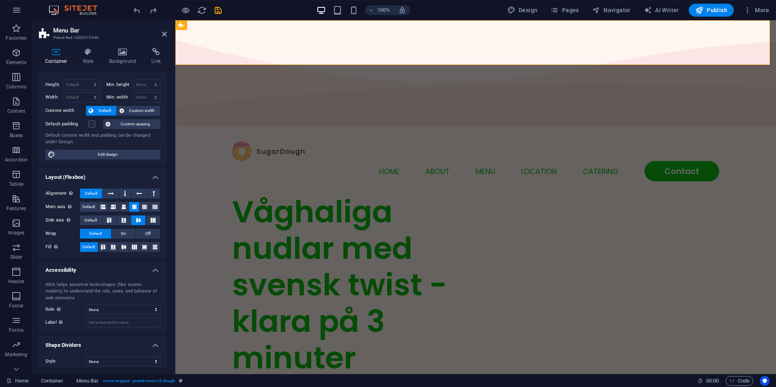
scroll to position [18, 0]
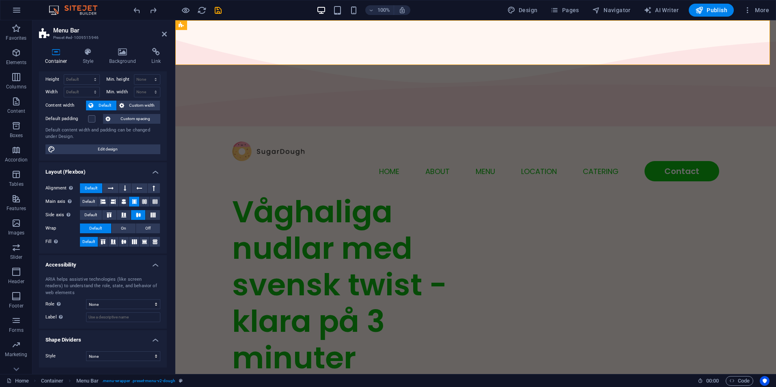
click at [112, 342] on h4 "Shape Dividers" at bounding box center [103, 337] width 128 height 15
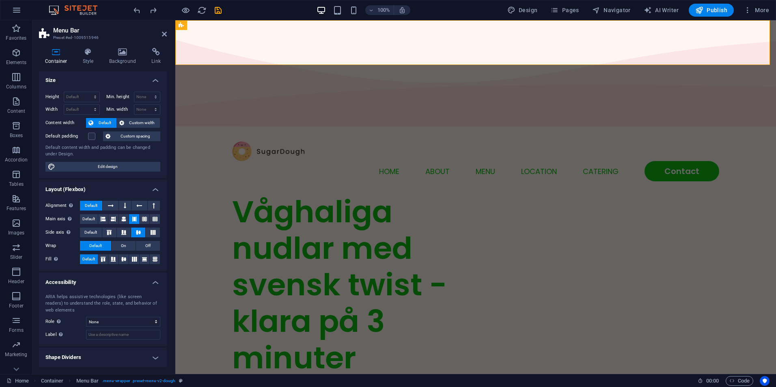
click at [111, 349] on h4 "Shape Dividers" at bounding box center [103, 357] width 128 height 19
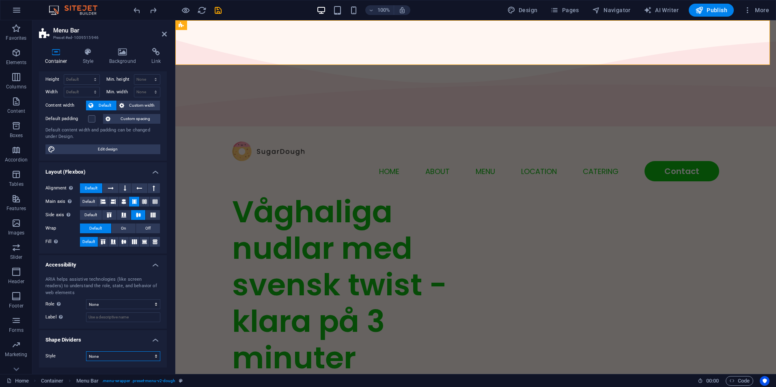
click at [110, 357] on select "None Triangle Square Diagonal Polygon 1 Polygon 2 Zigzag Multiple Zigzags Waves…" at bounding box center [123, 357] width 74 height 10
click at [86, 352] on select "None Triangle Square Diagonal Polygon 1 Polygon 2 Zigzag Multiple Zigzags Waves…" at bounding box center [123, 357] width 74 height 10
click at [97, 318] on input "Label Use the ARIA label to provide a clear and descriptive name for elements t…" at bounding box center [123, 318] width 74 height 10
click at [98, 361] on select "None Triangle Square Diagonal Polygon 1 Polygon 2 Zigzag Multiple Zigzags Waves…" at bounding box center [123, 357] width 74 height 10
click at [86, 352] on select "None Triangle Square Diagonal Polygon 1 Polygon 2 Zigzag Multiple Zigzags Waves…" at bounding box center [123, 357] width 74 height 10
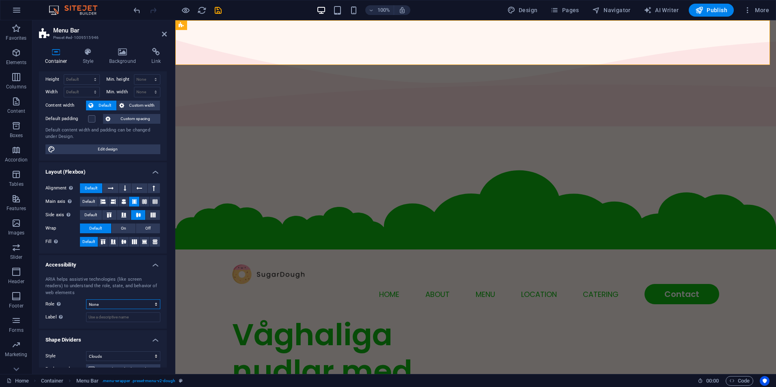
click at [104, 305] on select "None Alert Article Banner Comment Complementary Dialog Footer Header Marquee Pr…" at bounding box center [123, 305] width 74 height 10
click at [105, 141] on div "Height Default px rem % vh vw Min. height None px rem % vh vw Width Default px …" at bounding box center [103, 114] width 128 height 93
click at [108, 335] on h4 "Shape Dividers" at bounding box center [103, 337] width 128 height 15
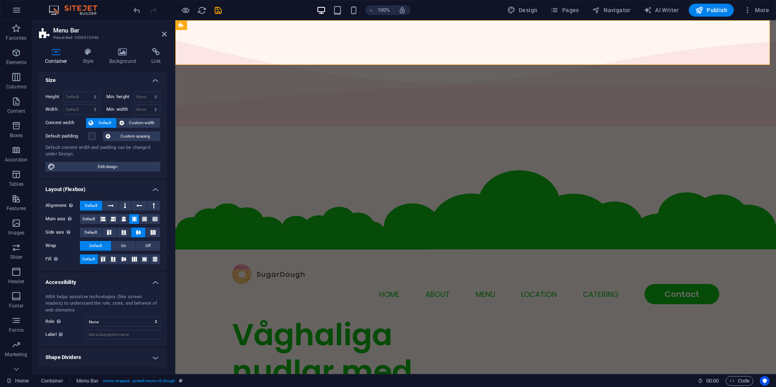
scroll to position [0, 0]
click at [110, 357] on h4 "Shape Dividers" at bounding box center [103, 357] width 128 height 19
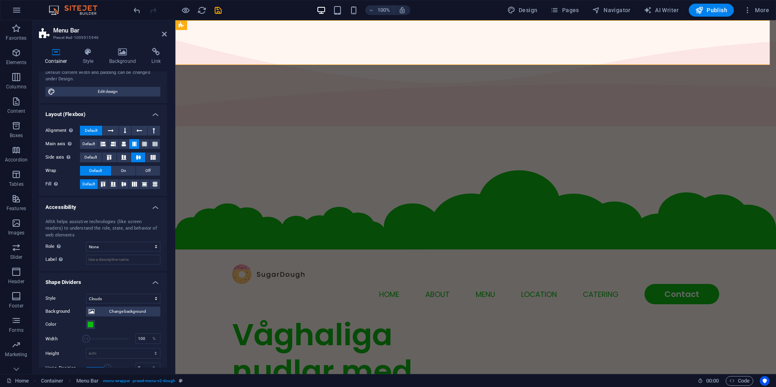
scroll to position [142, 0]
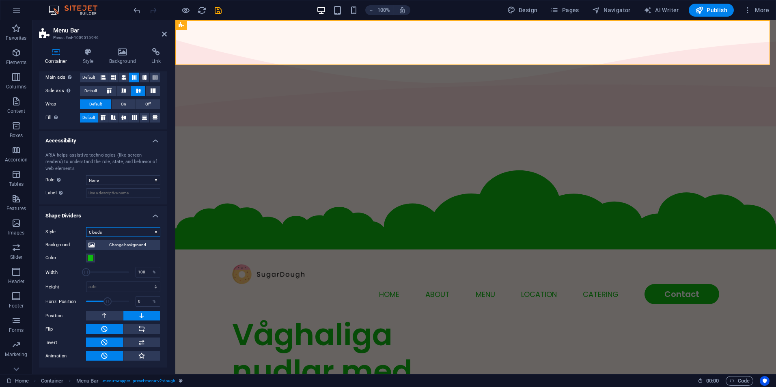
click at [122, 232] on select "None Triangle Square Diagonal Polygon 1 Polygon 2 Zigzag Multiple Zigzags Waves…" at bounding box center [123, 232] width 74 height 10
select select "none"
click at [86, 237] on select "None Triangle Square Diagonal Polygon 1 Polygon 2 Zigzag Multiple Zigzags Waves…" at bounding box center [123, 232] width 74 height 10
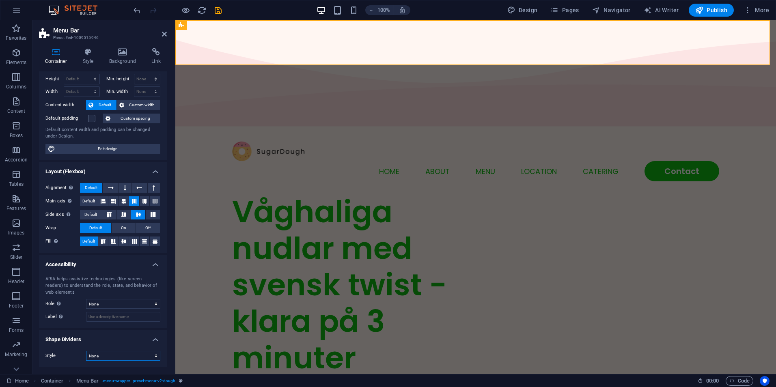
scroll to position [18, 0]
drag, startPoint x: 120, startPoint y: 358, endPoint x: 118, endPoint y: 353, distance: 5.8
click at [120, 358] on select "None Triangle Square Diagonal Polygon 1 Polygon 2 Zigzag Multiple Zigzags Waves…" at bounding box center [123, 357] width 74 height 10
click at [151, 357] on select "None Triangle Square Diagonal Polygon 1 Polygon 2 Zigzag Multiple Zigzags Waves…" at bounding box center [123, 357] width 74 height 10
click at [162, 35] on icon at bounding box center [164, 34] width 5 height 6
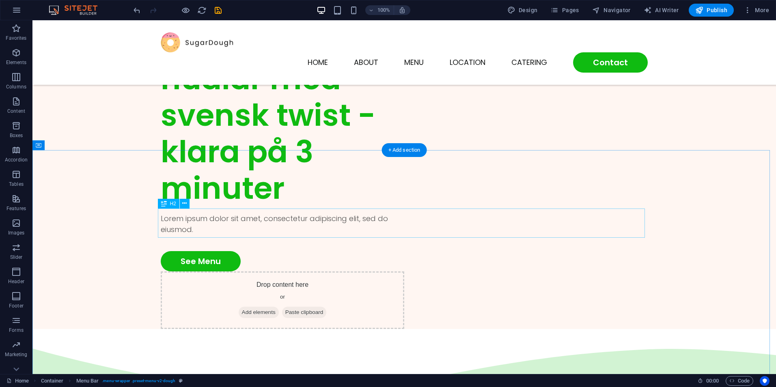
scroll to position [244, 0]
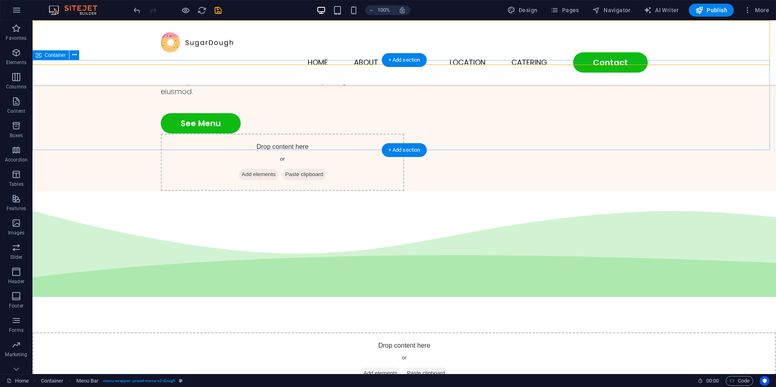
click at [631, 332] on div "Drop content here or Add elements Paste clipboard" at bounding box center [404, 361] width 744 height 58
select select "multiple-waves"
select select "vh"
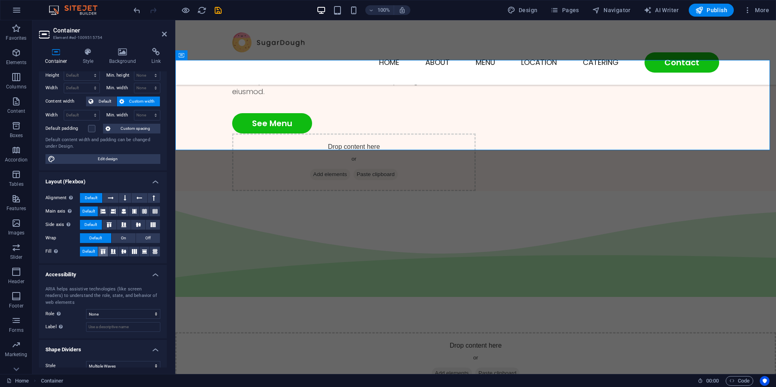
scroll to position [0, 0]
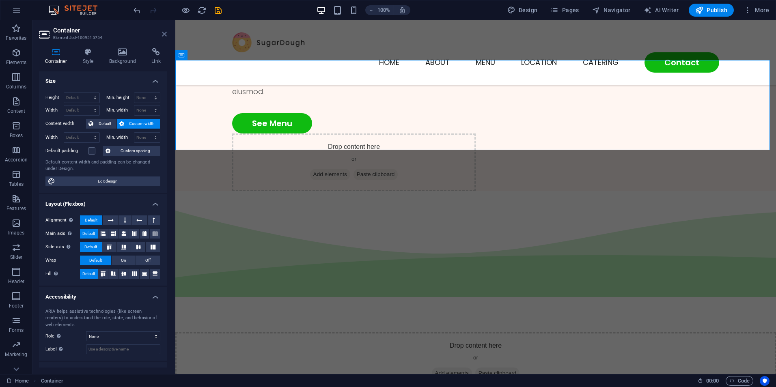
click at [164, 37] on icon at bounding box center [164, 34] width 5 height 6
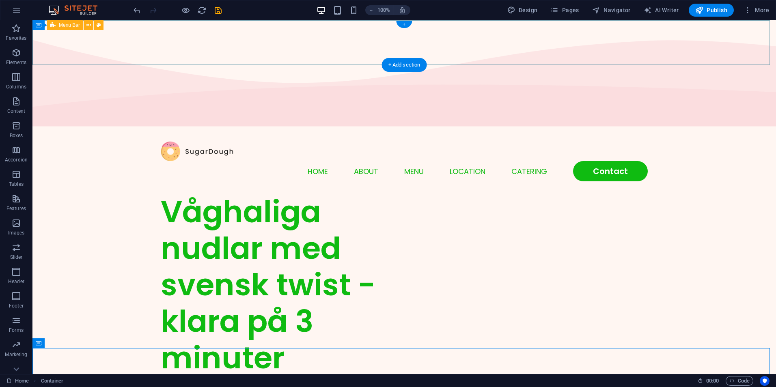
click at [737, 129] on div "Menu Home About Menu Location Catering Contact" at bounding box center [404, 161] width 744 height 65
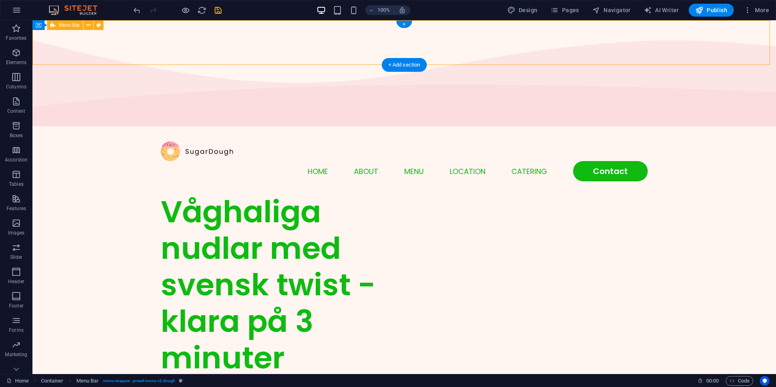
click at [737, 129] on div "Menu Home About Menu Location Catering Contact" at bounding box center [404, 161] width 744 height 65
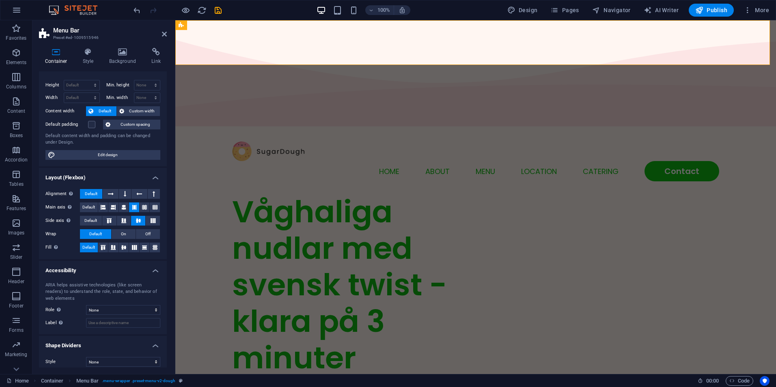
scroll to position [18, 0]
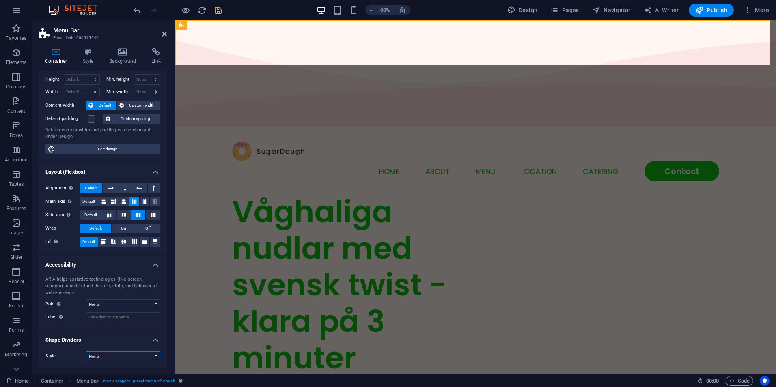
click at [119, 359] on select "None Triangle Square Diagonal Polygon 1 Polygon 2 Zigzag Multiple Zigzags Waves…" at bounding box center [123, 357] width 74 height 10
select select "multiple-waves"
click at [86, 352] on select "None Triangle Square Diagonal Polygon 1 Polygon 2 Zigzag Multiple Zigzags Waves…" at bounding box center [123, 357] width 74 height 10
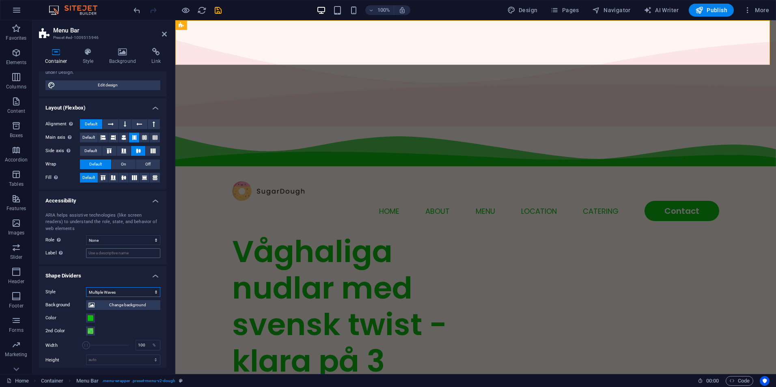
scroll to position [142, 0]
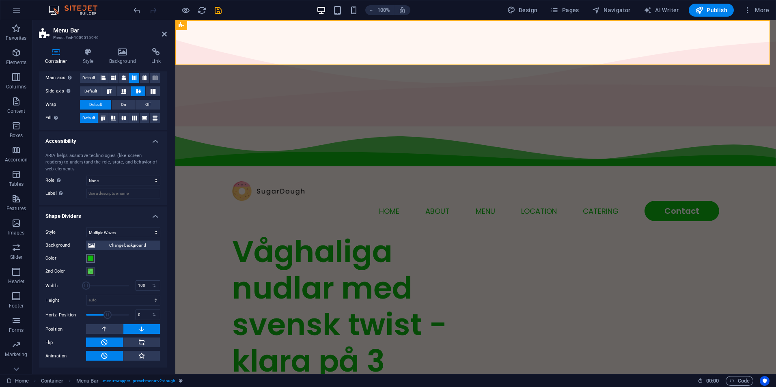
click at [91, 259] on span at bounding box center [90, 258] width 6 height 6
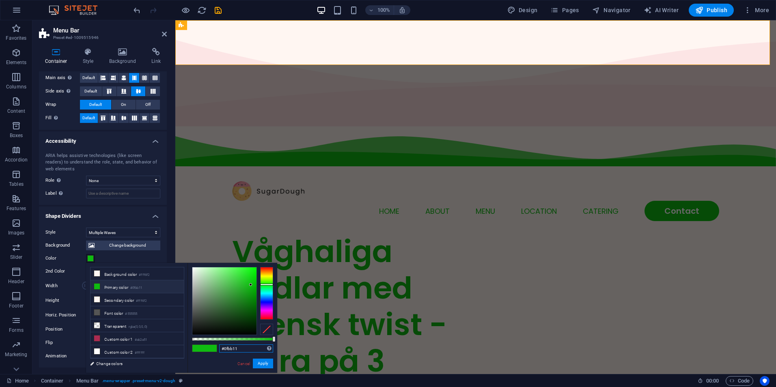
drag, startPoint x: 240, startPoint y: 350, endPoint x: 198, endPoint y: 342, distance: 42.0
click at [198, 342] on div "#0fbb11 Supported formats #0852ed rgb(8, 82, 237) rgba(8, 82, 237, 90%) hsv(221…" at bounding box center [233, 377] width 90 height 228
paste input "rgba(15, 187, 17, 0.185)"
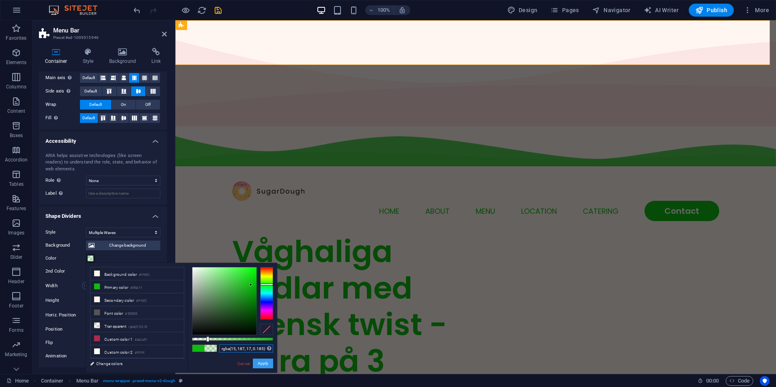
type input "rgba(15, 187, 17, 0.185)"
click at [262, 365] on button "Apply" at bounding box center [263, 364] width 20 height 10
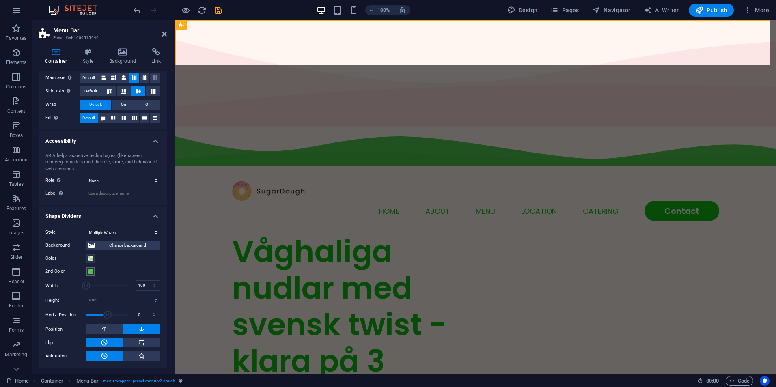
click at [92, 269] on span at bounding box center [90, 271] width 6 height 6
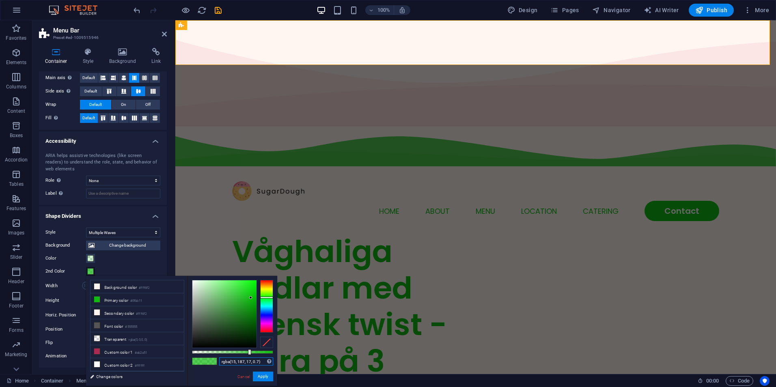
click at [256, 361] on input "rgba(15, 187, 17, 0.7)" at bounding box center [246, 362] width 54 height 8
paste input "185"
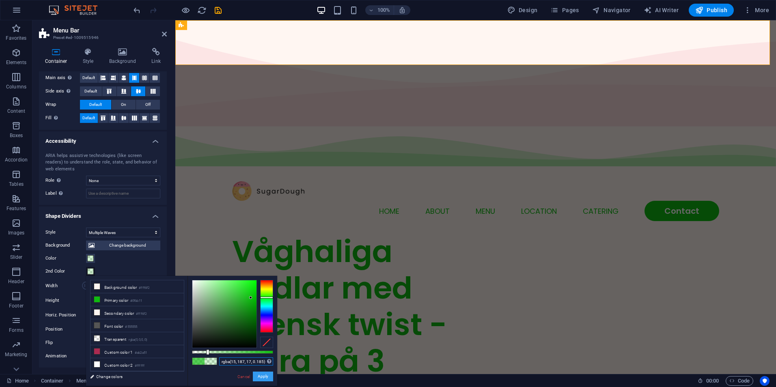
type input "rgba(15, 187, 17, 0.185)"
click at [265, 379] on button "Apply" at bounding box center [263, 377] width 20 height 10
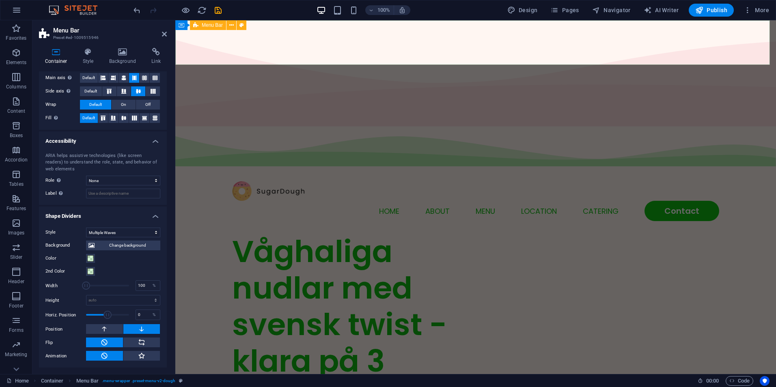
click at [746, 129] on div "Menu Home About Menu Location Catering Contact" at bounding box center [475, 181] width 601 height 104
drag, startPoint x: 645, startPoint y: 179, endPoint x: 649, endPoint y: 177, distance: 4.7
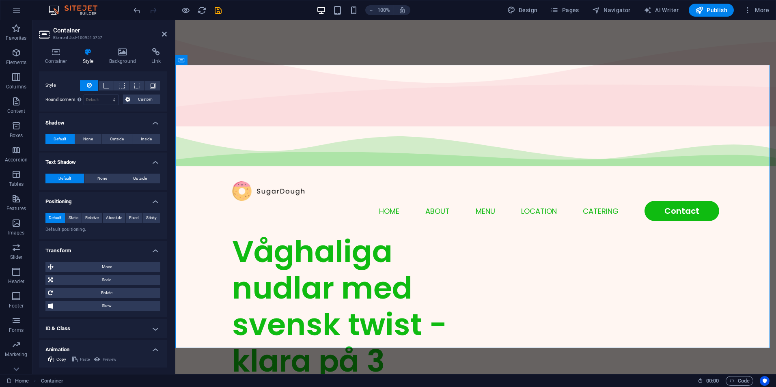
scroll to position [223, 0]
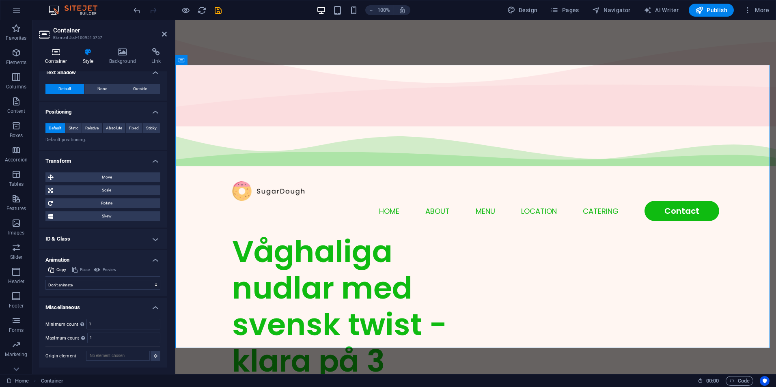
click at [55, 58] on h4 "Container" at bounding box center [58, 56] width 38 height 17
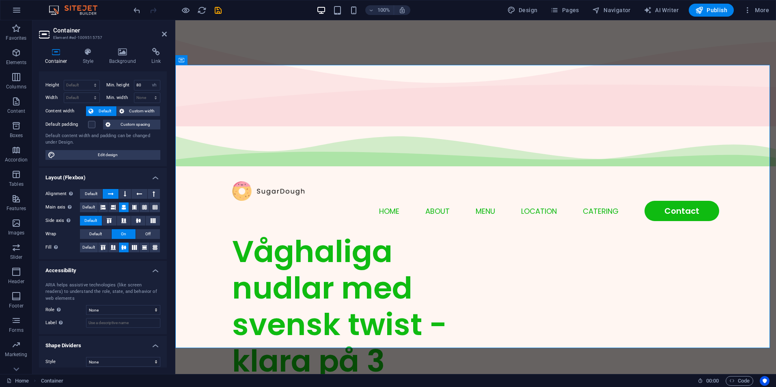
scroll to position [18, 0]
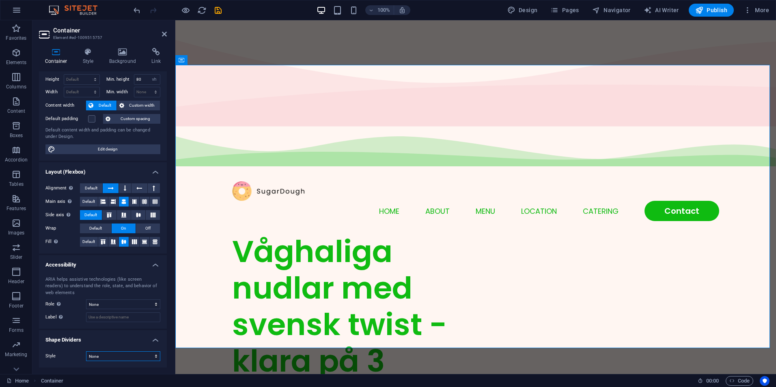
click at [109, 354] on select "None Triangle Square Diagonal Polygon 1 Polygon 2 Zigzag Multiple Zigzags Waves…" at bounding box center [123, 357] width 74 height 10
select select "multiple-waves"
click at [86, 352] on select "None Triangle Square Diagonal Polygon 1 Polygon 2 Zigzag Multiple Zigzags Waves…" at bounding box center [123, 357] width 74 height 10
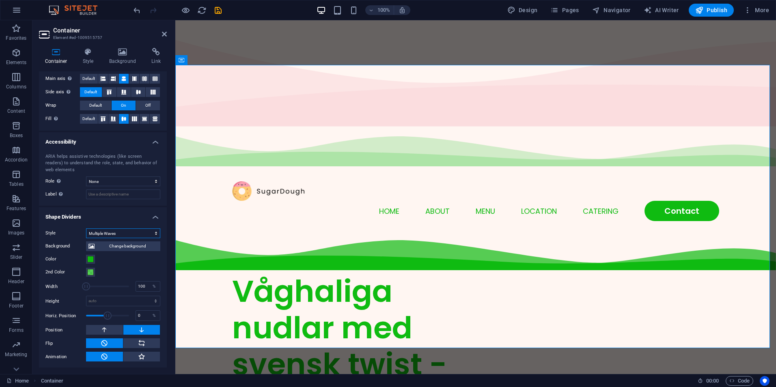
scroll to position [142, 0]
click at [92, 259] on span at bounding box center [90, 258] width 6 height 6
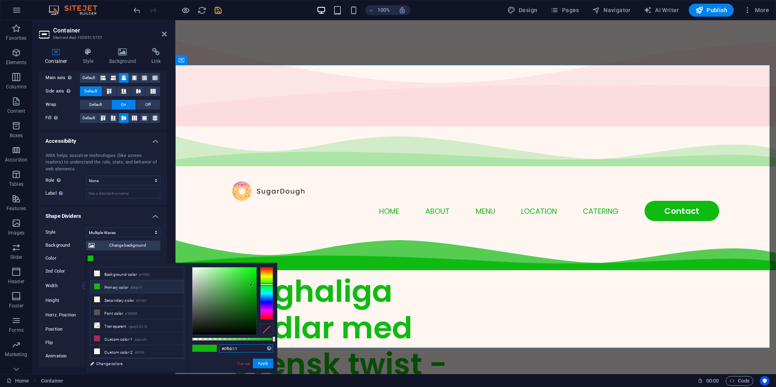
drag, startPoint x: 240, startPoint y: 347, endPoint x: 221, endPoint y: 346, distance: 19.1
click at [221, 346] on input "#0fbb11" at bounding box center [246, 349] width 54 height 8
paste input "rgba(15, 187, 17, 0.185)"
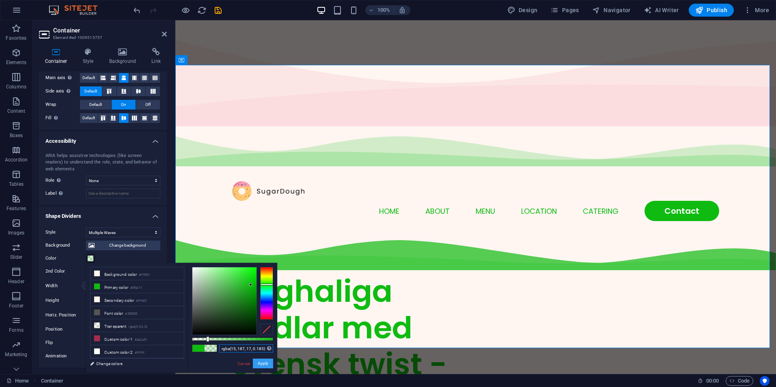
type input "rgba(15, 187, 17, 0.185)"
drag, startPoint x: 265, startPoint y: 367, endPoint x: 89, endPoint y: 347, distance: 177.3
click at [265, 367] on button "Apply" at bounding box center [263, 364] width 20 height 10
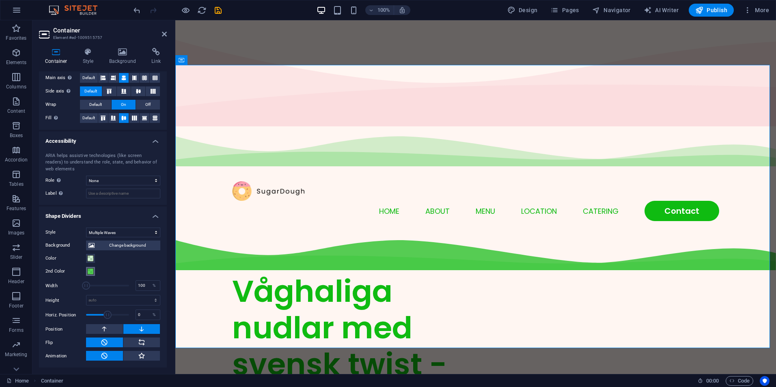
click at [89, 270] on span at bounding box center [90, 271] width 6 height 6
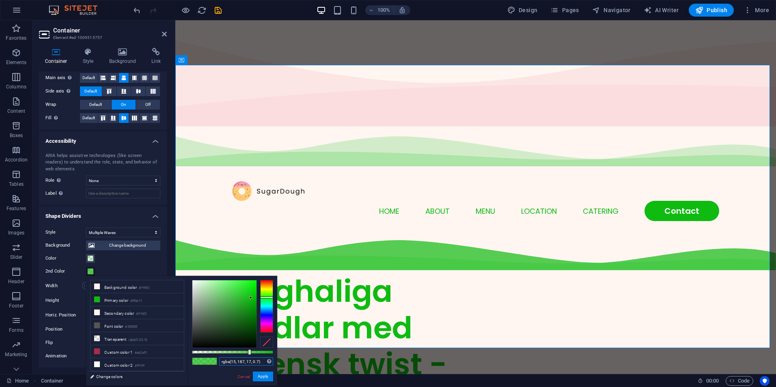
drag, startPoint x: 261, startPoint y: 362, endPoint x: 215, endPoint y: 360, distance: 46.7
click at [215, 360] on div "rgba(15, 187, 17, 0.7) Supported formats #0852ed rgb(8, 82, 237) rgba(8, 82, 23…" at bounding box center [233, 390] width 90 height 228
paste input "185"
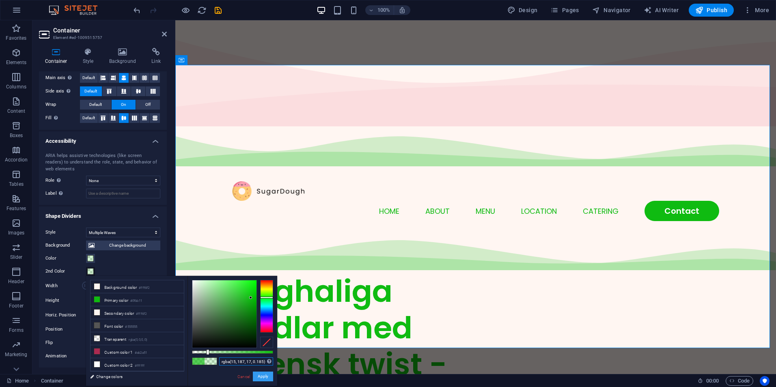
type input "rgba(15, 187, 17, 0.185)"
click at [265, 376] on button "Apply" at bounding box center [263, 377] width 20 height 10
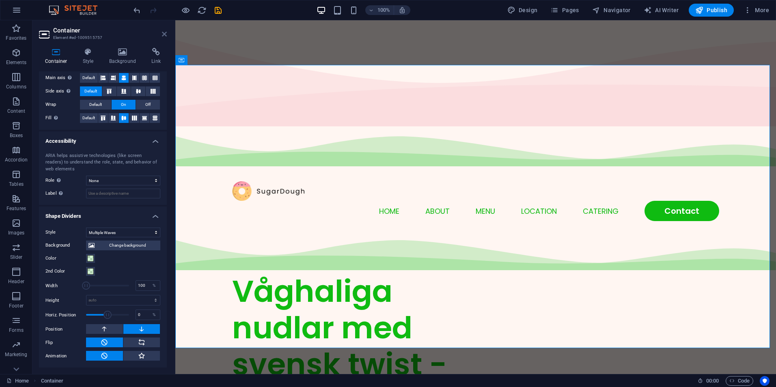
drag, startPoint x: 164, startPoint y: 35, endPoint x: 371, endPoint y: 185, distance: 255.7
click at [164, 35] on icon at bounding box center [164, 34] width 5 height 6
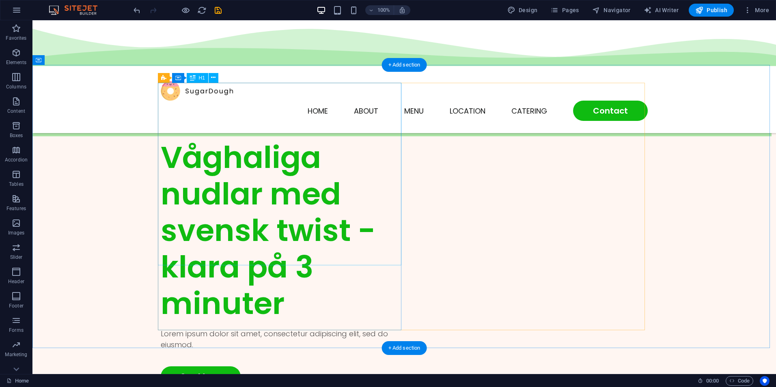
scroll to position [0, 0]
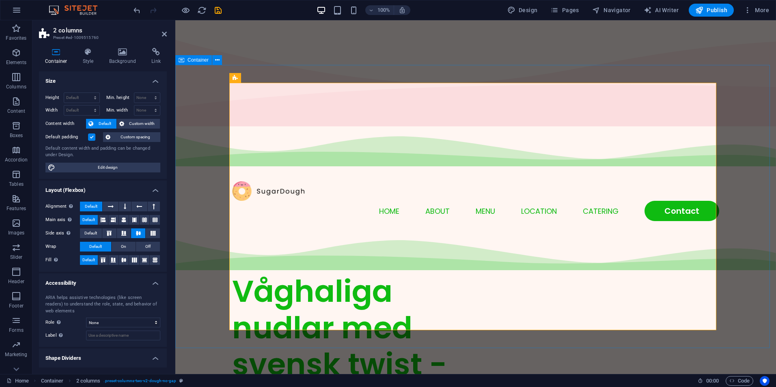
select select "vh"
select select "multiple-waves"
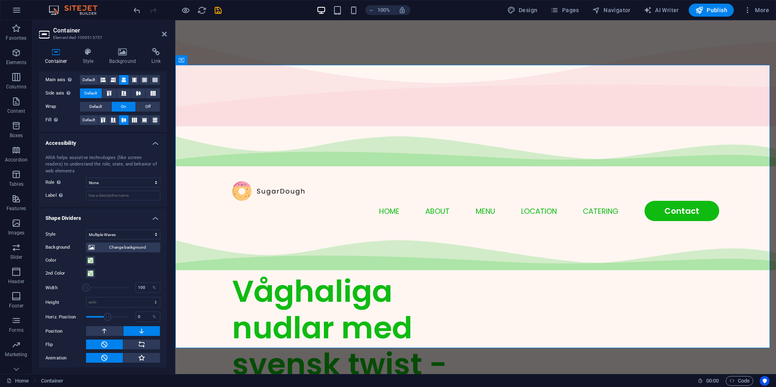
scroll to position [142, 0]
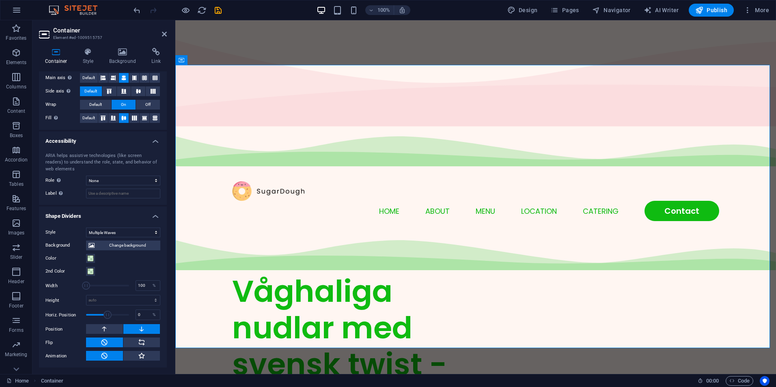
click at [58, 62] on h4 "Container" at bounding box center [58, 56] width 38 height 17
drag, startPoint x: 132, startPoint y: 16, endPoint x: 163, endPoint y: 35, distance: 36.8
click at [163, 35] on icon at bounding box center [164, 34] width 5 height 6
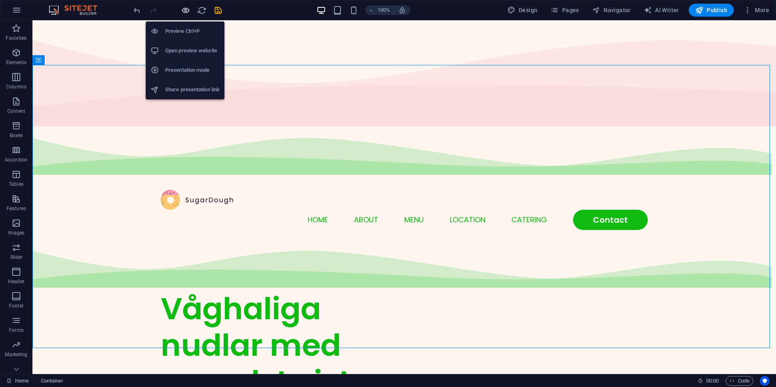
click at [181, 13] on icon "button" at bounding box center [185, 10] width 9 height 9
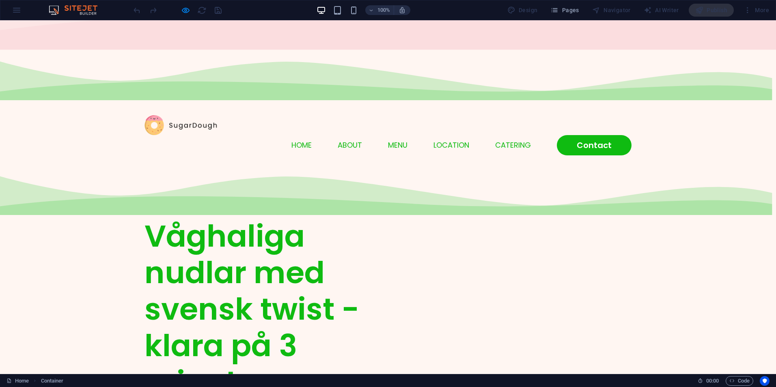
scroll to position [0, 0]
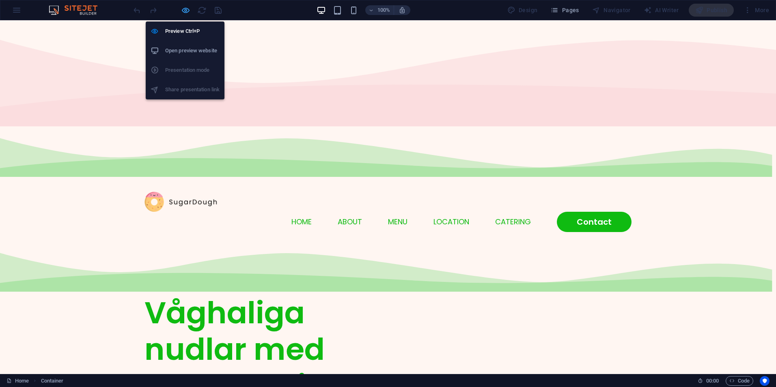
click at [187, 10] on icon "button" at bounding box center [185, 10] width 9 height 9
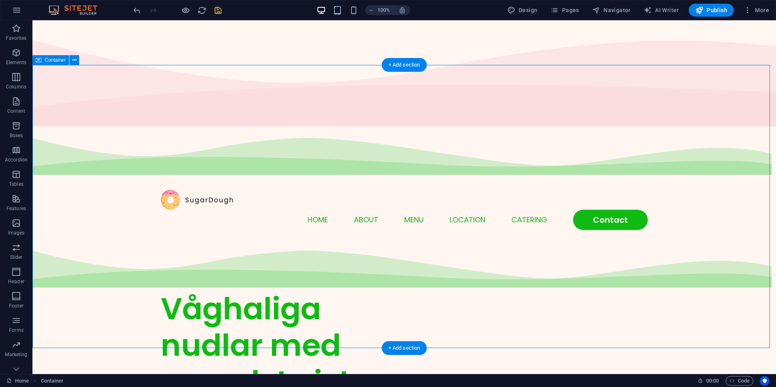
select select "vh"
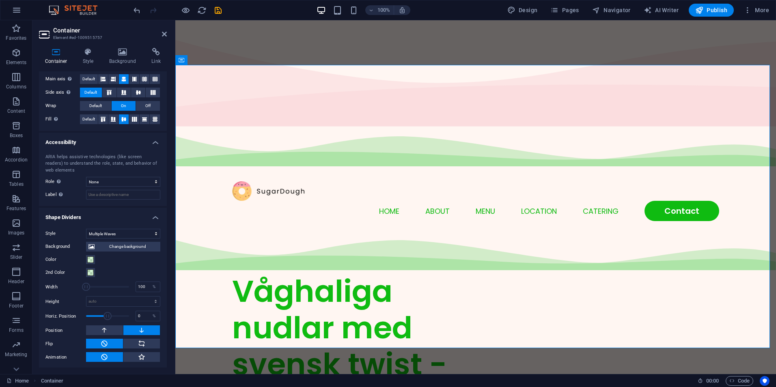
scroll to position [142, 0]
click at [121, 233] on select "None Triangle Square Diagonal Polygon 1 Polygon 2 Zigzag Multiple Zigzags Waves…" at bounding box center [123, 233] width 74 height 10
select select "none"
click at [86, 237] on select "None Triangle Square Diagonal Polygon 1 Polygon 2 Zigzag Multiple Zigzags Waves…" at bounding box center [123, 233] width 74 height 10
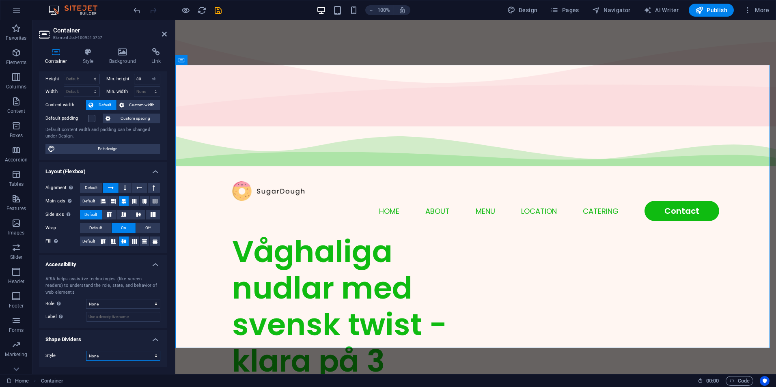
scroll to position [18, 0]
click at [163, 35] on icon at bounding box center [164, 34] width 5 height 6
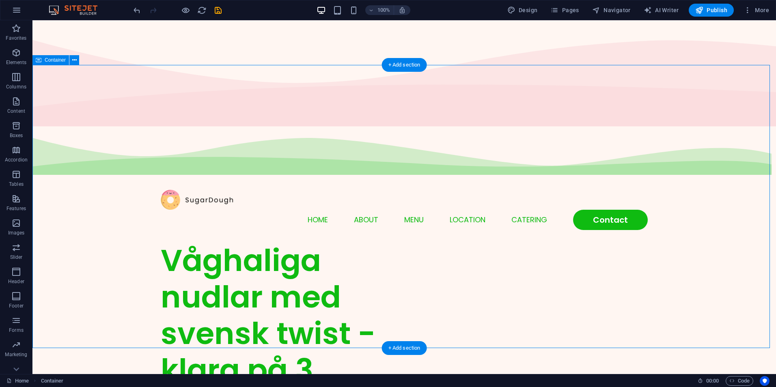
click at [748, 129] on div "Menu Home About Menu Location Catering Contact" at bounding box center [404, 185] width 744 height 113
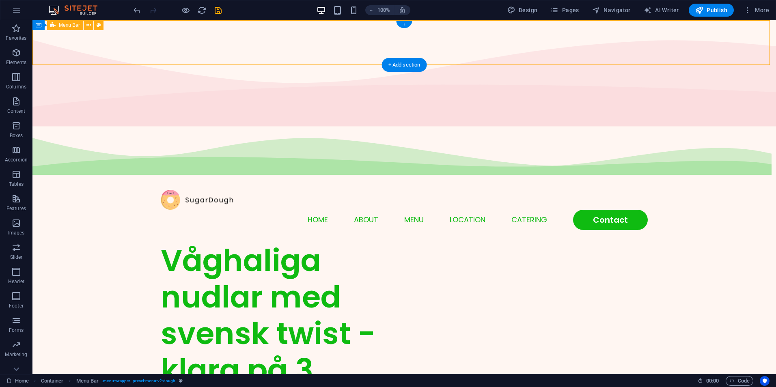
click at [748, 129] on div "Menu Home About Menu Location Catering Contact" at bounding box center [404, 185] width 744 height 113
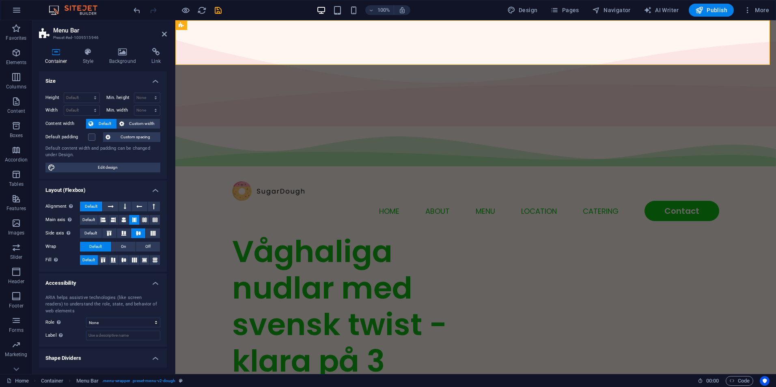
scroll to position [142, 0]
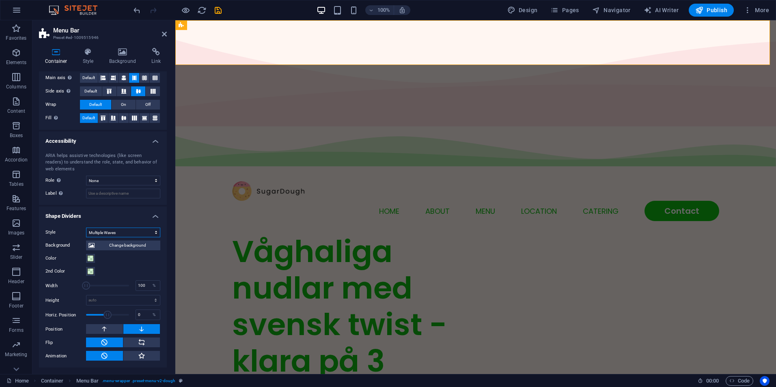
click at [124, 234] on select "None Triangle Square Diagonal Polygon 1 Polygon 2 Zigzag Multiple Zigzags Waves…" at bounding box center [123, 233] width 74 height 10
select select "none"
click at [86, 237] on select "None Triangle Square Diagonal Polygon 1 Polygon 2 Zigzag Multiple Zigzags Waves…" at bounding box center [123, 233] width 74 height 10
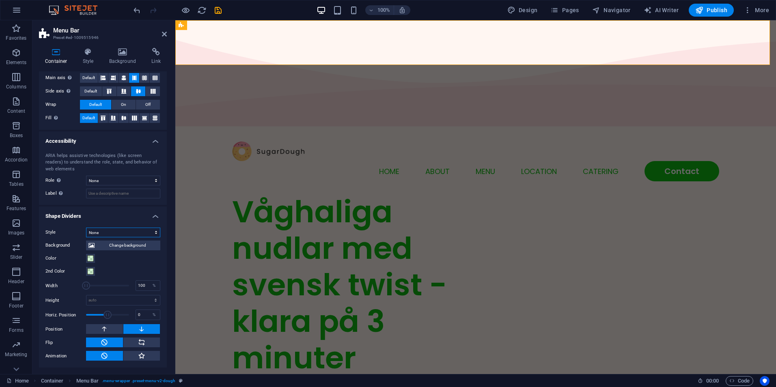
scroll to position [19, 0]
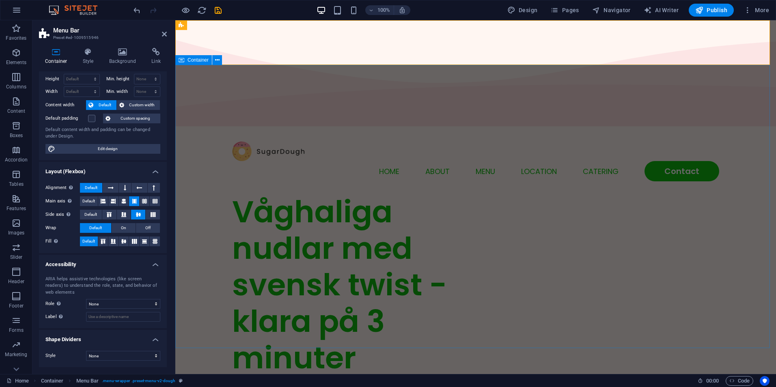
click at [750, 194] on div "Våghaliga nudlar med svensk twist - klara på 3 minuter Lorem ipsum dolor sit am…" at bounding box center [475, 346] width 601 height 305
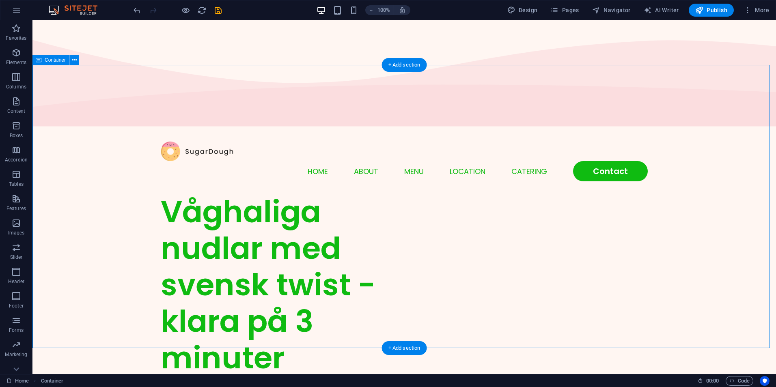
click at [584, 194] on div "Våghaliga nudlar med svensk twist - klara på 3 minuter Lorem ipsum dolor sit am…" at bounding box center [404, 346] width 744 height 305
select select "vh"
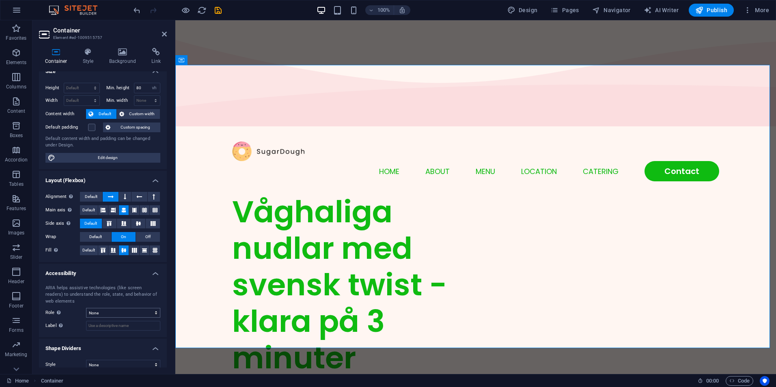
scroll to position [18, 0]
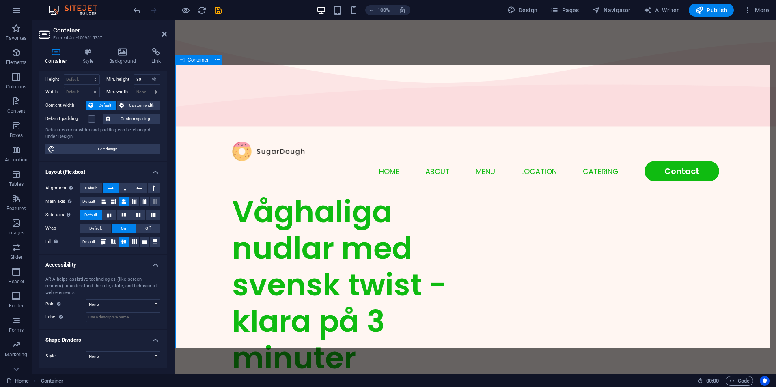
click at [769, 194] on div "Våghaliga nudlar med svensk twist - klara på 3 minuter Lorem ipsum dolor sit am…" at bounding box center [475, 346] width 601 height 305
click at [202, 129] on div "Menu Home About Menu Location Catering Contact" at bounding box center [475, 161] width 601 height 65
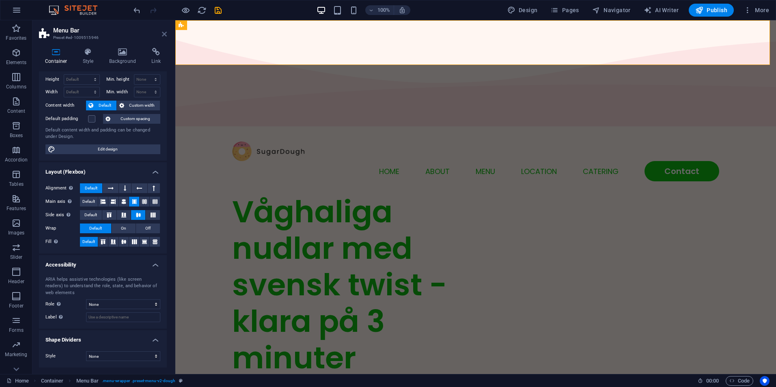
click at [162, 35] on icon at bounding box center [164, 34] width 5 height 6
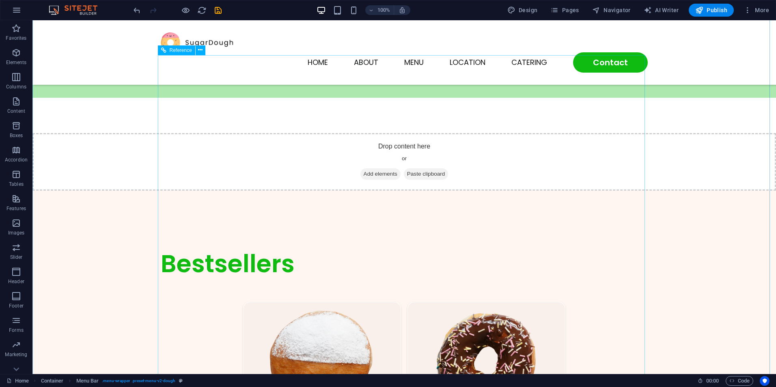
scroll to position [447, 0]
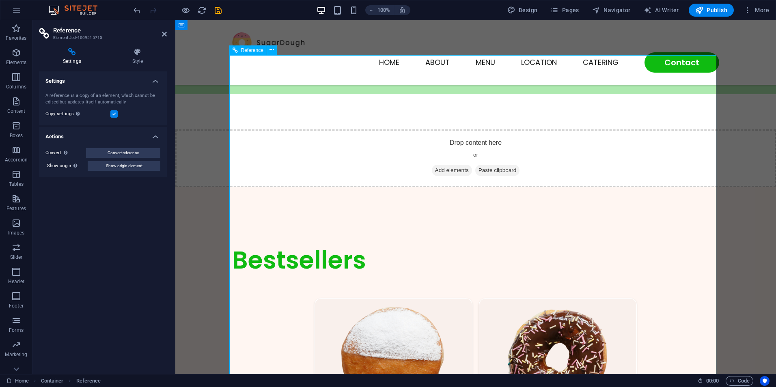
click at [164, 35] on icon at bounding box center [164, 34] width 5 height 6
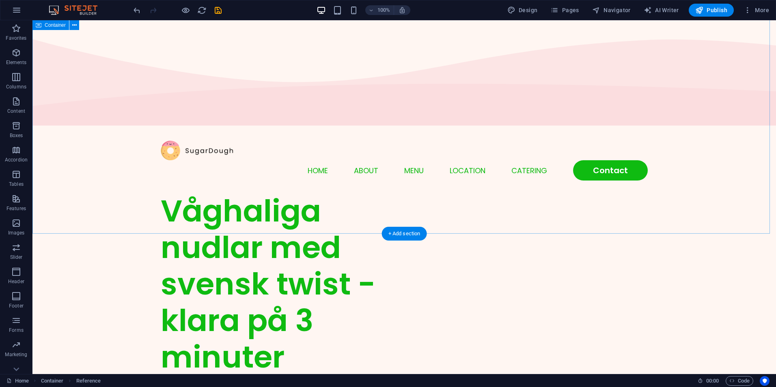
scroll to position [0, 0]
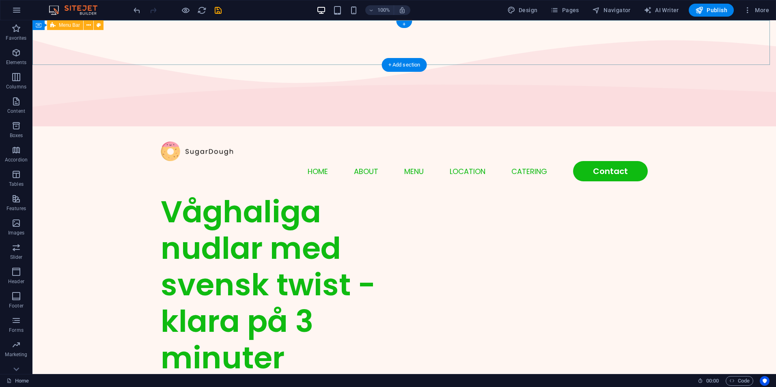
click at [744, 129] on div "Menu Home About Menu Location Catering Contact" at bounding box center [404, 161] width 744 height 65
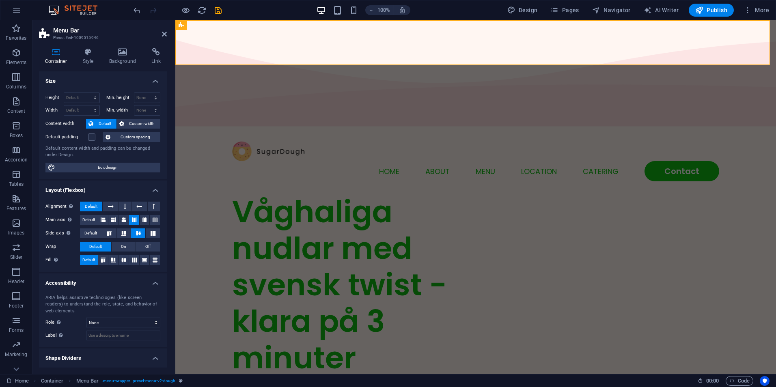
scroll to position [18, 0]
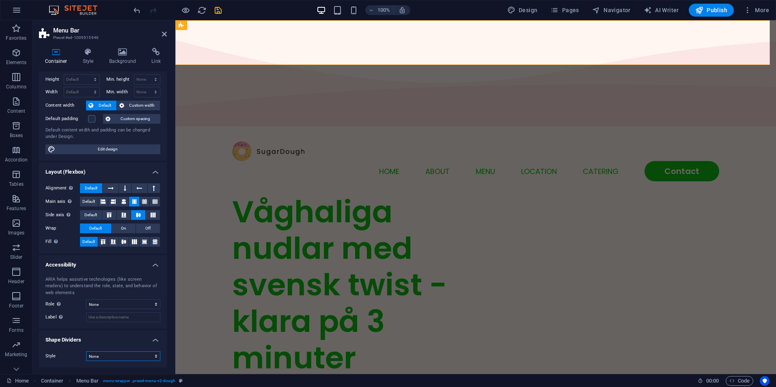
click at [110, 354] on select "None Triangle Square Diagonal Polygon 1 Polygon 2 Zigzag Multiple Zigzags Waves…" at bounding box center [123, 357] width 74 height 10
click at [86, 352] on select "None Triangle Square Diagonal Polygon 1 Polygon 2 Zigzag Multiple Zigzags Waves…" at bounding box center [123, 357] width 74 height 10
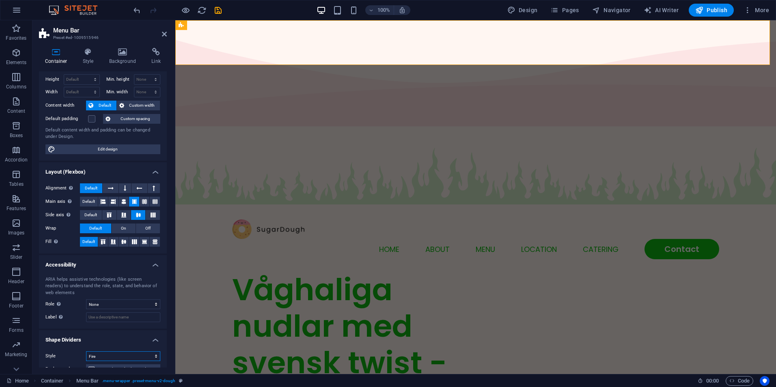
scroll to position [99, 0]
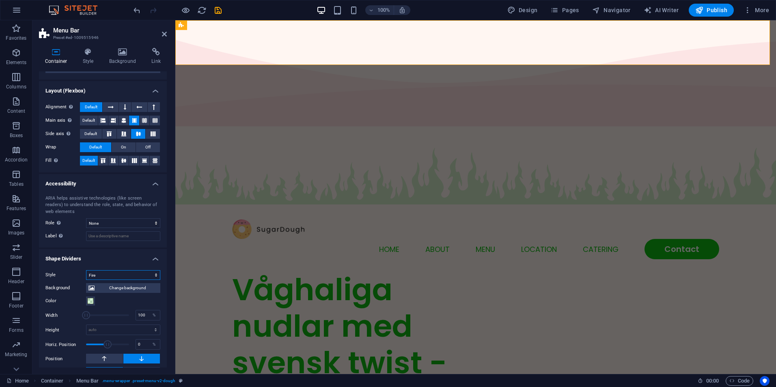
click at [110, 274] on select "None Triangle Square Diagonal Polygon 1 Polygon 2 Zigzag Multiple Zigzags Waves…" at bounding box center [123, 275] width 74 height 10
select select "none"
click at [86, 280] on select "None Triangle Square Diagonal Polygon 1 Polygon 2 Zigzag Multiple Zigzags Waves…" at bounding box center [123, 275] width 74 height 10
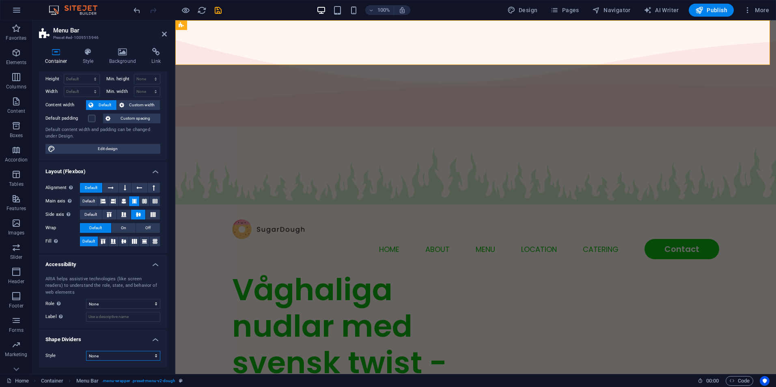
scroll to position [19, 0]
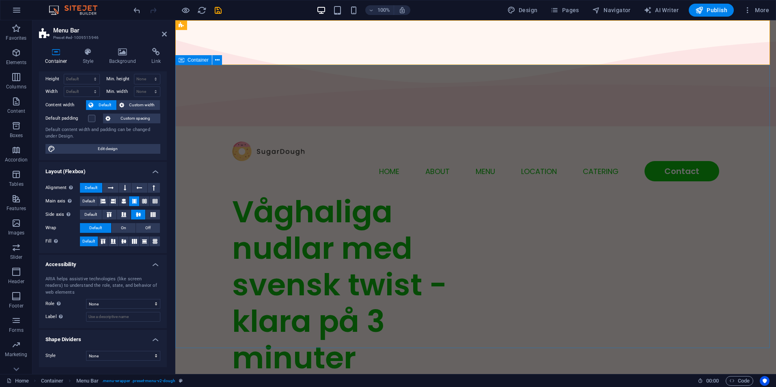
click at [192, 194] on div "Våghaliga nudlar med svensk twist - klara på 3 minuter Lorem ipsum dolor sit am…" at bounding box center [475, 346] width 601 height 305
select select "vh"
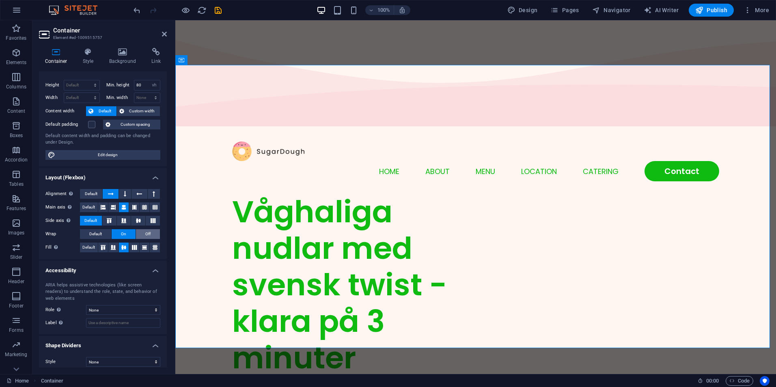
scroll to position [18, 0]
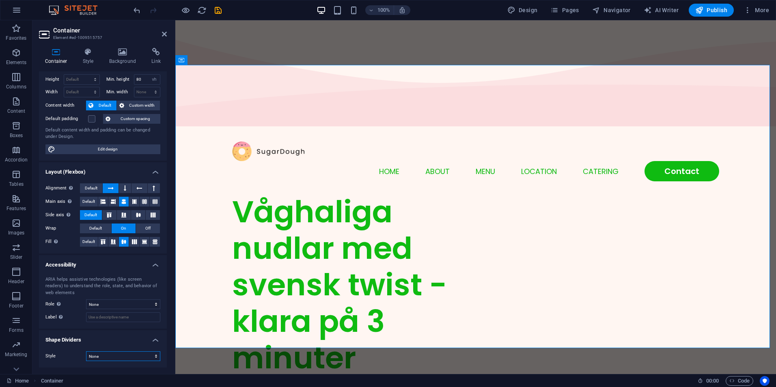
click at [114, 357] on select "None Triangle Square Diagonal Polygon 1 Polygon 2 Zigzag Multiple Zigzags Waves…" at bounding box center [123, 357] width 74 height 10
click at [86, 352] on select "None Triangle Square Diagonal Polygon 1 Polygon 2 Zigzag Multiple Zigzags Waves…" at bounding box center [123, 357] width 74 height 10
click at [165, 36] on icon at bounding box center [164, 34] width 5 height 6
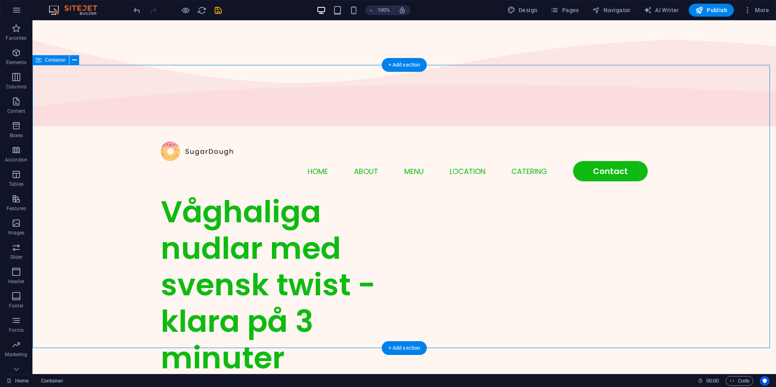
click at [755, 194] on div "Våghaliga nudlar med svensk twist - klara på 3 minuter Lorem ipsum dolor sit am…" at bounding box center [404, 346] width 744 height 305
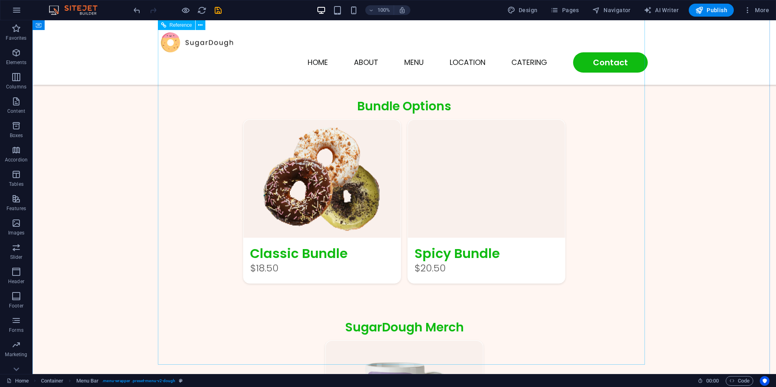
scroll to position [853, 0]
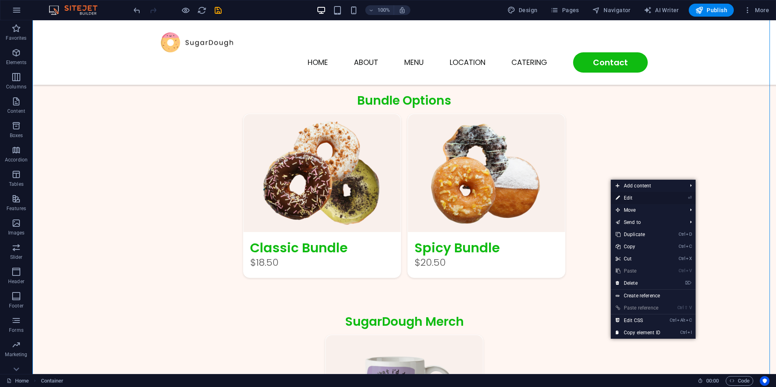
drag, startPoint x: 645, startPoint y: 201, endPoint x: 399, endPoint y: 174, distance: 247.5
click at [645, 201] on link "⏎ Edit" at bounding box center [638, 198] width 54 height 12
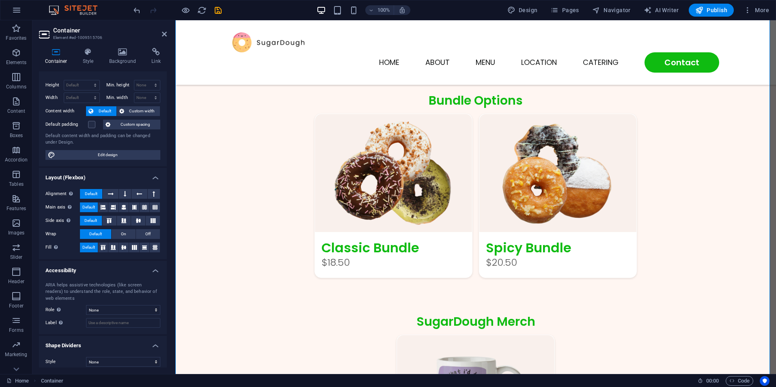
scroll to position [18, 0]
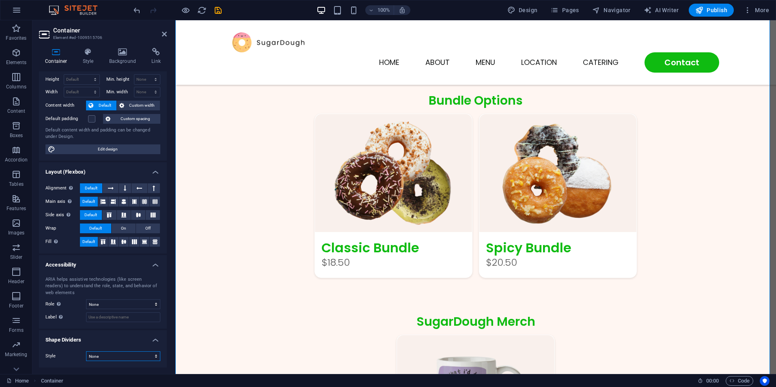
click at [114, 357] on select "None Triangle Square Diagonal Polygon 1 Polygon 2 Zigzag Multiple Zigzags Waves…" at bounding box center [123, 357] width 74 height 10
click at [86, 352] on select "None Triangle Square Diagonal Polygon 1 Polygon 2 Zigzag Multiple Zigzags Waves…" at bounding box center [123, 357] width 74 height 10
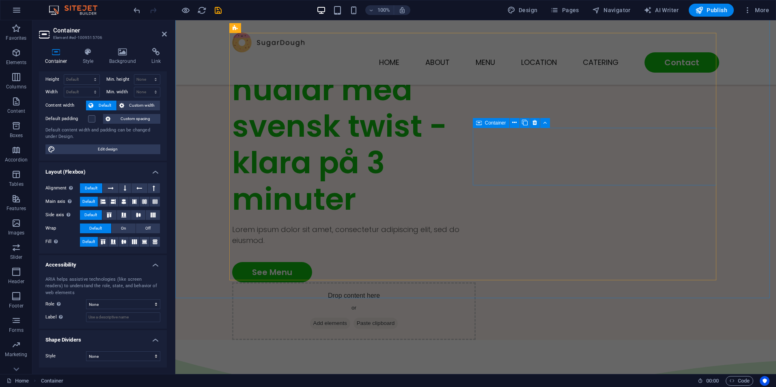
scroll to position [203, 0]
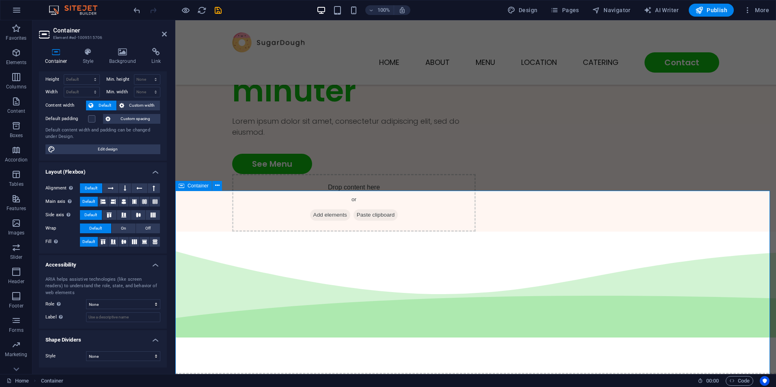
select select "multiple-waves"
select select "vh"
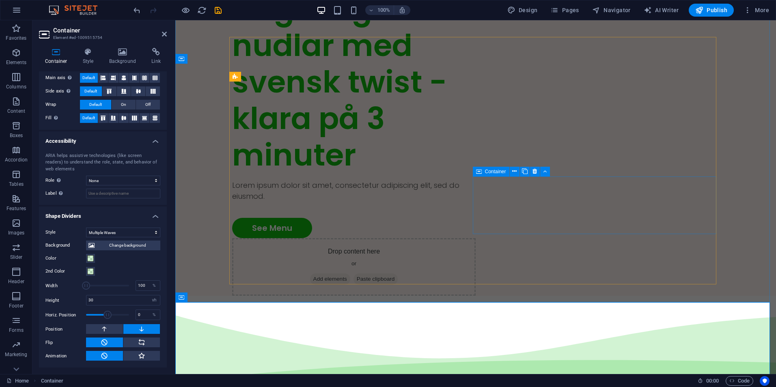
scroll to position [0, 0]
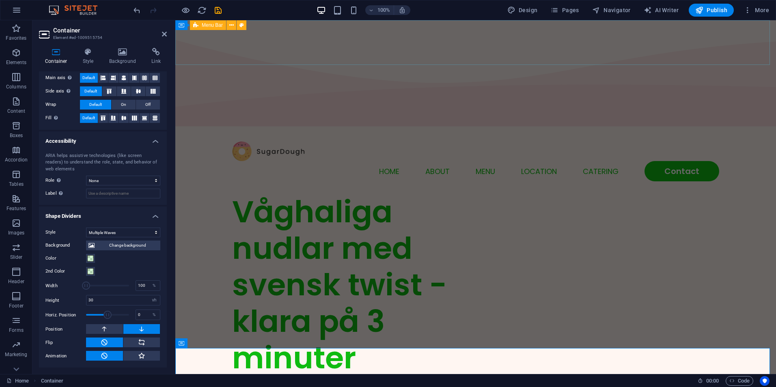
click at [763, 129] on div "Menu Home About Menu Location Catering Contact" at bounding box center [475, 161] width 601 height 65
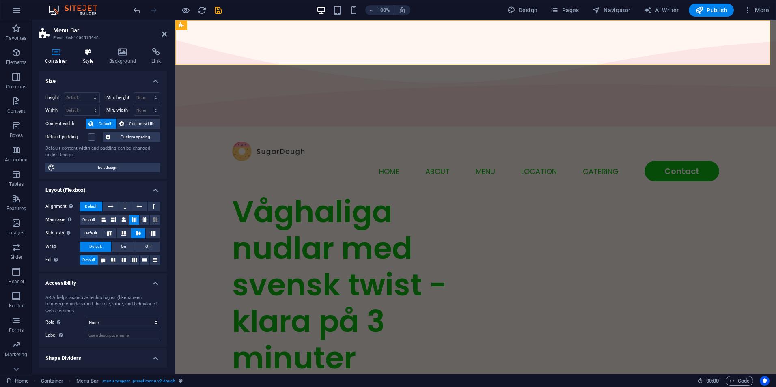
click at [90, 59] on h4 "Style" at bounding box center [90, 56] width 26 height 17
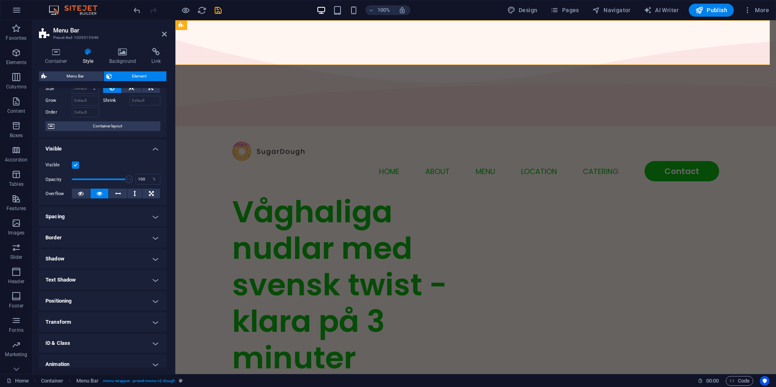
scroll to position [63, 0]
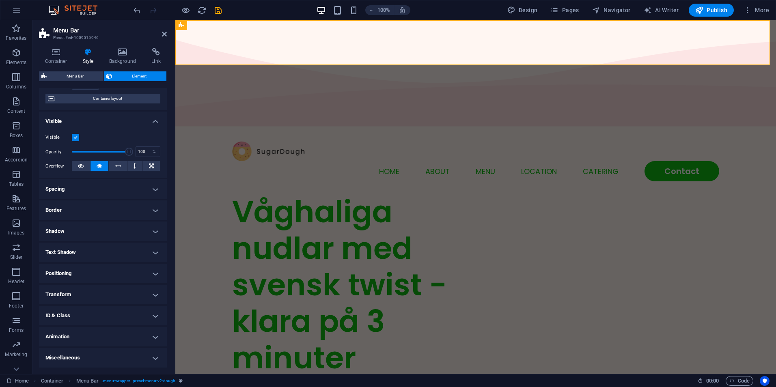
click at [91, 228] on h4 "Shadow" at bounding box center [103, 231] width 128 height 19
click at [85, 211] on h4 "Border" at bounding box center [103, 210] width 128 height 19
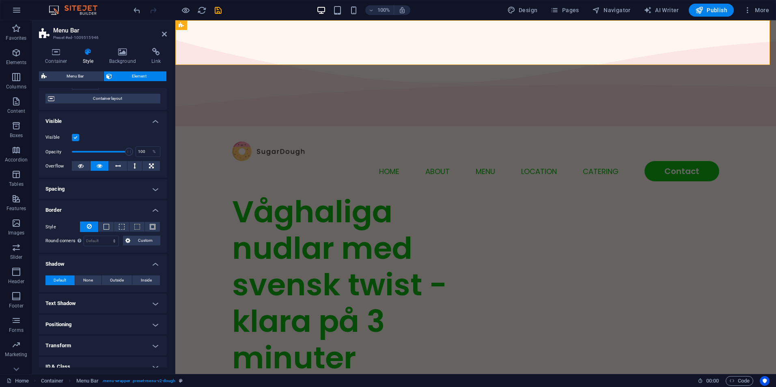
click at [98, 190] on h4 "Spacing" at bounding box center [103, 188] width 128 height 19
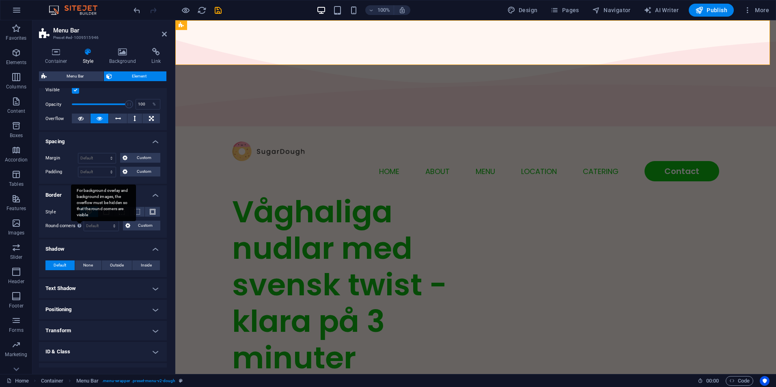
scroll to position [147, 0]
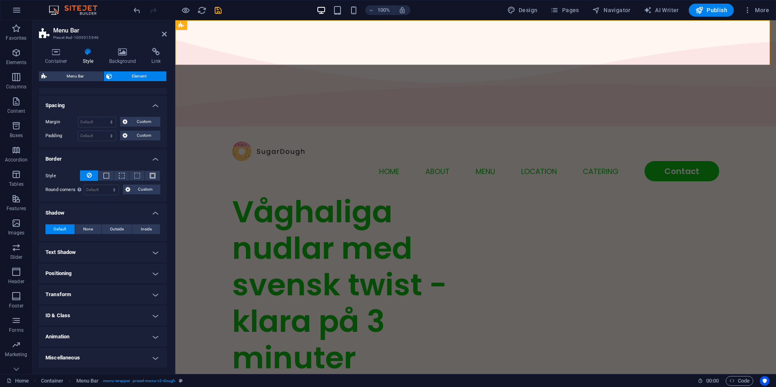
click at [88, 256] on h4 "Text Shadow" at bounding box center [103, 252] width 128 height 19
click at [79, 291] on h4 "Positioning" at bounding box center [103, 291] width 128 height 19
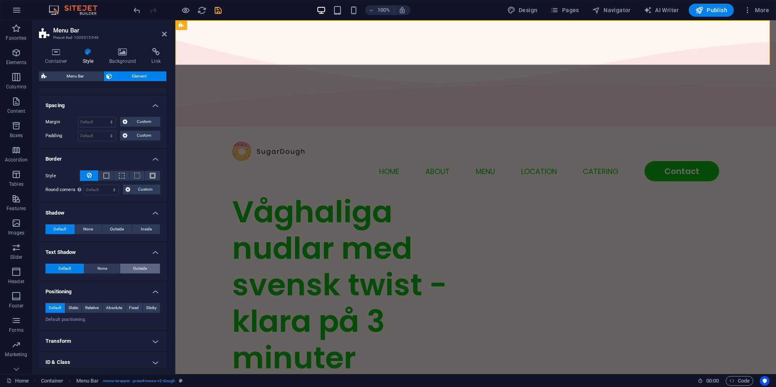
scroll to position [194, 0]
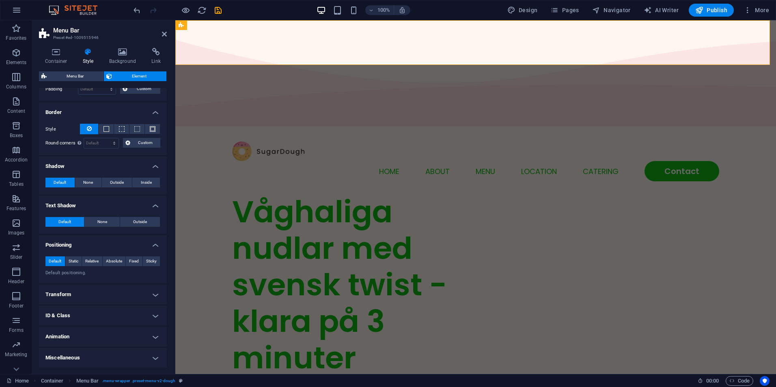
click at [91, 298] on h4 "Transform" at bounding box center [103, 294] width 128 height 19
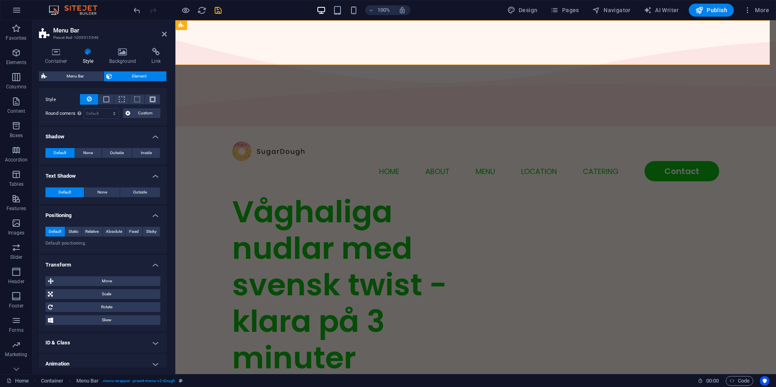
scroll to position [250, 0]
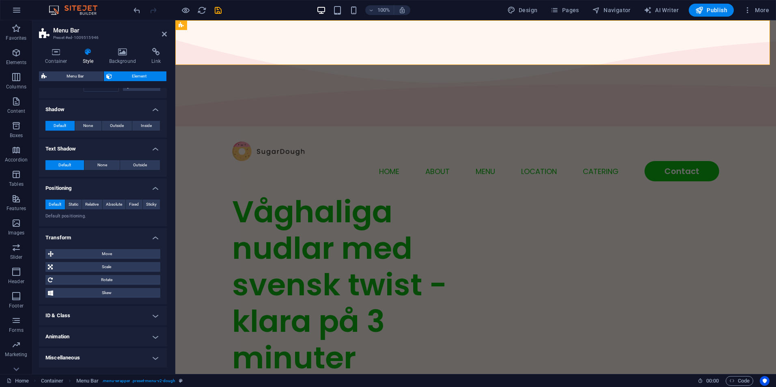
click at [88, 319] on h4 "ID & Class" at bounding box center [103, 315] width 128 height 19
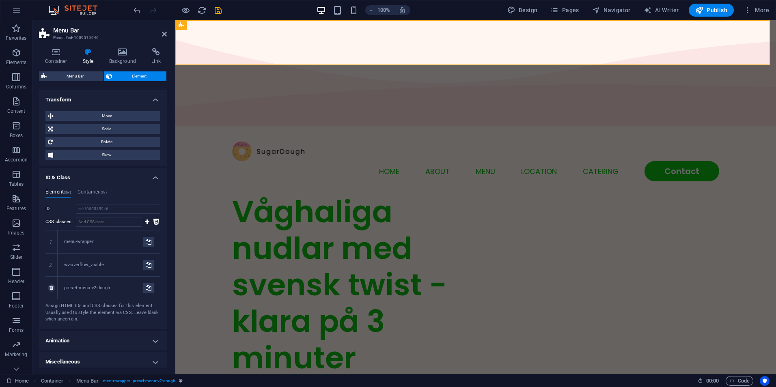
scroll to position [393, 0]
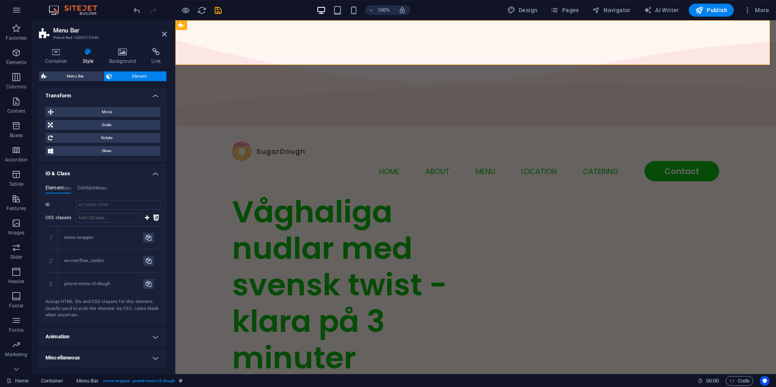
click at [89, 337] on h4 "Animation" at bounding box center [103, 336] width 128 height 19
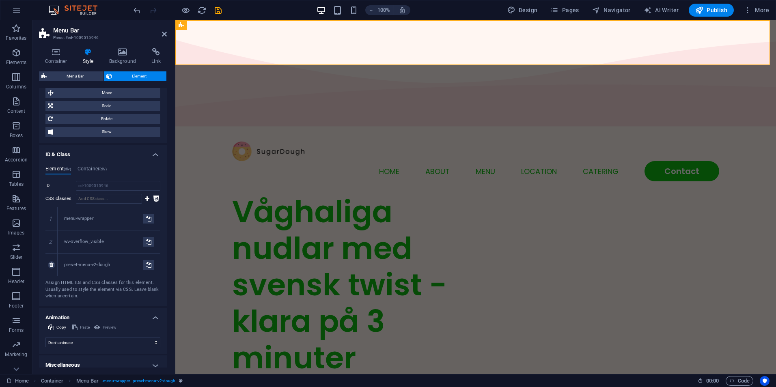
scroll to position [419, 0]
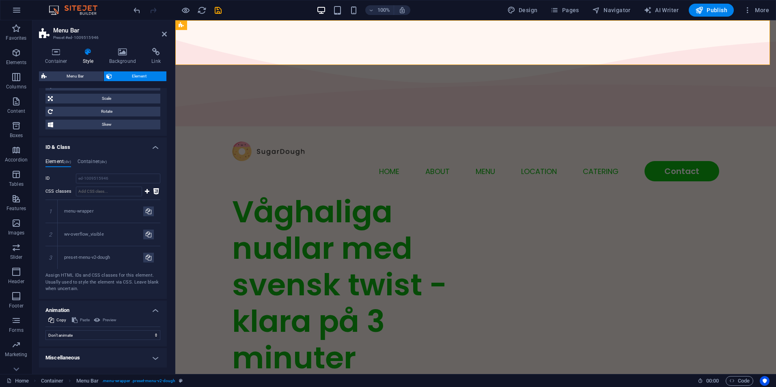
click at [84, 359] on h4 "Miscellaneous" at bounding box center [103, 357] width 128 height 19
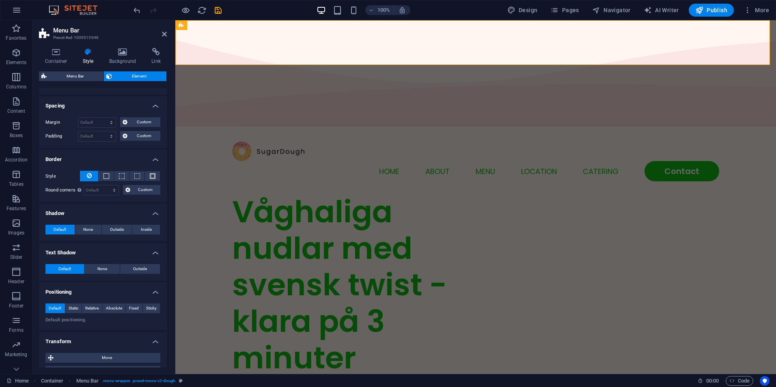
scroll to position [162, 0]
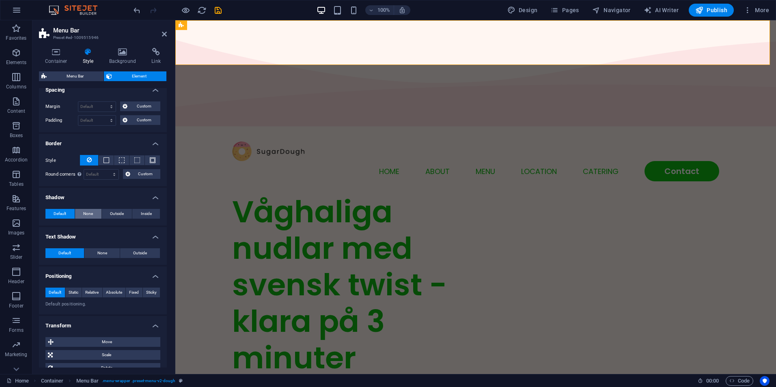
click at [92, 214] on span "None" at bounding box center [88, 214] width 10 height 10
click at [52, 212] on button "Default" at bounding box center [59, 214] width 29 height 10
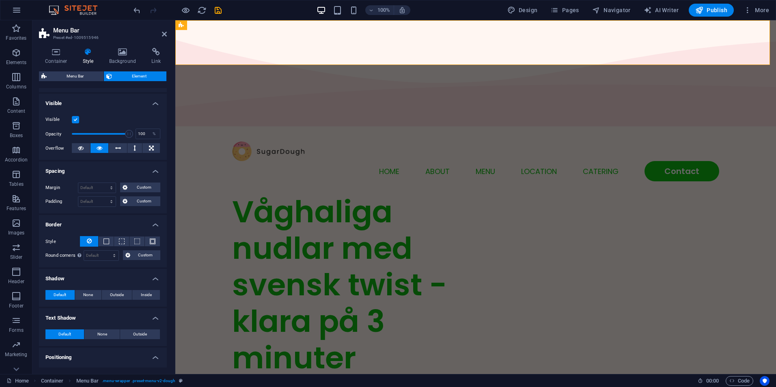
scroll to position [0, 0]
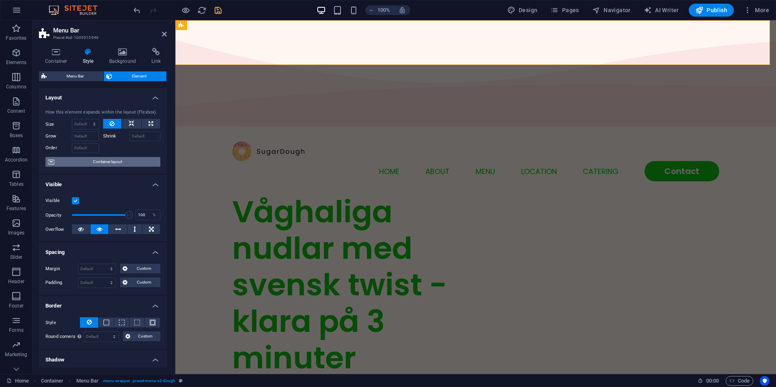
click at [105, 164] on span "Container layout" at bounding box center [107, 162] width 101 height 10
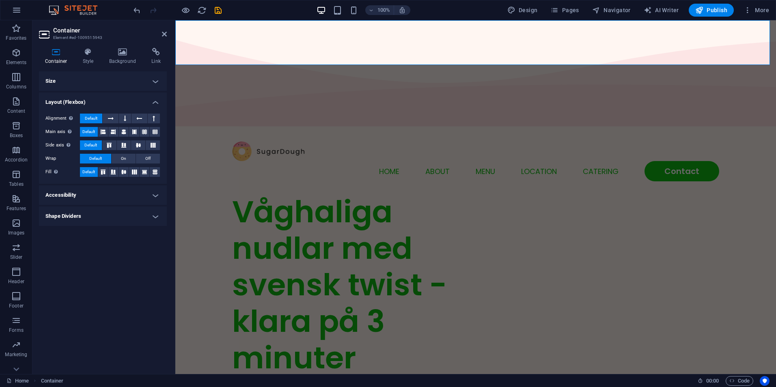
click at [108, 215] on h4 "Shape Dividers" at bounding box center [103, 216] width 128 height 19
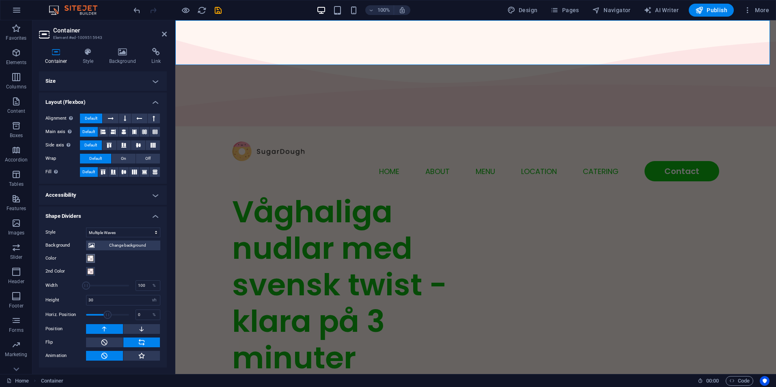
click at [88, 258] on span at bounding box center [90, 258] width 6 height 6
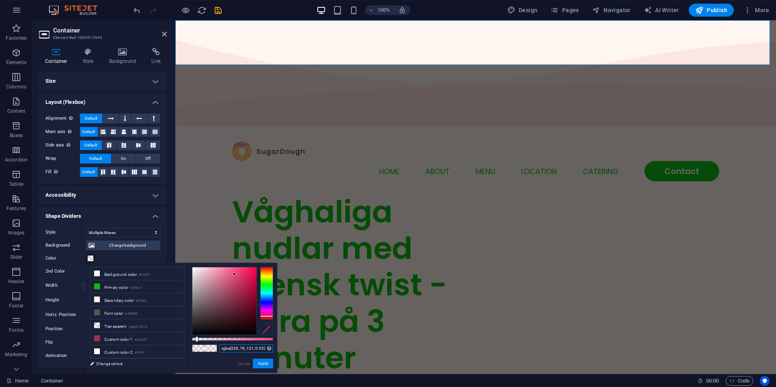
click at [239, 349] on input "rgba(226, 76, 121, 0.05)" at bounding box center [246, 349] width 54 height 8
paste input "15, 187, 17, 0.18"
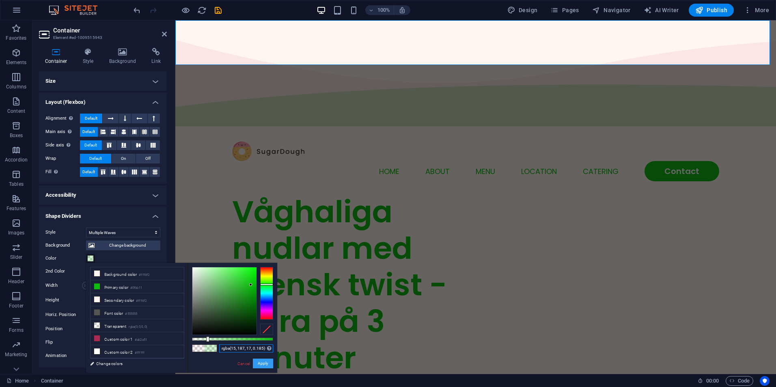
type input "rgba(15, 187, 17, 0.185)"
click at [262, 366] on button "Apply" at bounding box center [263, 364] width 20 height 10
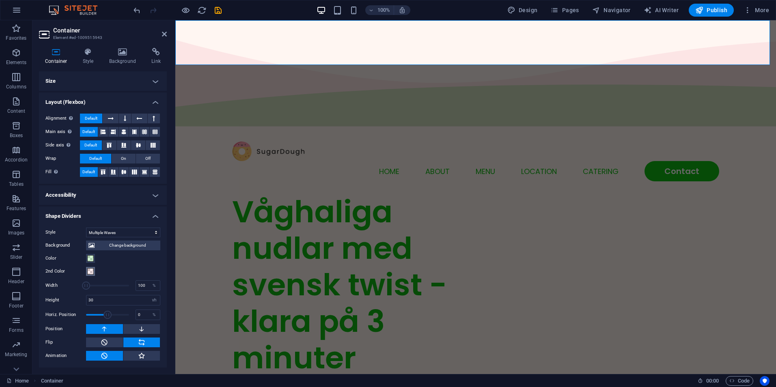
click at [89, 272] on span at bounding box center [90, 271] width 6 height 6
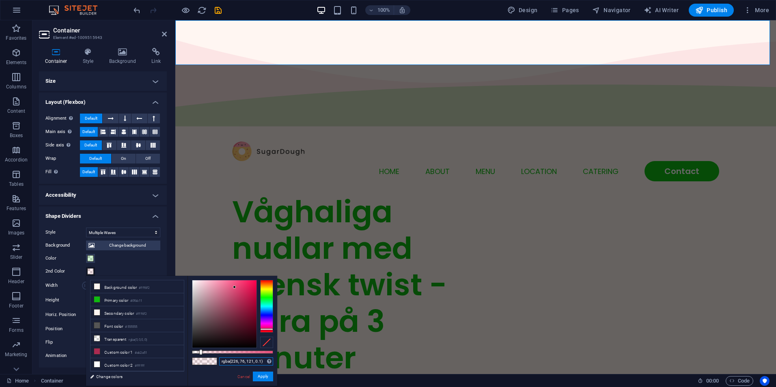
click at [245, 362] on input "rgba(226, 76, 121, 0.1)" at bounding box center [246, 362] width 54 height 8
paste input "15, 187, 17, 0.185"
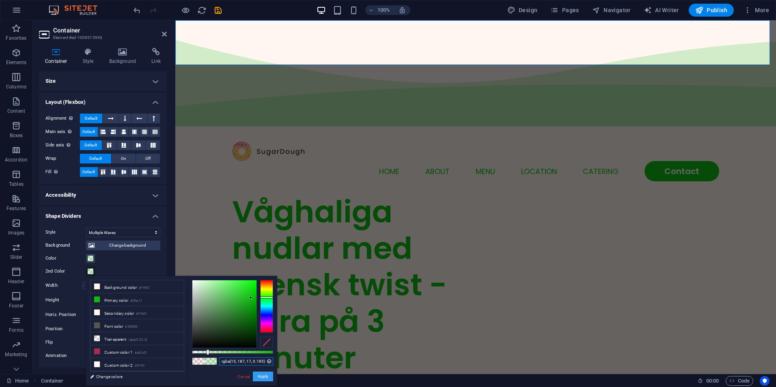
type input "rgba(15, 187, 17, 0.185)"
click at [263, 379] on button "Apply" at bounding box center [263, 377] width 20 height 10
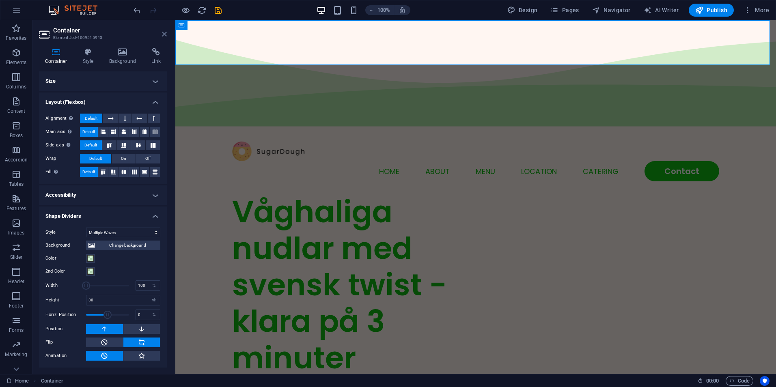
click at [165, 33] on icon at bounding box center [164, 34] width 5 height 6
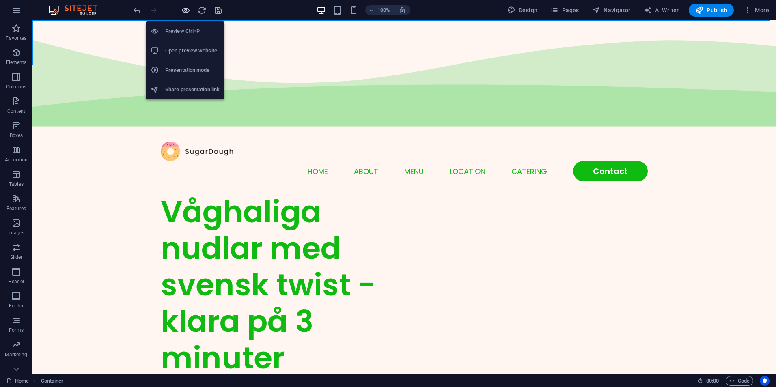
click at [188, 10] on icon "button" at bounding box center [185, 10] width 9 height 9
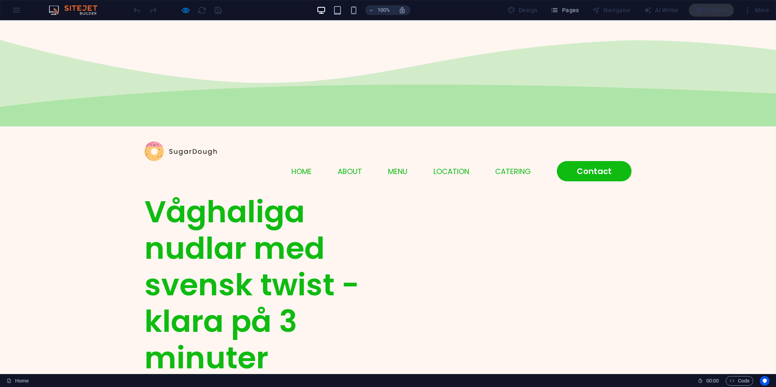
click at [190, 142] on img at bounding box center [181, 152] width 73 height 20
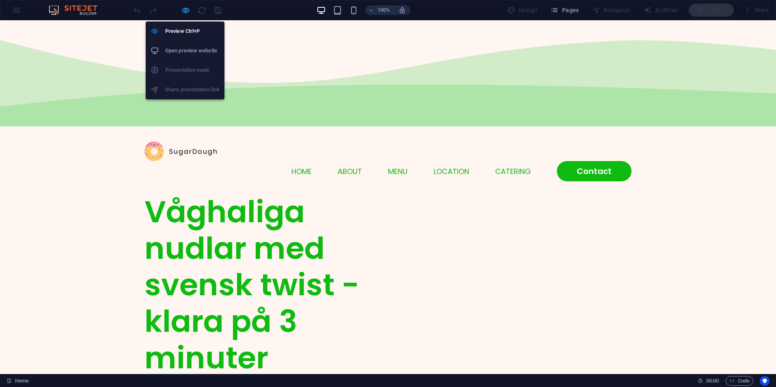
click at [184, 11] on icon "button" at bounding box center [185, 10] width 9 height 9
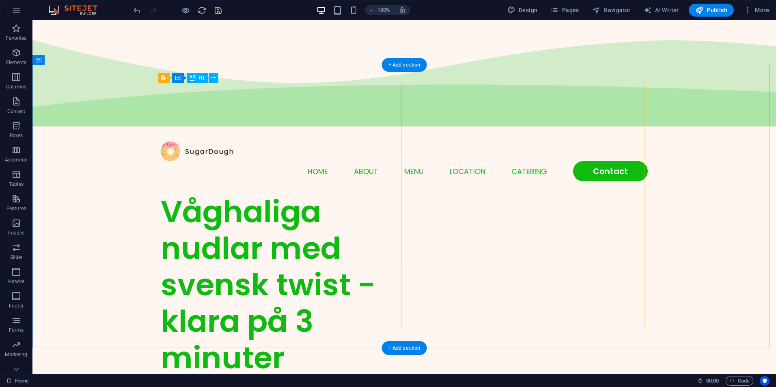
click at [227, 194] on div "Våghaliga nudlar med svensk twist - klara på 3 minuter" at bounding box center [283, 285] width 244 height 183
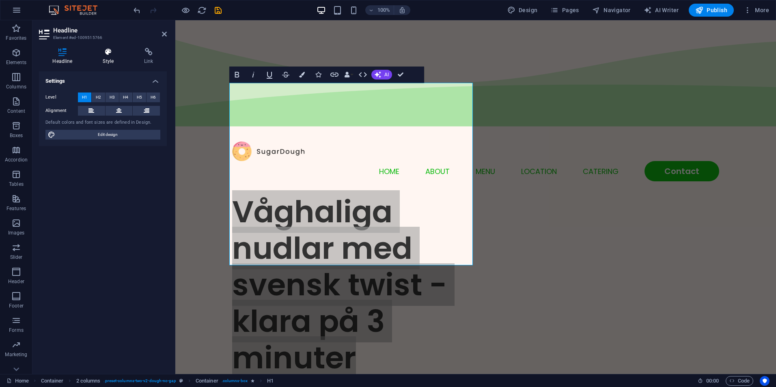
click at [112, 56] on h4 "Style" at bounding box center [109, 56] width 41 height 17
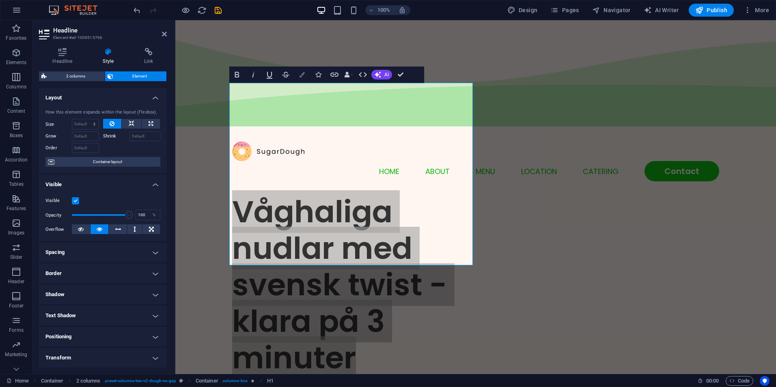
click at [305, 74] on button "Colors" at bounding box center [301, 75] width 15 height 16
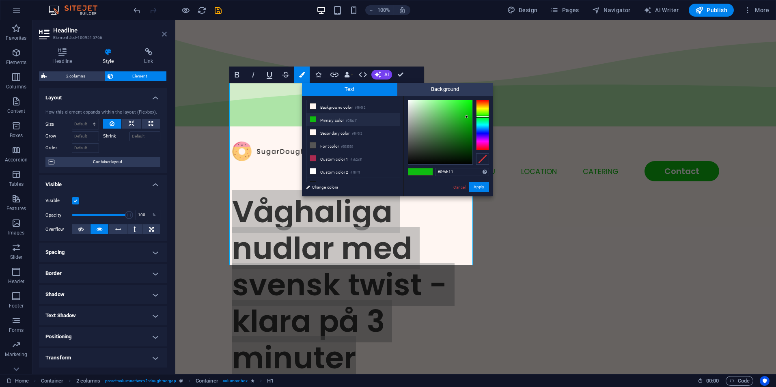
click at [162, 32] on icon at bounding box center [164, 34] width 5 height 6
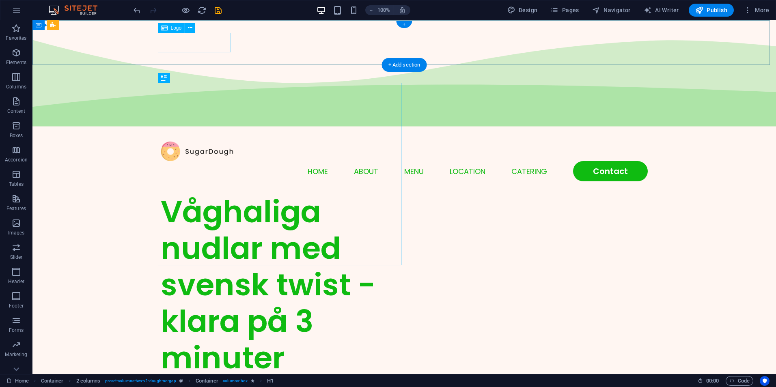
click at [196, 142] on div at bounding box center [404, 152] width 487 height 20
select select "px"
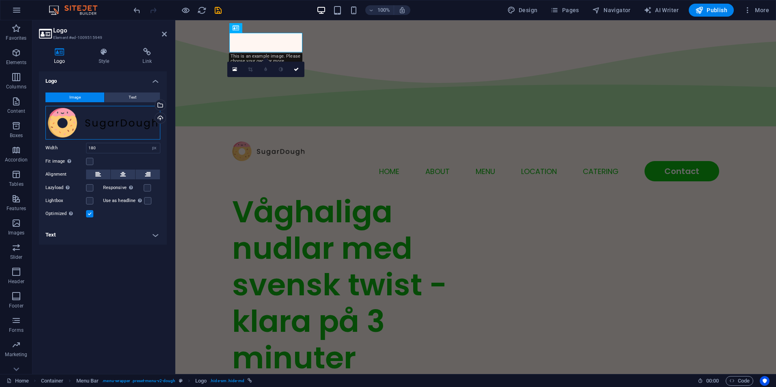
click at [76, 125] on div "Drag files here, click to choose files or select files from Files or our free s…" at bounding box center [102, 123] width 115 height 34
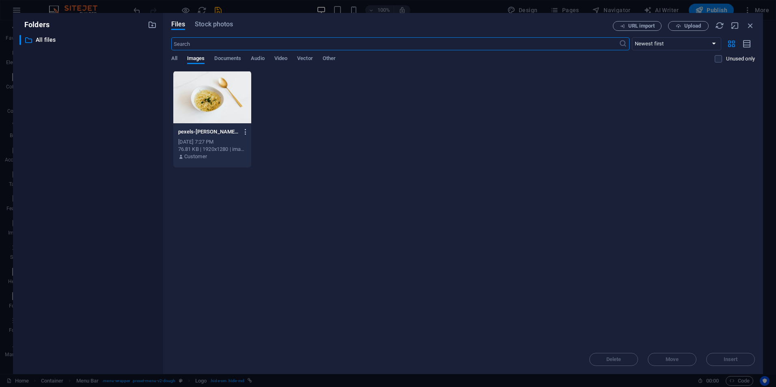
click at [244, 132] on icon "button" at bounding box center [246, 131] width 8 height 7
click at [442, 147] on div at bounding box center [388, 193] width 776 height 387
click at [175, 62] on span "All" at bounding box center [174, 59] width 6 height 11
click at [194, 57] on span "Images" at bounding box center [196, 59] width 18 height 11
click at [248, 132] on icon "button" at bounding box center [246, 131] width 8 height 7
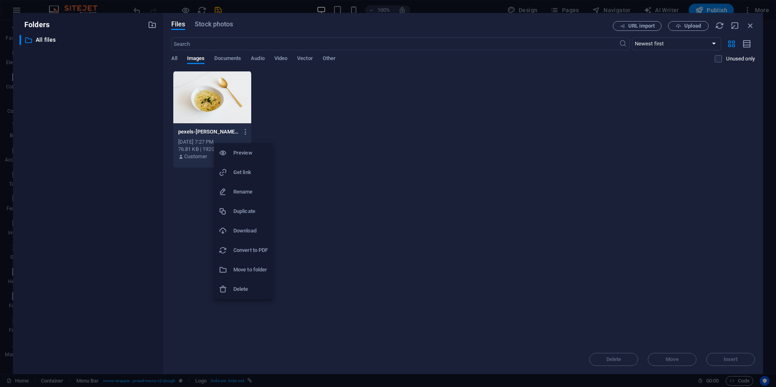
click at [237, 286] on h6 "Delete" at bounding box center [250, 290] width 35 height 10
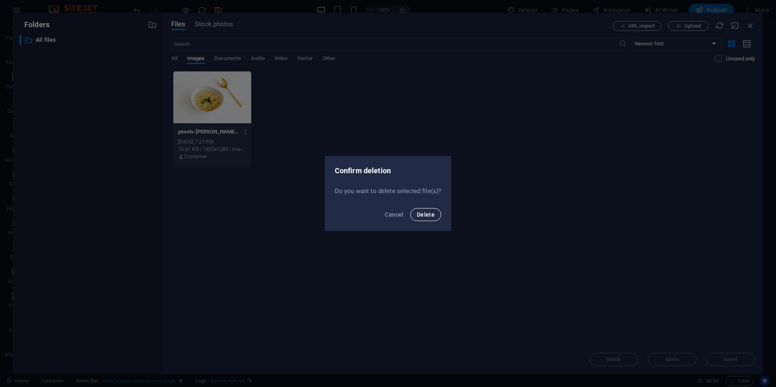
click at [427, 218] on button "Delete" at bounding box center [425, 214] width 31 height 13
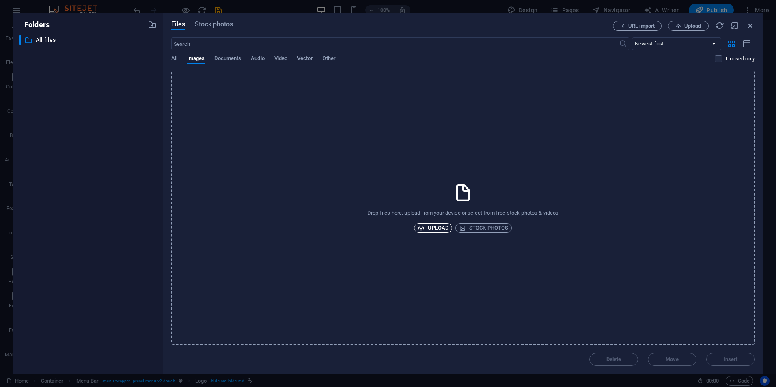
click at [440, 226] on span "Upload" at bounding box center [433, 228] width 31 height 10
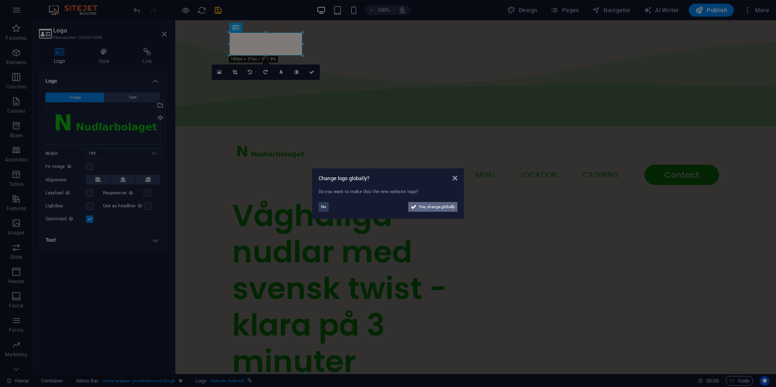
click at [431, 209] on span "Yes, change globally" at bounding box center [437, 207] width 36 height 10
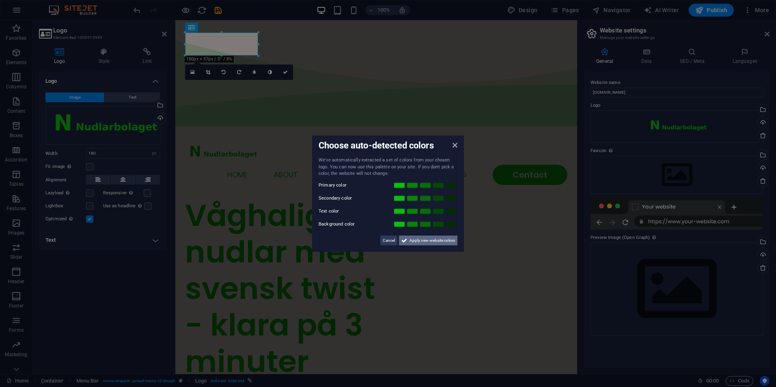
click at [413, 244] on span "Apply new website colors" at bounding box center [432, 240] width 45 height 10
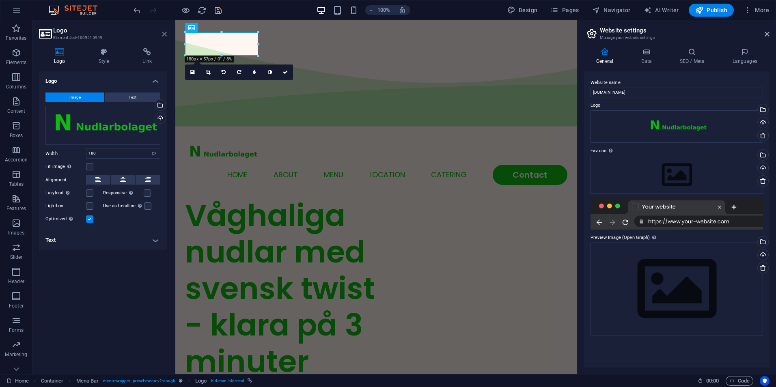
click at [166, 32] on icon at bounding box center [164, 34] width 5 height 6
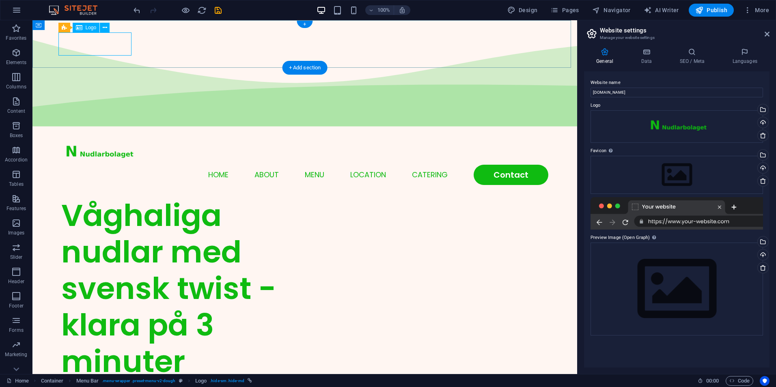
click at [104, 142] on div at bounding box center [304, 153] width 487 height 23
select select "px"
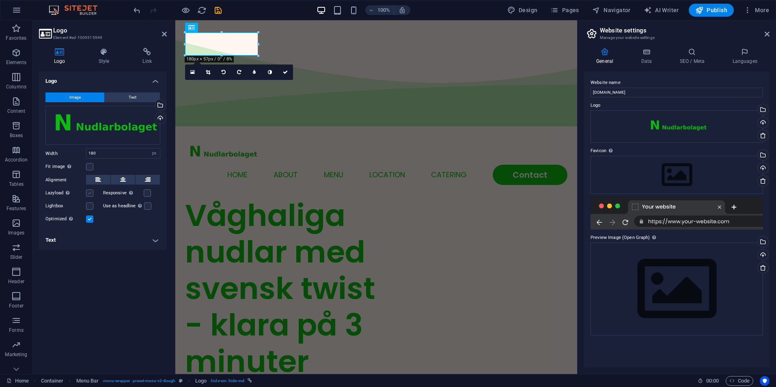
click at [89, 195] on label at bounding box center [89, 193] width 7 height 7
click at [0, 0] on input "Lazyload Loading images after the page loads improves page speed." at bounding box center [0, 0] width 0 height 0
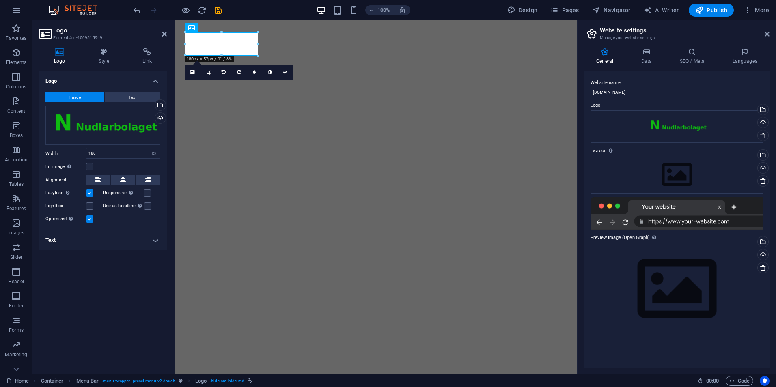
select select "px"
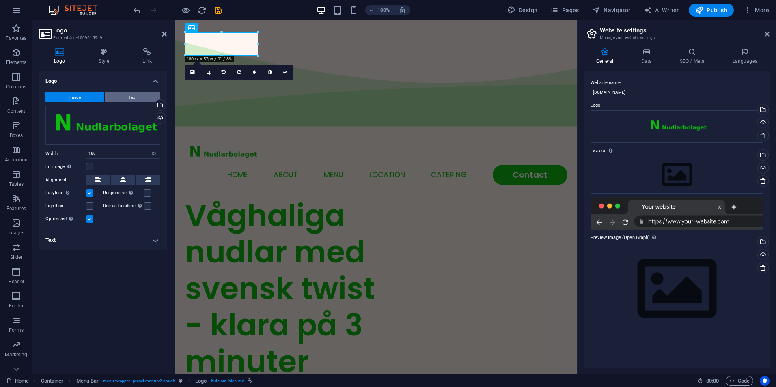
click at [122, 99] on button "Text" at bounding box center [132, 98] width 55 height 10
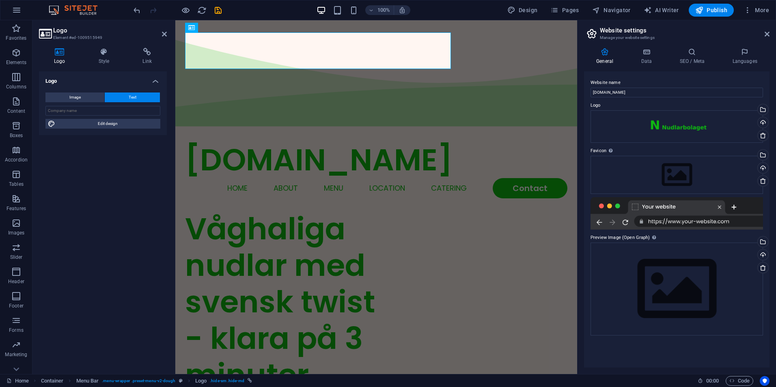
click at [122, 98] on button "Text" at bounding box center [132, 98] width 55 height 10
click at [89, 96] on button "Image" at bounding box center [74, 98] width 59 height 10
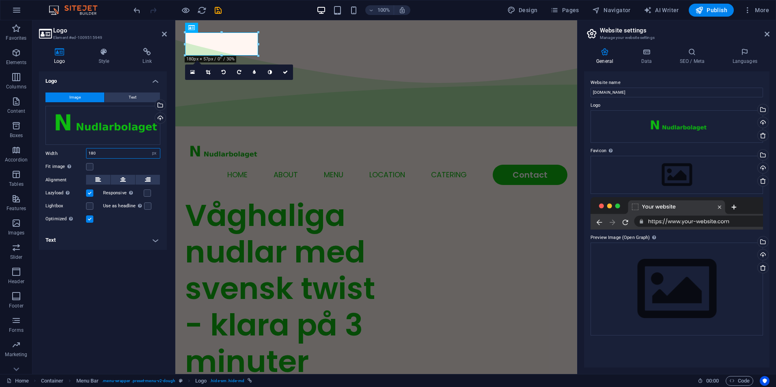
click at [130, 154] on input "180" at bounding box center [122, 154] width 73 height 10
click at [92, 152] on input "180" at bounding box center [122, 154] width 73 height 10
drag, startPoint x: 97, startPoint y: 153, endPoint x: 80, endPoint y: 154, distance: 17.9
click at [80, 155] on div "Width 180 Default auto px rem % em vh vw" at bounding box center [102, 153] width 115 height 11
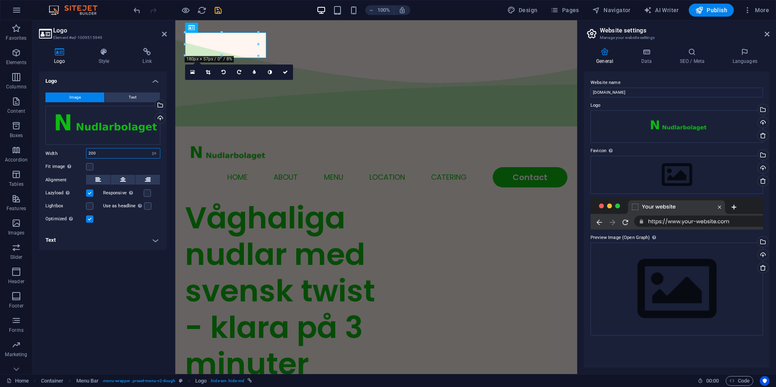
type input "200"
click at [110, 278] on div "Logo Image Text Drag files here, click to choose files or select files from Fil…" at bounding box center [103, 219] width 128 height 296
click at [166, 34] on icon at bounding box center [164, 34] width 5 height 6
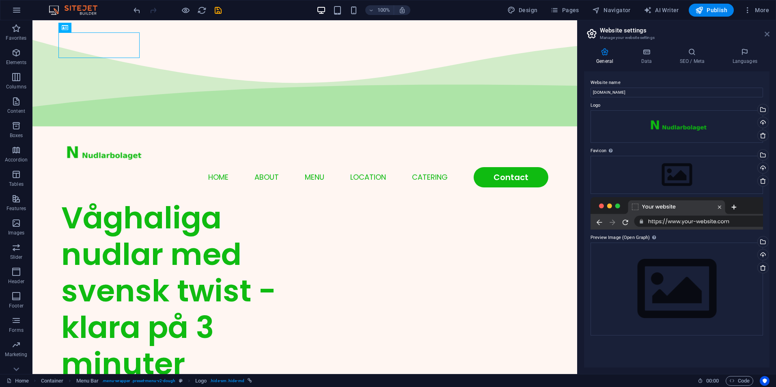
click at [767, 32] on icon at bounding box center [767, 34] width 5 height 6
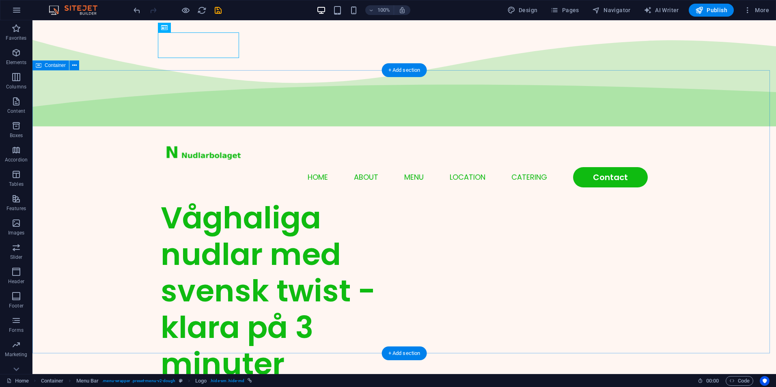
click at [723, 200] on div "Våghaliga nudlar med svensk twist - klara på 3 minuter Lorem ipsum dolor sit am…" at bounding box center [404, 352] width 744 height 305
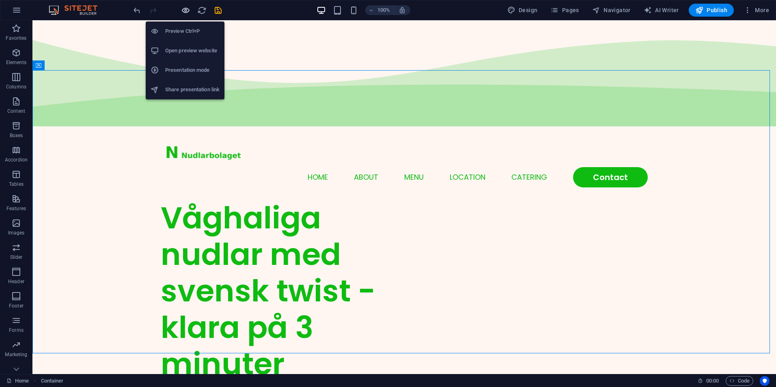
click at [186, 10] on icon "button" at bounding box center [185, 10] width 9 height 9
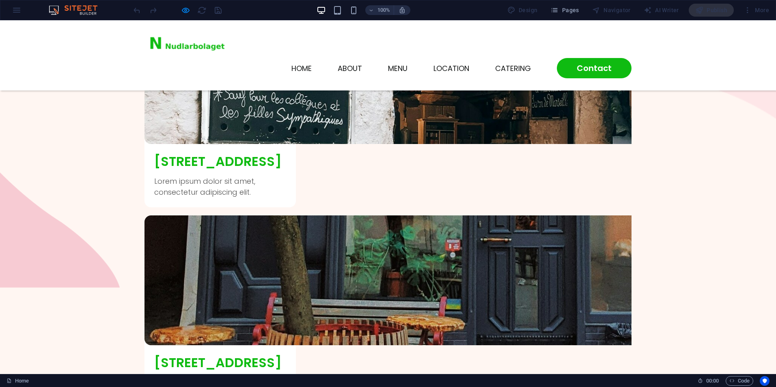
scroll to position [1917, 0]
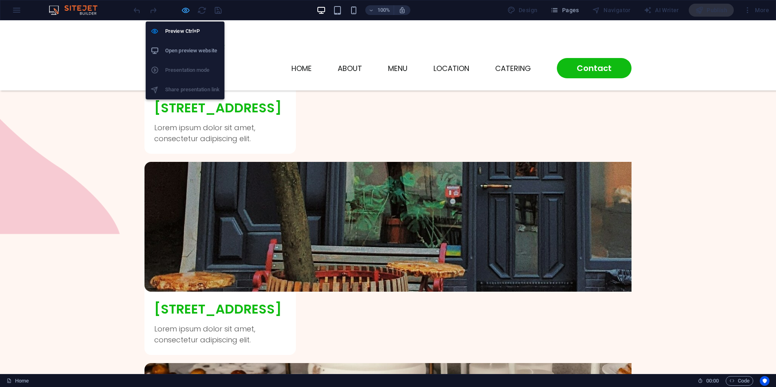
click at [183, 10] on icon "button" at bounding box center [185, 10] width 9 height 9
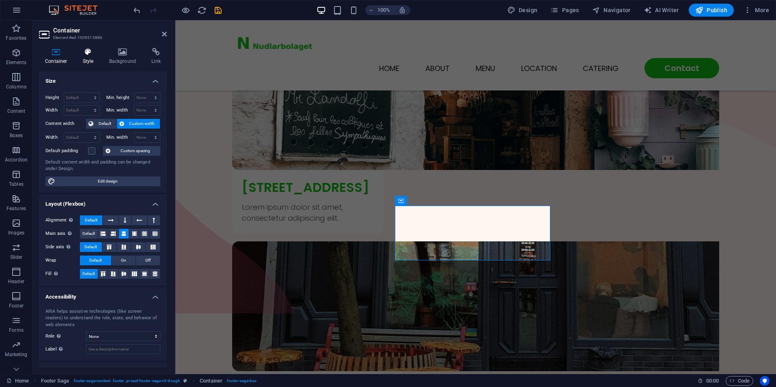
click at [83, 60] on h4 "Style" at bounding box center [90, 56] width 26 height 17
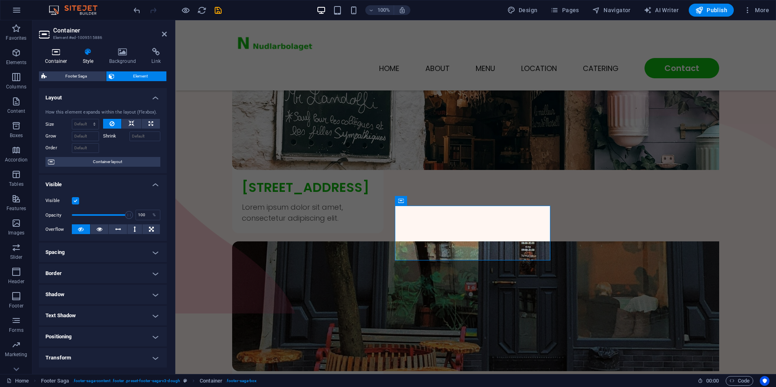
click at [56, 59] on h4 "Container" at bounding box center [58, 56] width 38 height 17
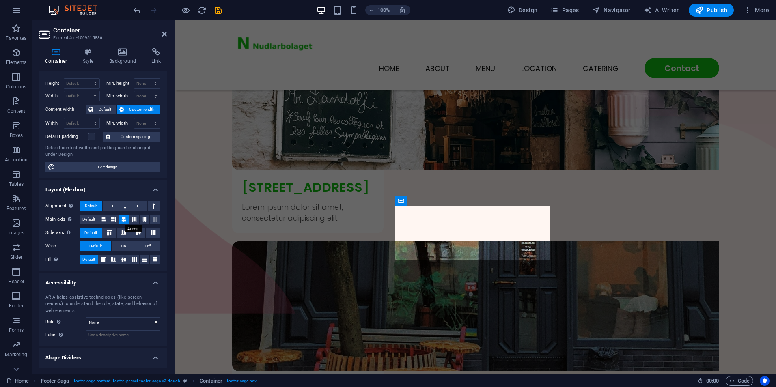
scroll to position [0, 0]
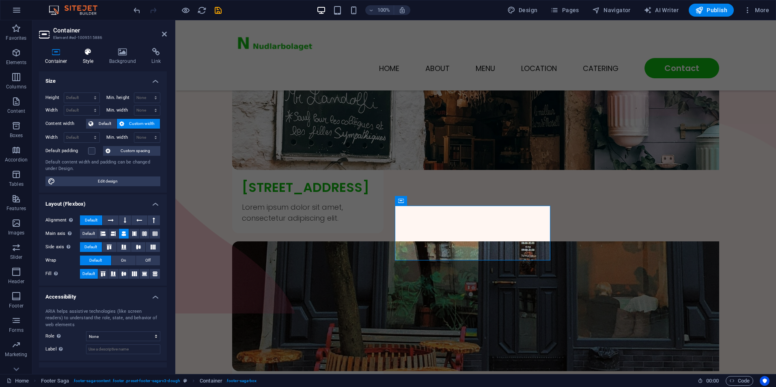
click at [91, 60] on h4 "Style" at bounding box center [90, 56] width 26 height 17
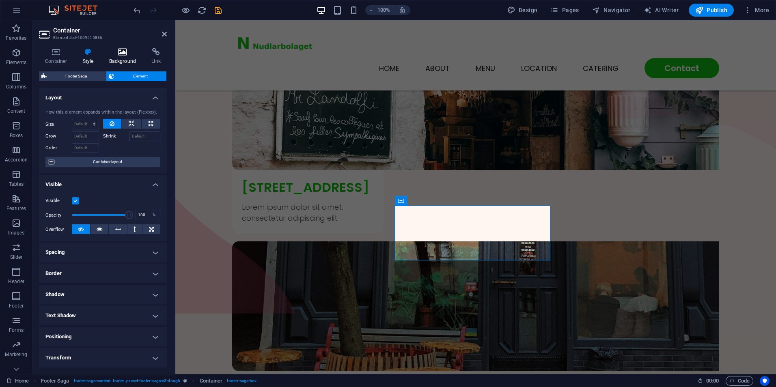
click at [128, 52] on icon at bounding box center [122, 52] width 39 height 8
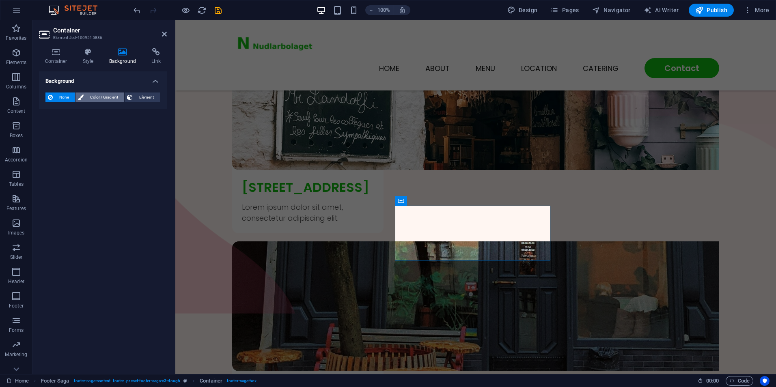
click at [110, 92] on div "None Color / Gradient Element Stretch background to full-width Color overlay Pl…" at bounding box center [103, 97] width 128 height 23
click at [108, 97] on span "Color / Gradient" at bounding box center [104, 98] width 36 height 10
click at [58, 96] on span "None" at bounding box center [63, 98] width 17 height 10
click at [57, 55] on icon at bounding box center [56, 52] width 35 height 8
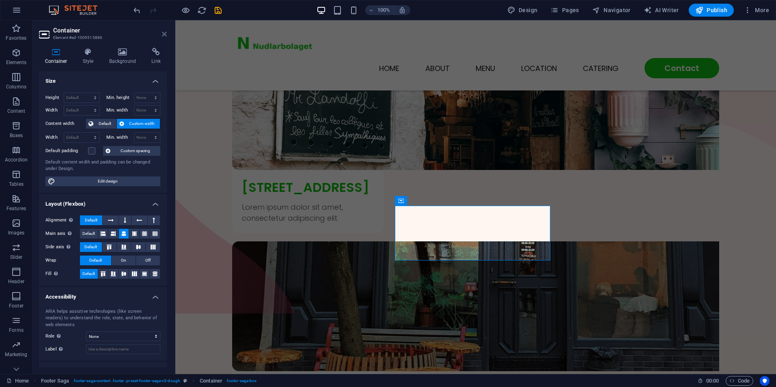
click at [165, 35] on icon at bounding box center [164, 34] width 5 height 6
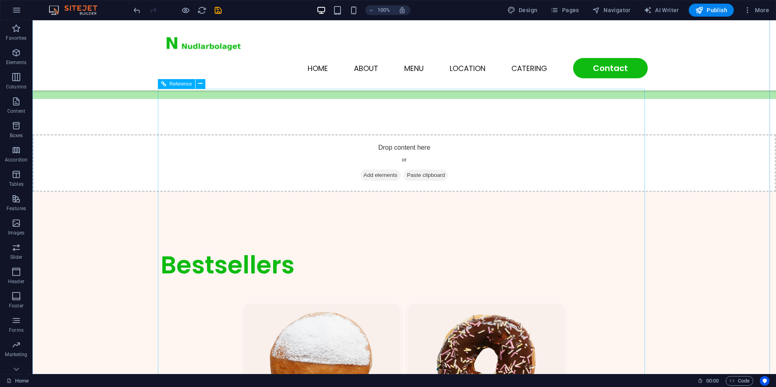
scroll to position [447, 0]
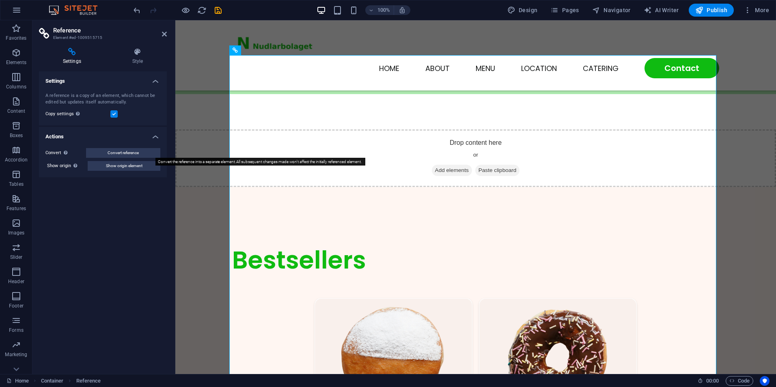
click at [116, 155] on span "Convert reference" at bounding box center [123, 153] width 31 height 10
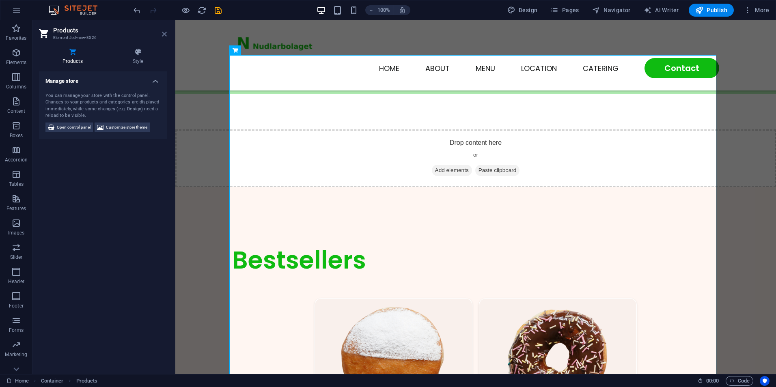
click at [166, 33] on icon at bounding box center [164, 34] width 5 height 6
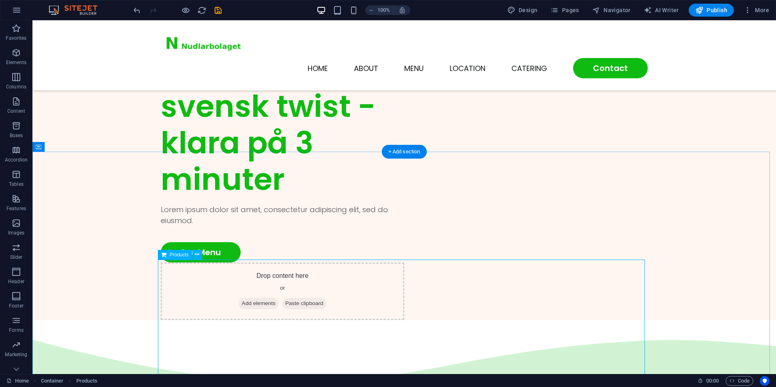
scroll to position [0, 0]
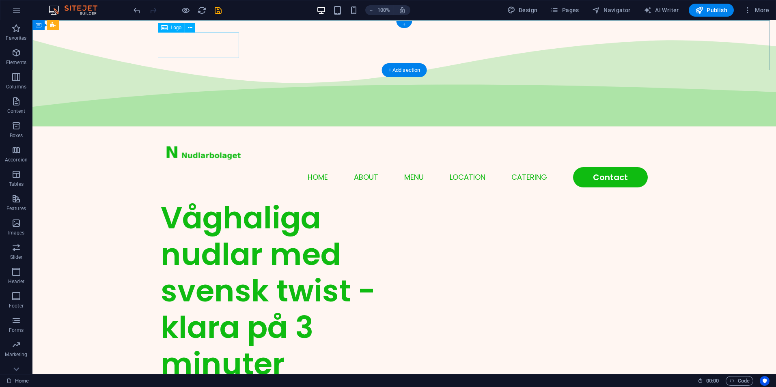
click at [197, 142] on div at bounding box center [404, 155] width 487 height 26
select select "px"
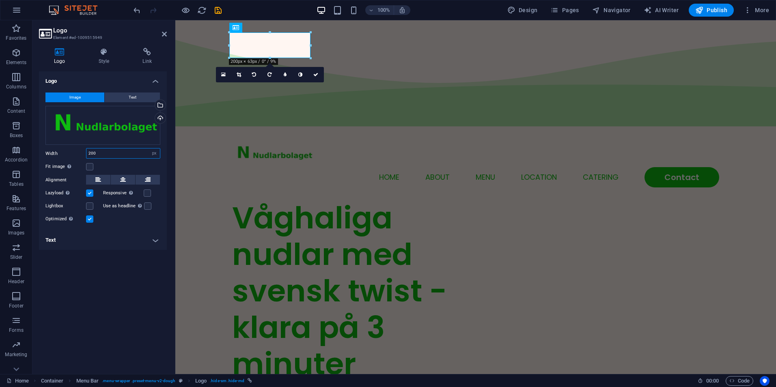
drag, startPoint x: 102, startPoint y: 153, endPoint x: 72, endPoint y: 148, distance: 30.0
click at [72, 152] on div "Width 200 Default auto px rem % em vh vw" at bounding box center [102, 153] width 115 height 11
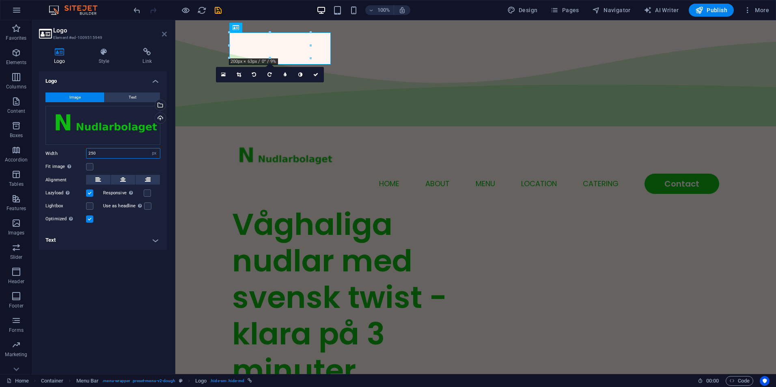
type input "250"
drag, startPoint x: 130, startPoint y: 13, endPoint x: 163, endPoint y: 32, distance: 38.1
click at [163, 32] on icon at bounding box center [164, 34] width 5 height 6
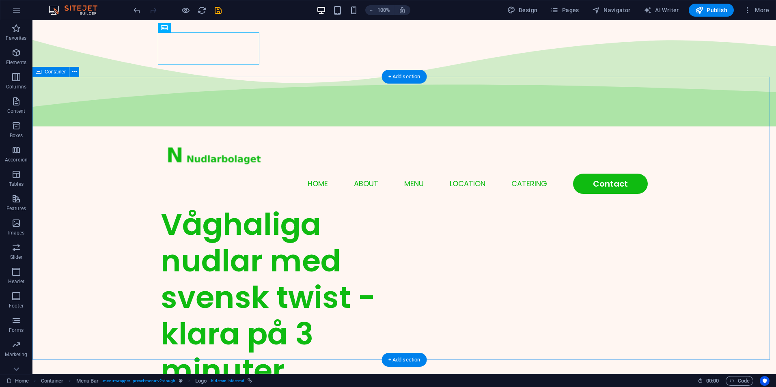
click at [712, 206] on div "Våghaliga nudlar med svensk twist - klara på 3 minuter Lorem ipsum dolor sit am…" at bounding box center [404, 358] width 744 height 305
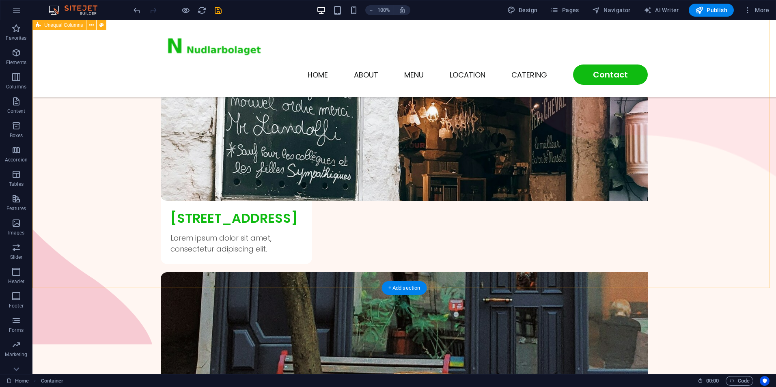
scroll to position [1984, 0]
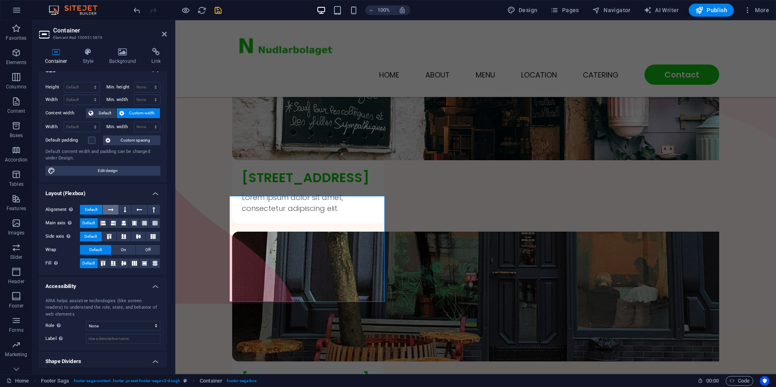
scroll to position [0, 0]
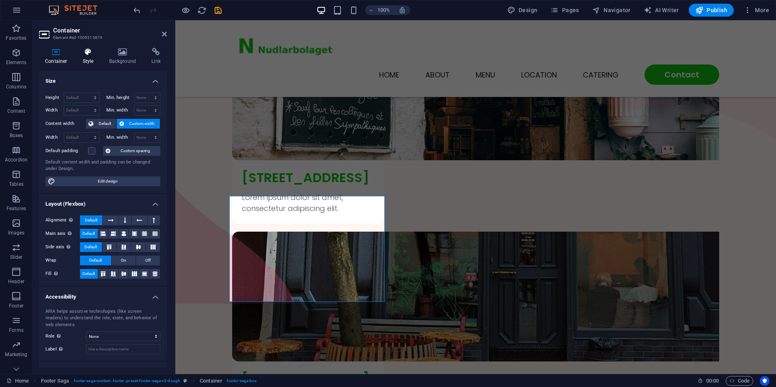
click at [86, 63] on h4 "Style" at bounding box center [90, 56] width 26 height 17
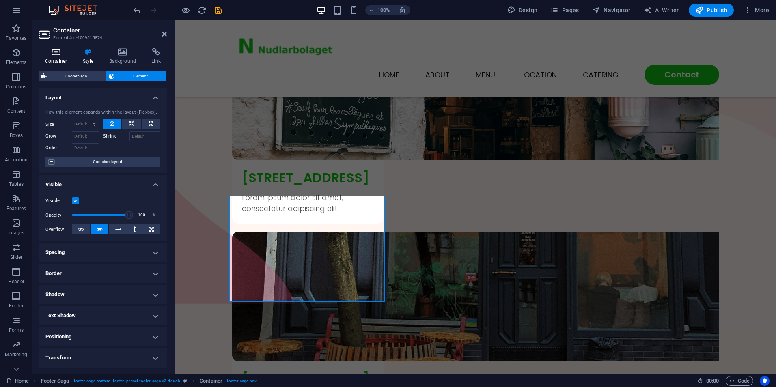
click at [60, 59] on h4 "Container" at bounding box center [58, 56] width 38 height 17
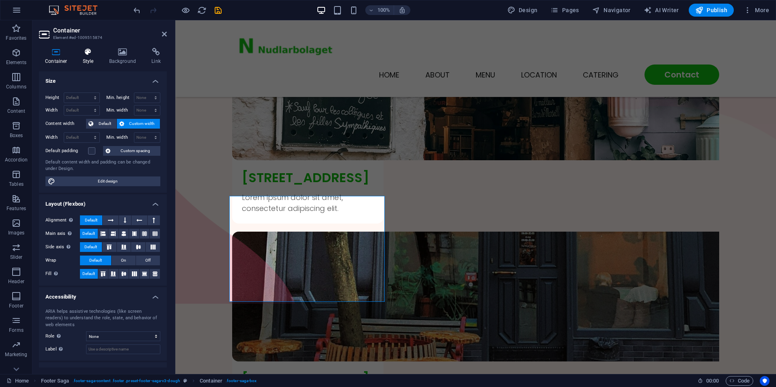
click at [83, 54] on icon at bounding box center [88, 52] width 23 height 8
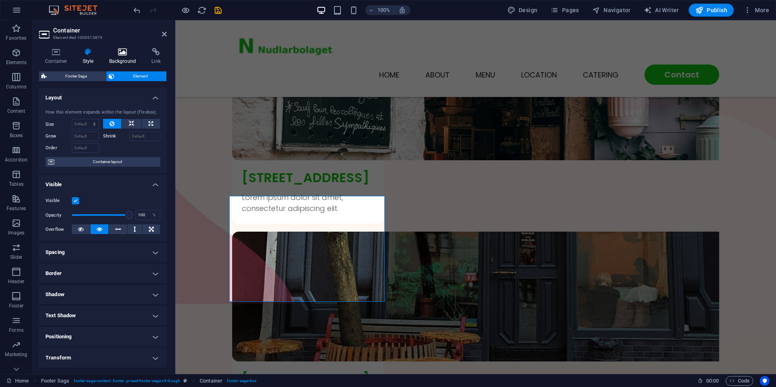
click at [114, 55] on icon at bounding box center [122, 52] width 39 height 8
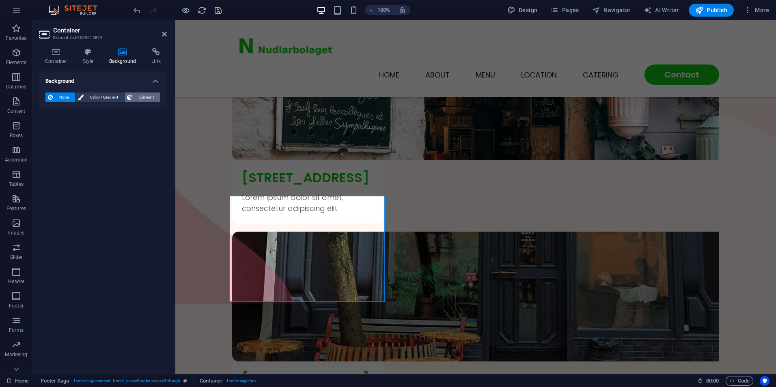
click at [143, 100] on span "Element" at bounding box center [146, 98] width 22 height 10
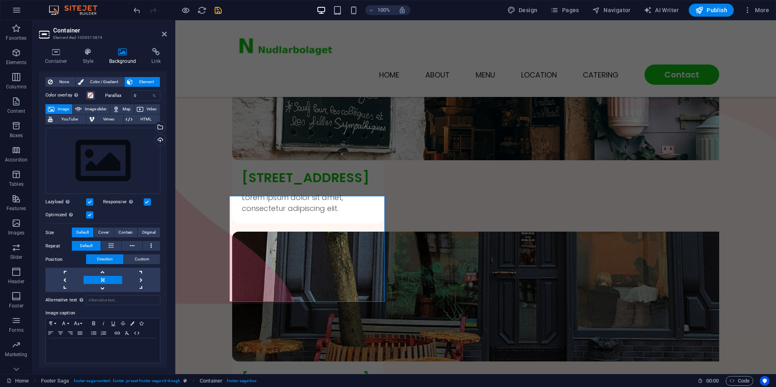
scroll to position [17, 0]
click at [90, 55] on icon at bounding box center [88, 52] width 23 height 8
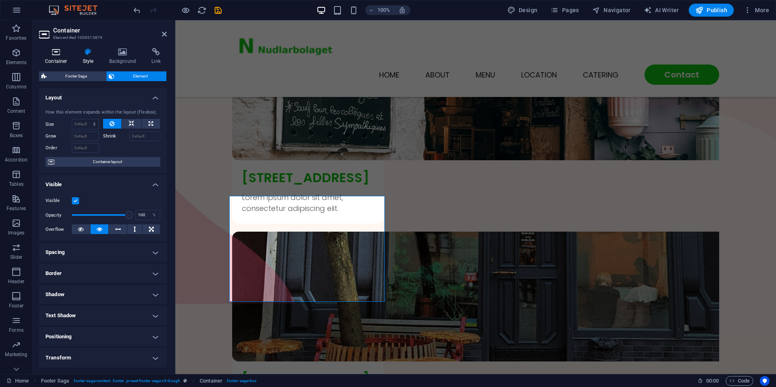
click at [60, 57] on h4 "Container" at bounding box center [58, 56] width 38 height 17
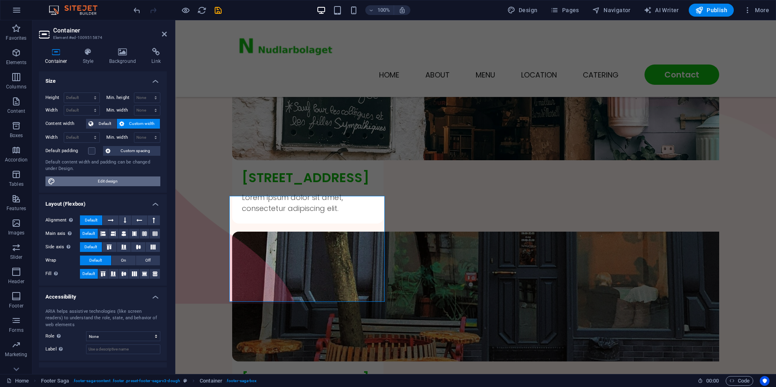
click at [101, 179] on span "Edit design" at bounding box center [108, 182] width 100 height 10
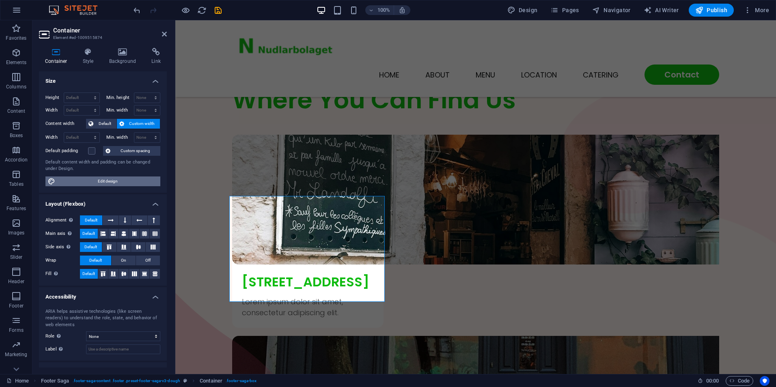
select select "rem"
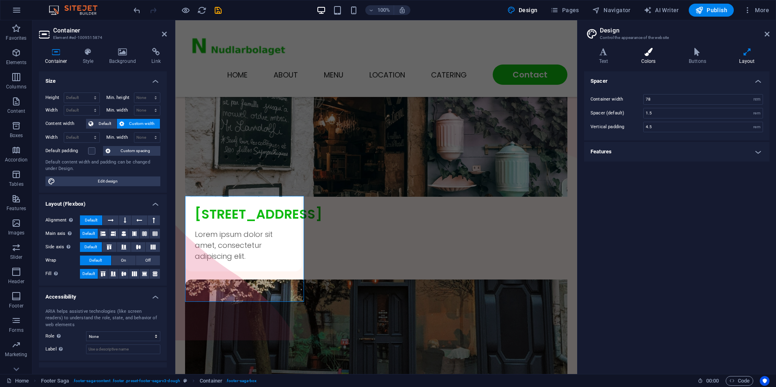
click at [645, 53] on icon at bounding box center [648, 52] width 44 height 8
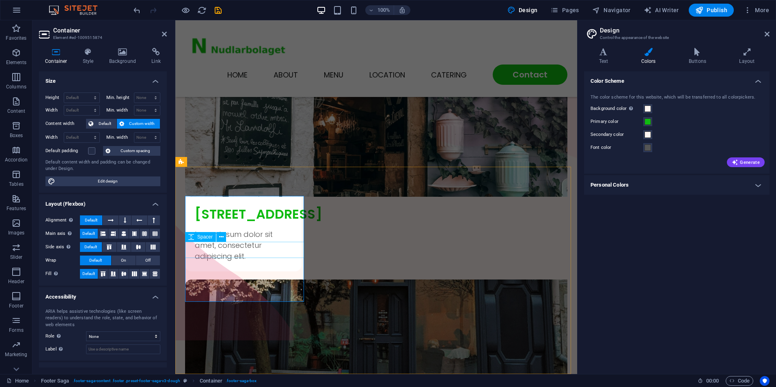
select select "px"
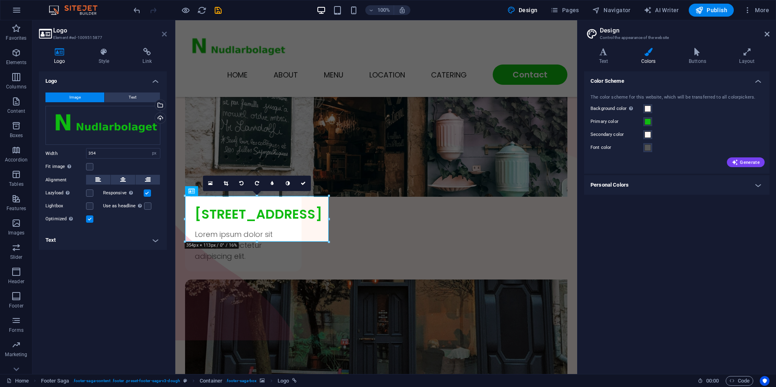
click at [165, 33] on icon at bounding box center [164, 34] width 5 height 6
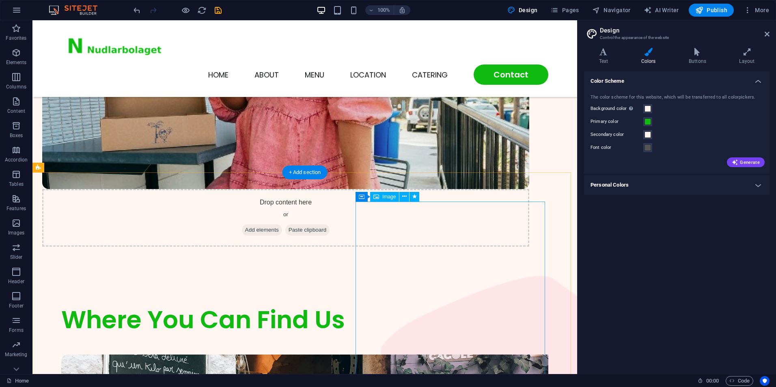
scroll to position [1664, 0]
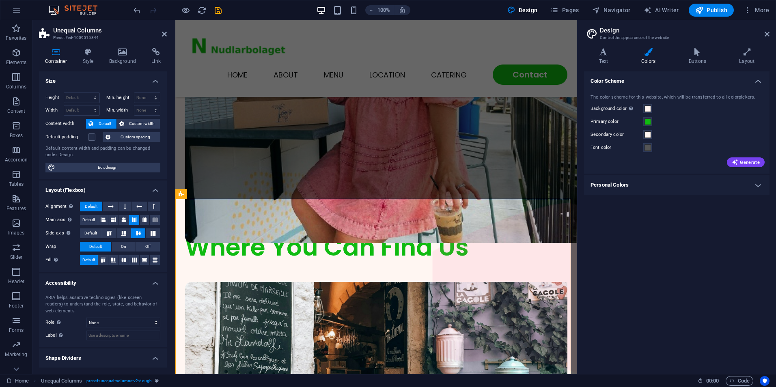
scroll to position [1593, 0]
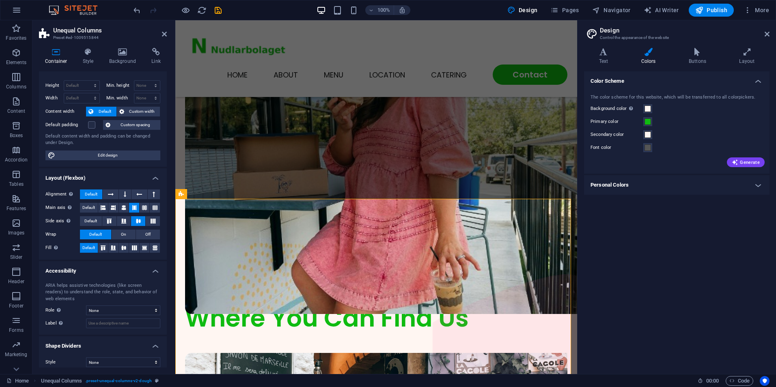
scroll to position [18, 0]
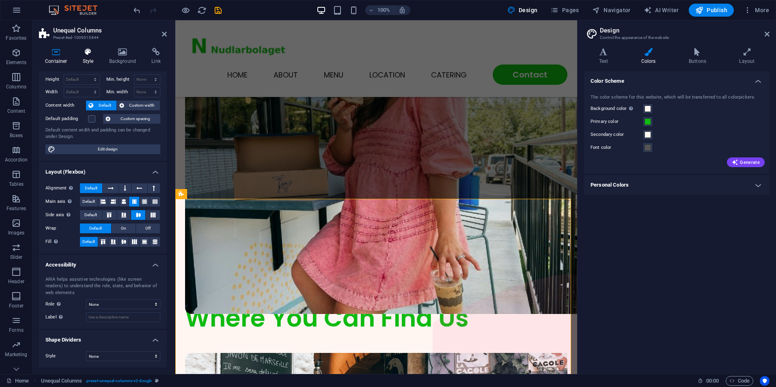
click at [88, 56] on icon at bounding box center [88, 52] width 23 height 8
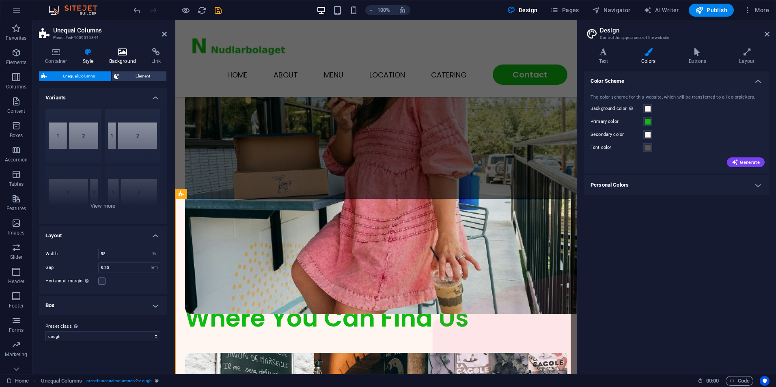
click at [119, 50] on icon at bounding box center [122, 52] width 39 height 8
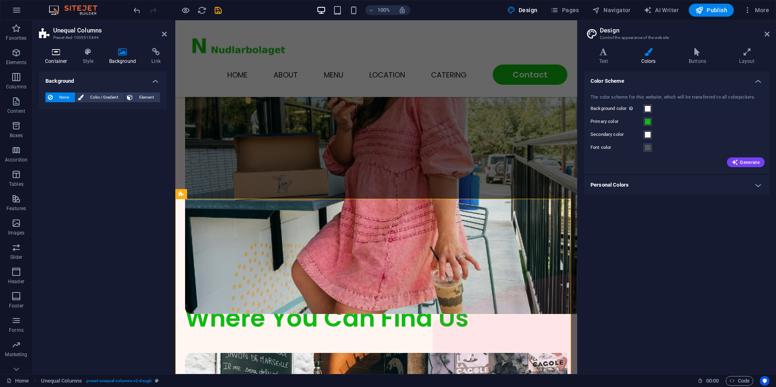
click at [61, 56] on h4 "Container" at bounding box center [58, 56] width 38 height 17
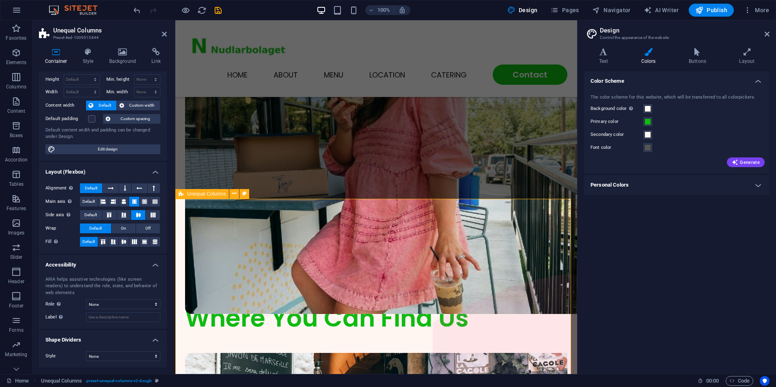
click at [165, 34] on icon at bounding box center [164, 34] width 5 height 6
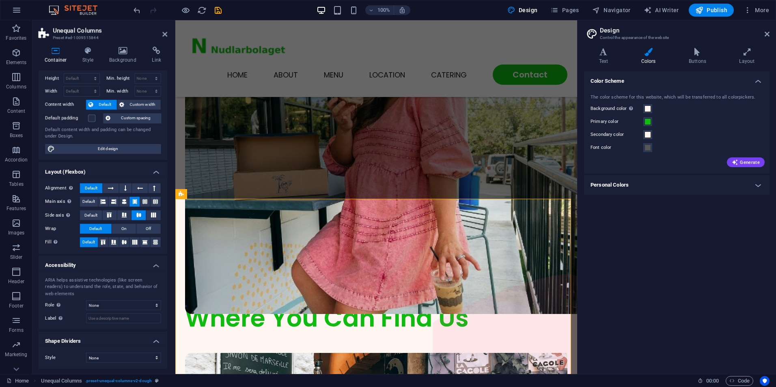
scroll to position [1664, 0]
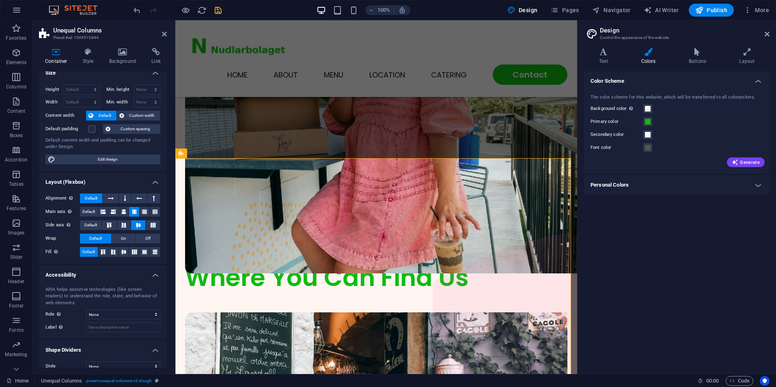
scroll to position [0, 0]
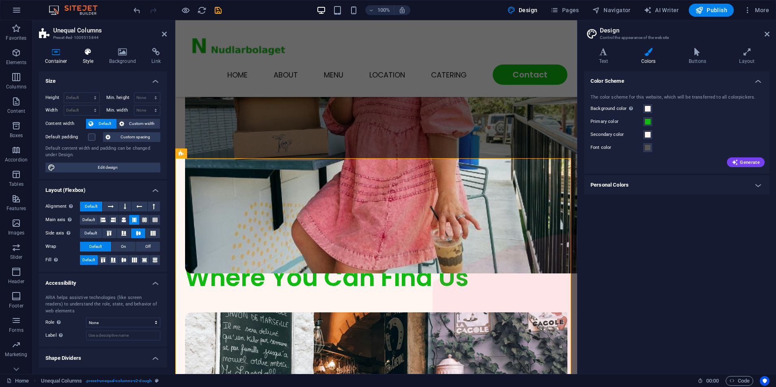
click at [88, 60] on h4 "Style" at bounding box center [90, 56] width 26 height 17
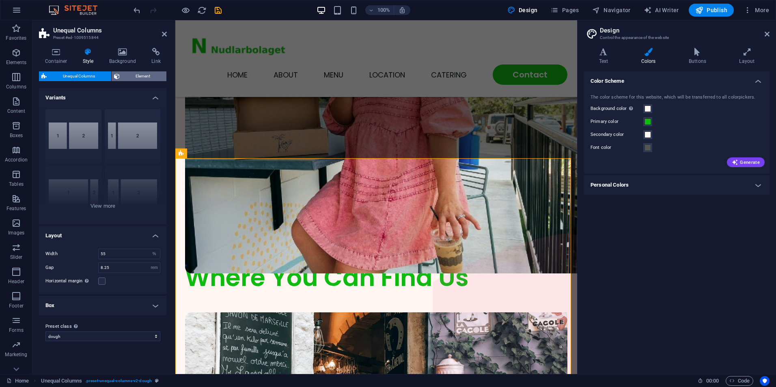
click at [134, 74] on span "Element" at bounding box center [143, 76] width 42 height 10
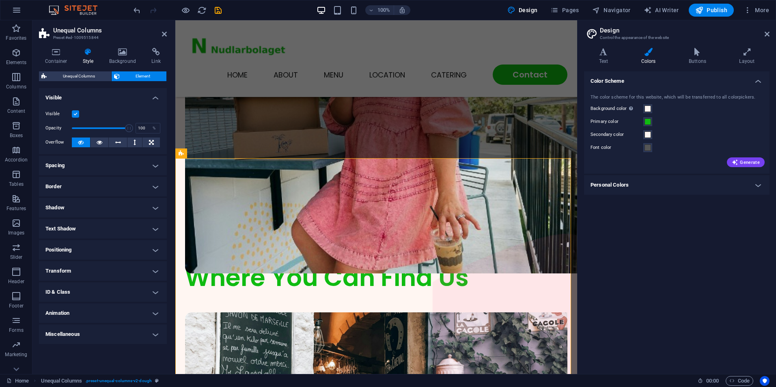
click at [82, 185] on h4 "Border" at bounding box center [103, 186] width 128 height 19
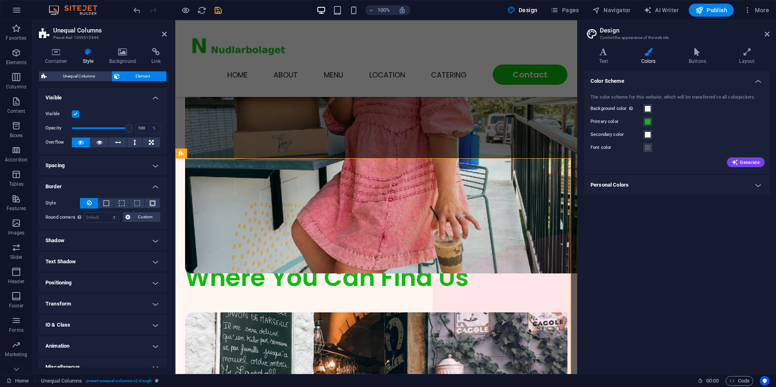
click at [82, 185] on h4 "Border" at bounding box center [103, 184] width 128 height 15
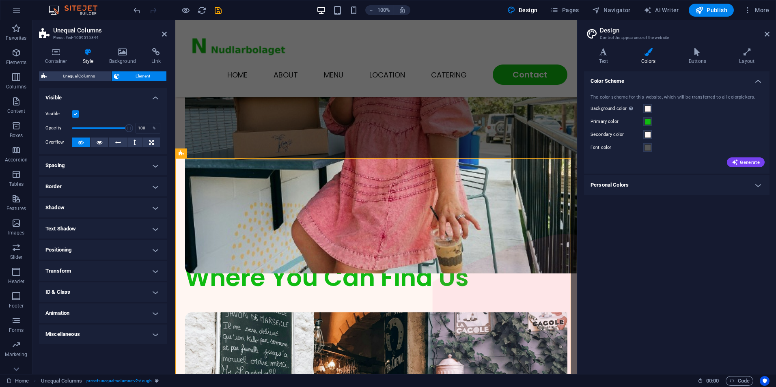
click at [80, 165] on h4 "Spacing" at bounding box center [103, 165] width 128 height 19
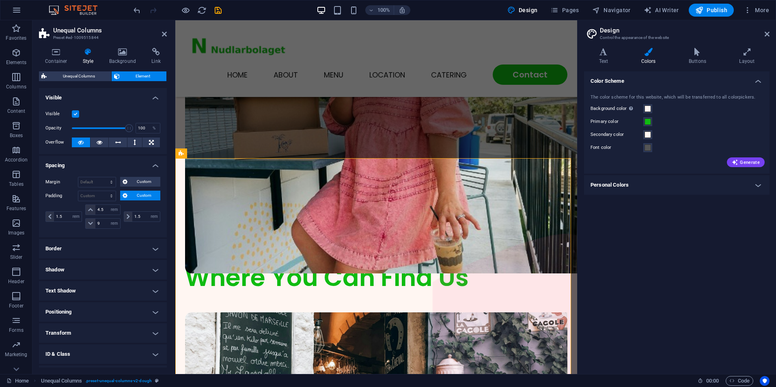
click at [80, 165] on h4 "Spacing" at bounding box center [103, 163] width 128 height 15
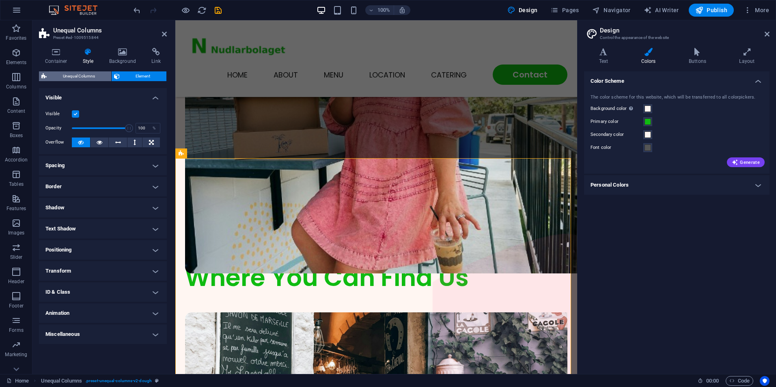
click at [77, 77] on span "Unequal Columns" at bounding box center [79, 76] width 60 height 10
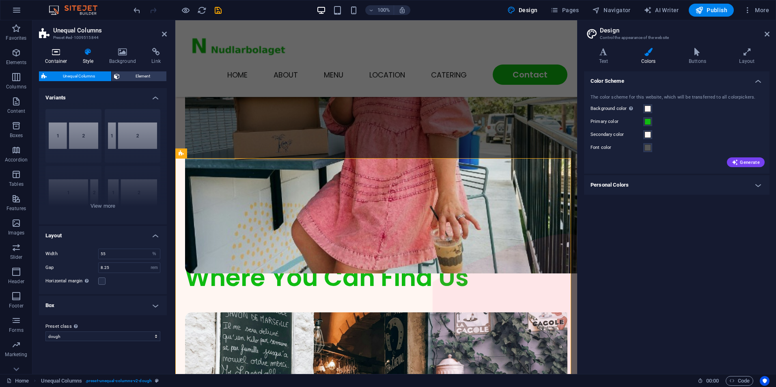
click at [54, 57] on h4 "Container" at bounding box center [58, 56] width 38 height 17
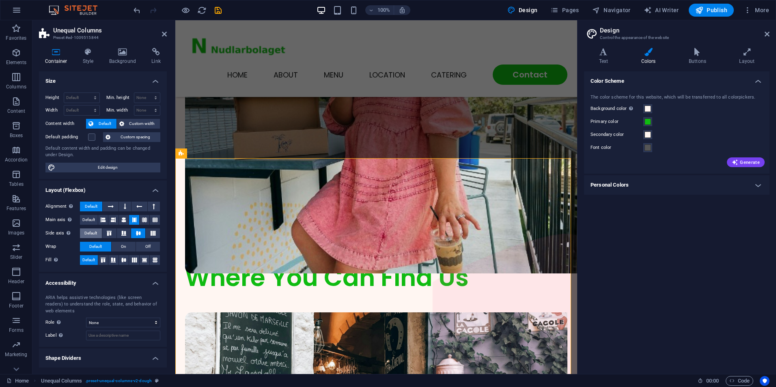
scroll to position [18, 0]
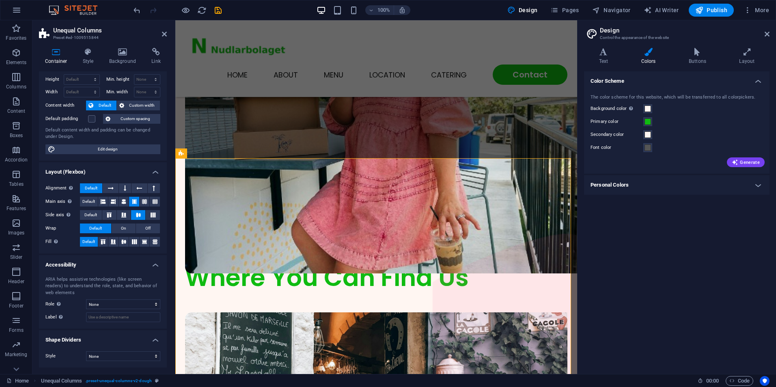
drag, startPoint x: 101, startPoint y: 352, endPoint x: 82, endPoint y: 342, distance: 21.8
click at [82, 342] on h4 "Shape Dividers" at bounding box center [103, 337] width 128 height 15
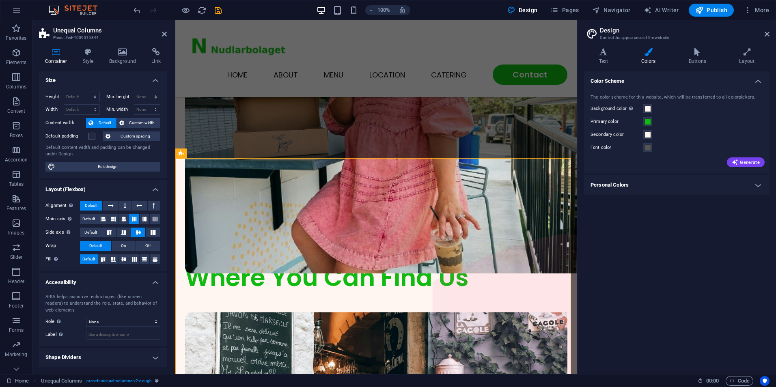
scroll to position [0, 0]
click at [91, 356] on h4 "Shape Dividers" at bounding box center [103, 357] width 128 height 19
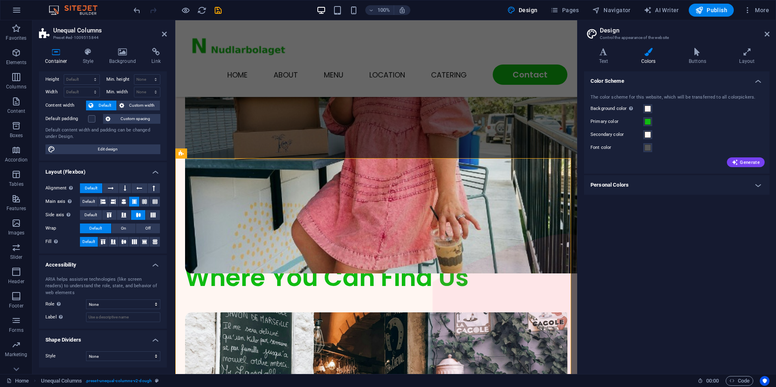
scroll to position [0, 0]
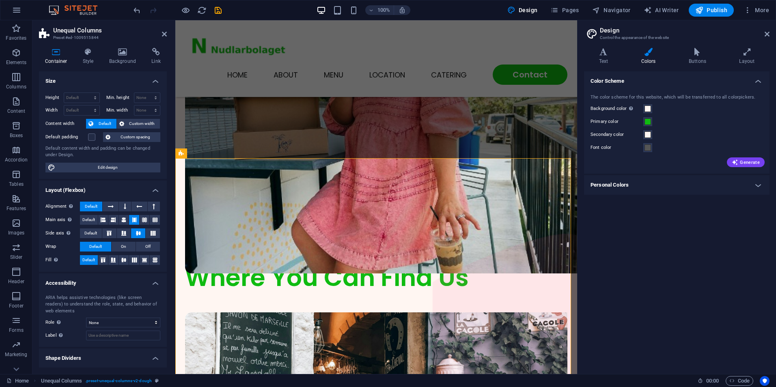
click at [165, 38] on header "Unequal Columns Preset #ed-1009515844" at bounding box center [103, 30] width 128 height 21
click at [165, 30] on h2 "Unequal Columns" at bounding box center [110, 30] width 114 height 7
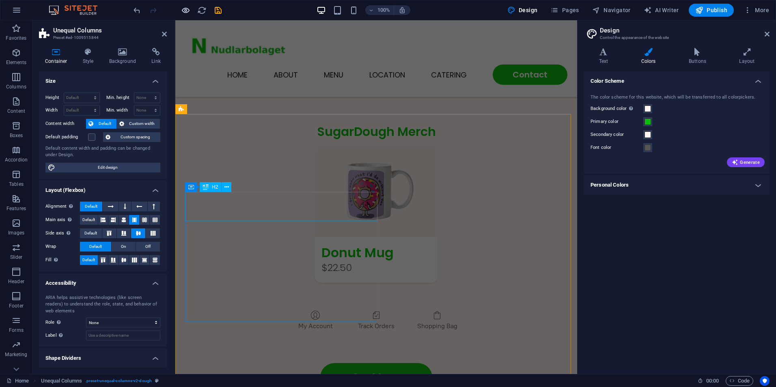
scroll to position [984, 0]
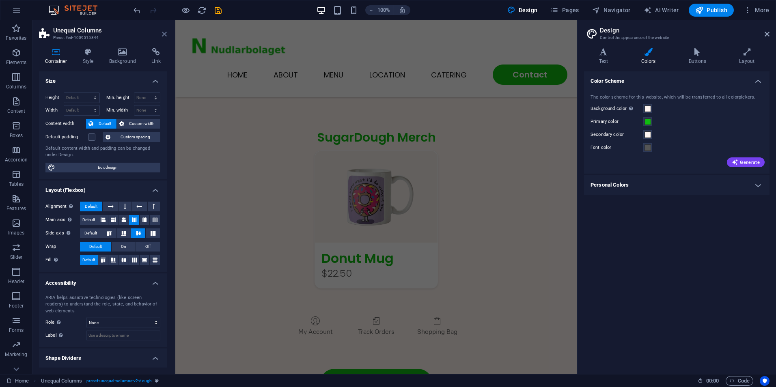
click at [165, 33] on icon at bounding box center [164, 34] width 5 height 6
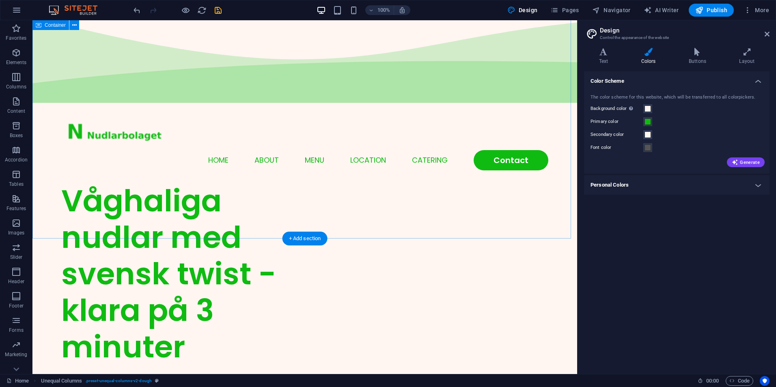
scroll to position [0, 0]
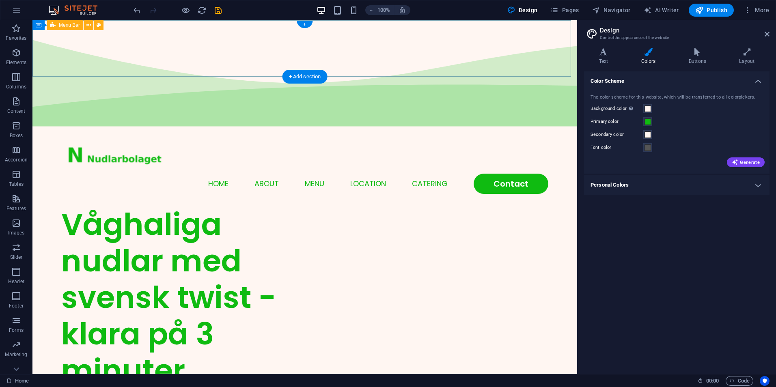
click at [558, 129] on div "Menu Home About Menu Location Catering Contact" at bounding box center [304, 167] width 545 height 77
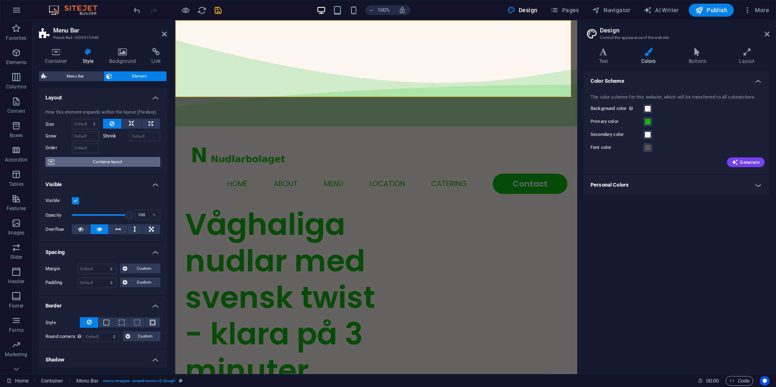
click at [92, 164] on span "Container layout" at bounding box center [107, 162] width 101 height 10
select select "multiple-waves"
select select "vh"
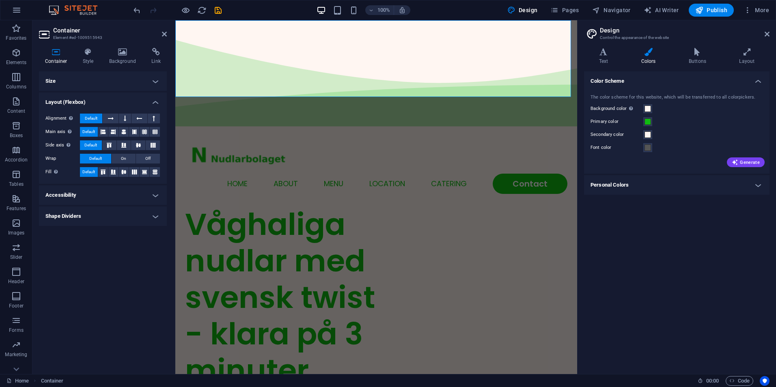
click at [79, 212] on h4 "Shape Dividers" at bounding box center [103, 216] width 128 height 19
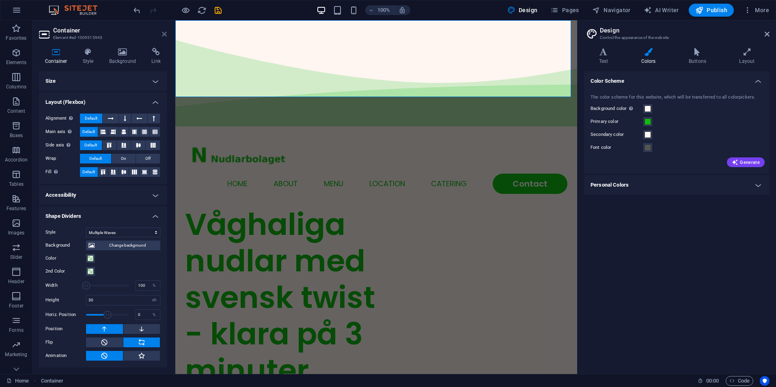
click at [164, 36] on icon at bounding box center [164, 34] width 5 height 6
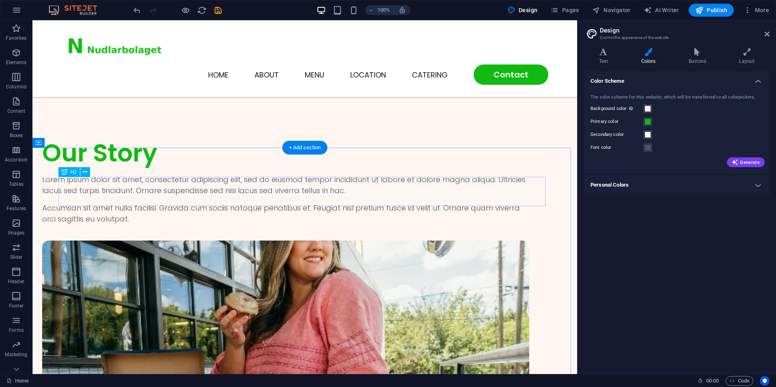
scroll to position [1380, 0]
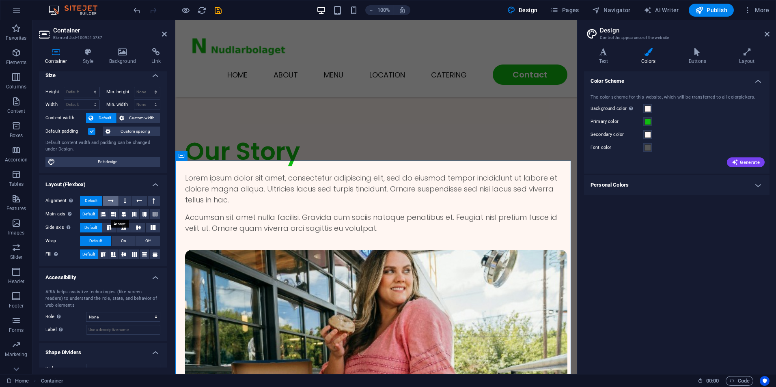
scroll to position [0, 0]
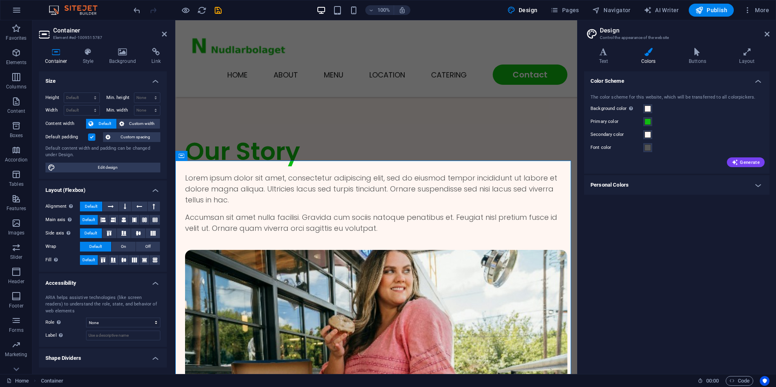
click at [57, 55] on icon at bounding box center [56, 52] width 35 height 8
click at [105, 168] on span "Edit design" at bounding box center [108, 168] width 100 height 10
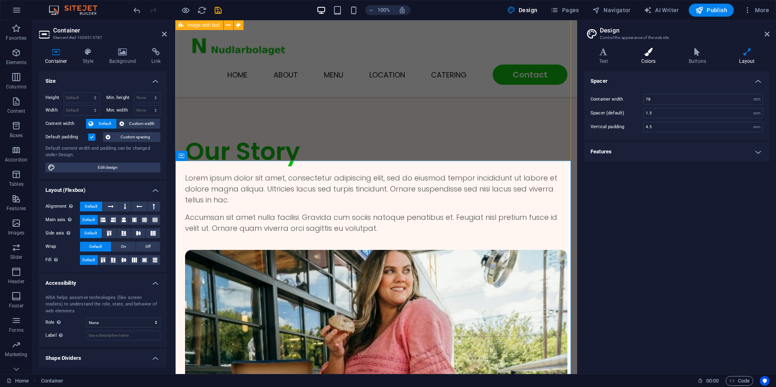
click at [648, 55] on icon at bounding box center [648, 52] width 44 height 8
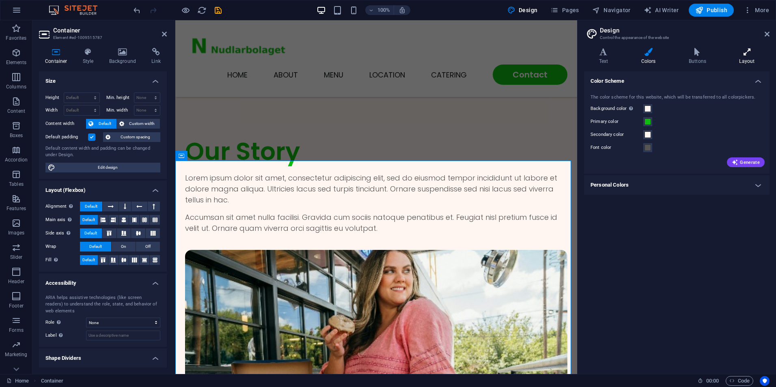
click at [743, 56] on h4 "Layout" at bounding box center [747, 56] width 45 height 17
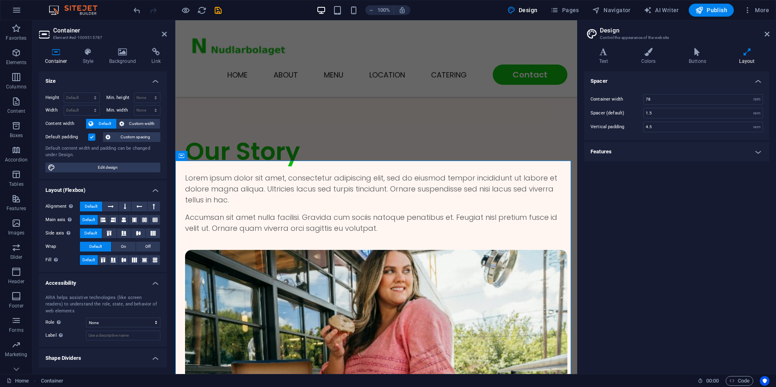
click at [747, 60] on h4 "Layout" at bounding box center [747, 56] width 45 height 17
click at [661, 149] on h4 "Features" at bounding box center [677, 151] width 186 height 19
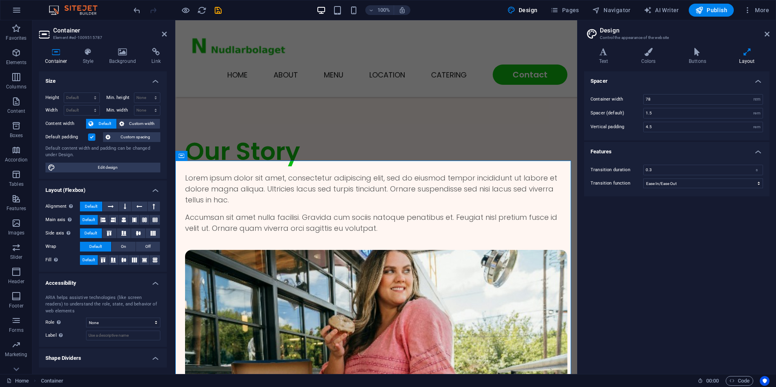
click at [661, 149] on h4 "Features" at bounding box center [677, 149] width 186 height 15
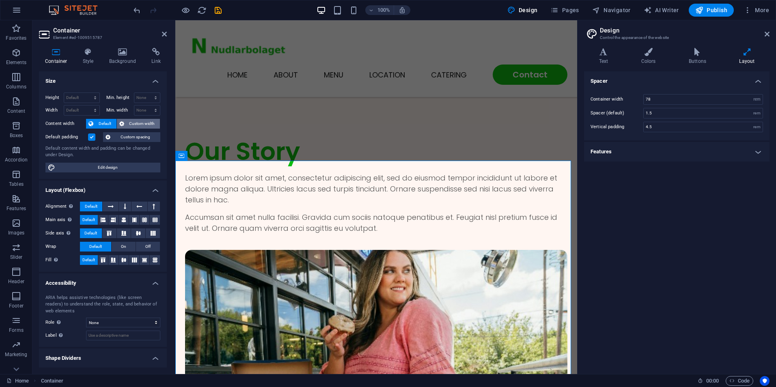
click at [130, 121] on span "Custom width" at bounding box center [142, 124] width 31 height 10
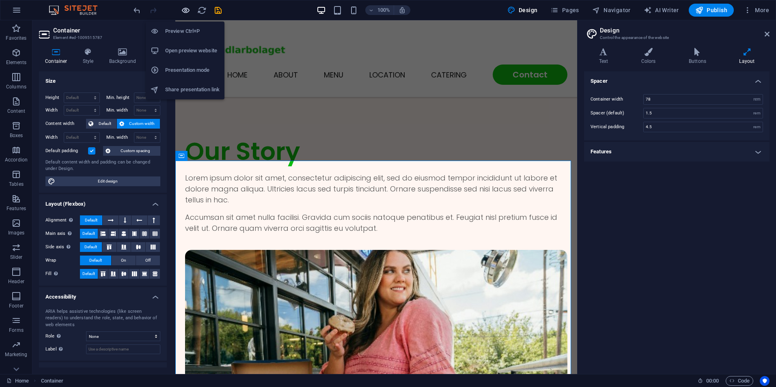
click at [186, 9] on icon "button" at bounding box center [185, 10] width 9 height 9
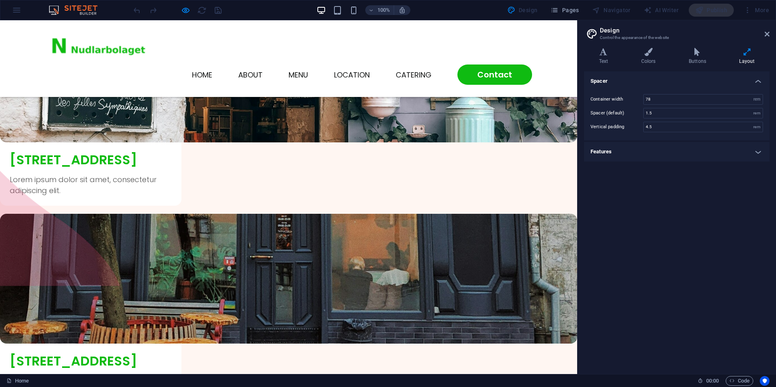
scroll to position [1917, 0]
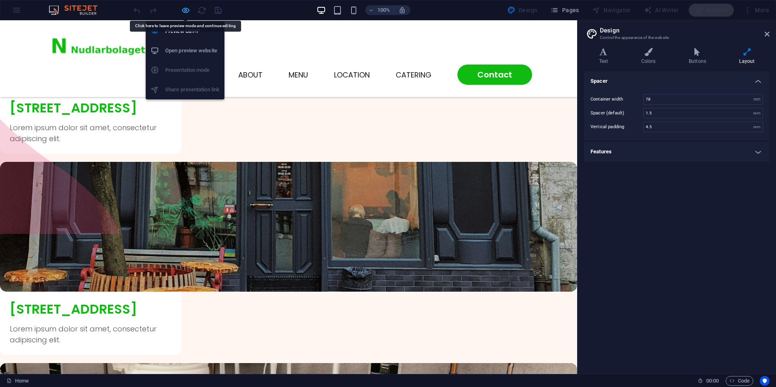
drag, startPoint x: 184, startPoint y: 7, endPoint x: 132, endPoint y: 143, distance: 145.2
click at [184, 7] on icon "button" at bounding box center [185, 10] width 9 height 9
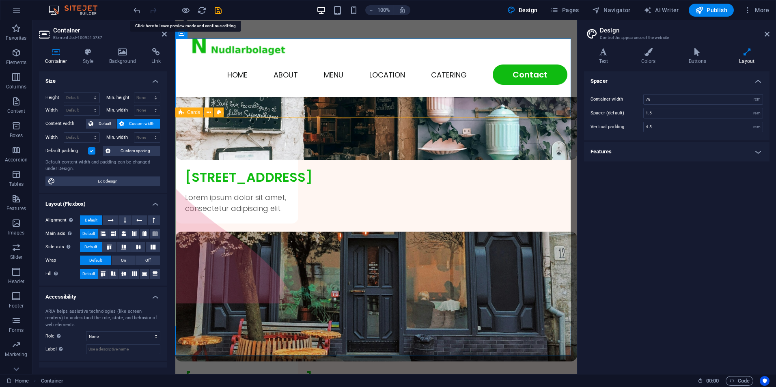
scroll to position [1426, 0]
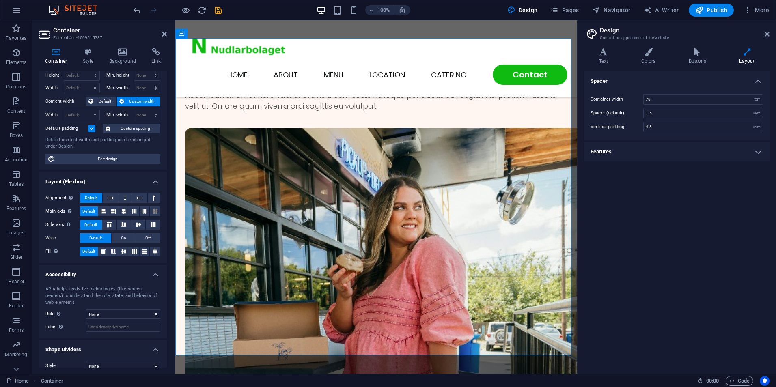
scroll to position [32, 0]
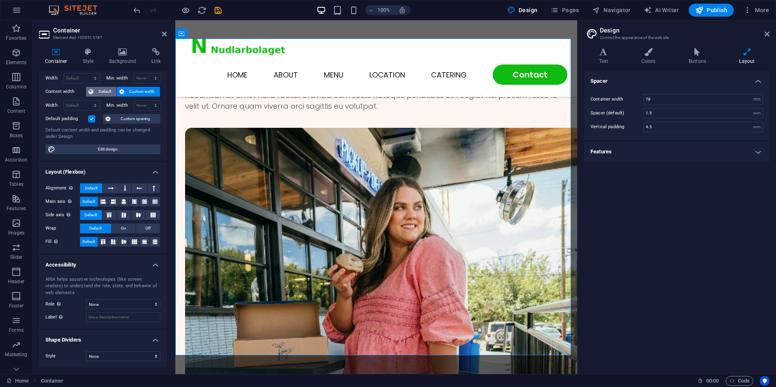
click at [99, 93] on span "Default" at bounding box center [105, 92] width 18 height 10
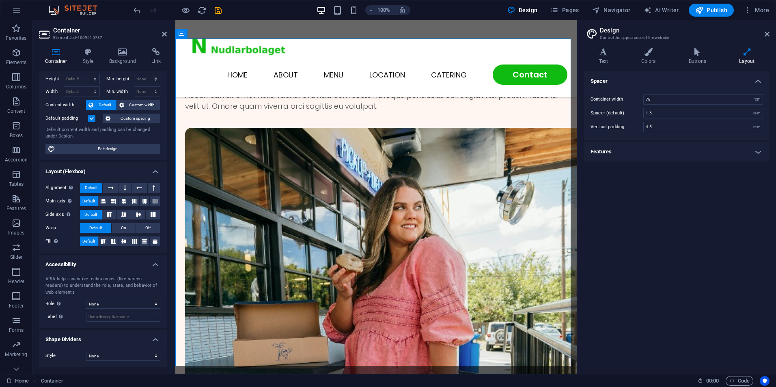
scroll to position [19, 0]
click at [129, 104] on span "Custom width" at bounding box center [142, 105] width 31 height 10
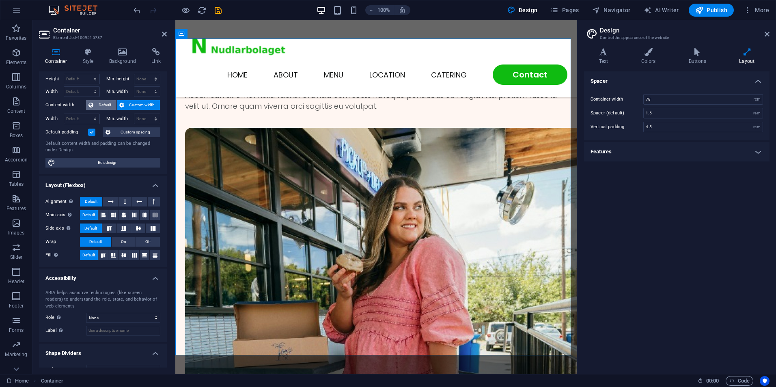
click at [103, 103] on span "Default" at bounding box center [105, 105] width 18 height 10
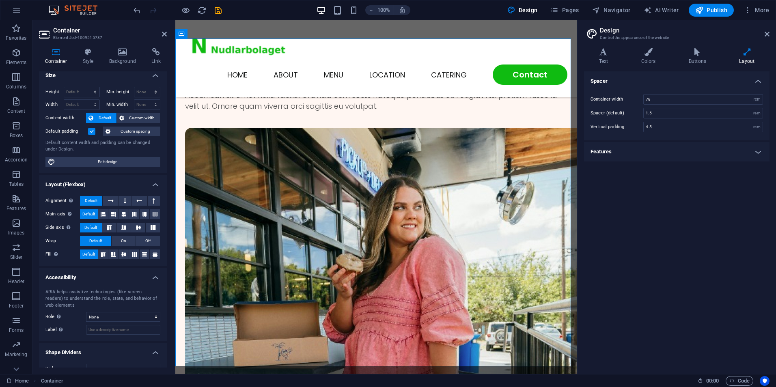
scroll to position [0, 0]
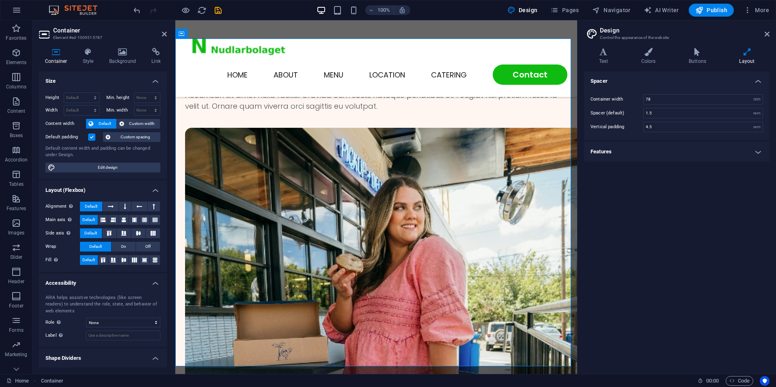
click at [59, 58] on h4 "Container" at bounding box center [58, 56] width 38 height 17
drag, startPoint x: 124, startPoint y: 13, endPoint x: 162, endPoint y: 34, distance: 43.2
click at [162, 34] on icon at bounding box center [164, 34] width 5 height 6
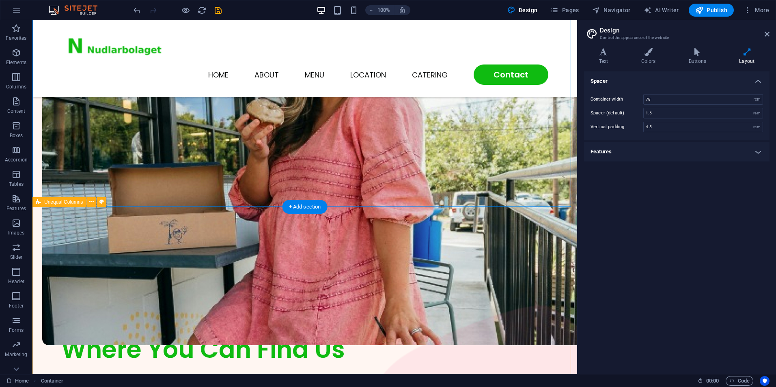
scroll to position [1659, 0]
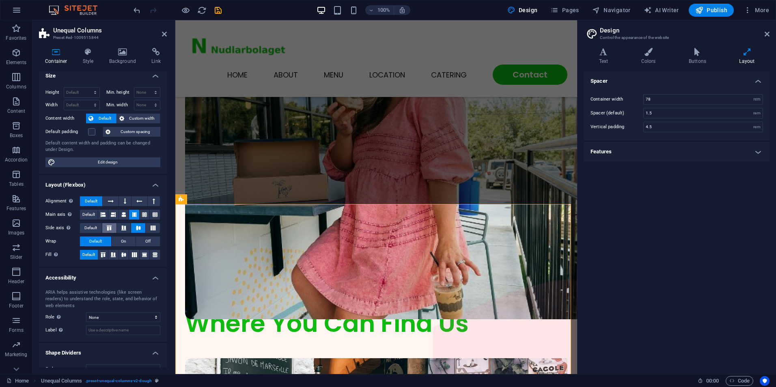
scroll to position [0, 0]
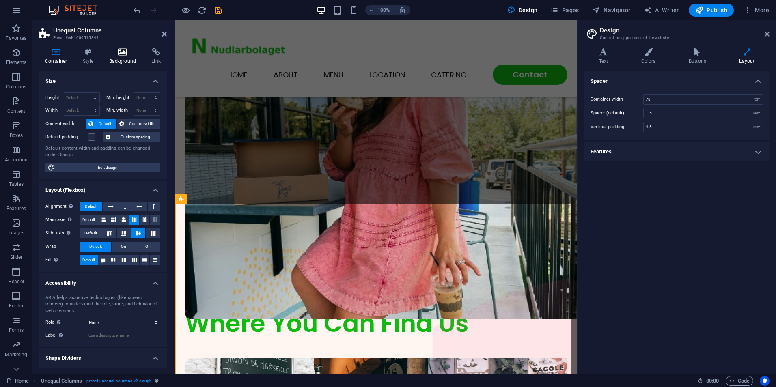
click at [125, 59] on h4 "Background" at bounding box center [124, 56] width 43 height 17
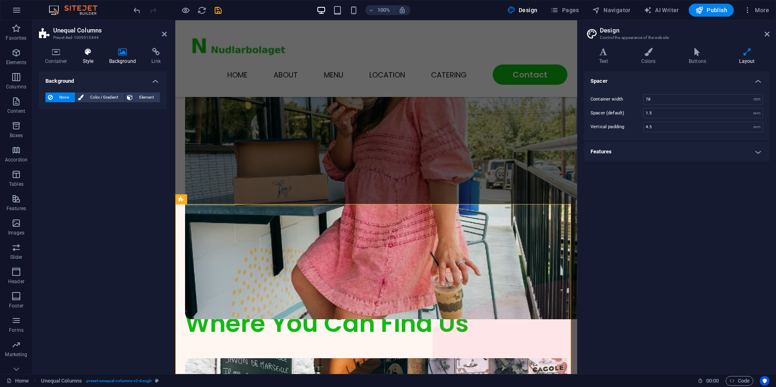
click at [88, 58] on h4 "Style" at bounding box center [90, 56] width 26 height 17
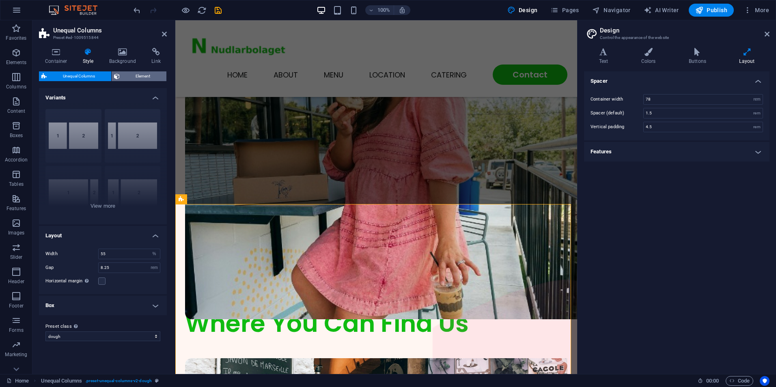
click at [130, 75] on span "Element" at bounding box center [143, 76] width 42 height 10
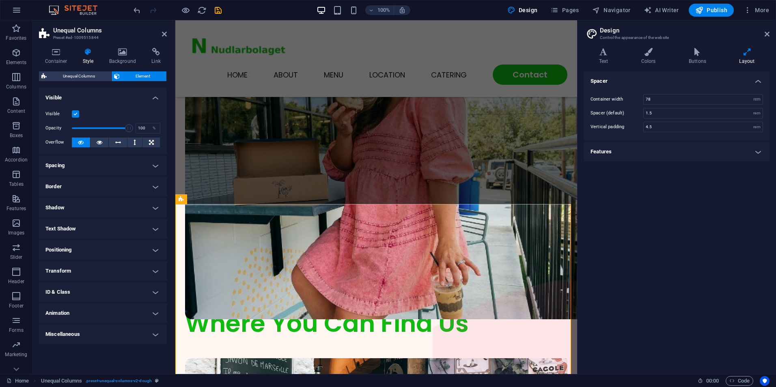
click at [89, 170] on h4 "Spacing" at bounding box center [103, 165] width 128 height 19
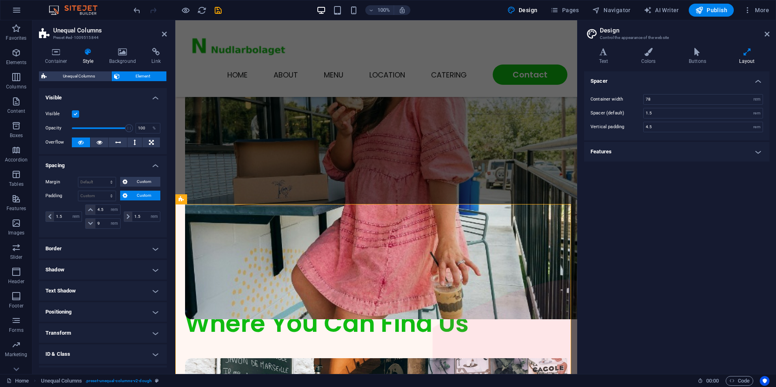
click at [92, 248] on h4 "Border" at bounding box center [103, 248] width 128 height 19
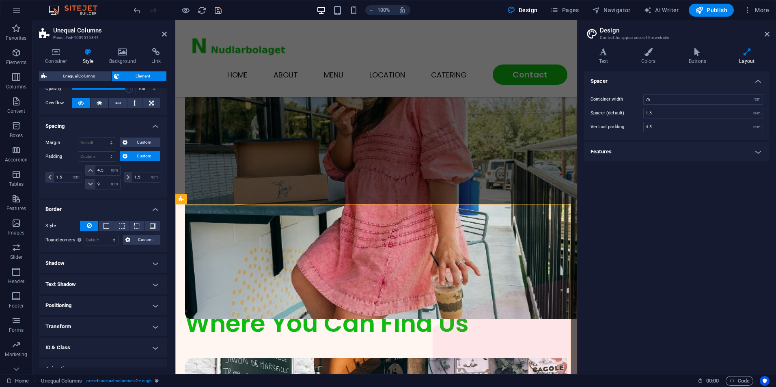
scroll to position [71, 0]
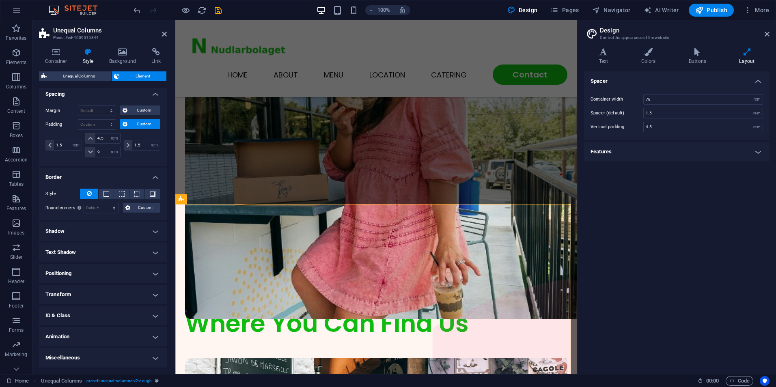
click at [82, 228] on h4 "Shadow" at bounding box center [103, 231] width 128 height 19
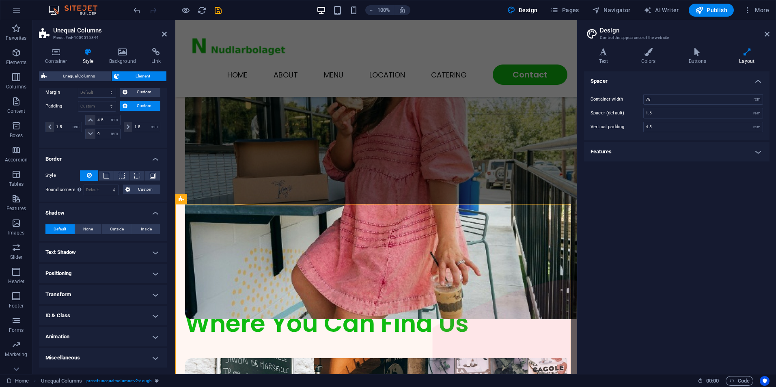
click at [83, 252] on h4 "Text Shadow" at bounding box center [103, 252] width 128 height 19
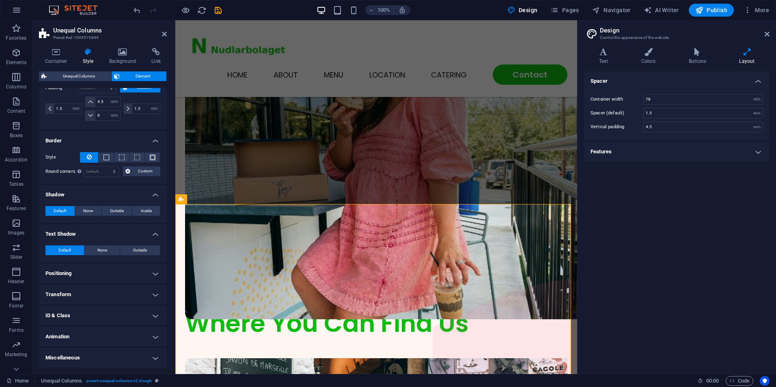
click at [94, 271] on h4 "Positioning" at bounding box center [103, 273] width 128 height 19
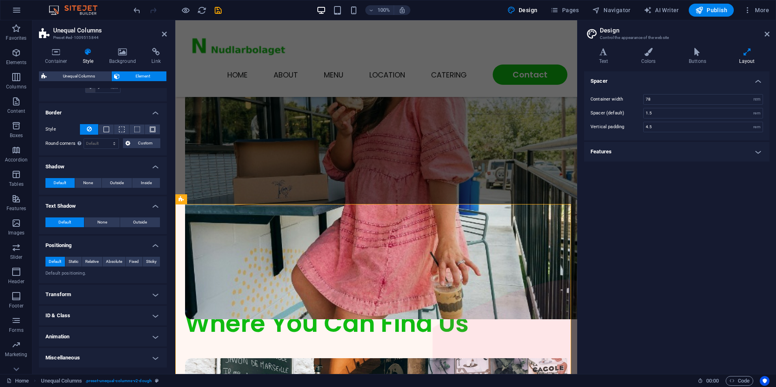
click at [94, 291] on h4 "Transform" at bounding box center [103, 294] width 128 height 19
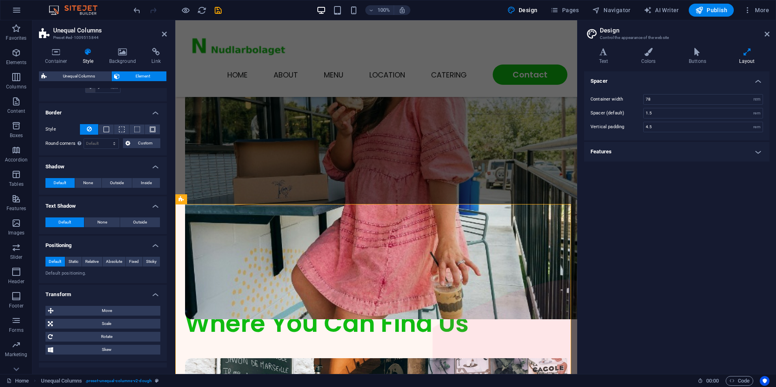
scroll to position [193, 0]
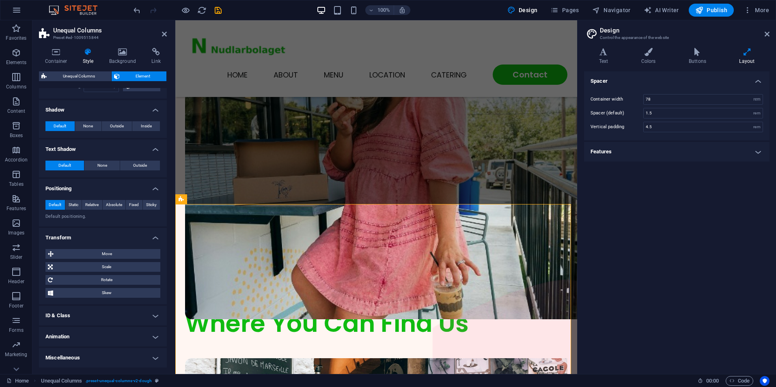
click at [92, 316] on h4 "ID & Class" at bounding box center [103, 315] width 128 height 19
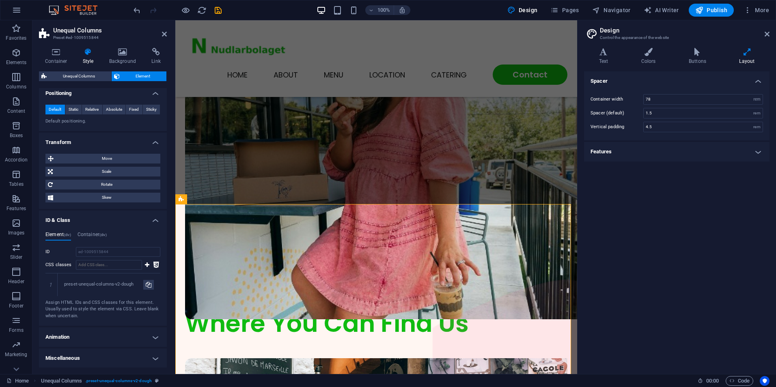
scroll to position [289, 0]
click at [94, 234] on h4 "Container (div)" at bounding box center [92, 235] width 29 height 9
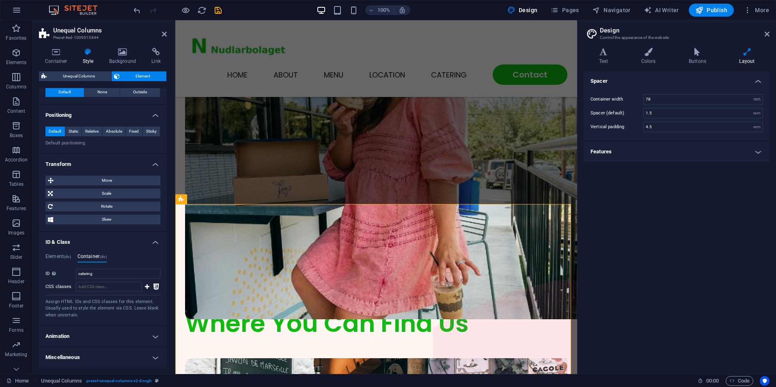
scroll to position [266, 0]
click at [78, 336] on h4 "Animation" at bounding box center [103, 336] width 128 height 19
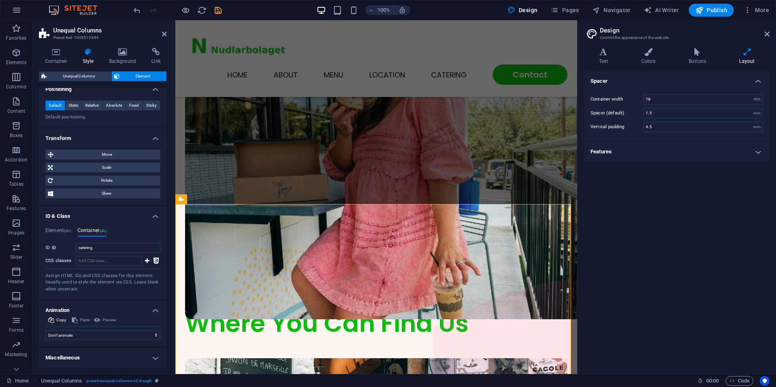
click at [97, 358] on h4 "Miscellaneous" at bounding box center [103, 357] width 128 height 19
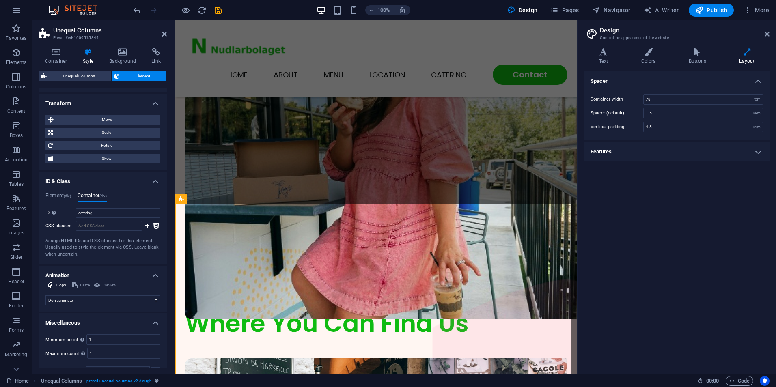
scroll to position [343, 0]
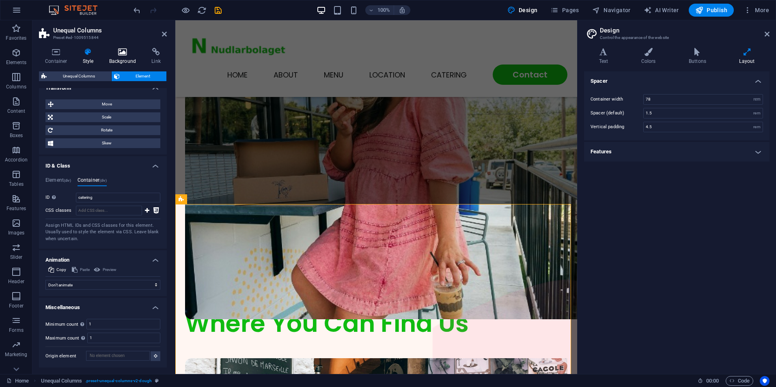
click at [126, 57] on h4 "Background" at bounding box center [124, 56] width 43 height 17
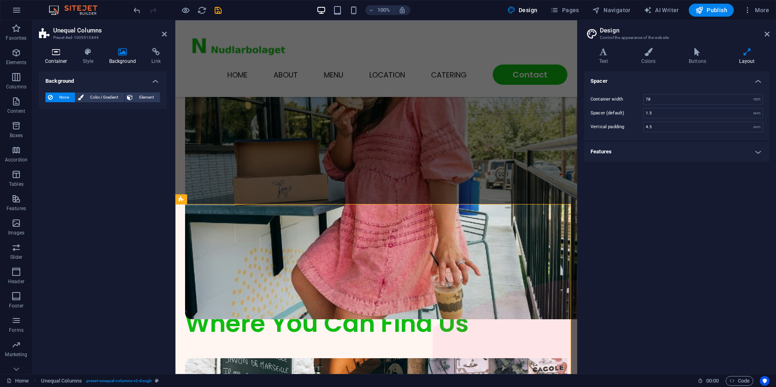
click at [54, 54] on icon at bounding box center [56, 52] width 35 height 8
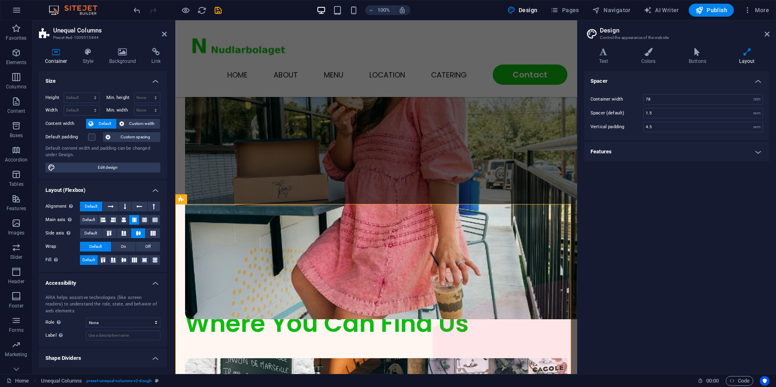
click at [54, 59] on h4 "Container" at bounding box center [58, 56] width 38 height 17
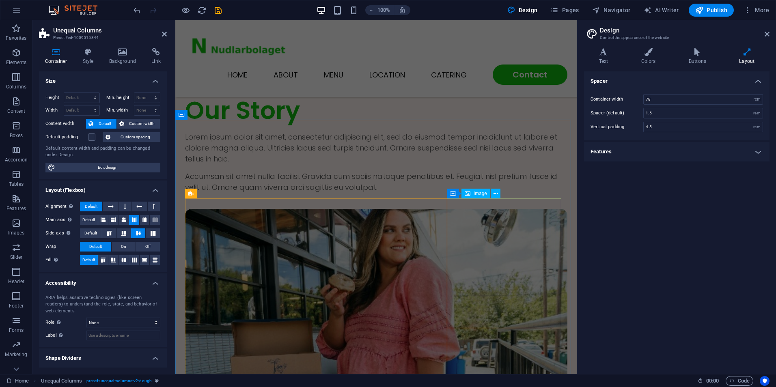
scroll to position [1223, 0]
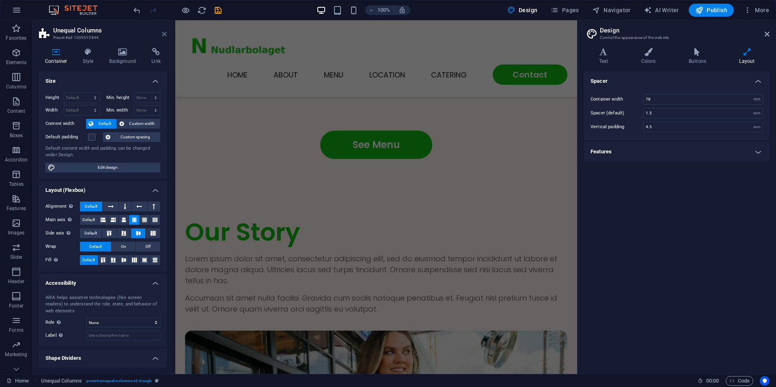
drag, startPoint x: 134, startPoint y: 18, endPoint x: 166, endPoint y: 35, distance: 35.9
click at [166, 35] on icon at bounding box center [164, 34] width 5 height 6
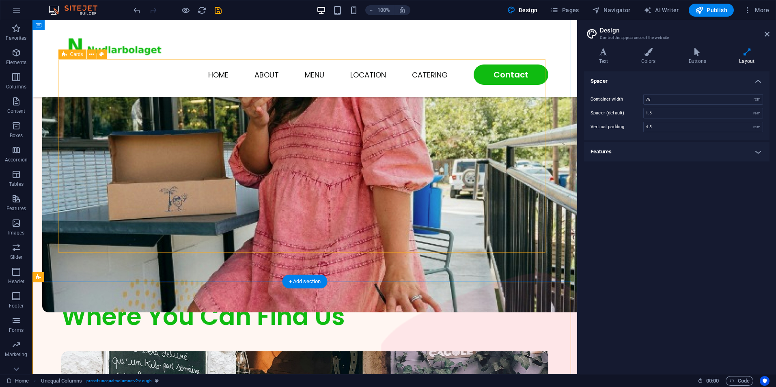
scroll to position [1553, 0]
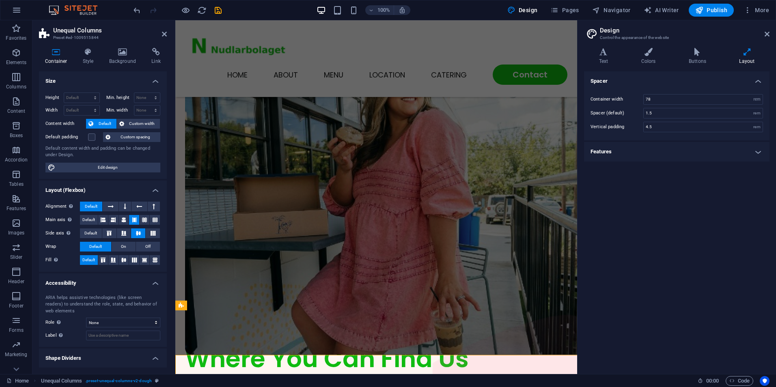
scroll to position [1482, 0]
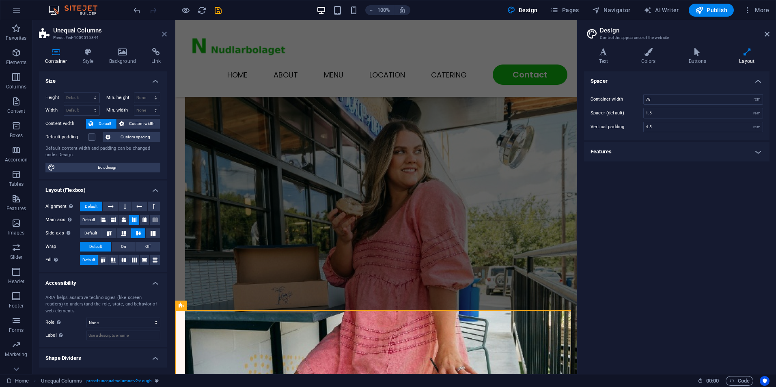
click at [163, 35] on icon at bounding box center [164, 34] width 5 height 6
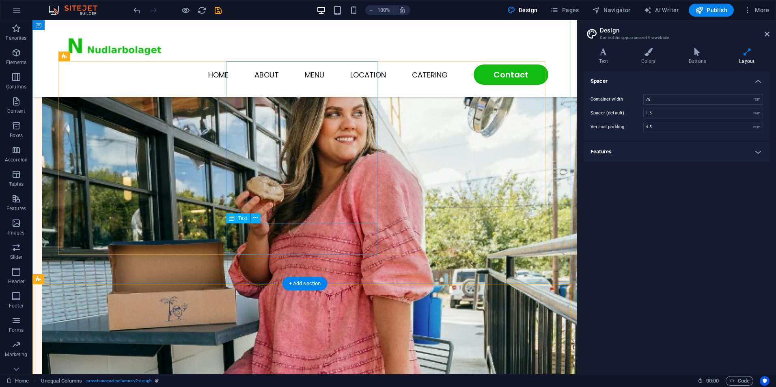
scroll to position [1309, 0]
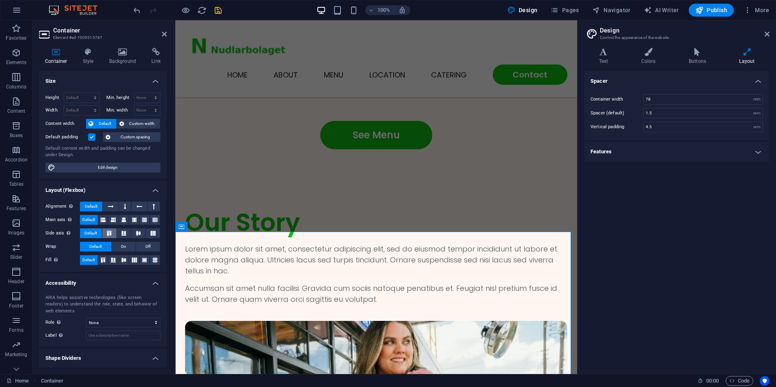
scroll to position [18, 0]
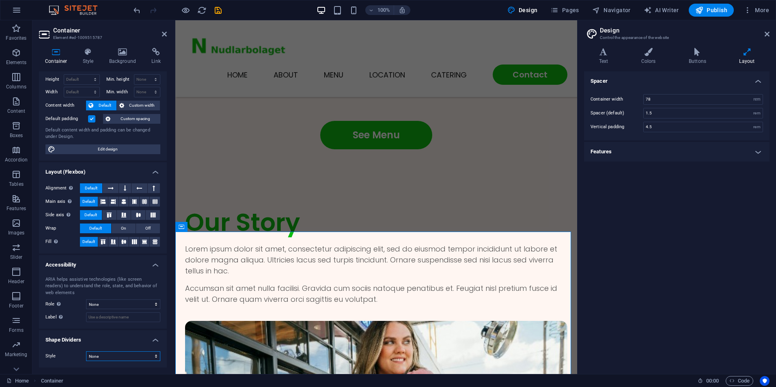
click at [95, 358] on select "None Triangle Square Diagonal Polygon 1 Polygon 2 Zigzag Multiple Zigzags Waves…" at bounding box center [123, 357] width 74 height 10
click at [86, 352] on select "None Triangle Square Diagonal Polygon 1 Polygon 2 Zigzag Multiple Zigzags Waves…" at bounding box center [123, 357] width 74 height 10
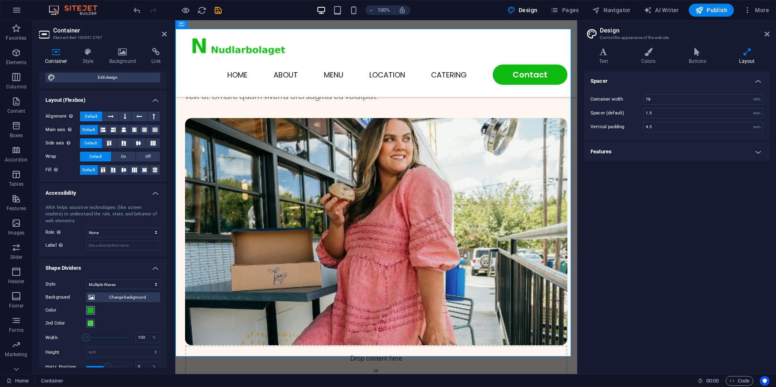
scroll to position [99, 0]
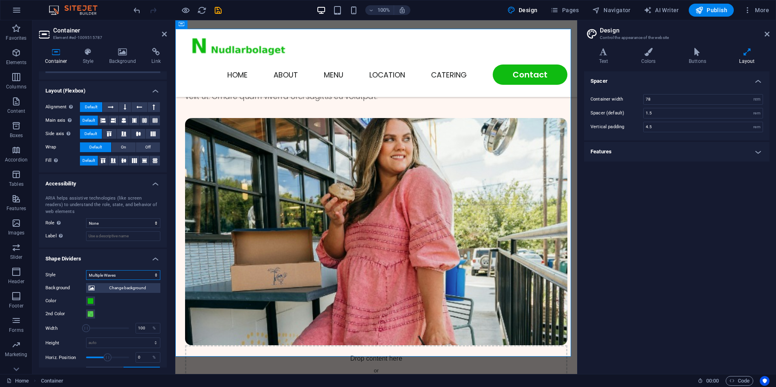
click at [119, 275] on select "None Triangle Square Diagonal Polygon 1 Polygon 2 Zigzag Multiple Zigzags Waves…" at bounding box center [123, 275] width 74 height 10
select select "none"
click at [86, 280] on select "None Triangle Square Diagonal Polygon 1 Polygon 2 Zigzag Multiple Zigzags Waves…" at bounding box center [123, 275] width 74 height 10
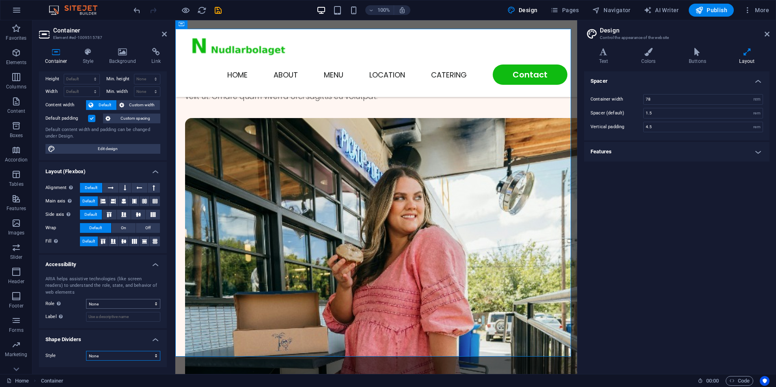
scroll to position [0, 0]
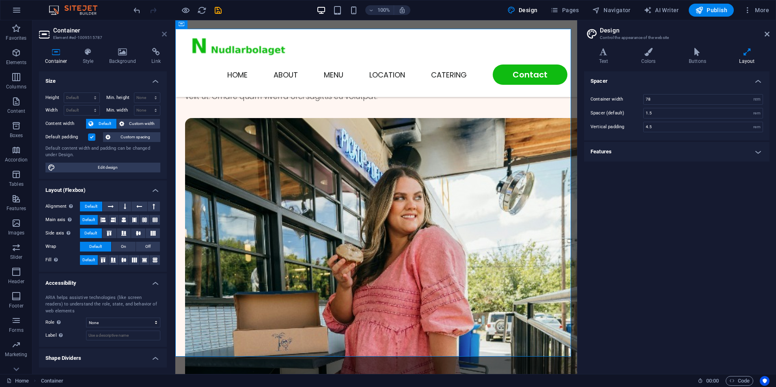
drag, startPoint x: 131, startPoint y: 15, endPoint x: 162, endPoint y: 34, distance: 36.1
click at [162, 34] on icon at bounding box center [164, 34] width 5 height 6
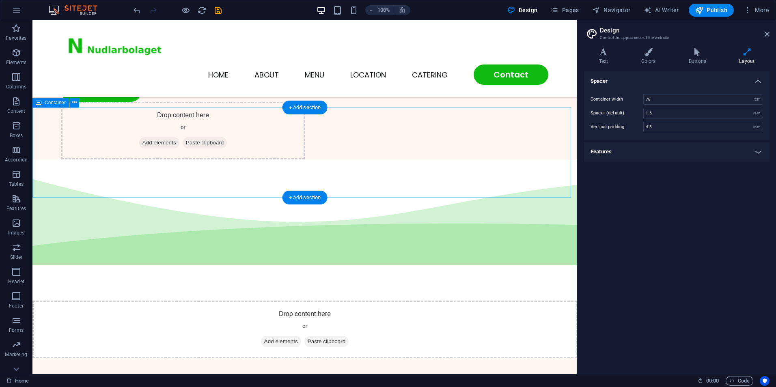
scroll to position [284, 0]
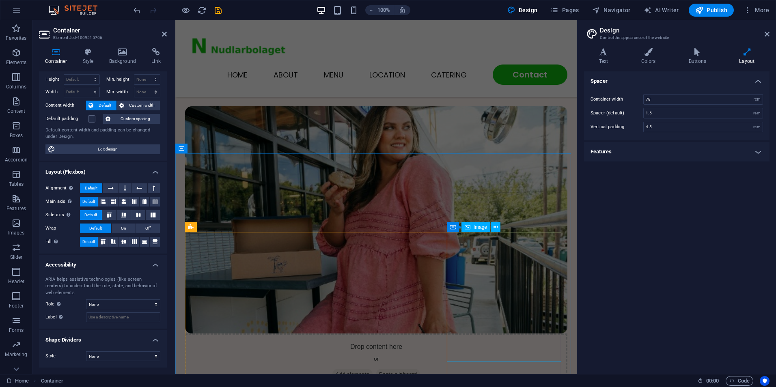
scroll to position [1554, 0]
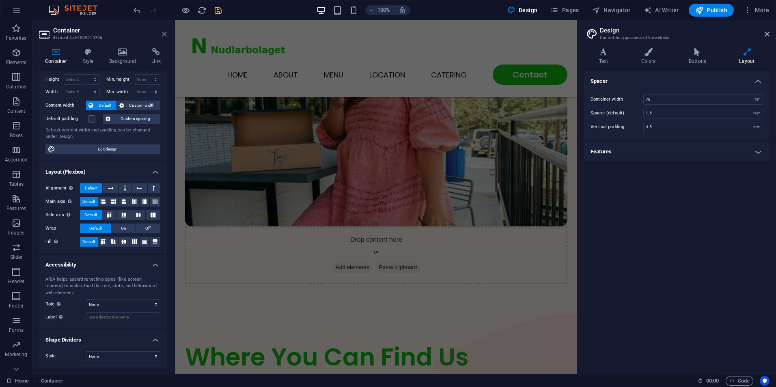
click at [166, 37] on header "Container Element #ed-1009515706" at bounding box center [103, 30] width 128 height 21
click at [163, 33] on icon at bounding box center [164, 34] width 5 height 6
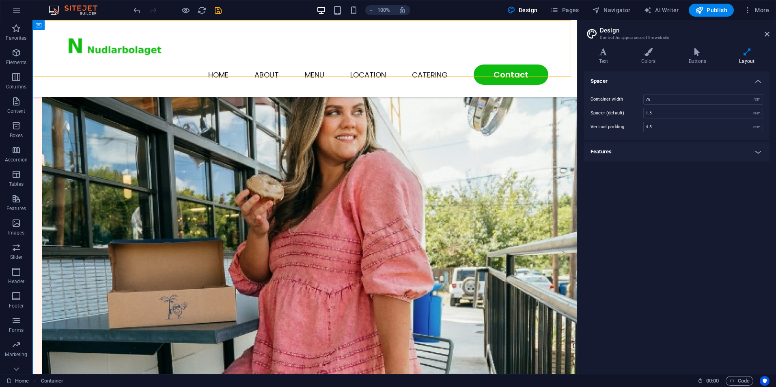
scroll to position [624, 0]
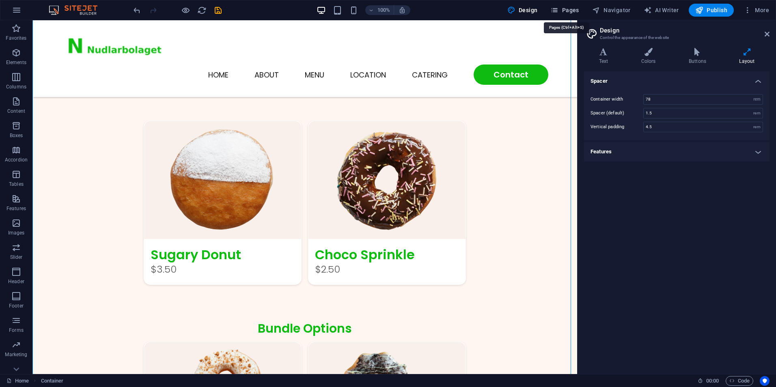
click at [574, 13] on span "Pages" at bounding box center [564, 10] width 28 height 8
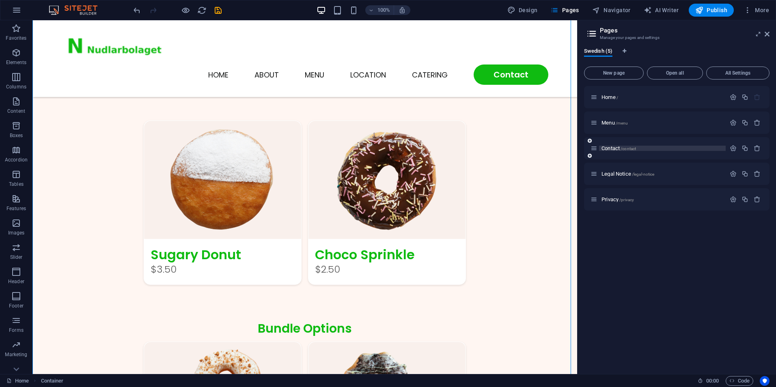
click at [608, 149] on span "Contact /contact" at bounding box center [619, 148] width 35 height 6
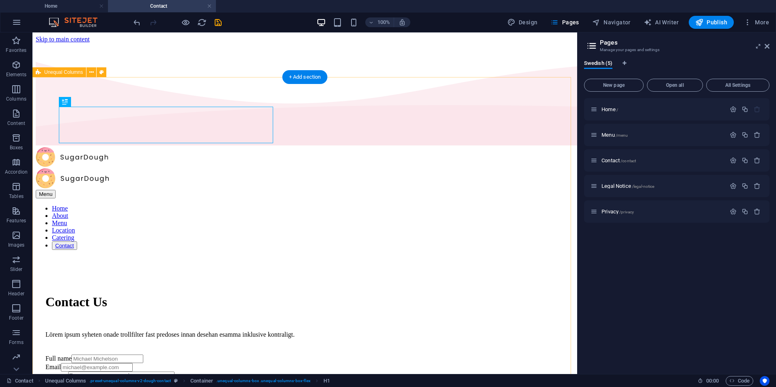
scroll to position [0, 0]
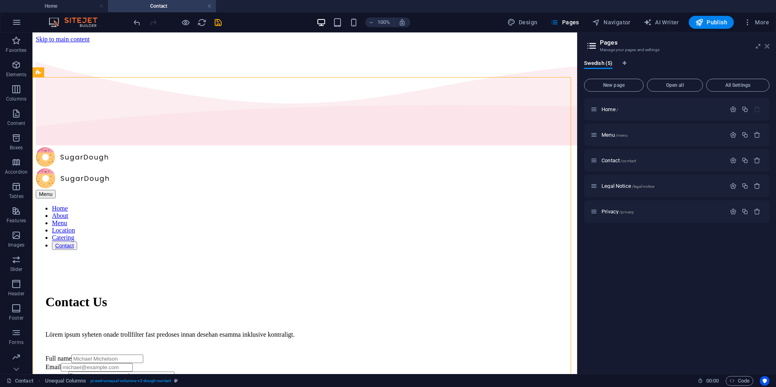
click at [768, 47] on icon at bounding box center [767, 46] width 5 height 6
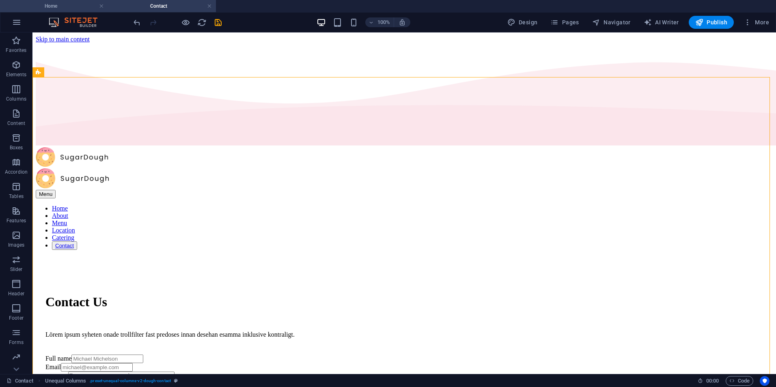
click at [60, 9] on h4 "Home" at bounding box center [54, 6] width 108 height 9
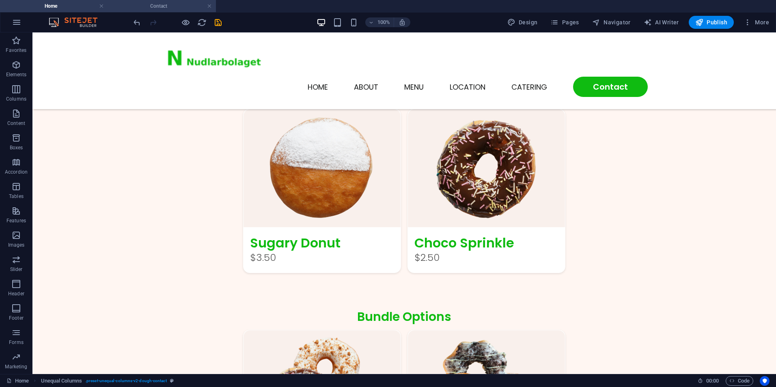
click at [178, 8] on h4 "Contact" at bounding box center [162, 6] width 108 height 9
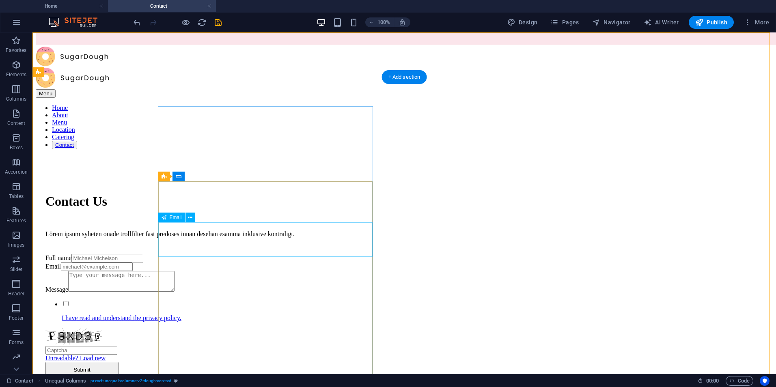
scroll to position [0, 0]
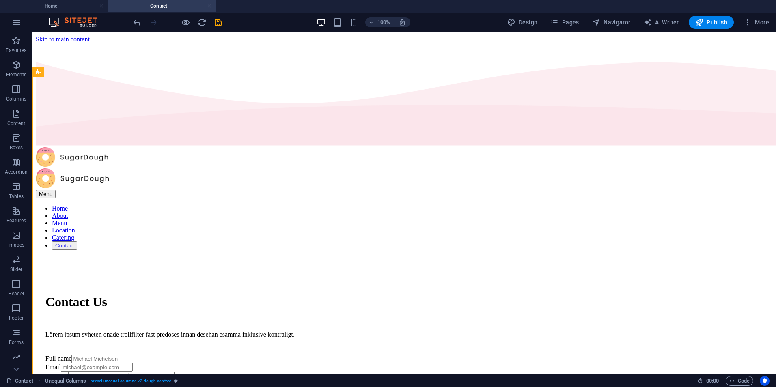
click at [211, 8] on link at bounding box center [209, 6] width 5 height 8
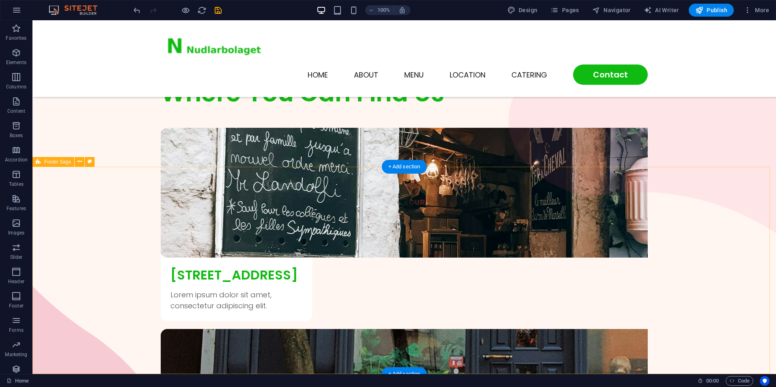
scroll to position [1984, 0]
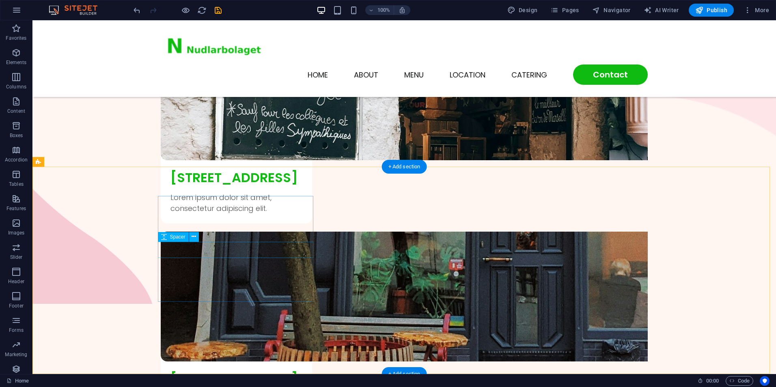
select select "px"
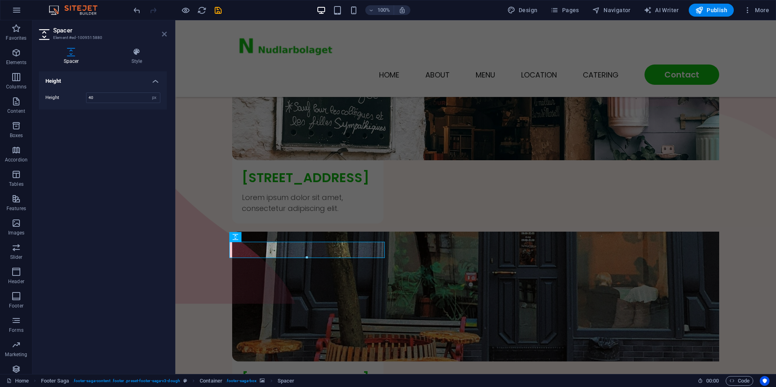
click at [162, 32] on icon at bounding box center [164, 34] width 5 height 6
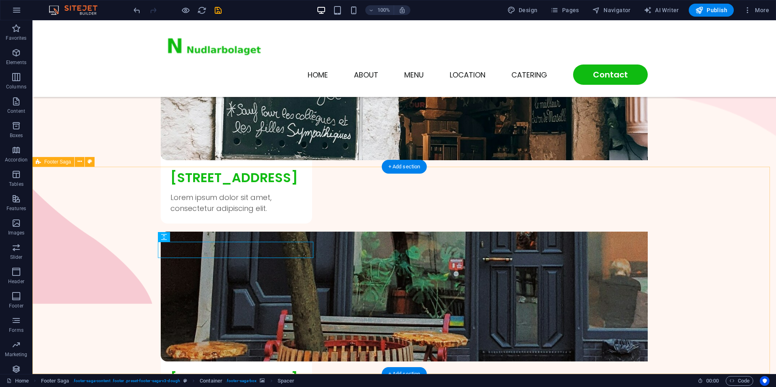
select select "rem"
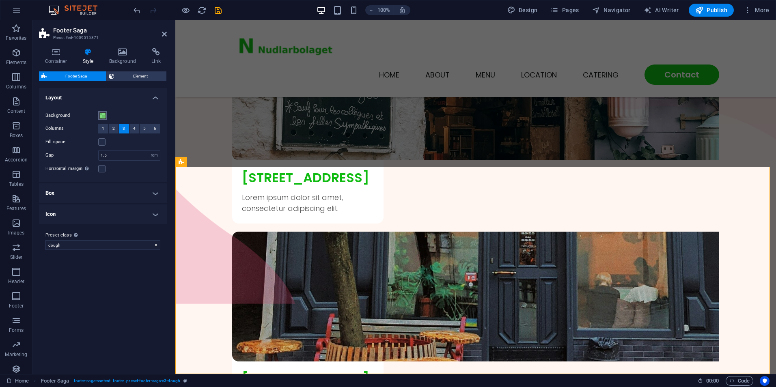
click at [103, 115] on span at bounding box center [102, 115] width 6 height 6
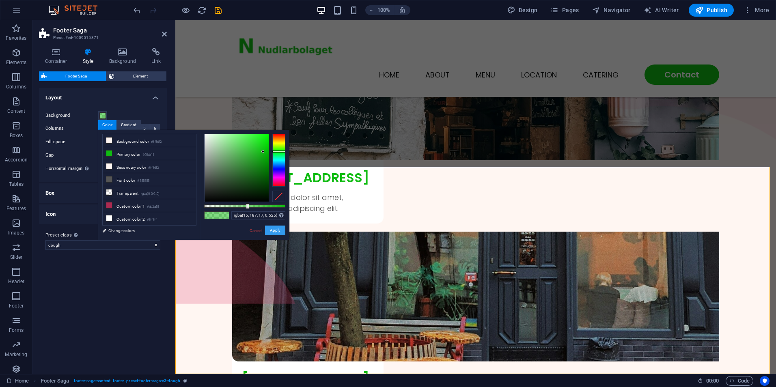
click at [274, 231] on button "Apply" at bounding box center [275, 231] width 20 height 10
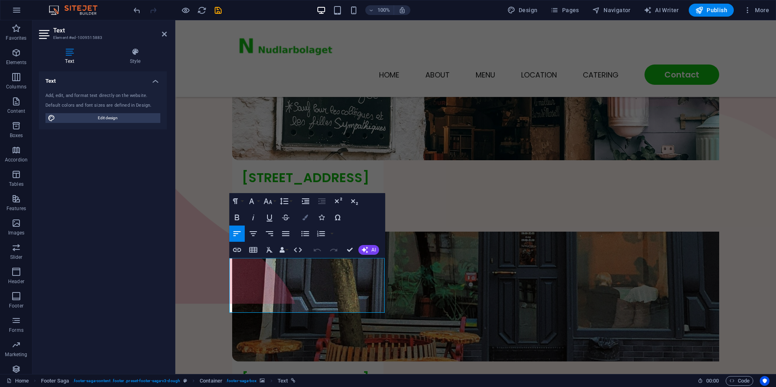
click at [307, 219] on icon "button" at bounding box center [305, 218] width 6 height 6
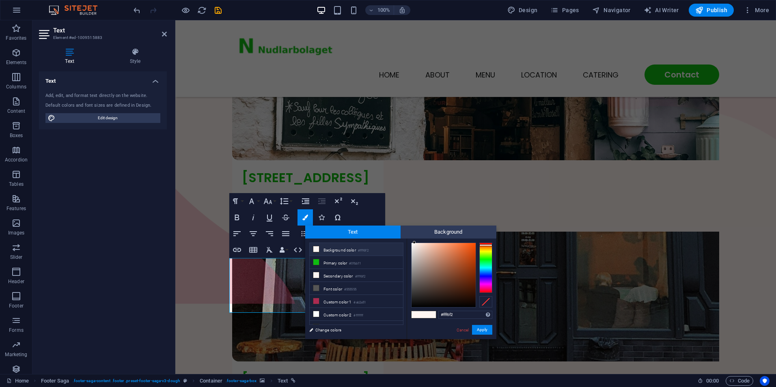
drag, startPoint x: 457, startPoint y: 313, endPoint x: 419, endPoint y: 310, distance: 37.5
click at [419, 310] on div "#fff6f2 Supported formats #0852ed rgb(8, 82, 237) rgba(8, 82, 237, 90%) hsv(221…" at bounding box center [452, 348] width 90 height 218
type input "#0fbb11"
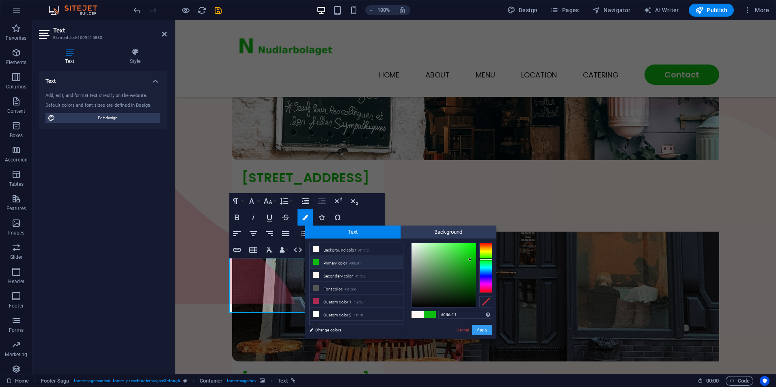
click at [479, 327] on button "Apply" at bounding box center [482, 330] width 20 height 10
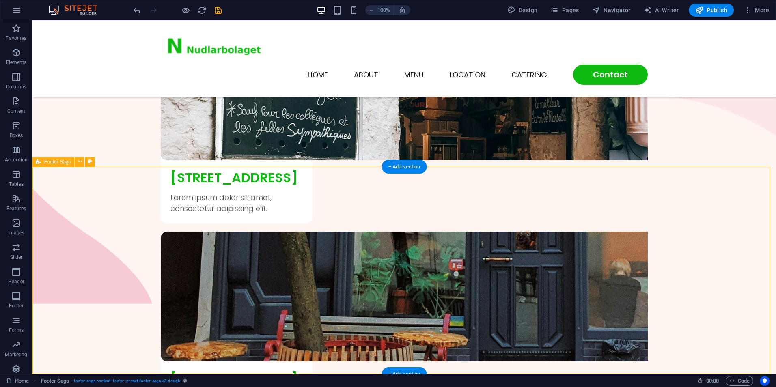
drag, startPoint x: 483, startPoint y: 295, endPoint x: 445, endPoint y: 284, distance: 38.9
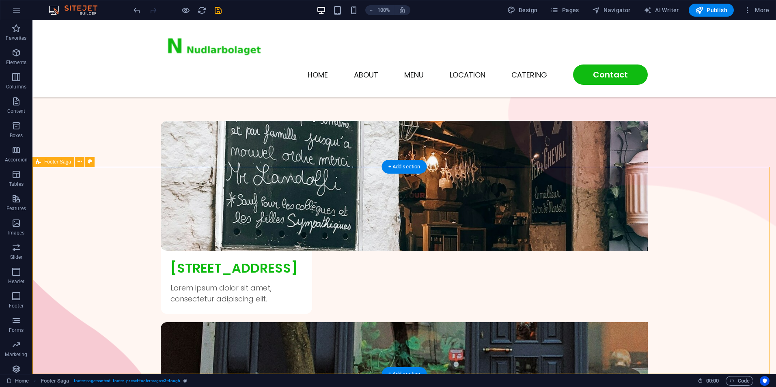
scroll to position [1822, 0]
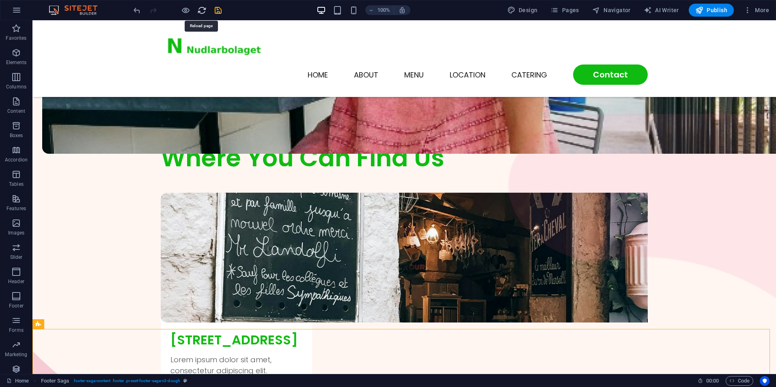
click at [201, 11] on icon "reload" at bounding box center [201, 10] width 9 height 9
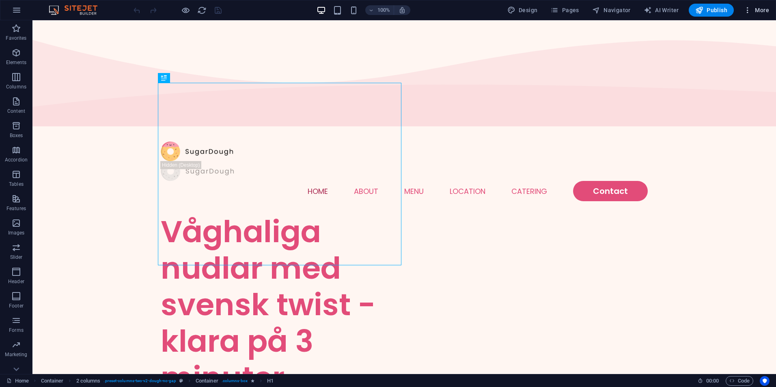
click at [761, 13] on span "More" at bounding box center [757, 10] width 26 height 8
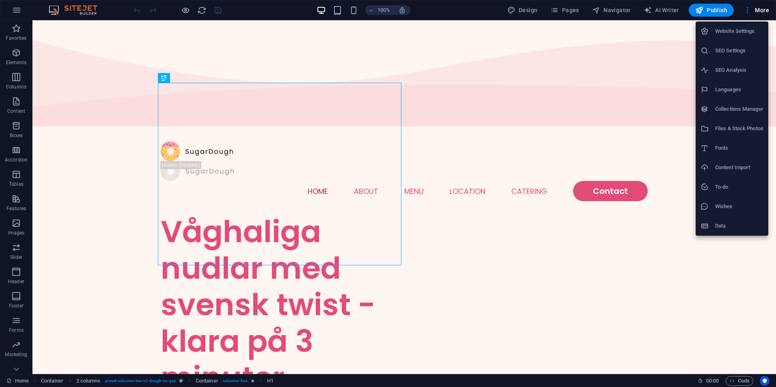
click at [737, 33] on h6 "Website Settings" at bounding box center [739, 31] width 48 height 10
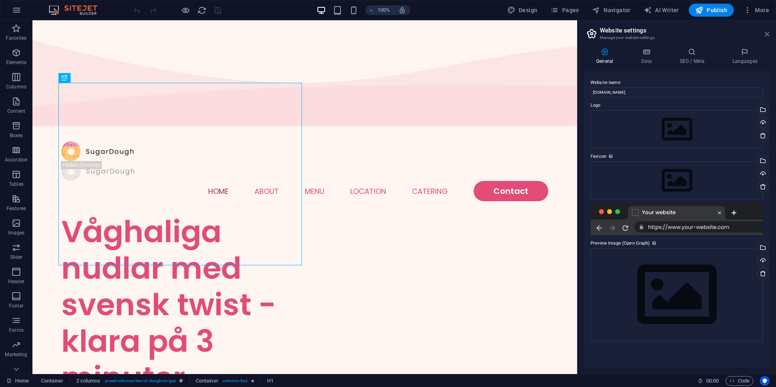
click at [768, 35] on icon at bounding box center [767, 34] width 5 height 6
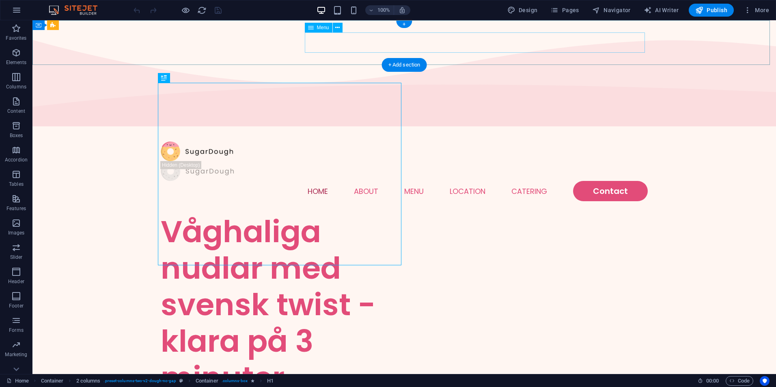
click at [525, 181] on nav "Home About Menu Location Catering Contact" at bounding box center [404, 191] width 487 height 20
